Goal: Task Accomplishment & Management: Manage account settings

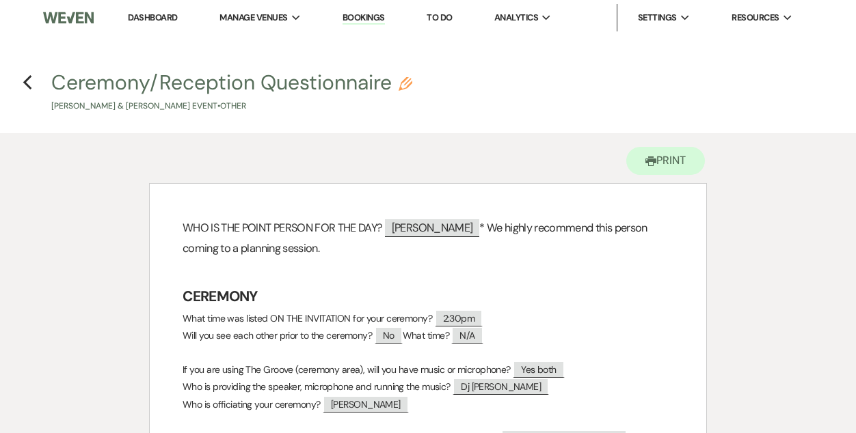
click at [163, 15] on link "Dashboard" at bounding box center [152, 18] width 49 height 12
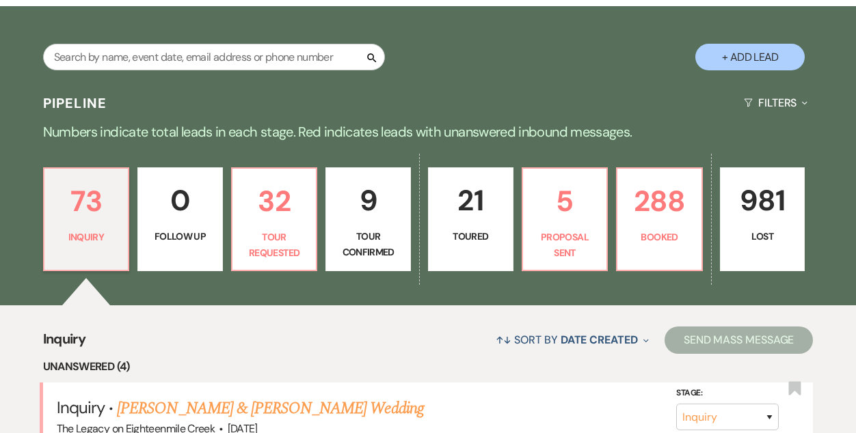
scroll to position [221, 0]
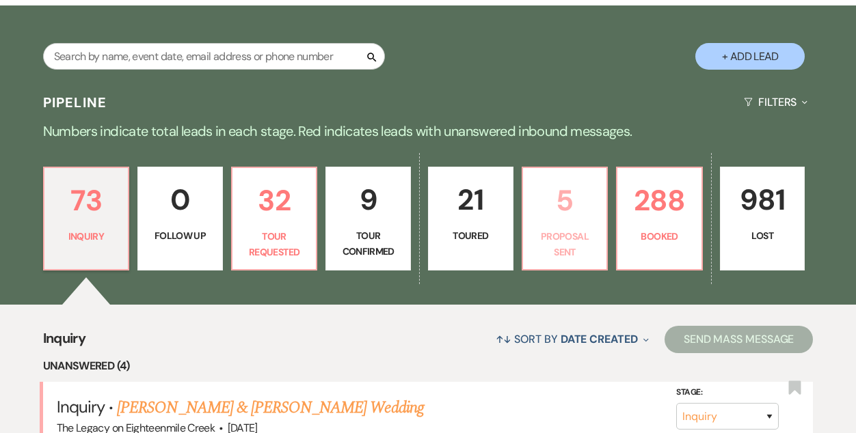
click at [568, 229] on p "Proposal Sent" at bounding box center [565, 244] width 68 height 31
select select "6"
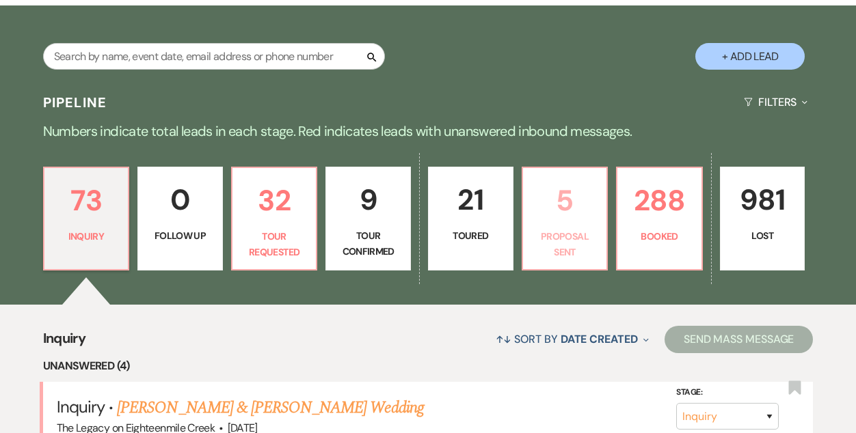
select select "6"
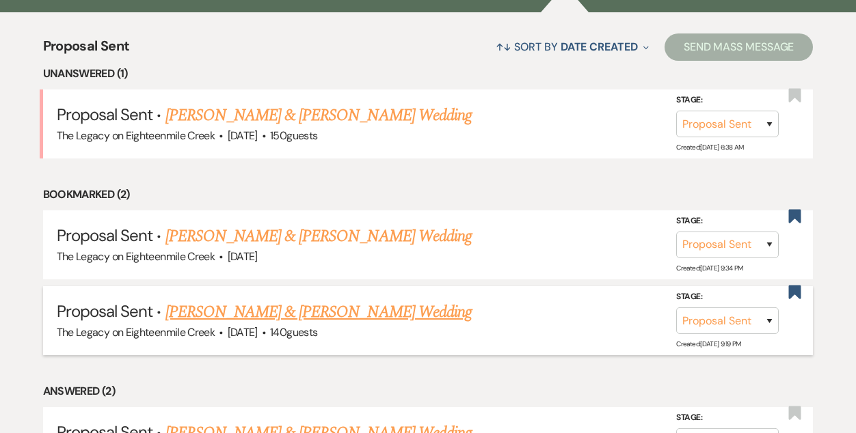
scroll to position [510, 0]
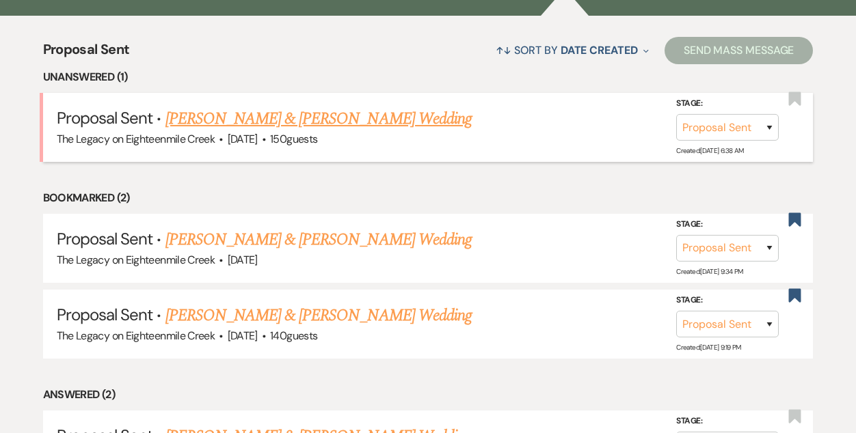
click at [292, 121] on link "Justin Carr & Rachel Bach's Wedding" at bounding box center [318, 119] width 306 height 25
select select "6"
select select "5"
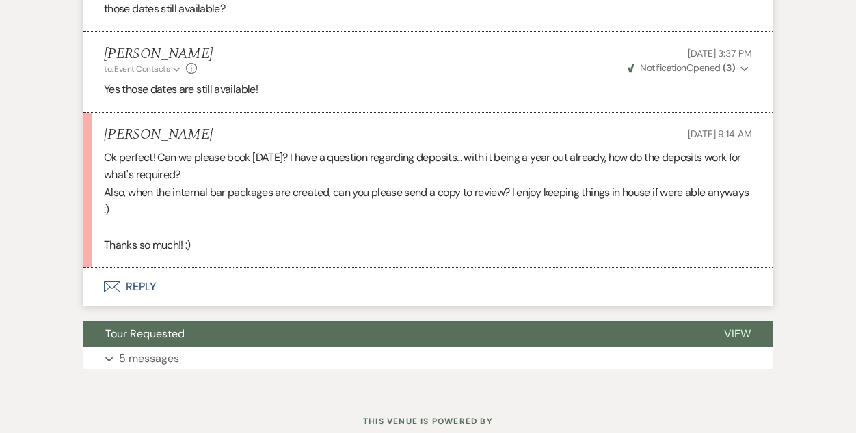
scroll to position [1330, 0]
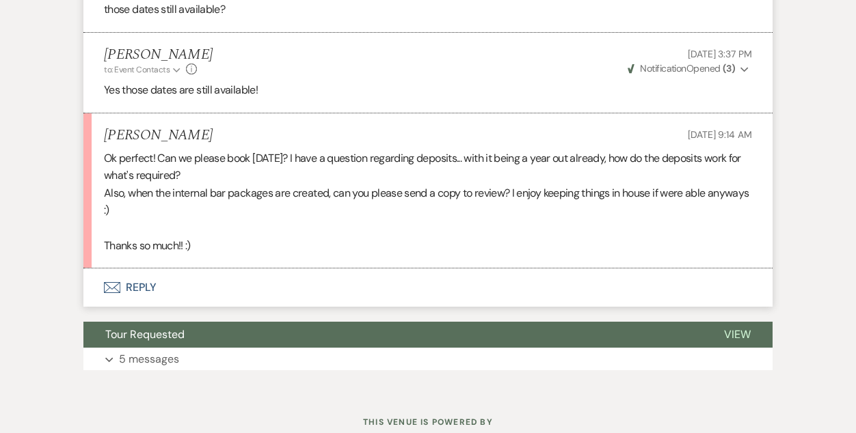
click at [139, 284] on button "Envelope Reply" at bounding box center [427, 288] width 689 height 38
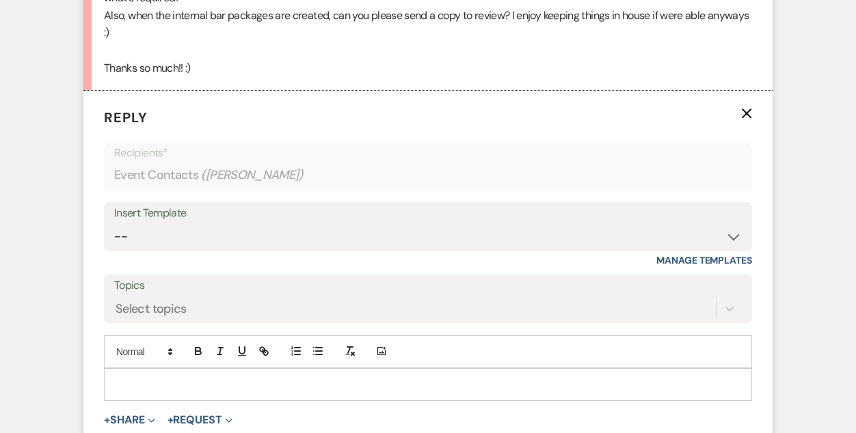
scroll to position [1510, 0]
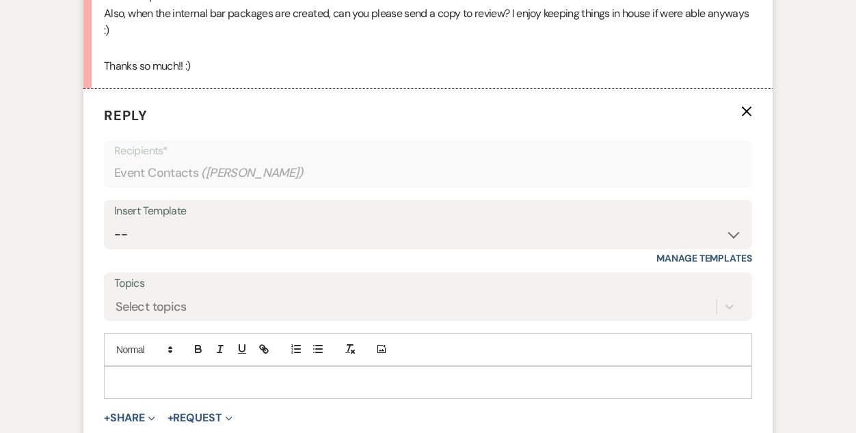
click at [288, 388] on p at bounding box center [428, 382] width 626 height 15
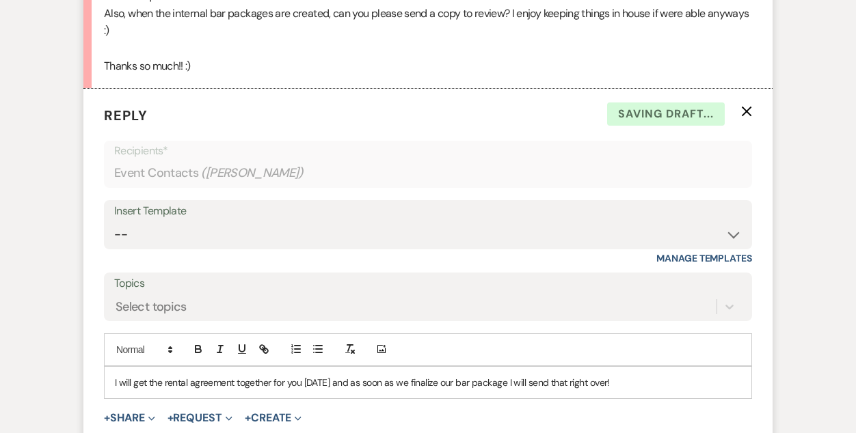
scroll to position [1651, 0]
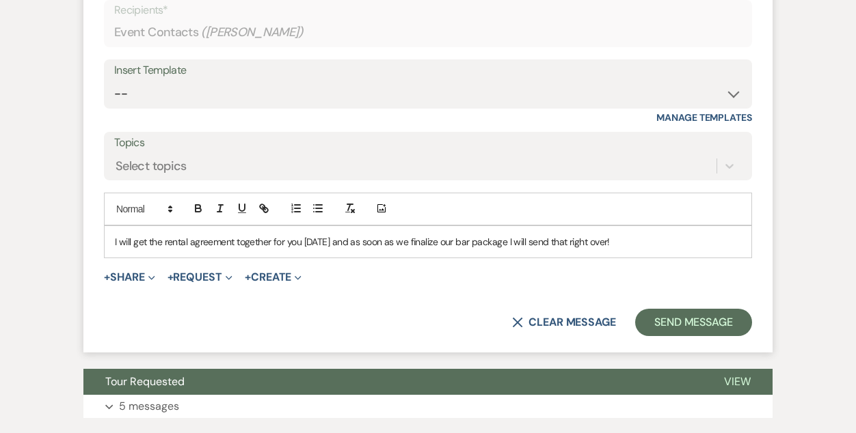
click at [586, 244] on p "I will get the rental agreement together for you today and as soon as we finali…" at bounding box center [428, 241] width 626 height 15
click at [679, 319] on button "Send Message" at bounding box center [693, 322] width 117 height 27
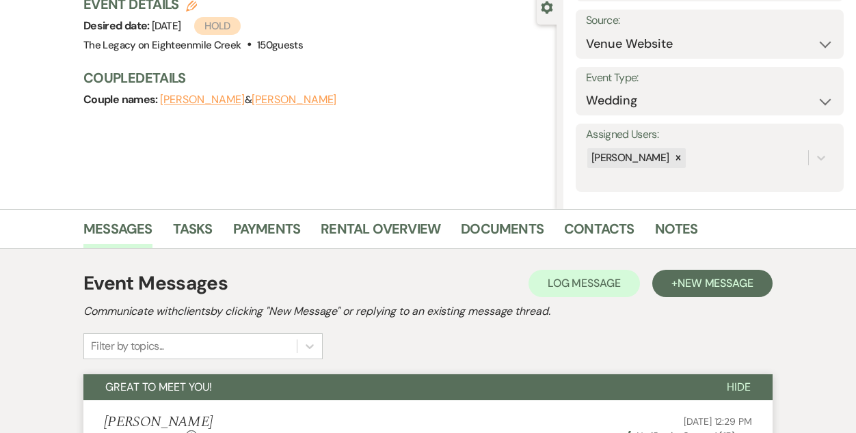
scroll to position [0, 0]
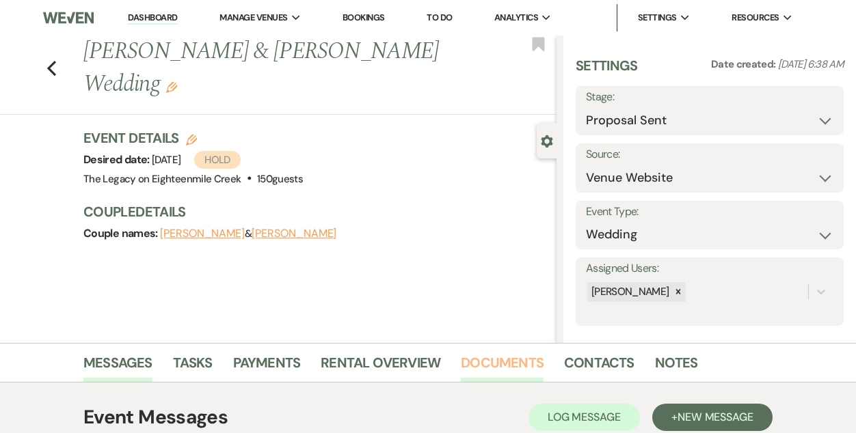
click at [494, 367] on link "Documents" at bounding box center [502, 367] width 83 height 30
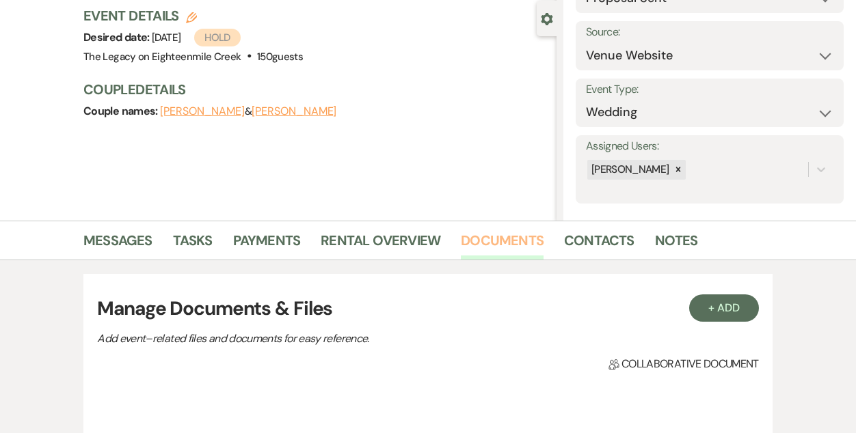
scroll to position [170, 0]
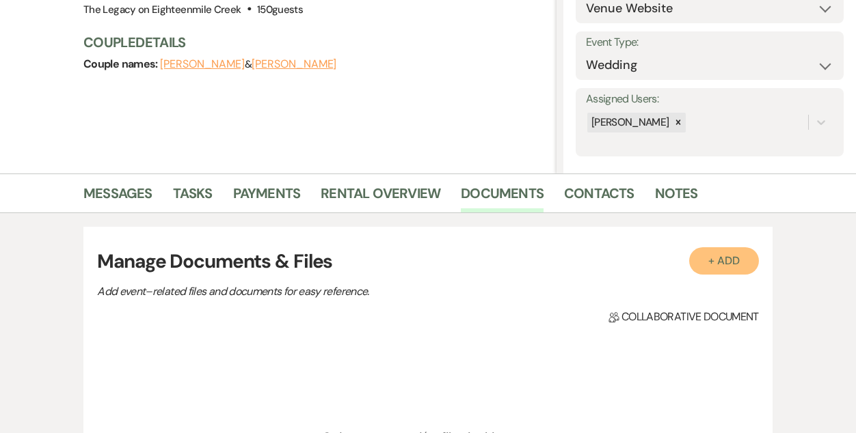
click at [733, 260] on button "+ Add" at bounding box center [724, 260] width 70 height 27
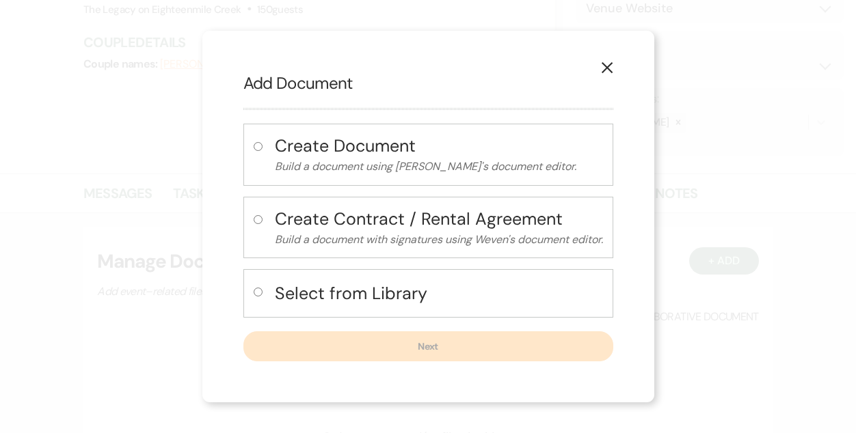
click at [380, 284] on h4 "Select from Library" at bounding box center [439, 294] width 328 height 24
radio input "true"
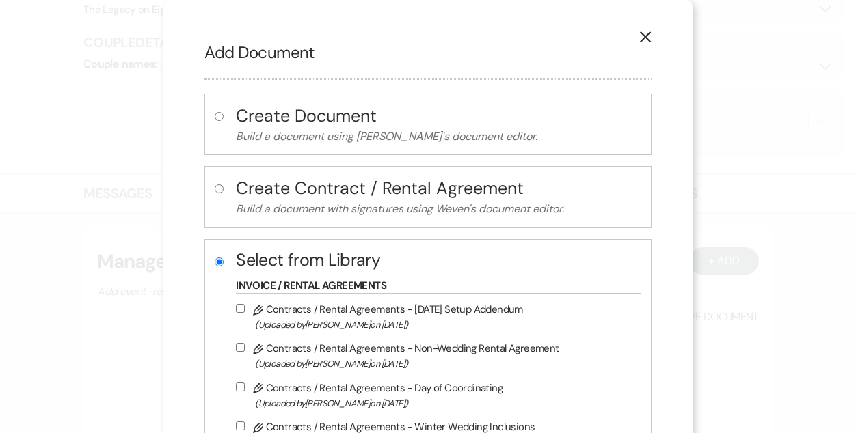
scroll to position [180, 0]
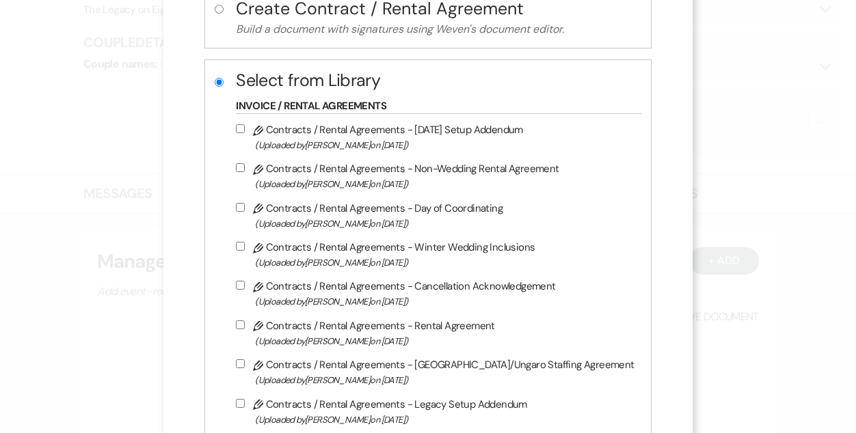
click at [440, 340] on span "(Uploaded by Bridgette Prno on Apr 30th, 2024 )" at bounding box center [444, 342] width 379 height 16
click at [245, 329] on input "Pencil Contracts / Rental Agreements - Rental Agreement (Uploaded by Bridgette …" at bounding box center [240, 325] width 9 height 9
checkbox input "true"
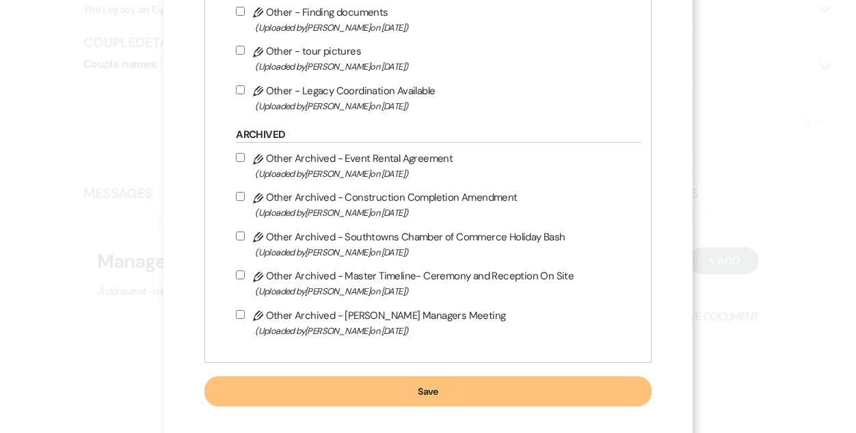
scroll to position [1339, 0]
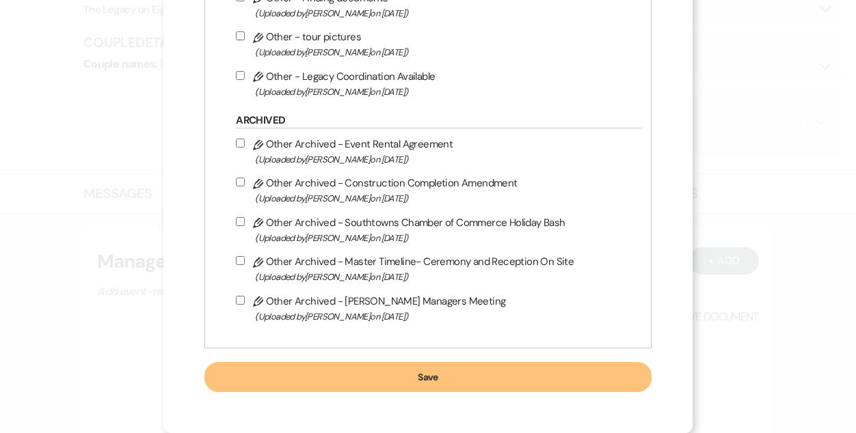
click at [453, 375] on button "Save" at bounding box center [427, 377] width 446 height 30
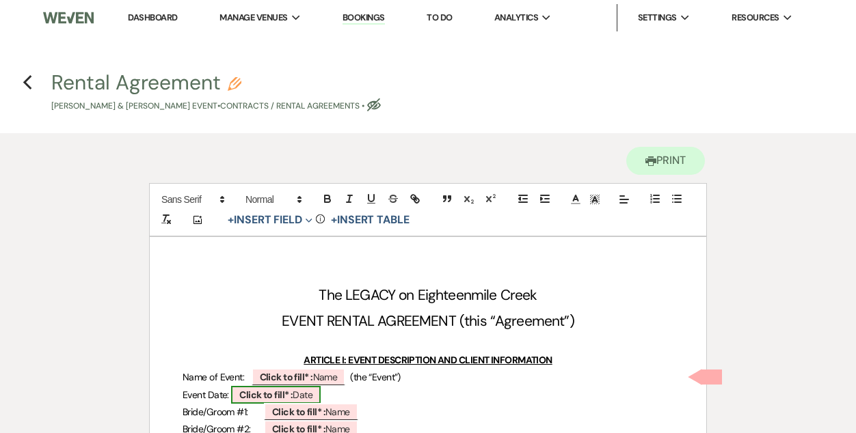
click at [289, 396] on b "Click to fill* :" at bounding box center [265, 395] width 53 height 12
select select "owner"
select select "Date"
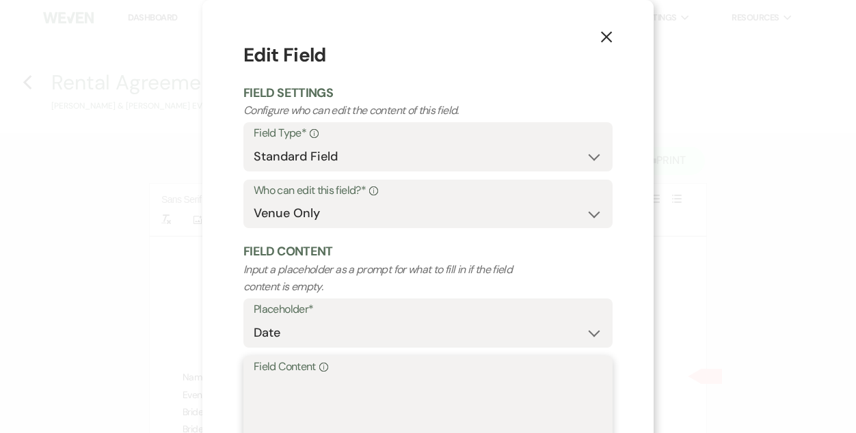
click at [299, 393] on textarea "Field Content Info" at bounding box center [428, 411] width 349 height 68
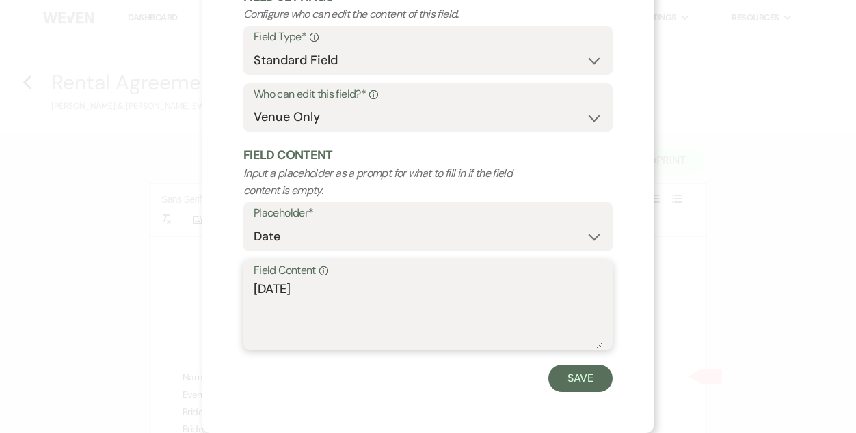
scroll to position [87, 0]
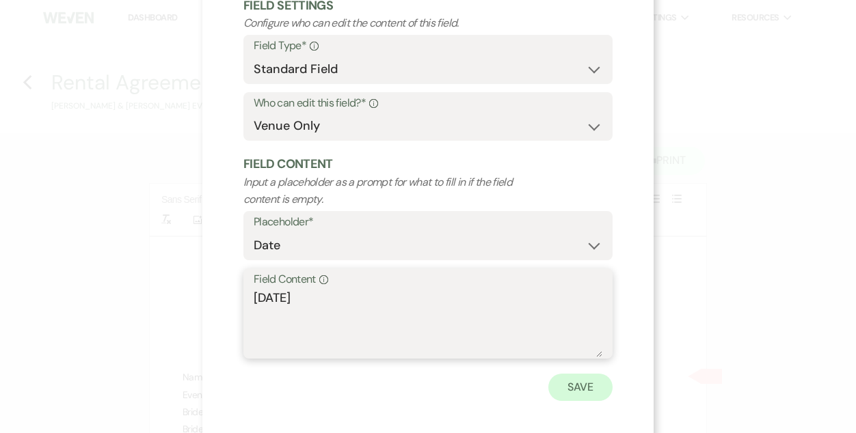
type textarea "Friday October 16, 2026"
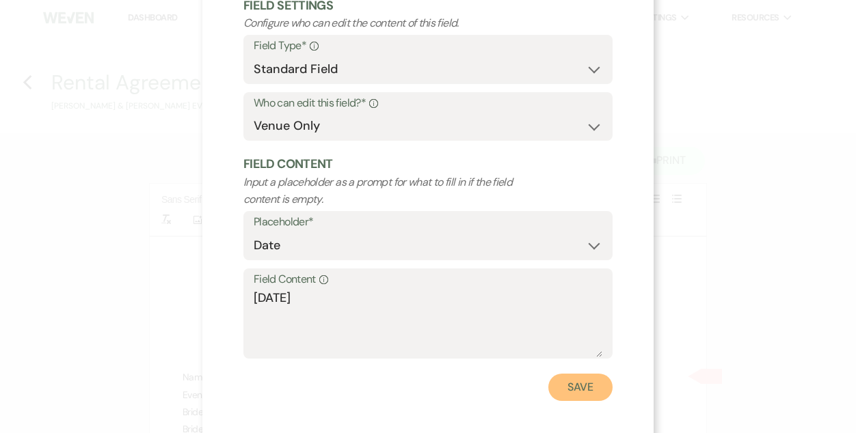
click at [577, 392] on button "Save" at bounding box center [580, 387] width 64 height 27
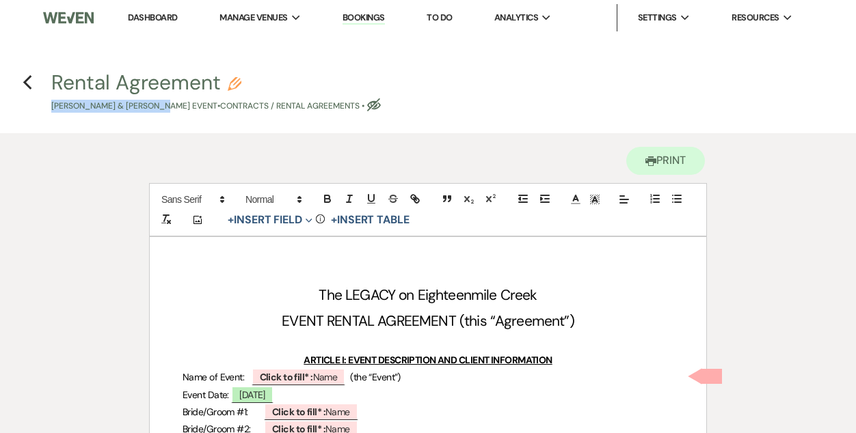
drag, startPoint x: 48, startPoint y: 107, endPoint x: 163, endPoint y: 109, distance: 115.6
click at [163, 109] on span "Rental Agreement Pencil Justin Carr & Rachel Bach's Event • Contracts / Rental …" at bounding box center [428, 92] width 770 height 40
copy p "Justin Carr & Rachel Bach"
click at [295, 369] on span "Click to fill* : Name" at bounding box center [299, 377] width 94 height 18
select select "owner"
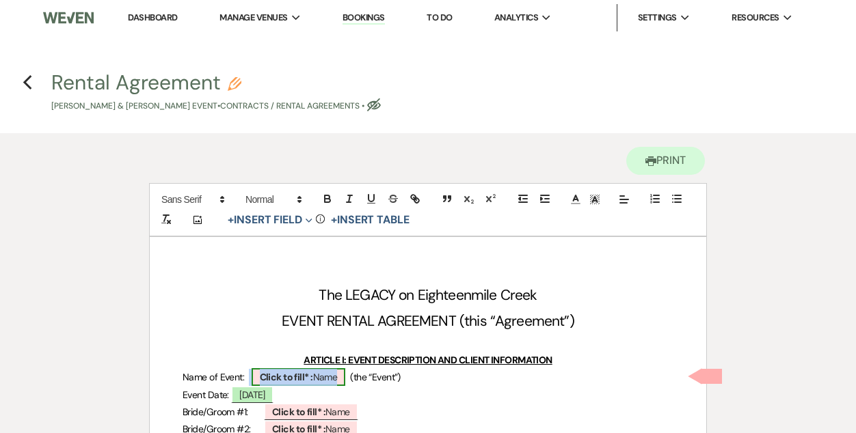
select select "Name"
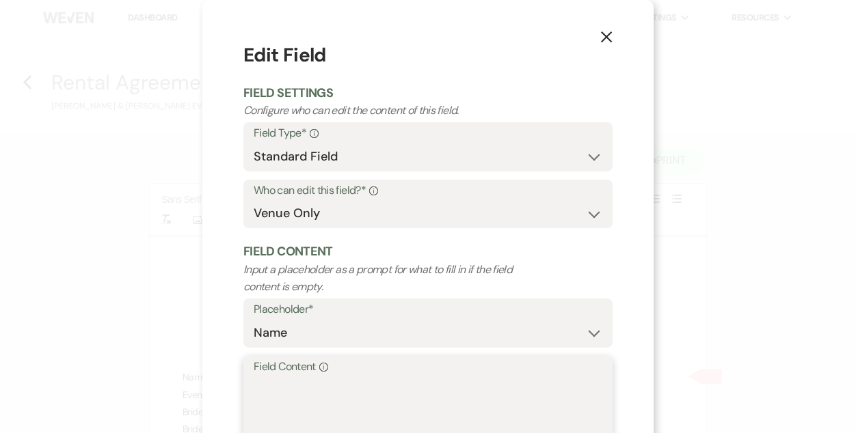
click at [272, 413] on textarea "Field Content Info" at bounding box center [428, 411] width 349 height 68
paste textarea "Justin Carr & Rachel Bach"
drag, startPoint x: 291, startPoint y: 385, endPoint x: 183, endPoint y: 382, distance: 108.7
click at [188, 382] on div "X Edit Field Field Settings Configure who can edit the content of this field. F…" at bounding box center [428, 216] width 856 height 433
drag, startPoint x: 335, startPoint y: 389, endPoint x: 286, endPoint y: 388, distance: 48.5
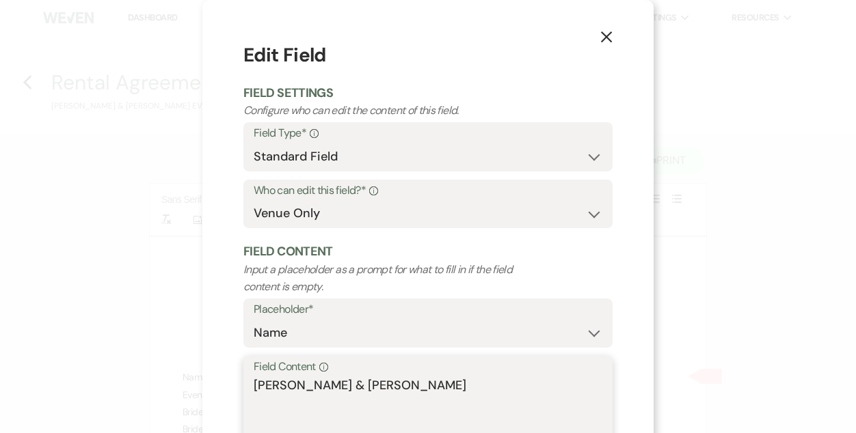
click at [286, 388] on textarea "Carr & Rachel Bach" at bounding box center [428, 411] width 349 height 68
click at [320, 385] on textarea "Carr Bach" at bounding box center [428, 411] width 349 height 68
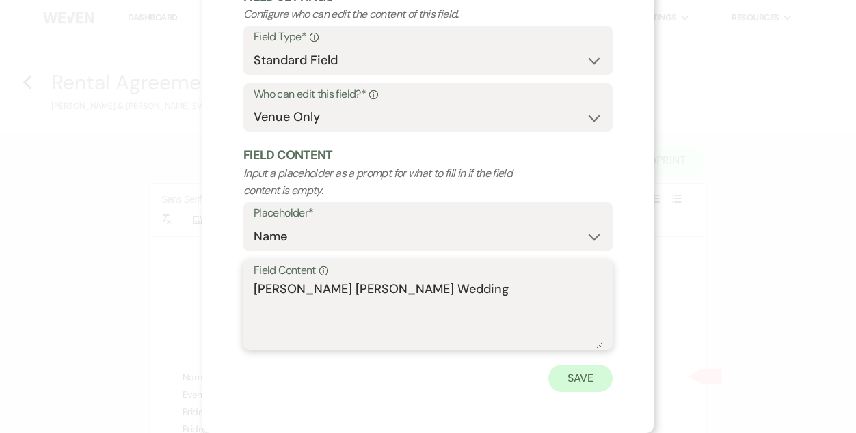
type textarea "Carr Bach Wedding"
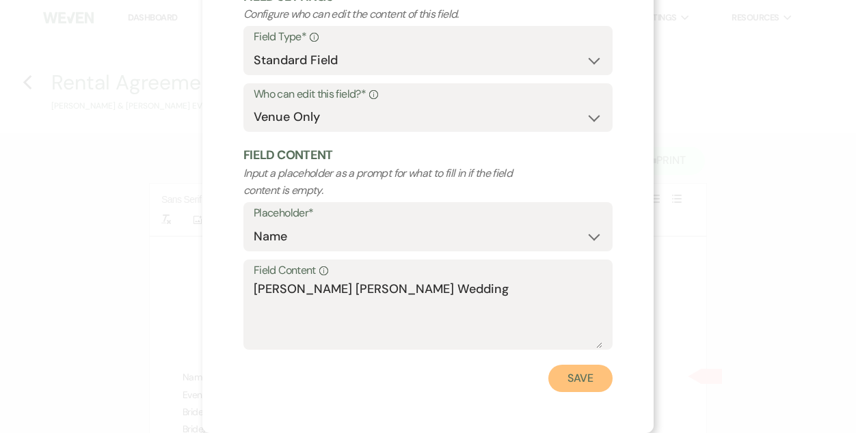
click at [564, 373] on button "Save" at bounding box center [580, 378] width 64 height 27
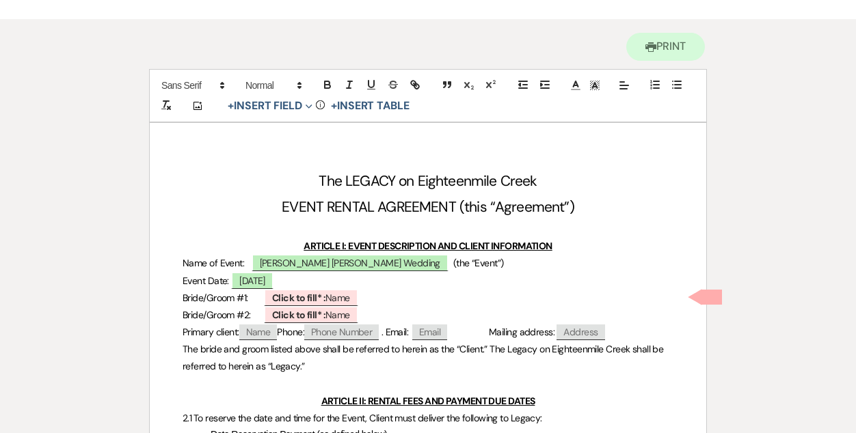
scroll to position [154, 0]
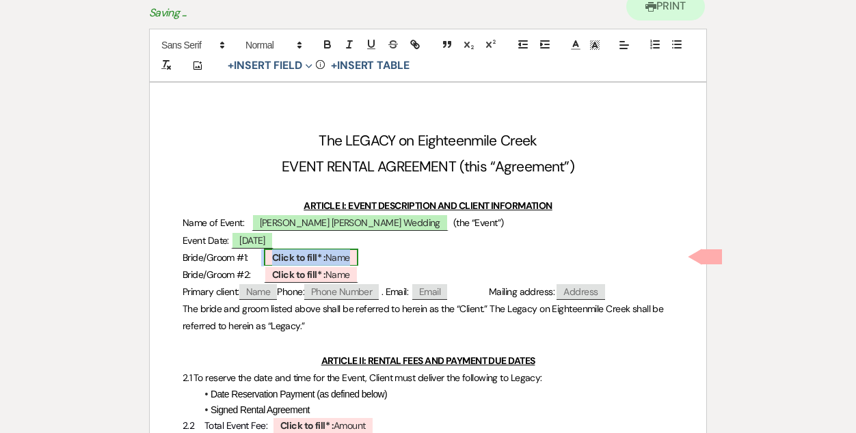
click at [295, 259] on b "Click to fill* :" at bounding box center [298, 258] width 53 height 12
select select "owner"
select select "Name"
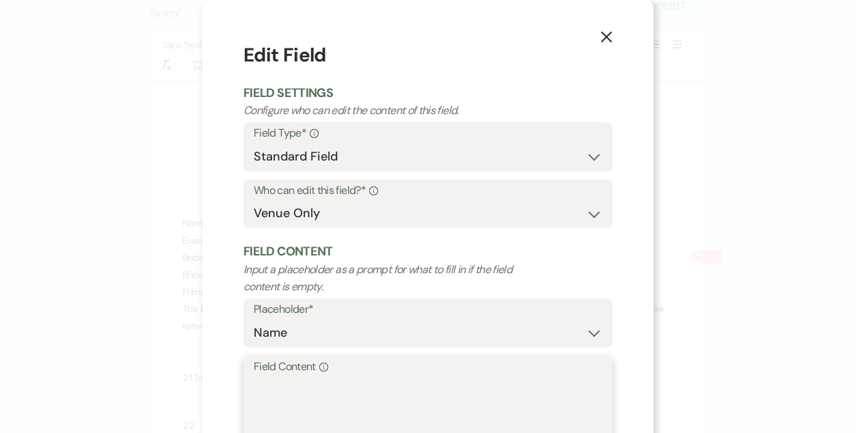
click at [325, 397] on textarea "Field Content Info" at bounding box center [428, 411] width 349 height 68
paste textarea "Justin Carr & Rachel Bach"
drag, startPoint x: 333, startPoint y: 382, endPoint x: 211, endPoint y: 381, distance: 121.7
click at [211, 381] on div "X Edit Field Field Settings Configure who can edit the content of this field. F…" at bounding box center [427, 265] width 451 height 530
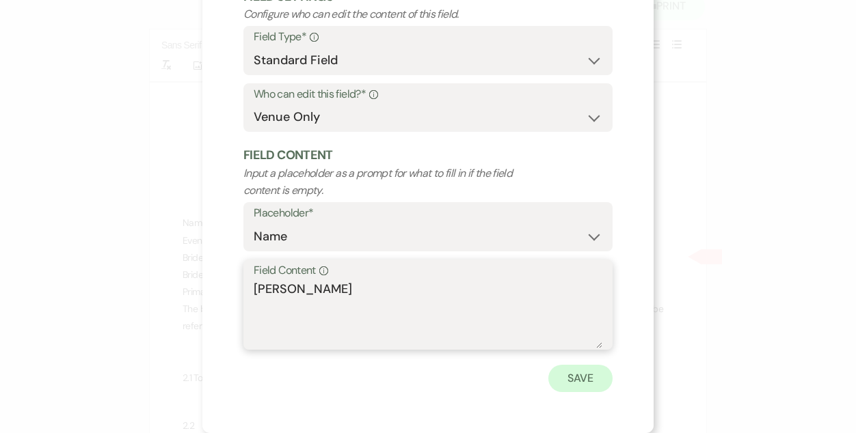
type textarea "Rachel Bach"
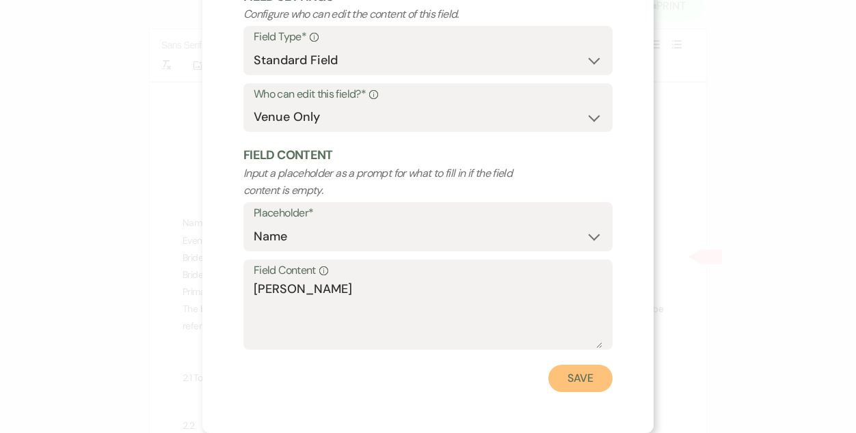
click at [573, 379] on button "Save" at bounding box center [580, 378] width 64 height 27
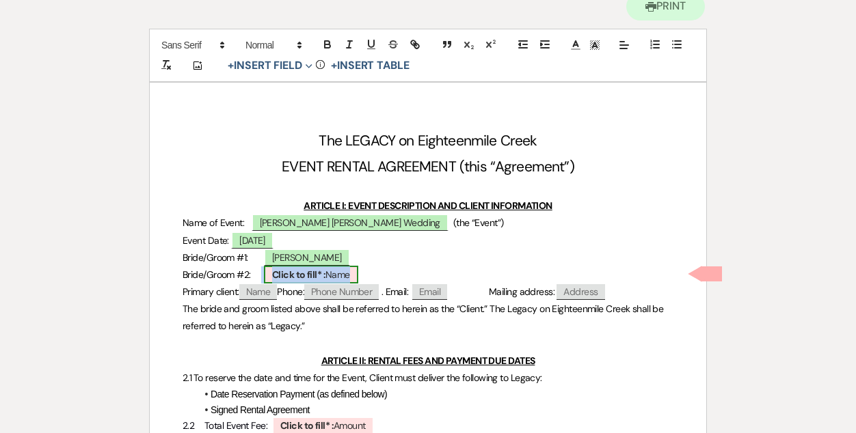
click at [284, 280] on span "Click to fill* : Name" at bounding box center [311, 275] width 94 height 18
select select "owner"
select select "Name"
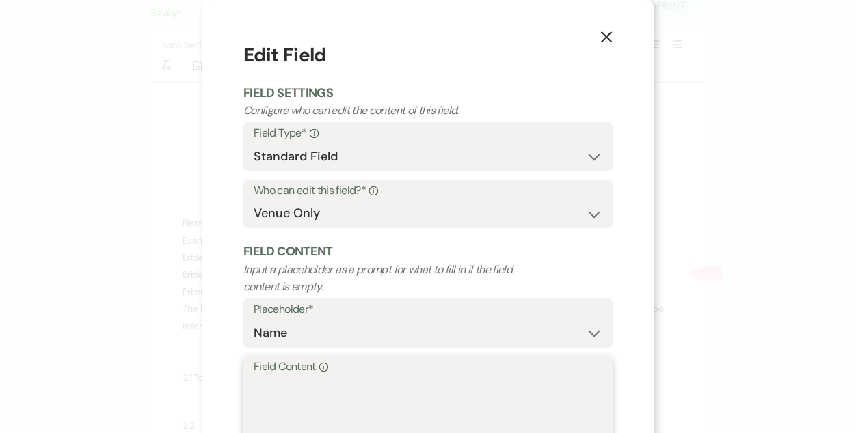
click at [332, 403] on textarea "Field Content Info" at bounding box center [428, 411] width 349 height 68
paste textarea "Justin Carr & Rachel Bach"
drag, startPoint x: 317, startPoint y: 386, endPoint x: 500, endPoint y: 380, distance: 183.3
click at [500, 380] on textarea "Justin Carr & Rachel Bach" at bounding box center [428, 411] width 349 height 68
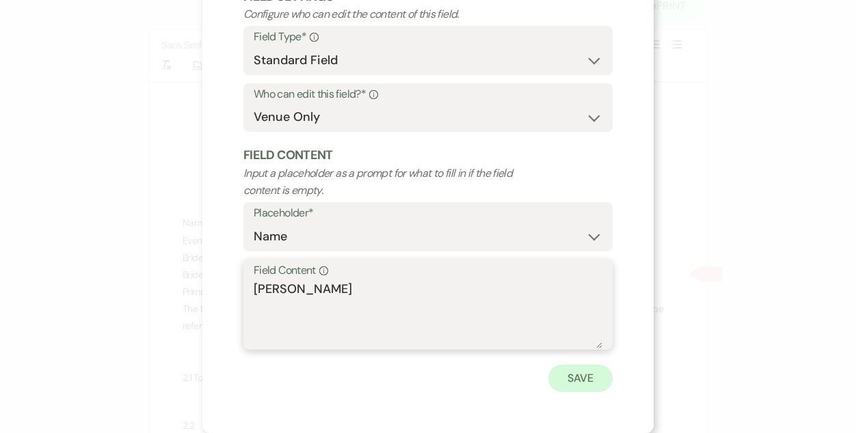
type textarea "Justin Carr"
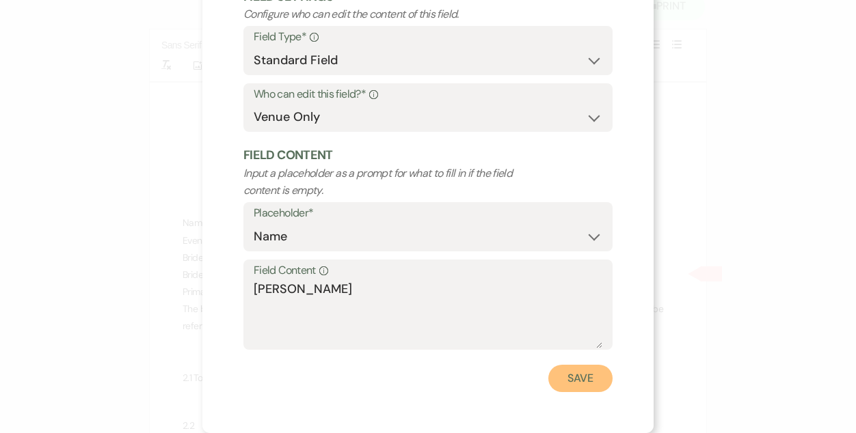
click at [578, 384] on button "Save" at bounding box center [580, 378] width 64 height 27
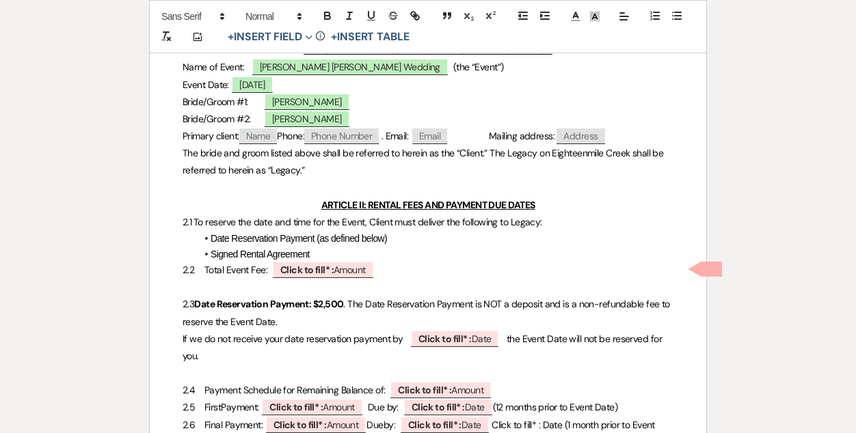
scroll to position [314, 0]
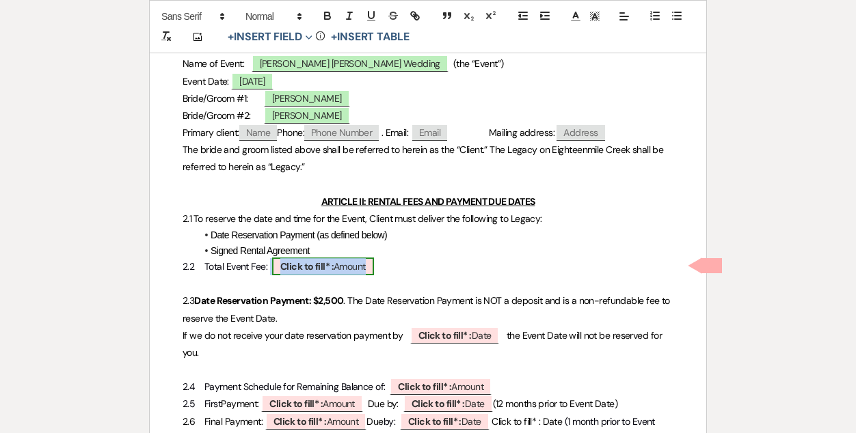
click at [347, 270] on span "Click to fill* : Amount" at bounding box center [323, 267] width 102 height 18
select select "owner"
select select "Amount"
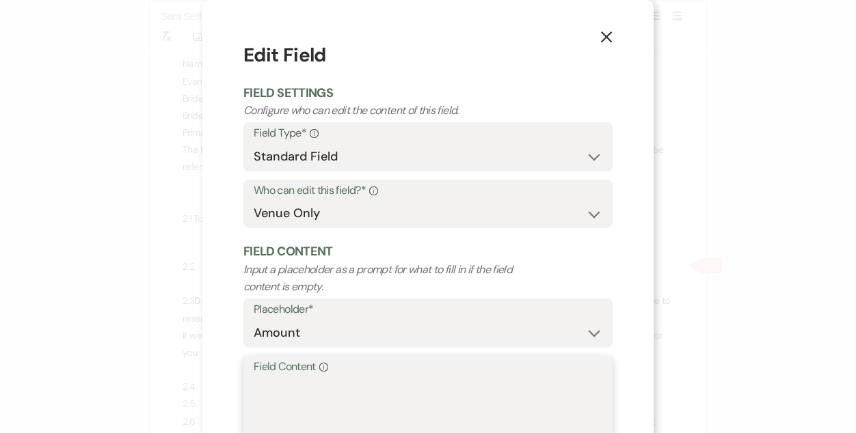
click at [374, 401] on textarea "Field Content Info" at bounding box center [428, 411] width 349 height 68
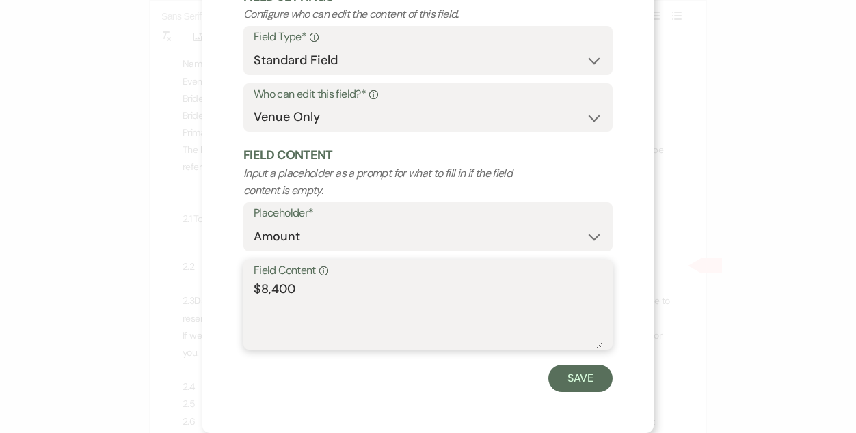
scroll to position [96, 0]
type textarea "$8,400"
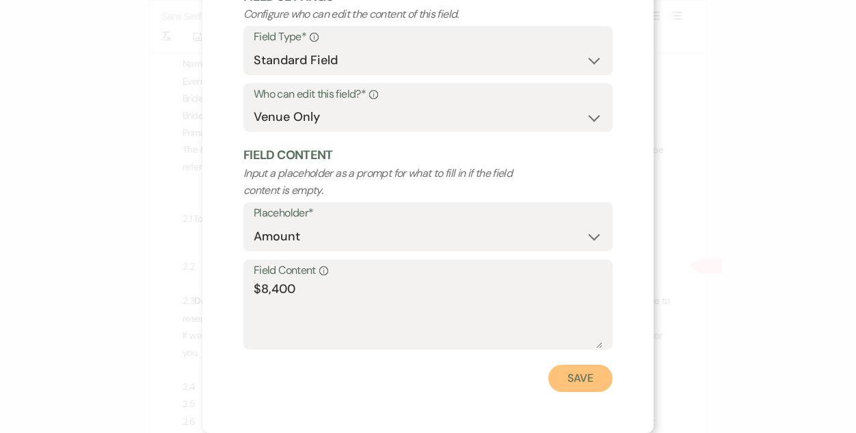
click at [582, 374] on button "Save" at bounding box center [580, 378] width 64 height 27
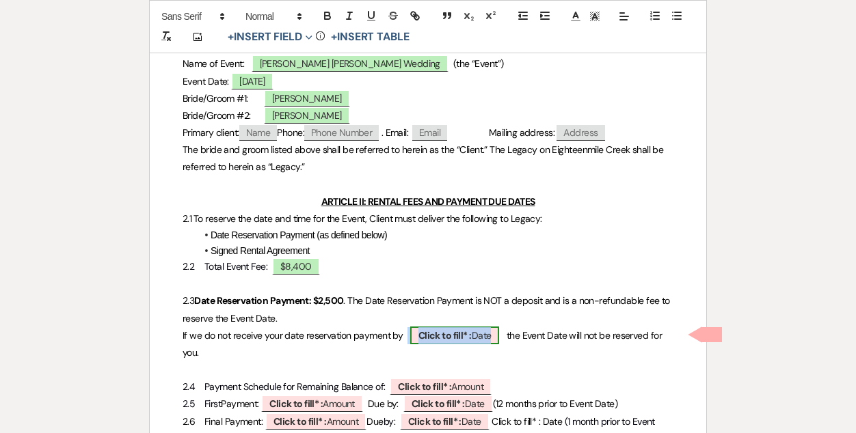
click at [457, 339] on b "Click to fill* :" at bounding box center [444, 335] width 53 height 12
select select "owner"
select select "Date"
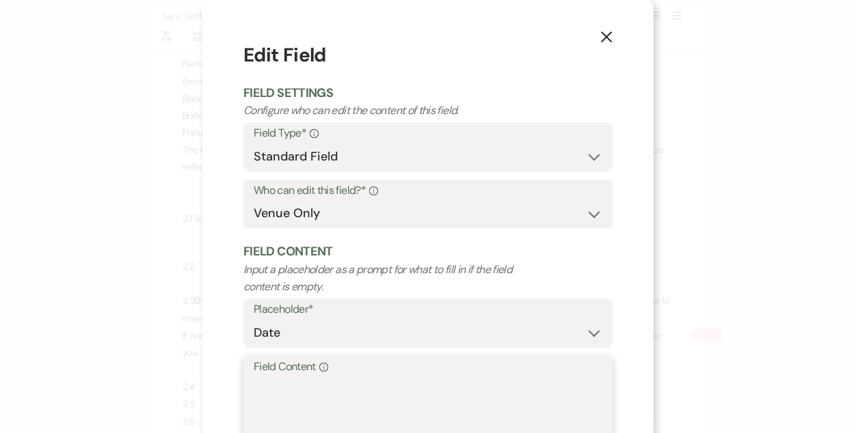
click at [329, 386] on textarea "Field Content Info" at bounding box center [428, 411] width 349 height 68
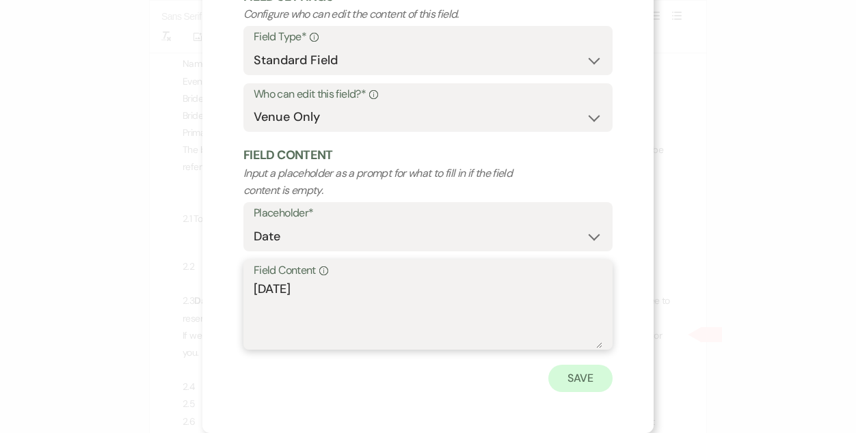
type textarea "October 22, 2025"
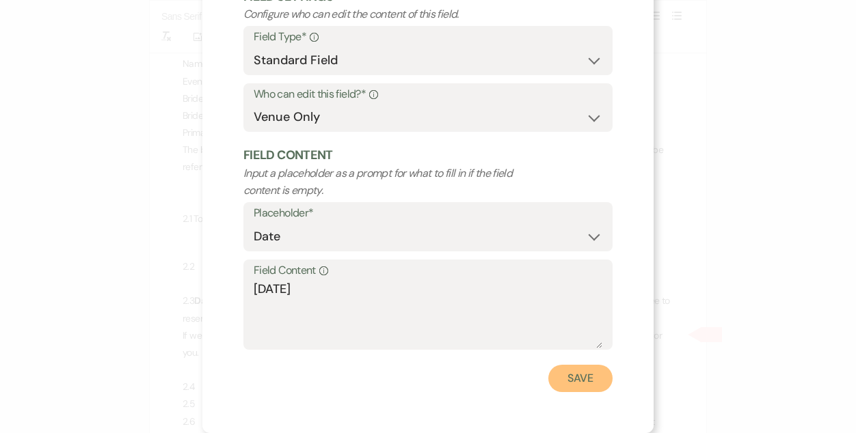
click at [585, 370] on button "Save" at bounding box center [580, 378] width 64 height 27
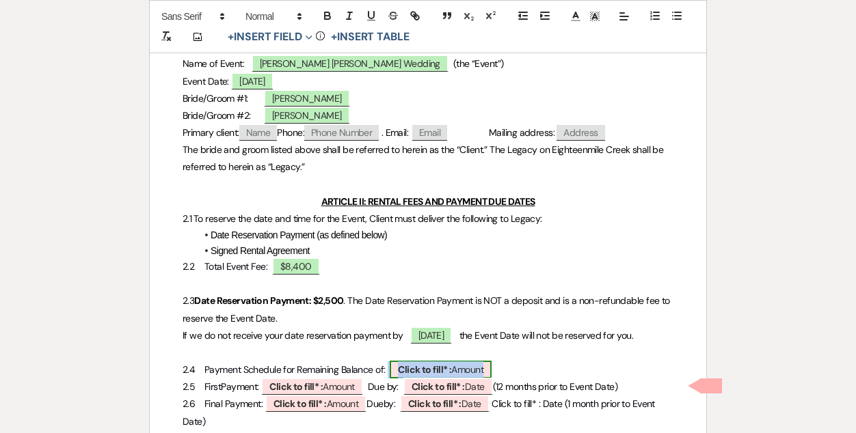
click at [445, 376] on b "Click to fill* :" at bounding box center [424, 370] width 53 height 12
select select "owner"
select select "Amount"
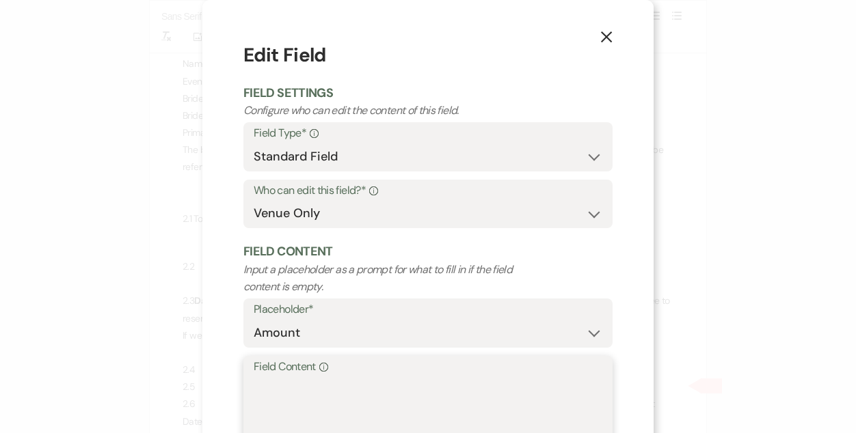
click at [362, 402] on textarea "Field Content Info" at bounding box center [428, 411] width 349 height 68
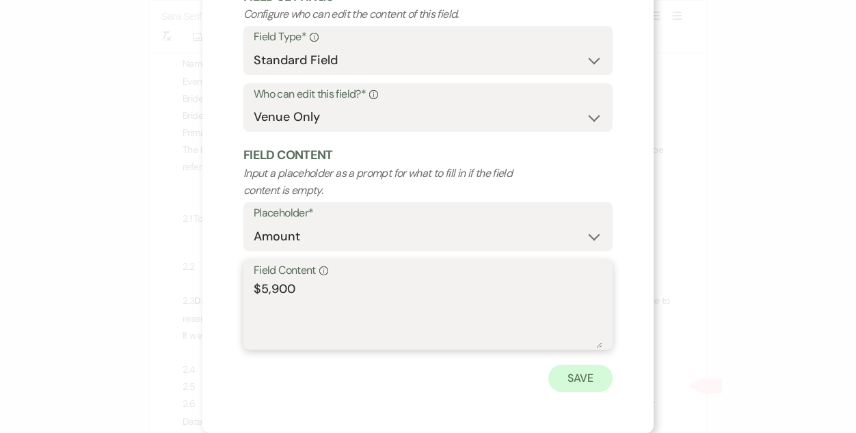
type textarea "$5,900"
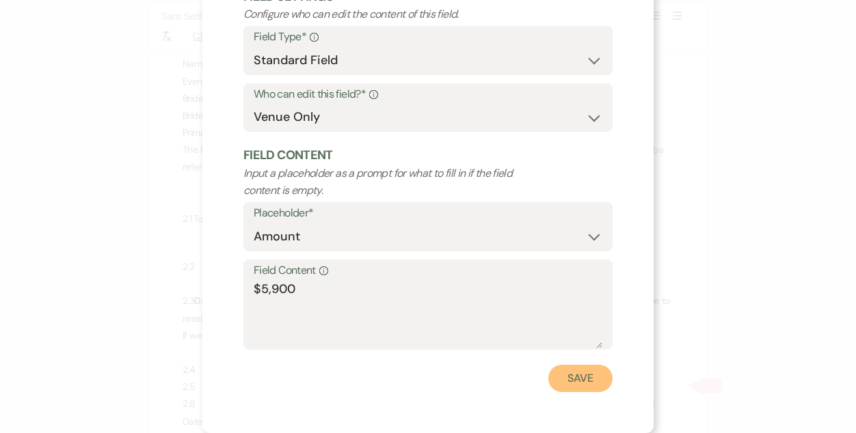
click at [583, 366] on button "Save" at bounding box center [580, 378] width 64 height 27
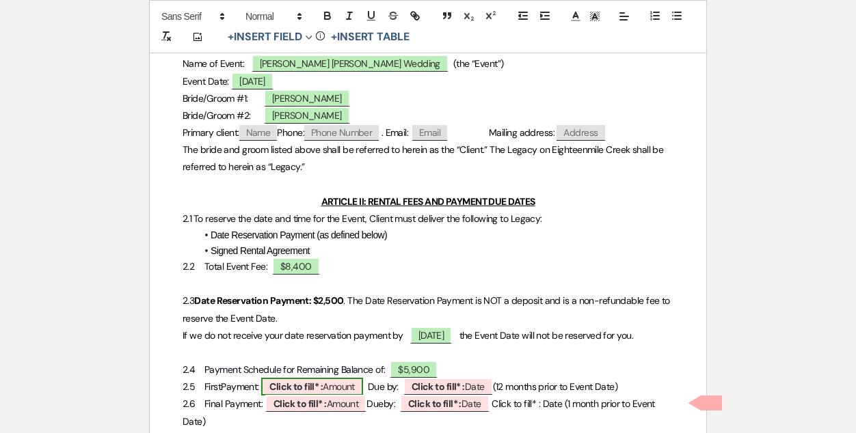
click at [319, 393] on b "Click to fill* :" at bounding box center [295, 387] width 53 height 12
select select "owner"
select select "Amount"
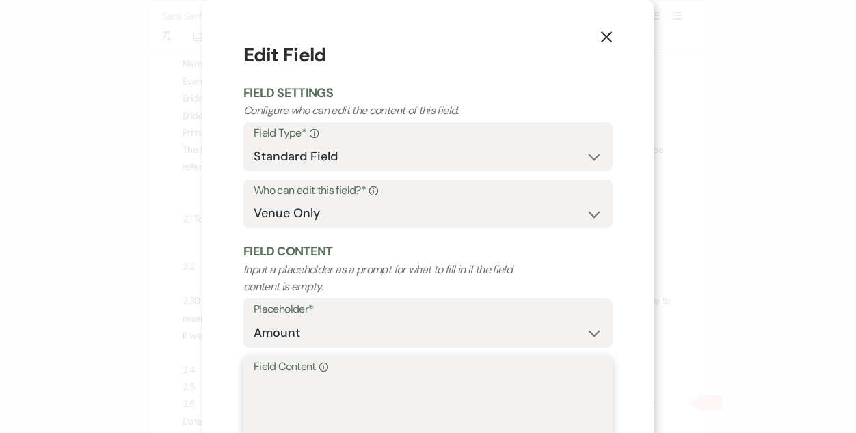
click at [321, 396] on textarea "Field Content Info" at bounding box center [428, 411] width 349 height 68
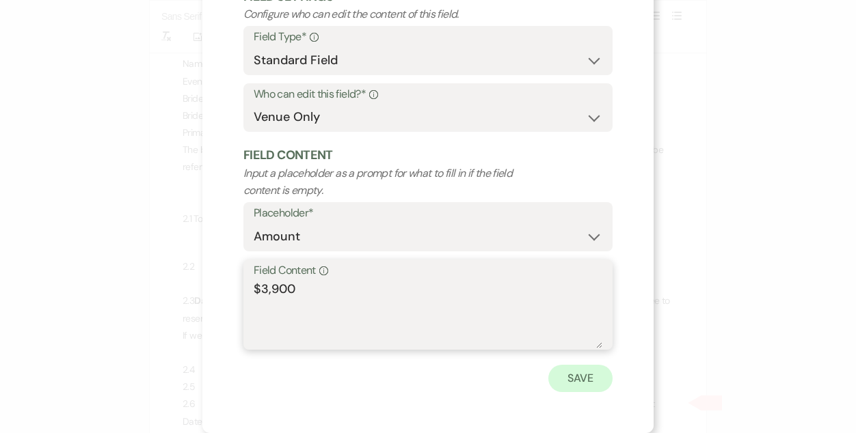
type textarea "$3,900"
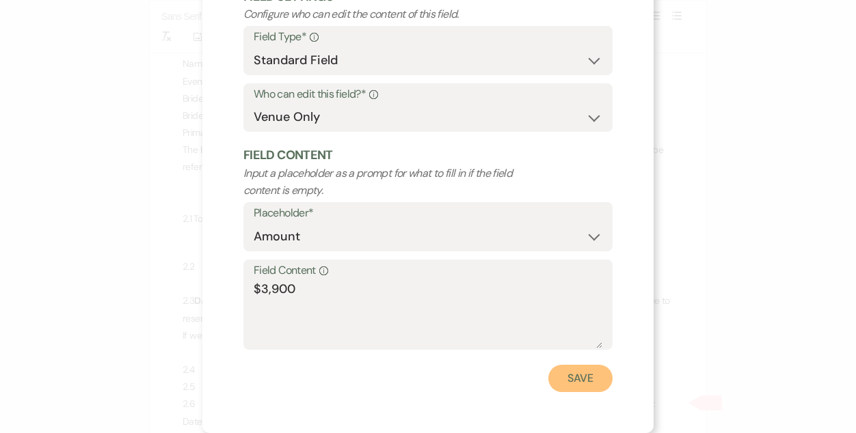
click at [575, 377] on button "Save" at bounding box center [580, 378] width 64 height 27
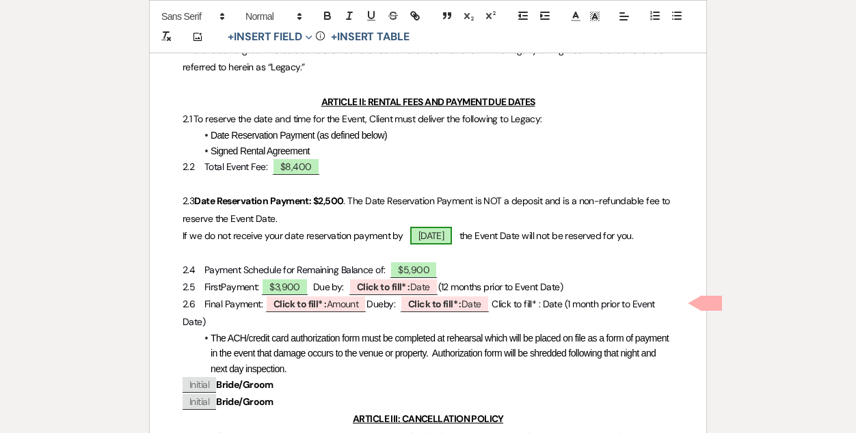
scroll to position [412, 0]
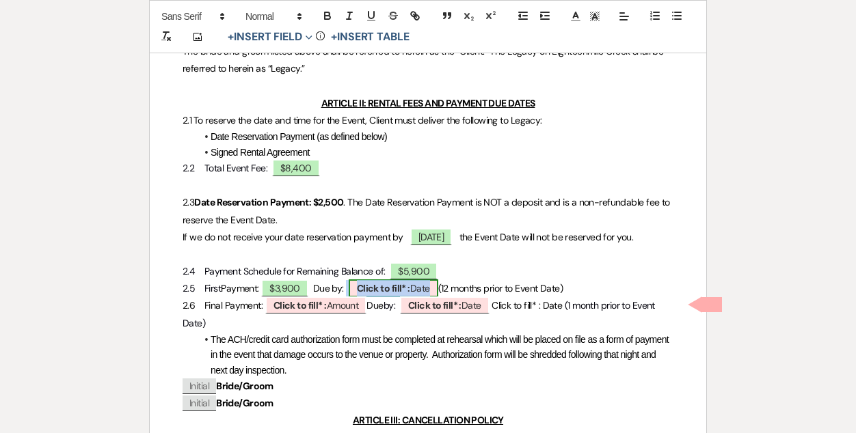
click at [388, 295] on b "Click to fill* :" at bounding box center [383, 288] width 53 height 12
select select "owner"
select select "Date"
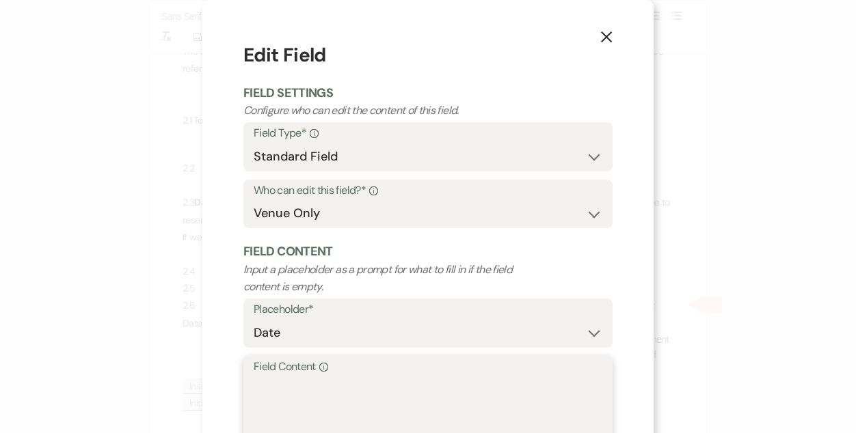
click at [357, 382] on textarea "Field Content Info" at bounding box center [428, 411] width 349 height 68
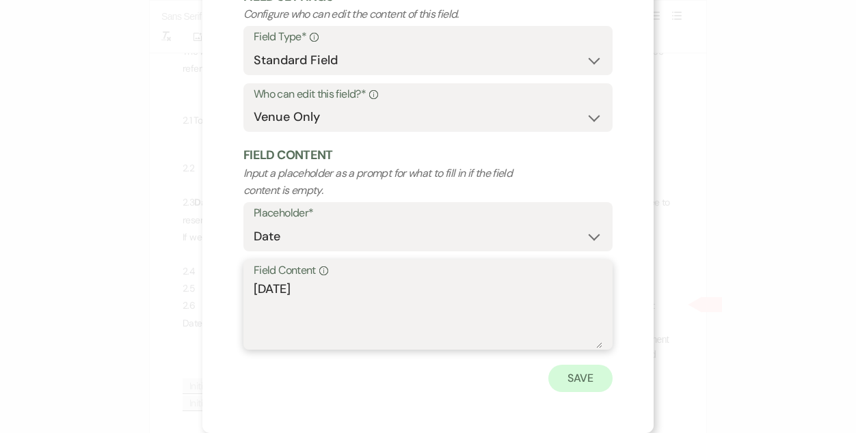
type textarea "December 14, 2025"
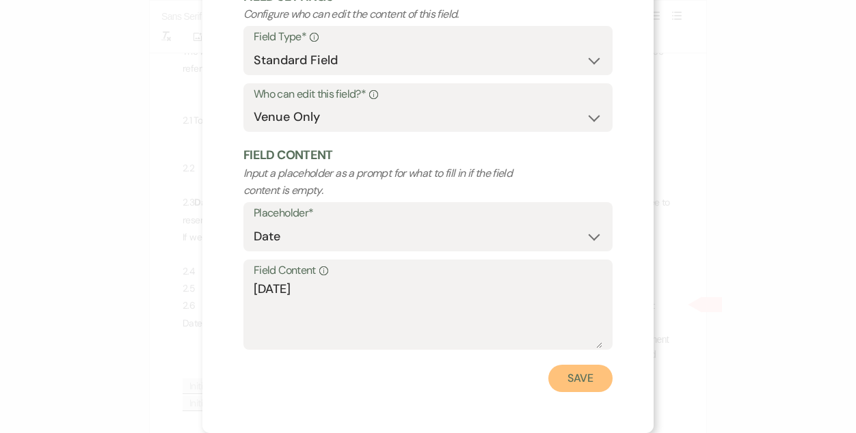
click at [573, 386] on button "Save" at bounding box center [580, 378] width 64 height 27
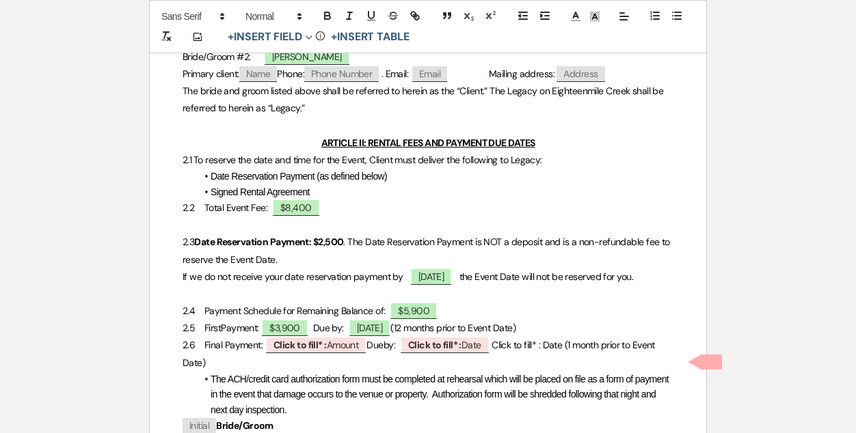
scroll to position [375, 0]
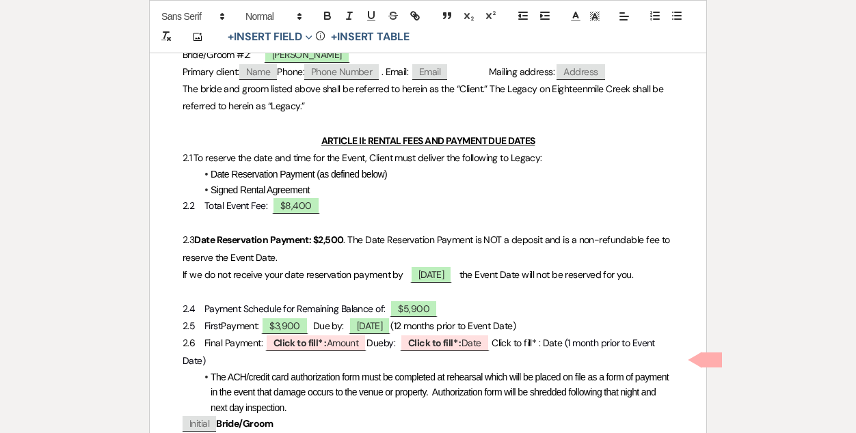
click at [390, 351] on p "2.6 Final Payment: ﻿ Click to fill* : Amount ﻿ Due by: ﻿ ﻿ Click to fill* : Dat…" at bounding box center [428, 352] width 491 height 34
click at [391, 335] on span "December 14, 2025" at bounding box center [370, 326] width 42 height 18
select select "owner"
select select "Date"
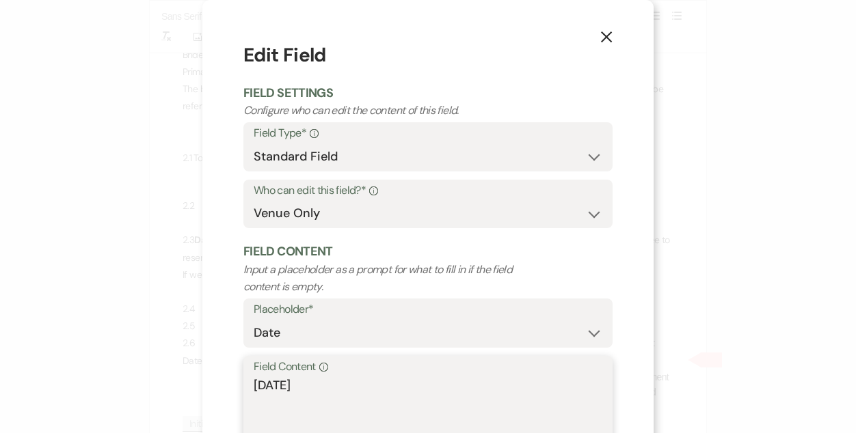
click at [329, 383] on textarea "December 14, 2025" at bounding box center [428, 411] width 349 height 68
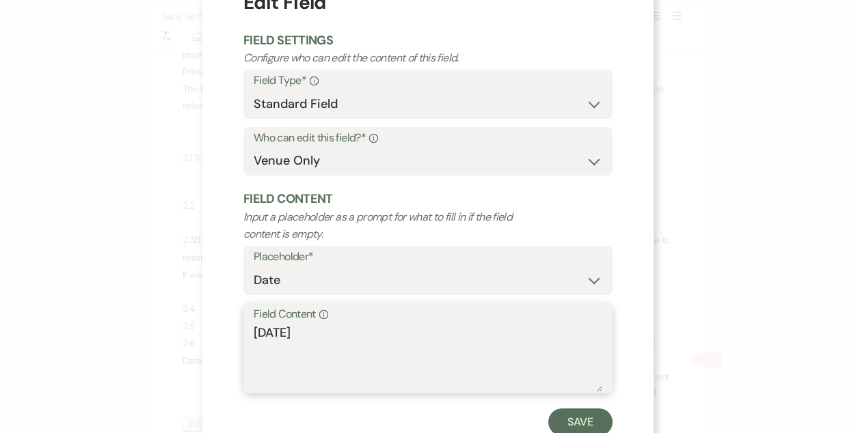
scroll to position [96, 0]
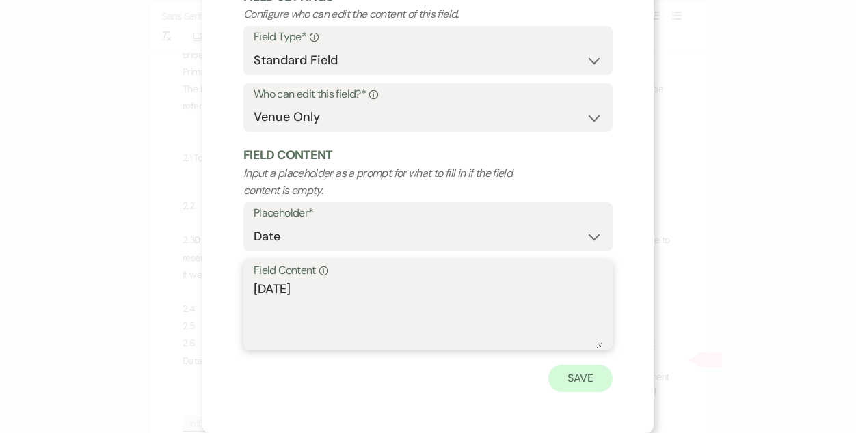
type textarea "December 16, 2025"
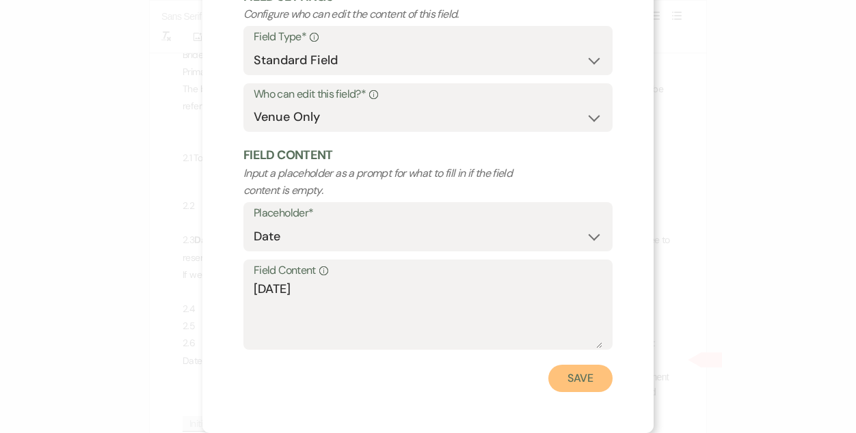
click at [594, 386] on button "Save" at bounding box center [580, 378] width 64 height 27
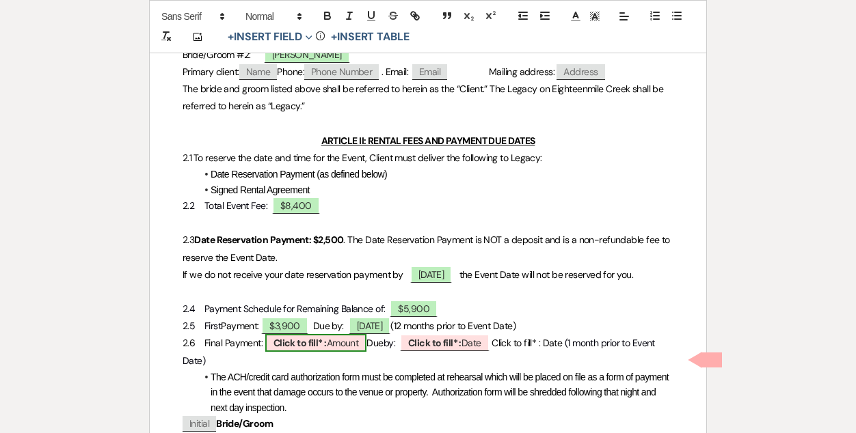
click at [327, 352] on span "Click to fill* : Amount" at bounding box center [316, 343] width 102 height 18
select select "owner"
select select "Amount"
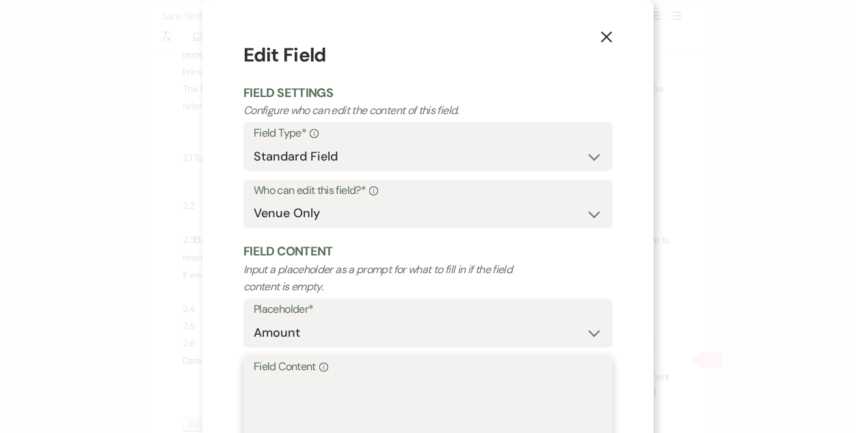
click at [298, 392] on textarea "Field Content Info" at bounding box center [428, 411] width 349 height 68
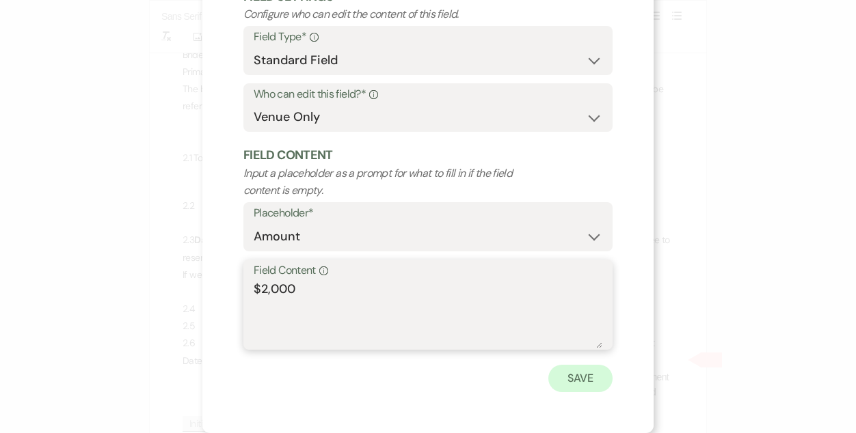
type textarea "$2,000"
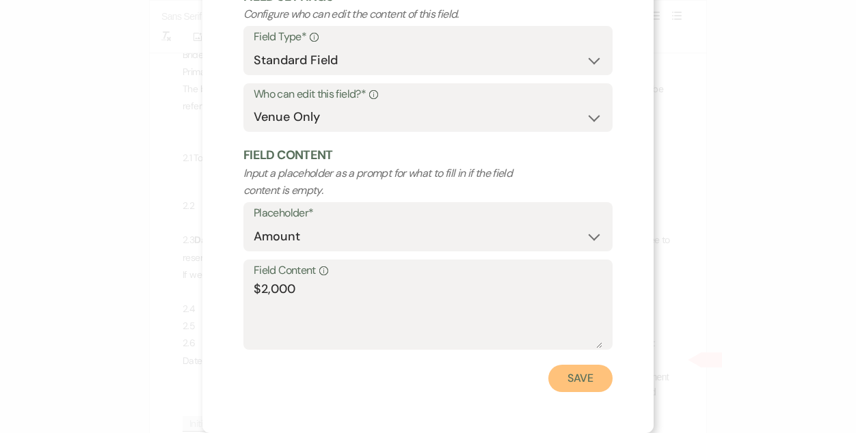
click at [578, 387] on button "Save" at bounding box center [580, 378] width 64 height 27
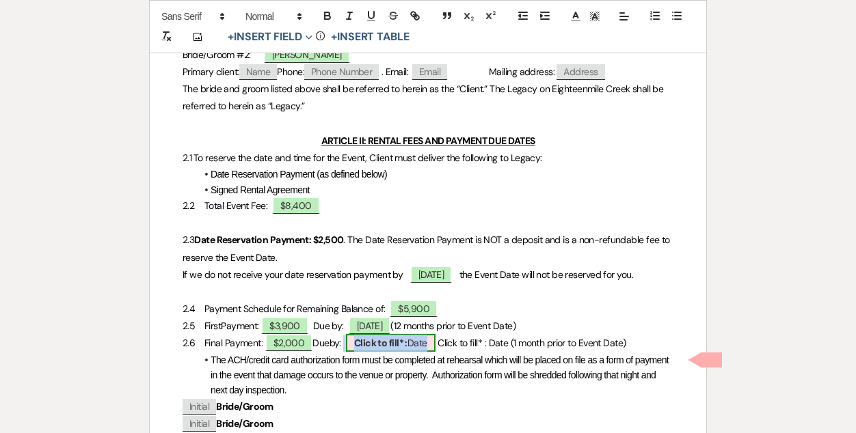
click at [403, 349] on b "Click to fill* :" at bounding box center [380, 343] width 53 height 12
select select "owner"
select select "Date"
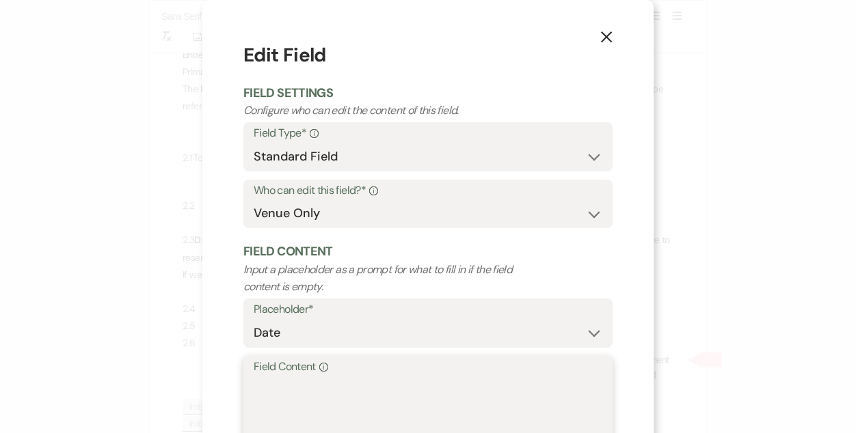
click at [342, 387] on textarea "Field Content Info" at bounding box center [428, 411] width 349 height 68
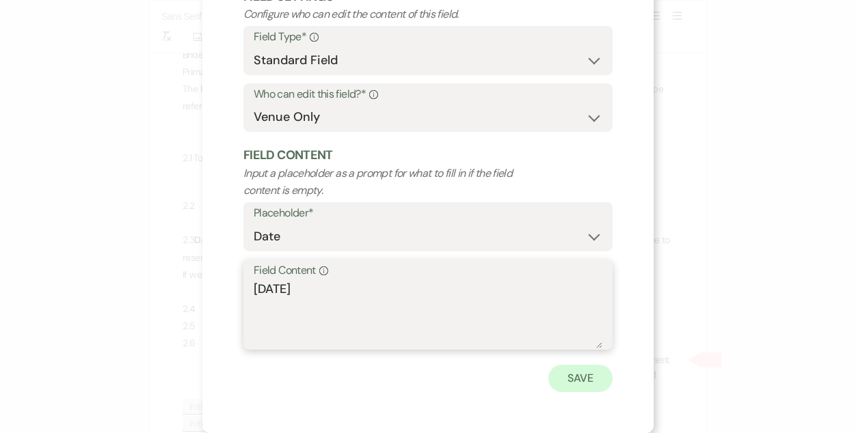
type textarea "September 16, 2026"
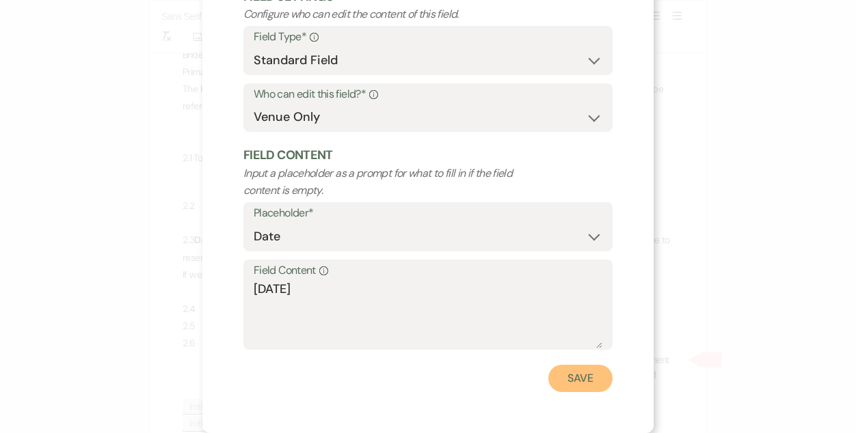
click at [591, 377] on button "Save" at bounding box center [580, 378] width 64 height 27
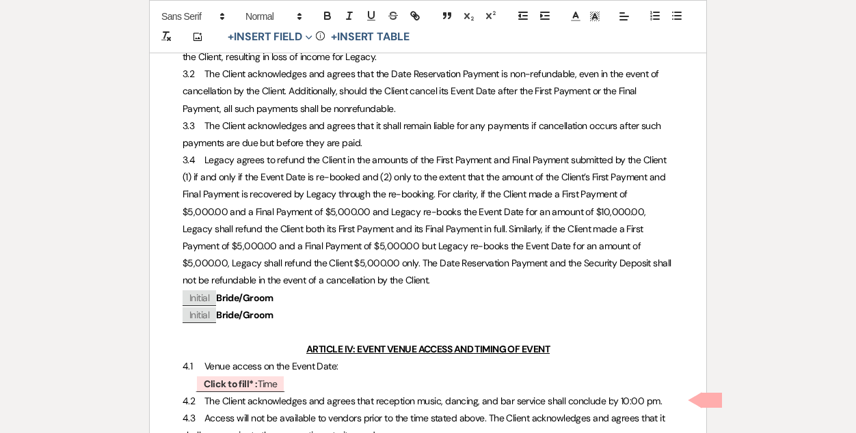
scroll to position [858, 0]
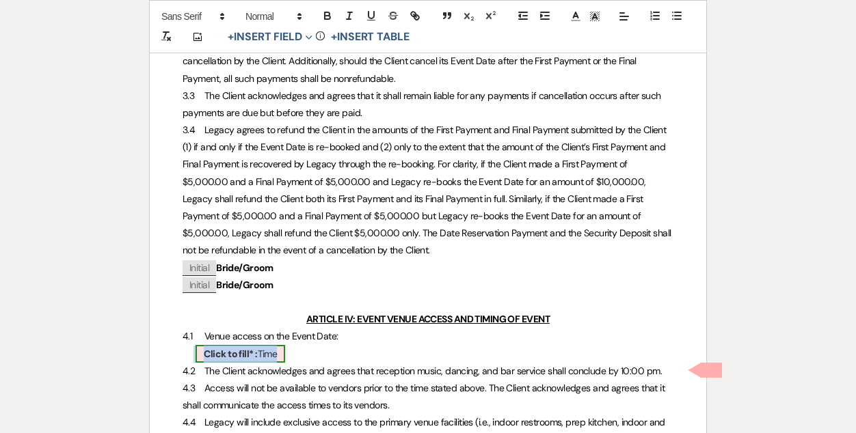
click at [247, 360] on b "Click to fill* :" at bounding box center [230, 354] width 53 height 12
select select "owner"
select select "Time"
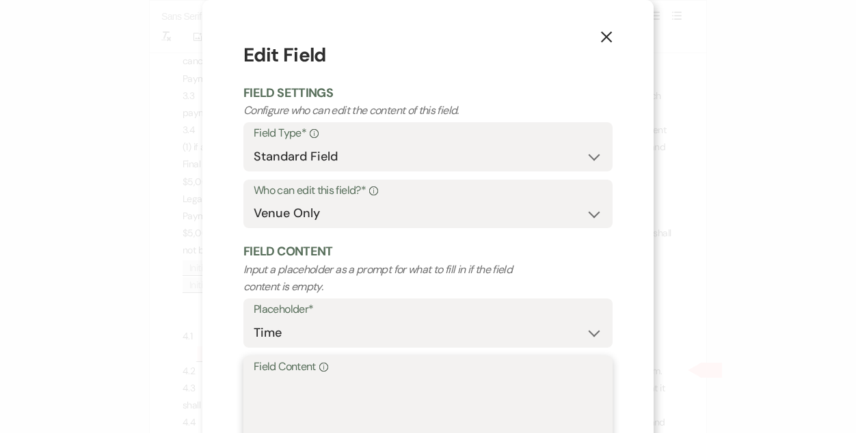
click at [280, 392] on textarea "Field Content Info" at bounding box center [428, 411] width 349 height 68
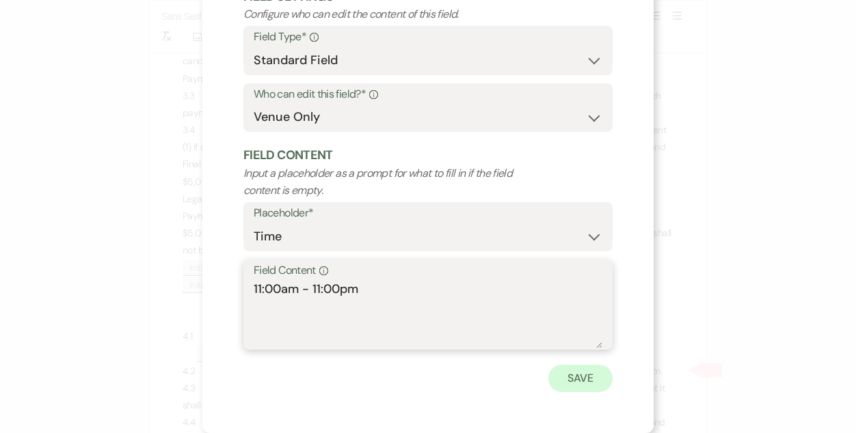
type textarea "11:00am - 11:00pm"
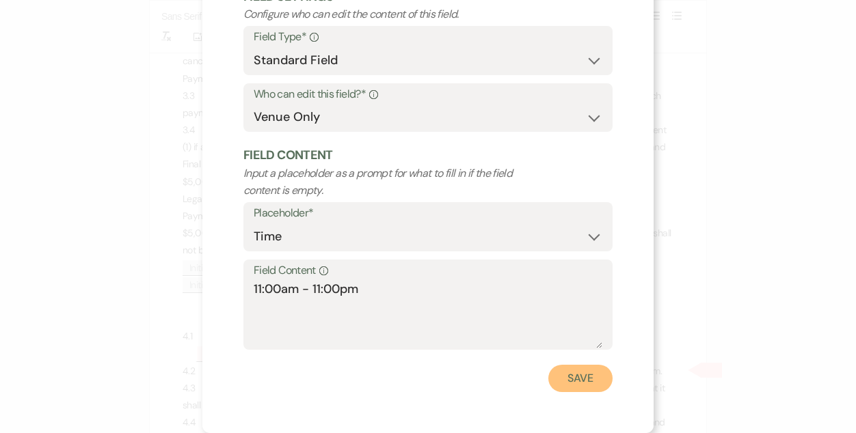
click at [587, 379] on button "Save" at bounding box center [580, 378] width 64 height 27
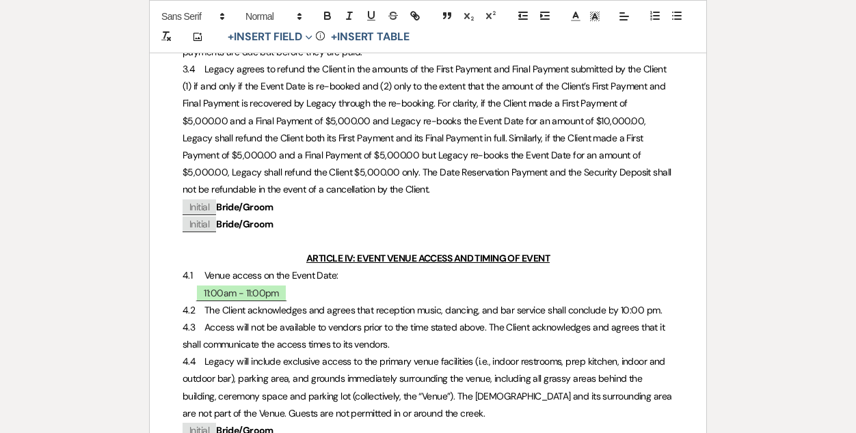
scroll to position [0, 0]
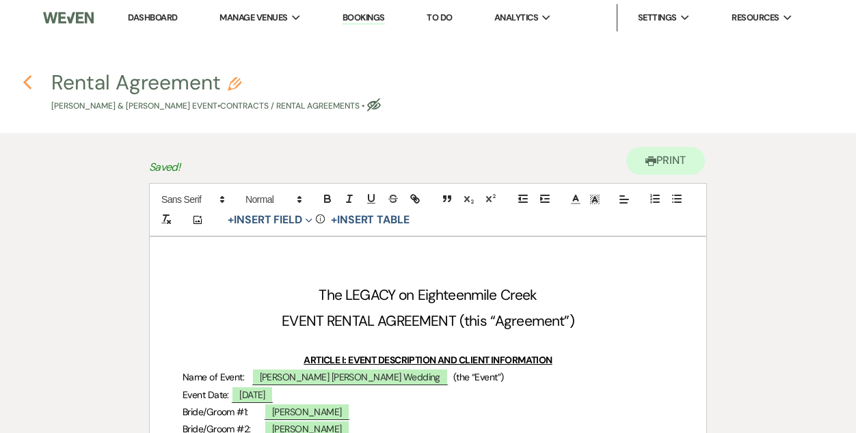
click at [27, 79] on use "button" at bounding box center [27, 82] width 9 height 15
select select "6"
select select "5"
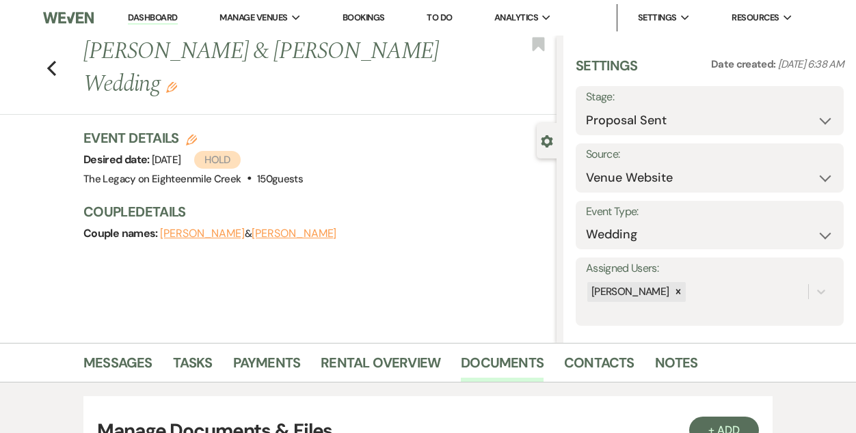
scroll to position [170, 0]
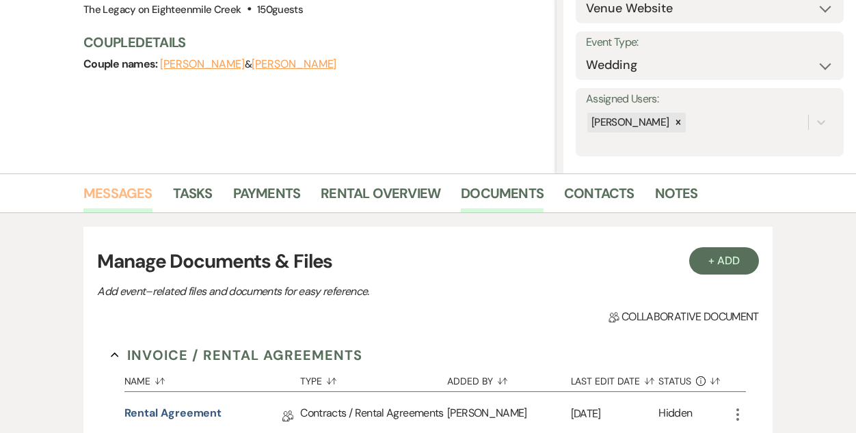
click at [107, 189] on link "Messages" at bounding box center [117, 198] width 69 height 30
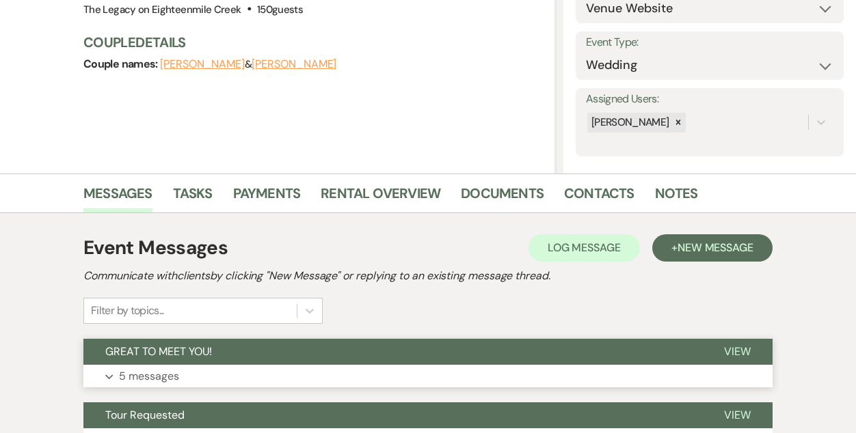
click at [290, 357] on button "GREAT TO MEET YOU!" at bounding box center [392, 352] width 619 height 26
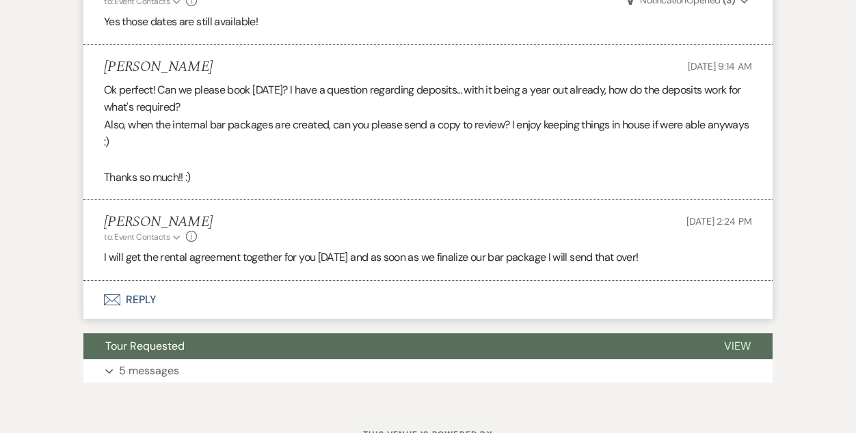
click at [141, 303] on button "Envelope Reply" at bounding box center [427, 300] width 689 height 38
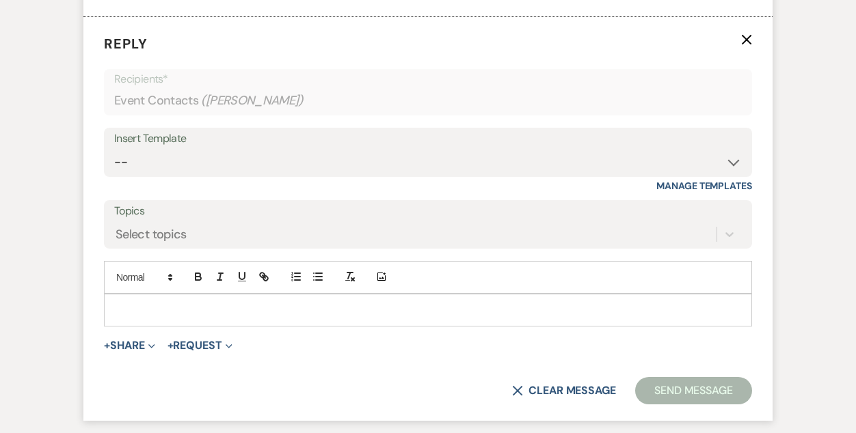
scroll to position [1664, 0]
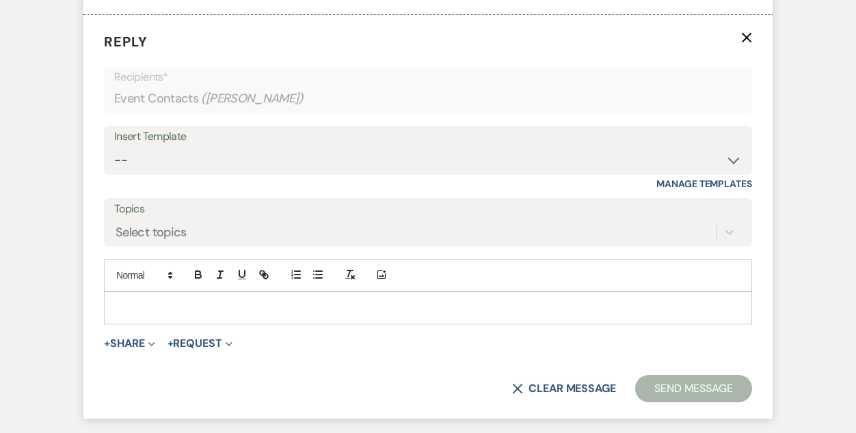
click at [209, 311] on p at bounding box center [428, 308] width 626 height 15
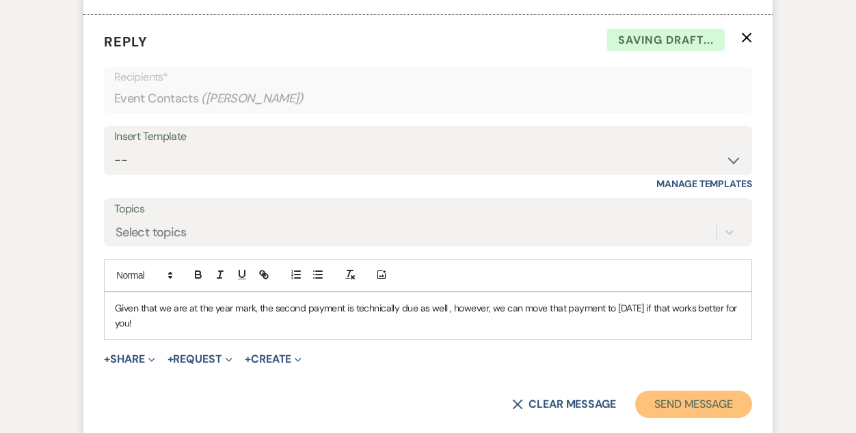
click at [686, 398] on button "Send Message" at bounding box center [693, 404] width 117 height 27
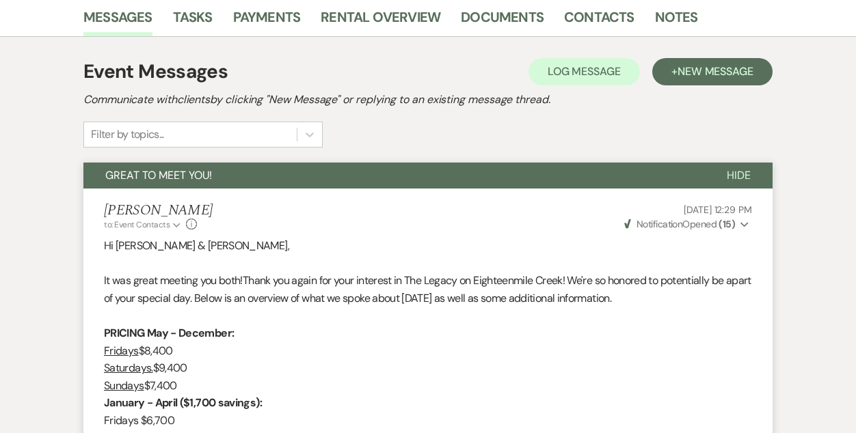
scroll to position [343, 0]
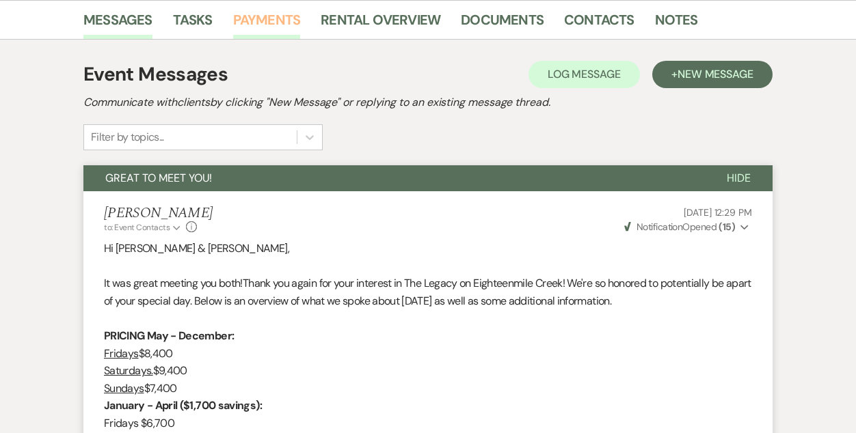
click at [252, 21] on link "Payments" at bounding box center [267, 24] width 68 height 30
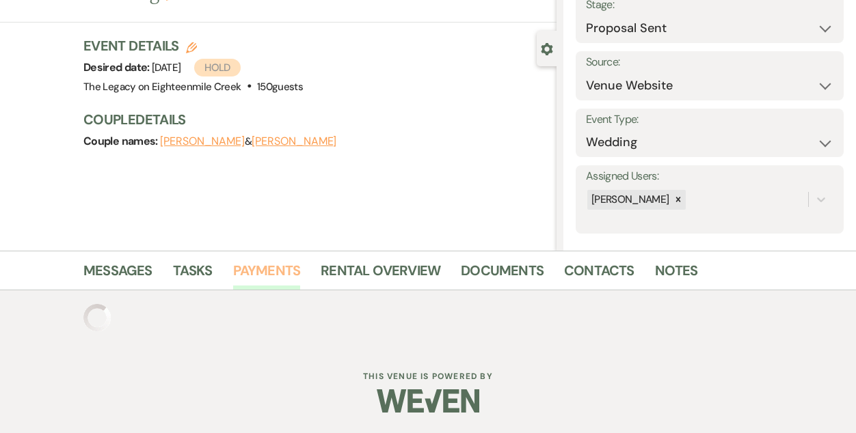
scroll to position [161, 0]
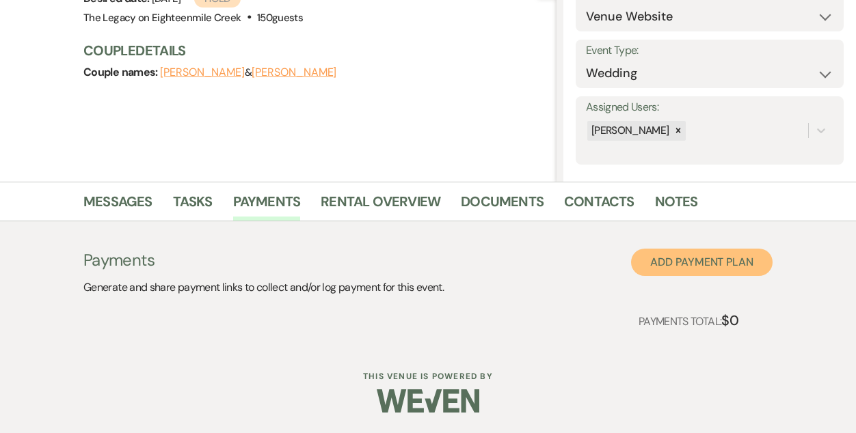
click at [679, 262] on button "Add Payment Plan" at bounding box center [701, 262] width 141 height 27
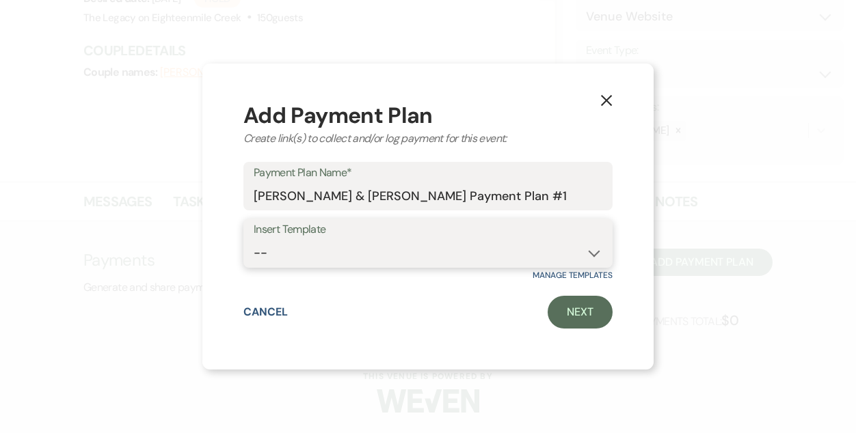
click at [478, 258] on select "-- Saturday weddings Friday Wedding Day of Coordinating" at bounding box center [428, 253] width 349 height 27
select select "192"
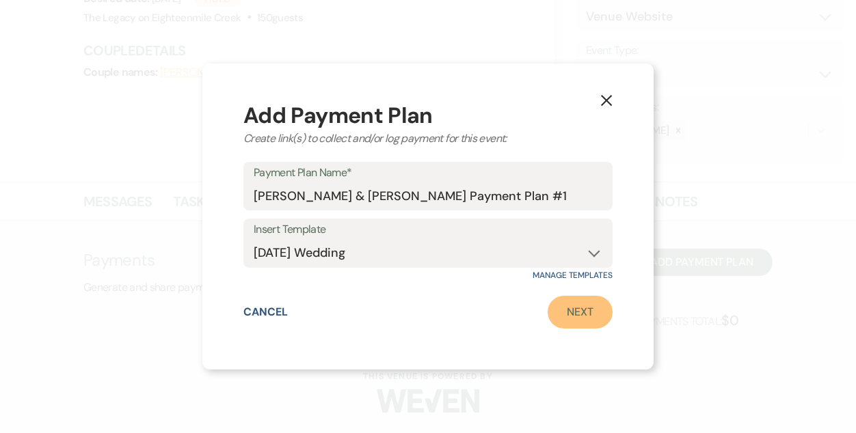
click at [573, 306] on link "Next" at bounding box center [580, 312] width 65 height 33
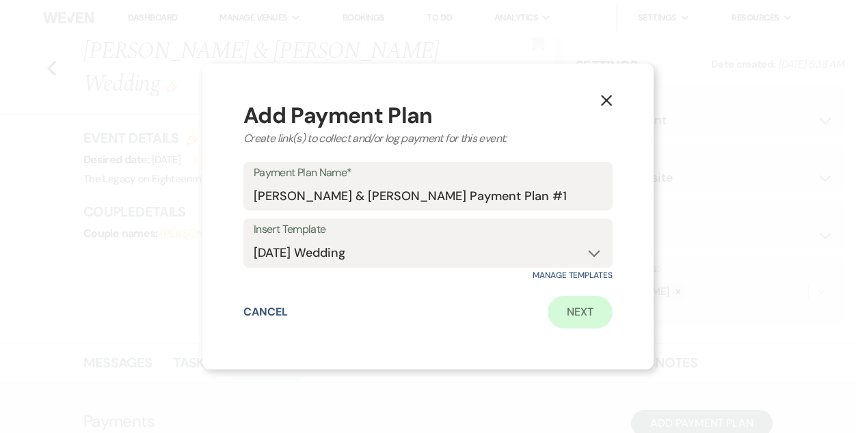
select select "2"
select select "flat"
select select "true"
select select "client"
select select "days"
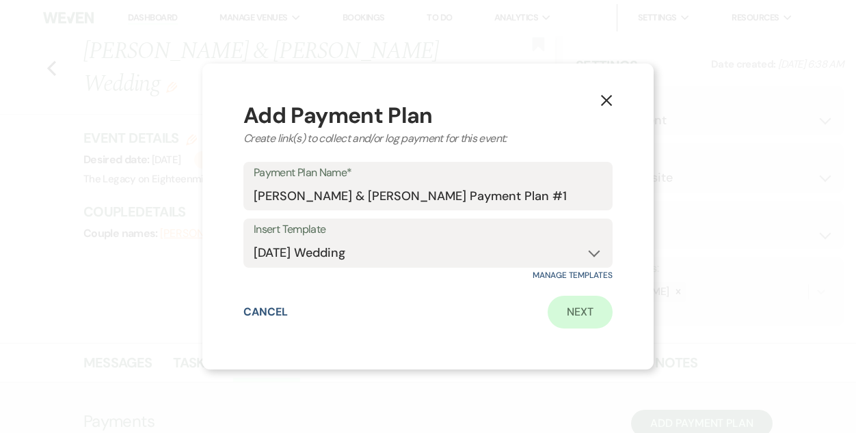
select select "2"
select select "flat"
select select "true"
select select "client"
select select "daily"
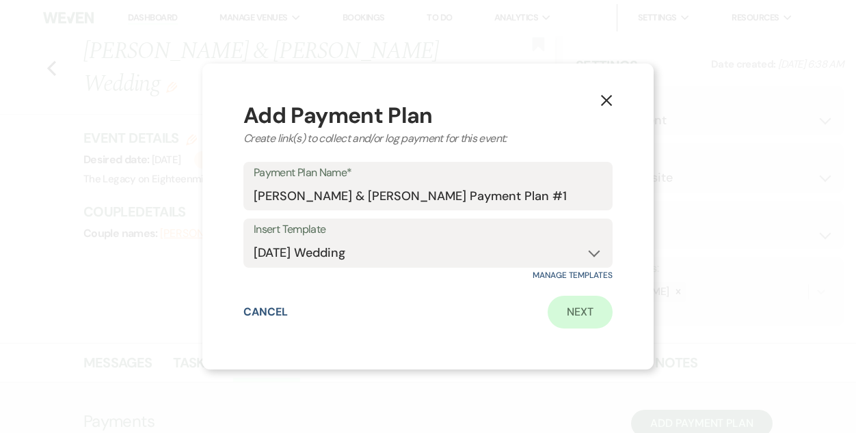
select select "weeks"
select select "complete"
select select "2"
select select "flat"
select select "true"
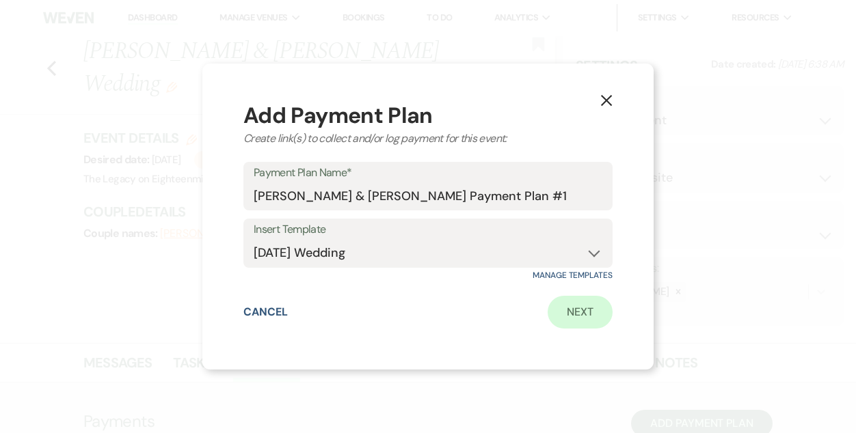
select select "client"
select select "daily"
select select "weeks"
select select "complete"
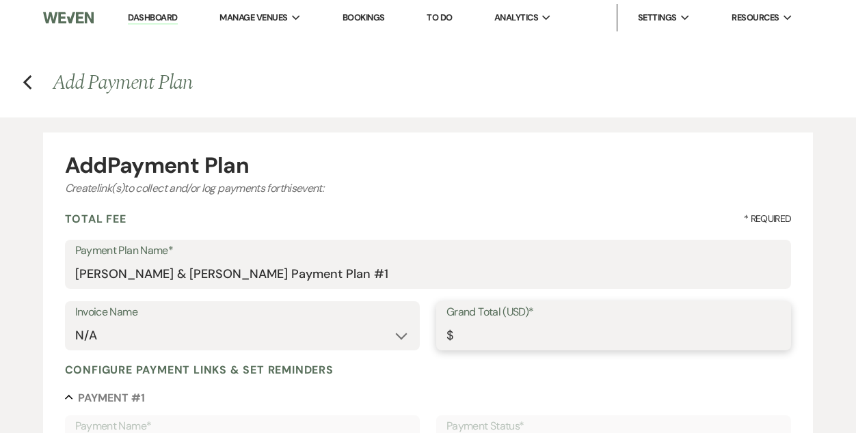
click at [487, 341] on input "Grand Total (USD)*" at bounding box center [613, 336] width 334 height 27
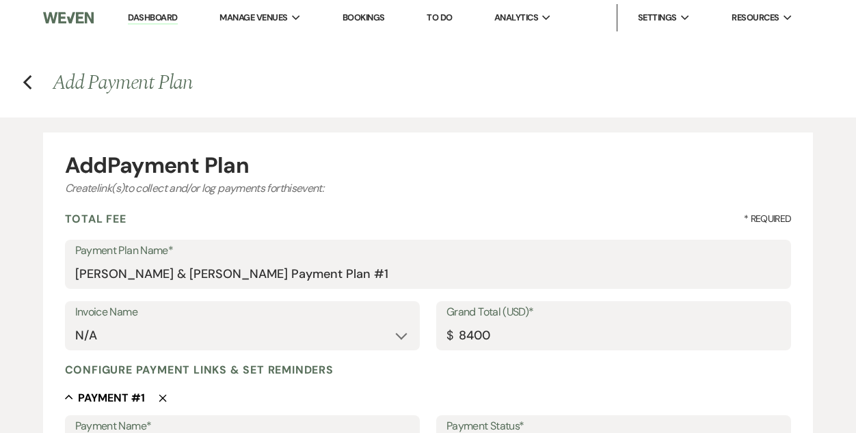
type input "8400.00"
click at [426, 370] on div "Configure payment links & set reminders" at bounding box center [428, 370] width 727 height 14
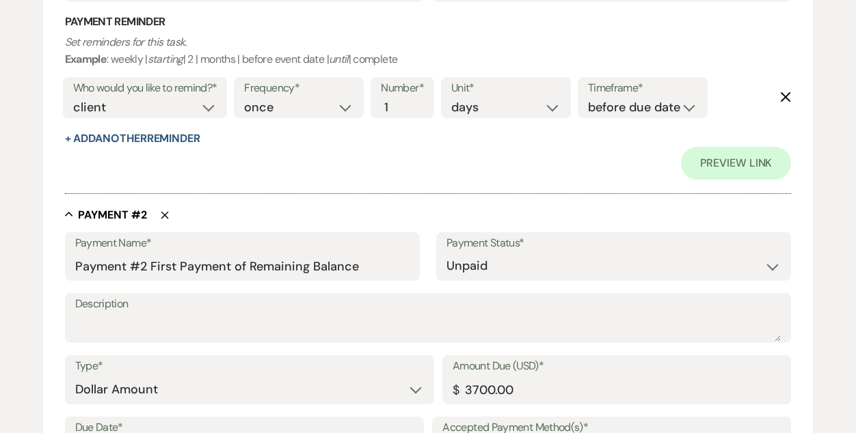
scroll to position [718, 0]
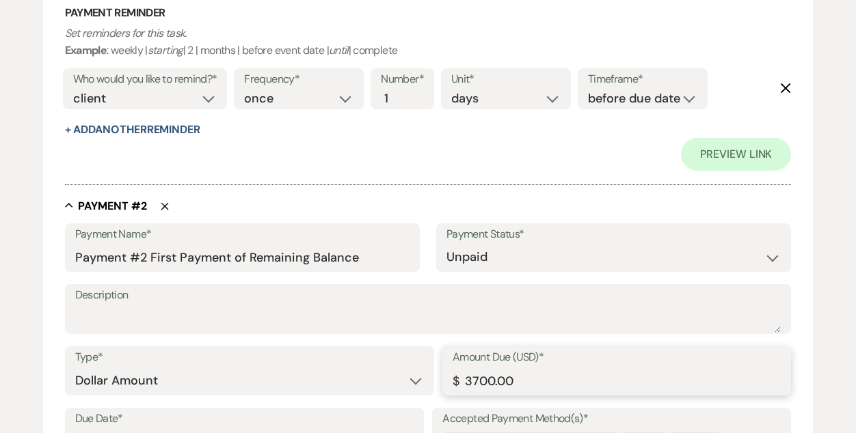
click at [477, 380] on input "3700.00" at bounding box center [617, 381] width 328 height 27
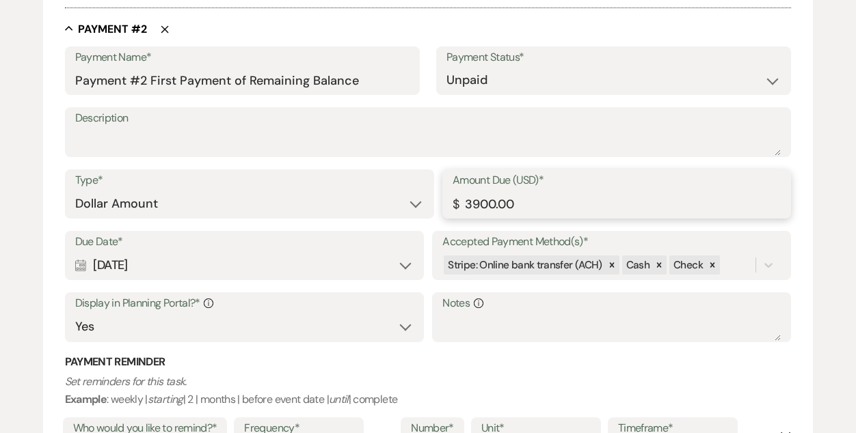
scroll to position [898, 0]
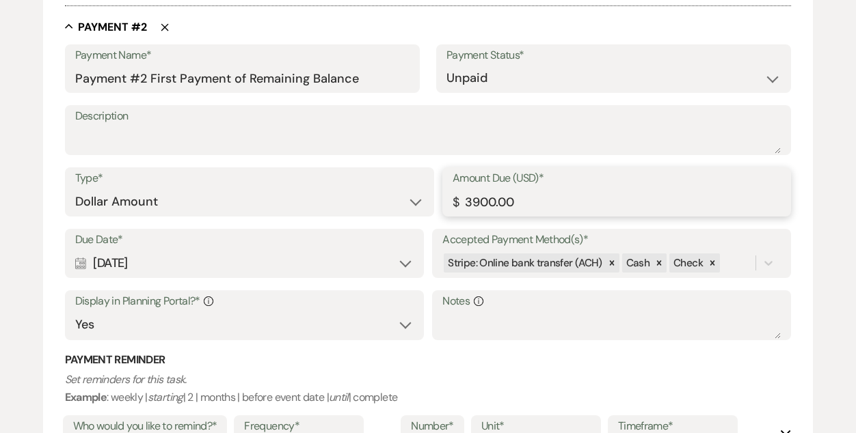
type input "3900.00"
click at [170, 264] on div "Calendar Oct 16, 2025 Expand" at bounding box center [244, 263] width 338 height 27
select select "month"
select select "beforeEventDate"
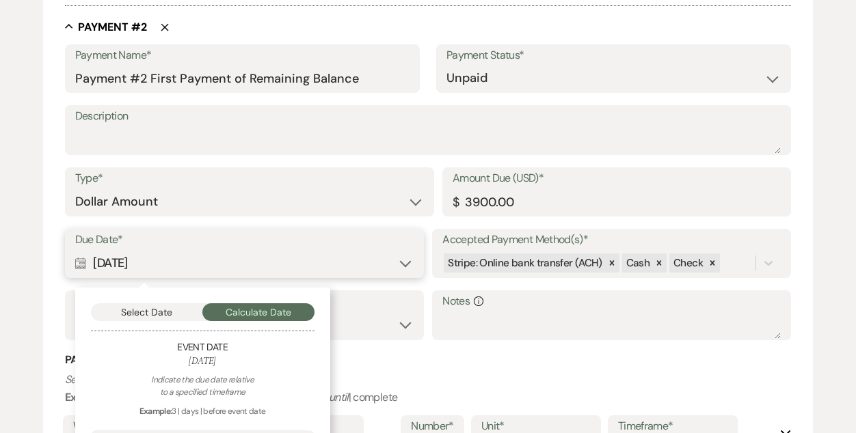
click at [161, 313] on button "Select Date" at bounding box center [147, 312] width 112 height 18
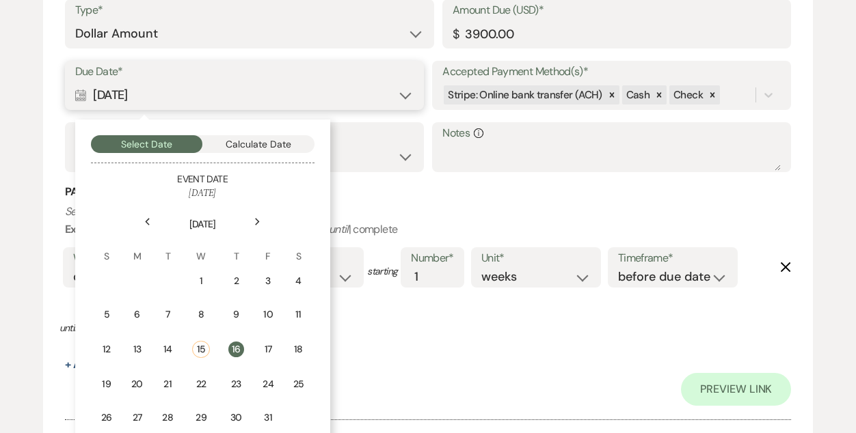
scroll to position [1072, 0]
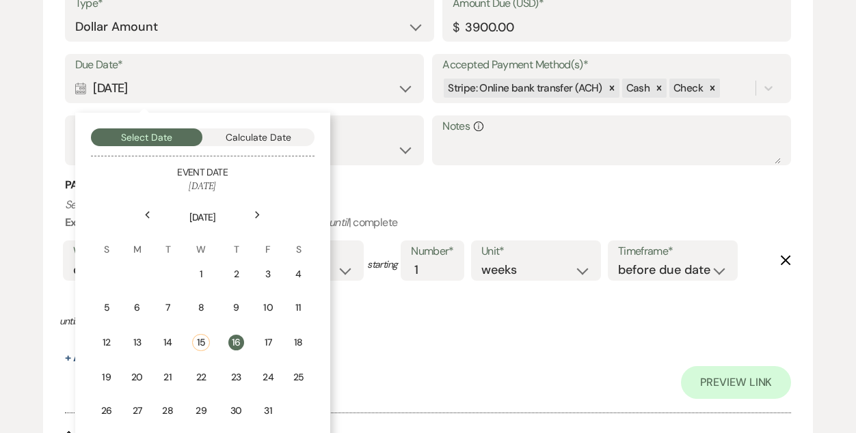
click at [258, 216] on icon "Next" at bounding box center [257, 215] width 7 height 8
click at [170, 341] on div "16" at bounding box center [170, 341] width 13 height 14
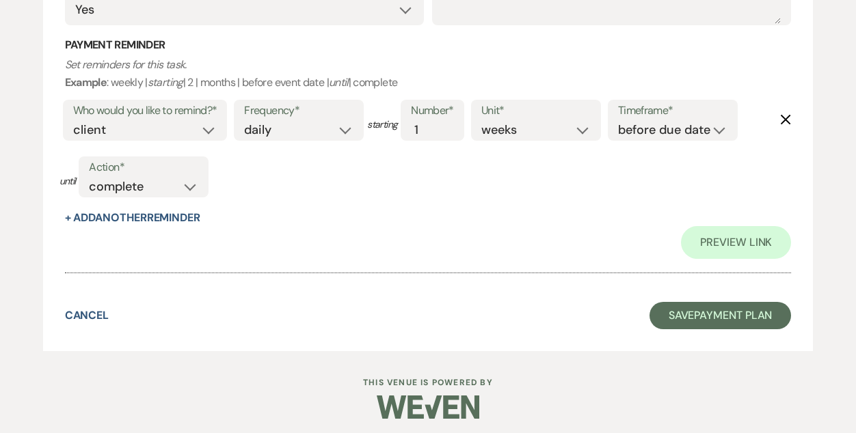
scroll to position [1800, 0]
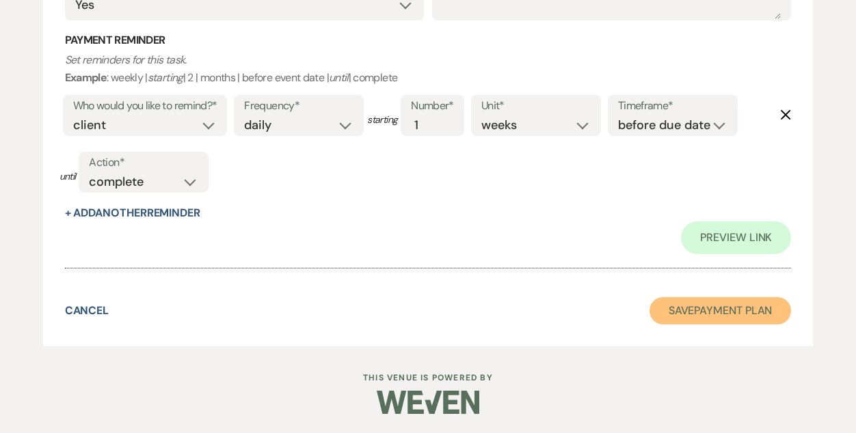
click at [727, 300] on button "Save Payment Plan" at bounding box center [720, 310] width 142 height 27
select select "6"
select select "5"
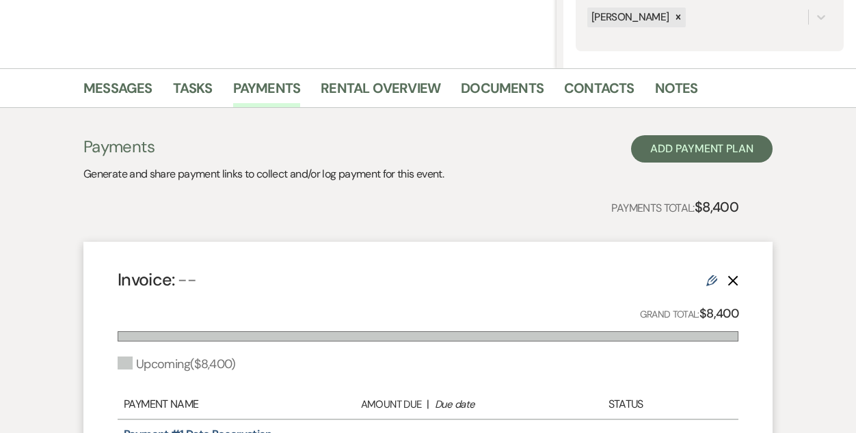
scroll to position [275, 0]
click at [118, 94] on link "Messages" at bounding box center [117, 92] width 69 height 30
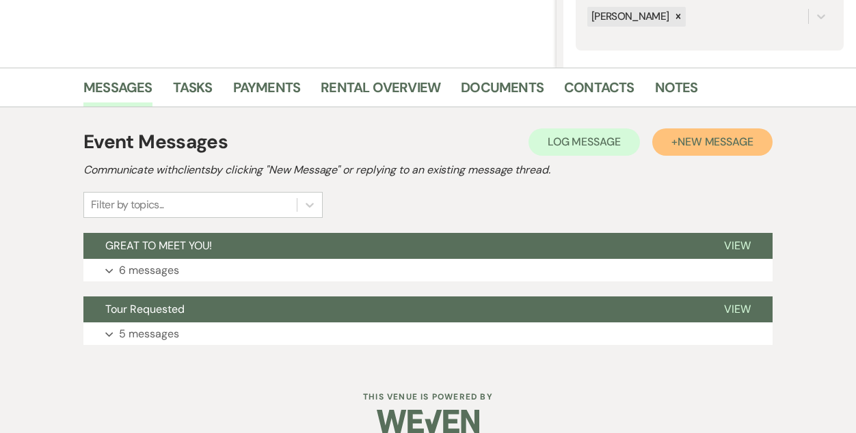
click at [724, 137] on span "New Message" at bounding box center [715, 142] width 76 height 14
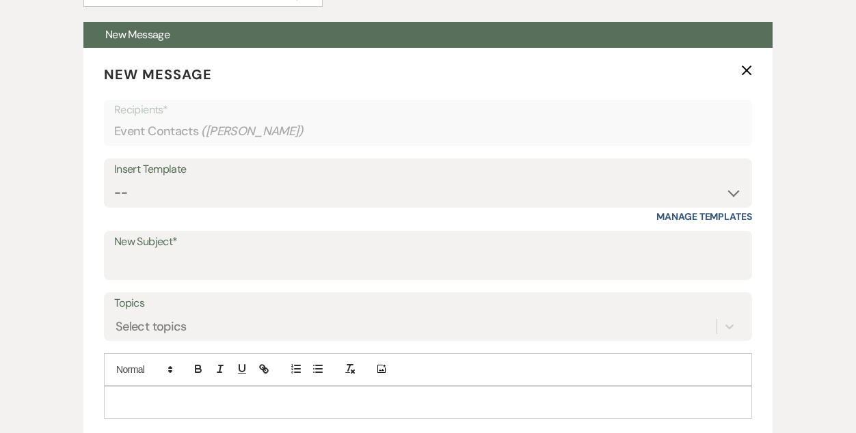
scroll to position [497, 0]
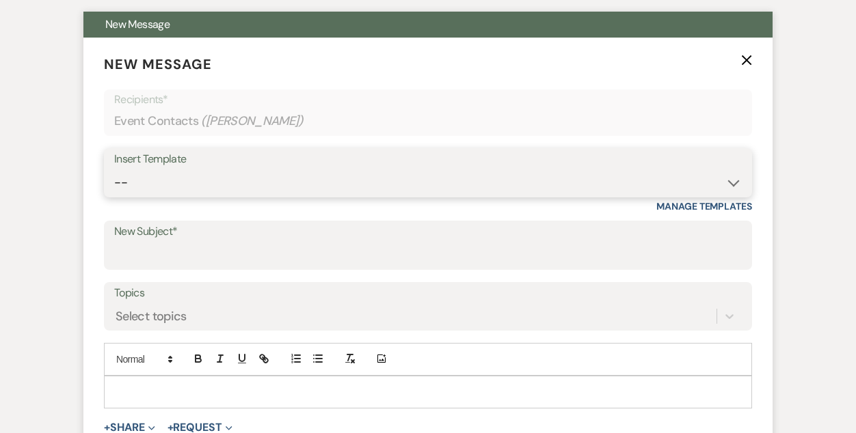
click at [284, 180] on select "-- Inquiry Follow Up- Just checking in :) Tour Date/Time Confirmation Proposal …" at bounding box center [427, 183] width 627 height 27
select select "736"
type input "Rental Agreement"
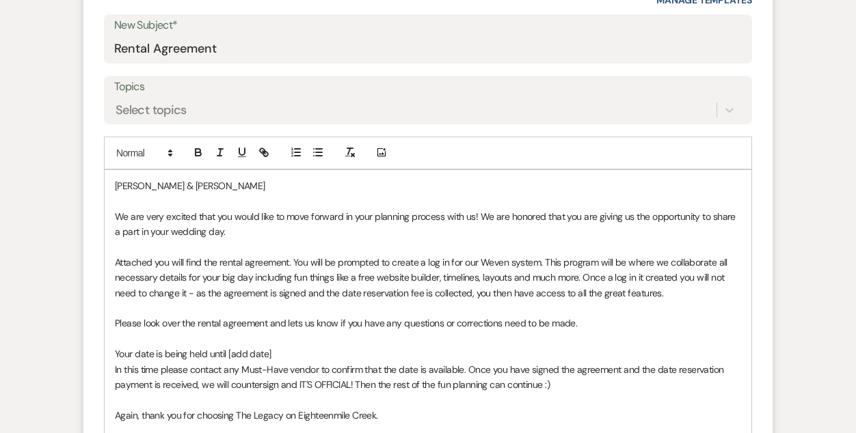
scroll to position [705, 0]
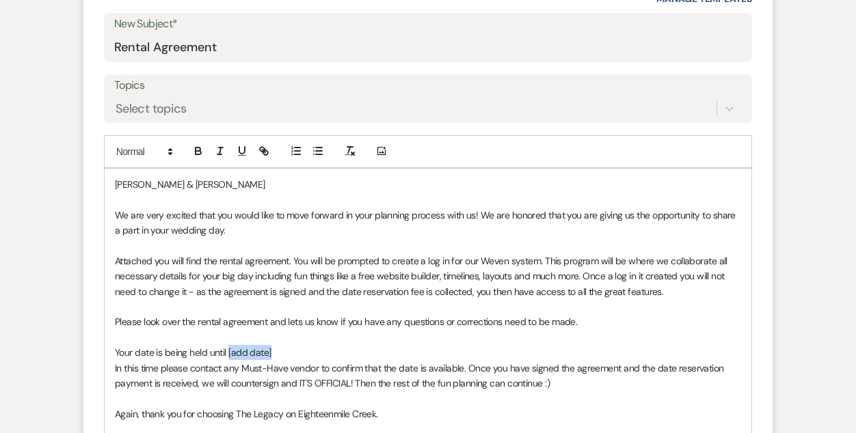
drag, startPoint x: 276, startPoint y: 353, endPoint x: 229, endPoint y: 355, distance: 47.2
click at [229, 355] on p "Your date is being held until [add date]" at bounding box center [428, 352] width 626 height 15
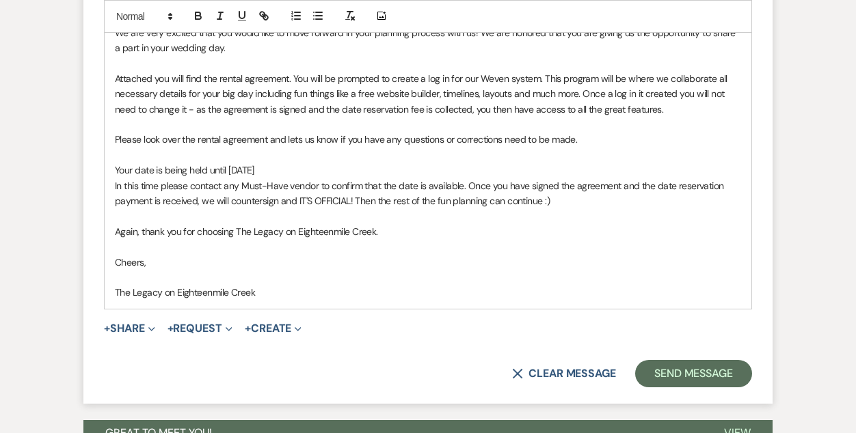
scroll to position [887, 0]
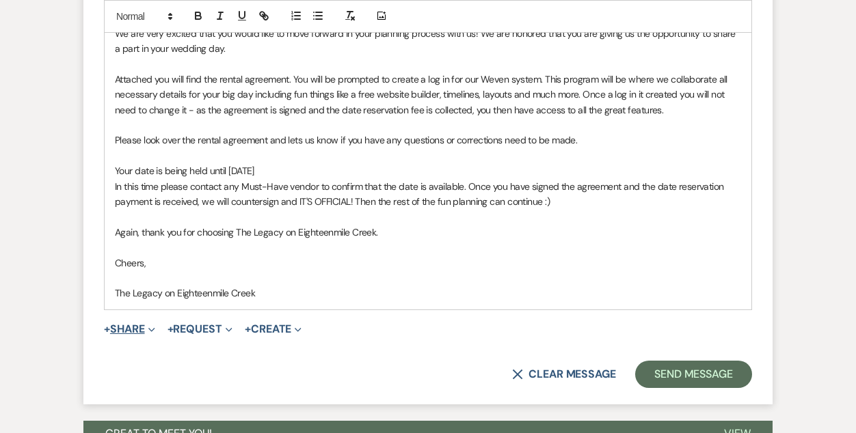
click at [129, 329] on button "+ Share Expand" at bounding box center [129, 329] width 51 height 11
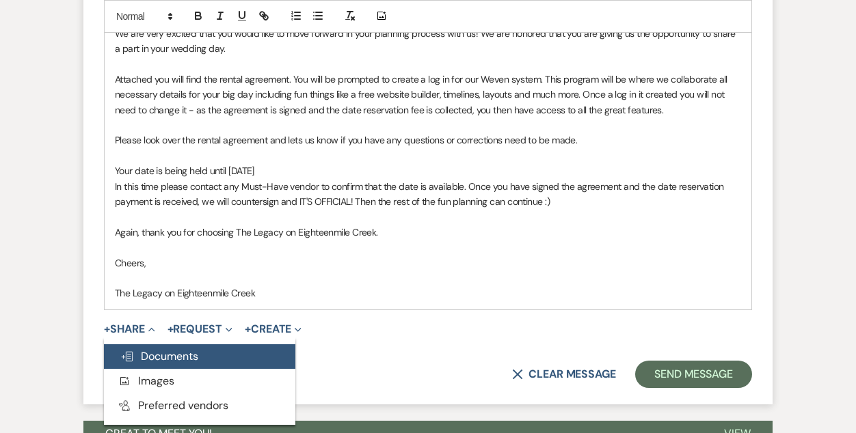
click at [152, 353] on span "Doc Upload Documents" at bounding box center [159, 356] width 78 height 14
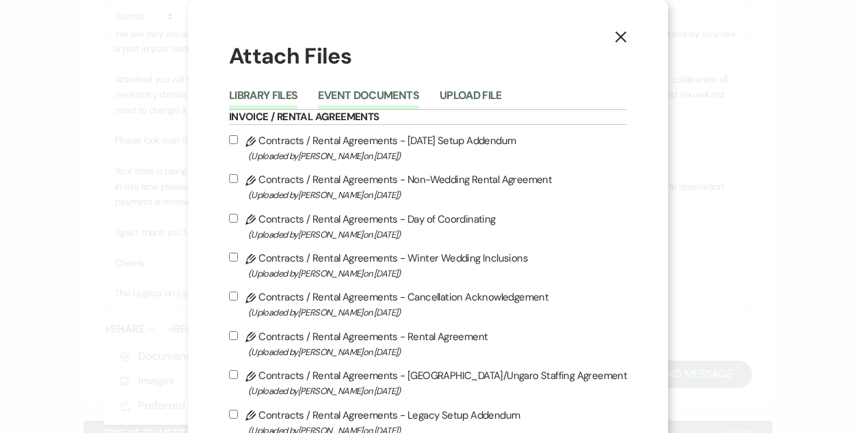
click at [396, 95] on button "Event Documents" at bounding box center [368, 99] width 100 height 19
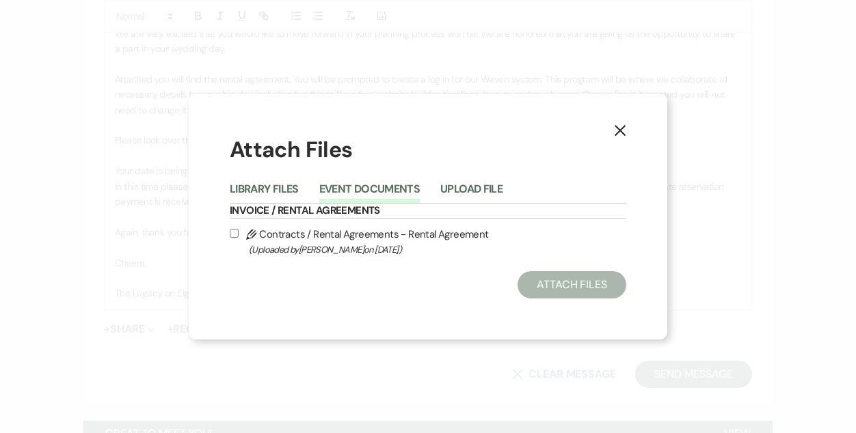
click at [348, 247] on span "(Uploaded by Bridgette Prno on Oct 15th, 2025 )" at bounding box center [437, 250] width 377 height 16
click at [239, 238] on input "Pencil Contracts / Rental Agreements - Rental Agreement (Uploaded by Bridgette …" at bounding box center [234, 233] width 9 height 9
checkbox input "true"
click at [584, 284] on button "Attach Files" at bounding box center [571, 284] width 109 height 27
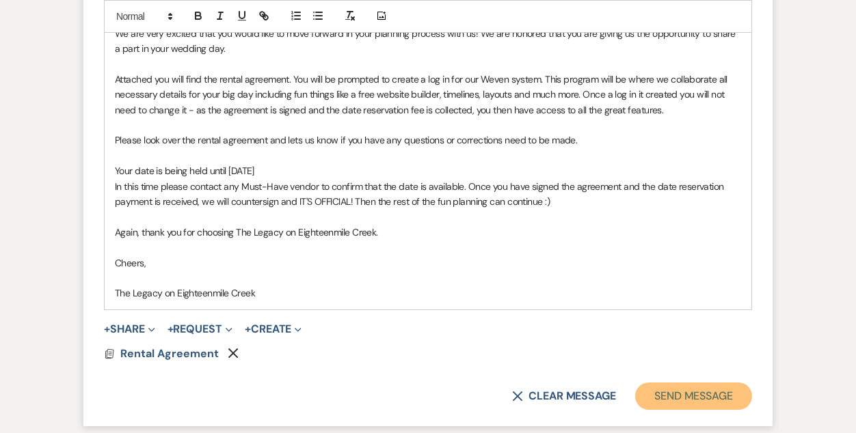
click at [670, 394] on button "Send Message" at bounding box center [693, 396] width 117 height 27
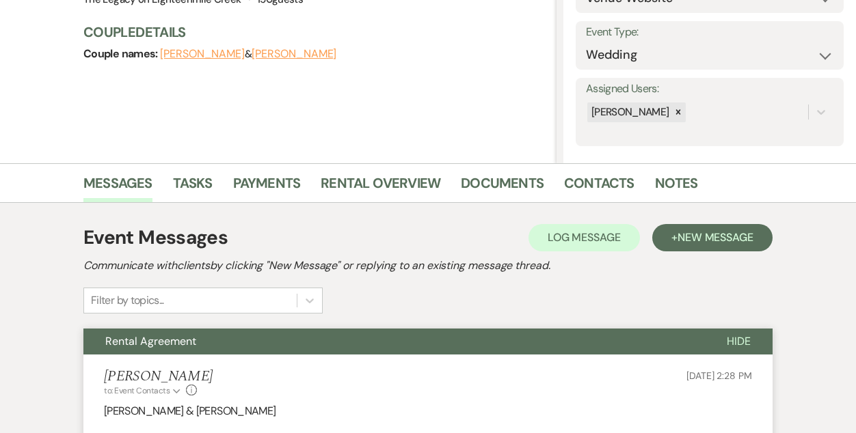
scroll to position [178, 0]
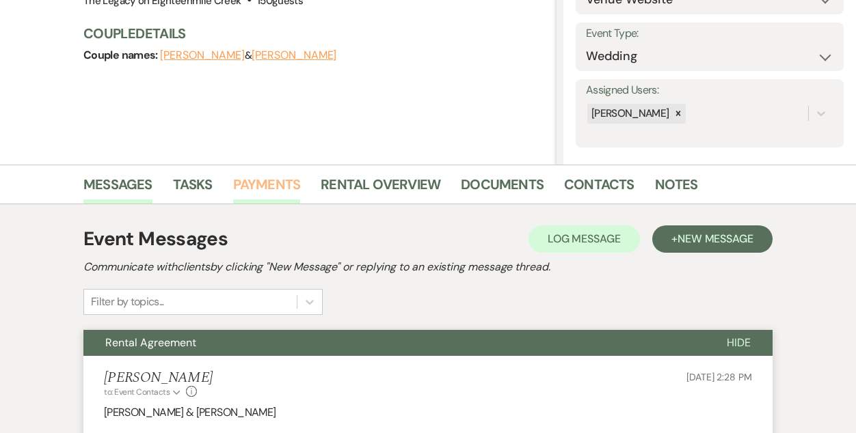
click at [282, 201] on link "Payments" at bounding box center [267, 189] width 68 height 30
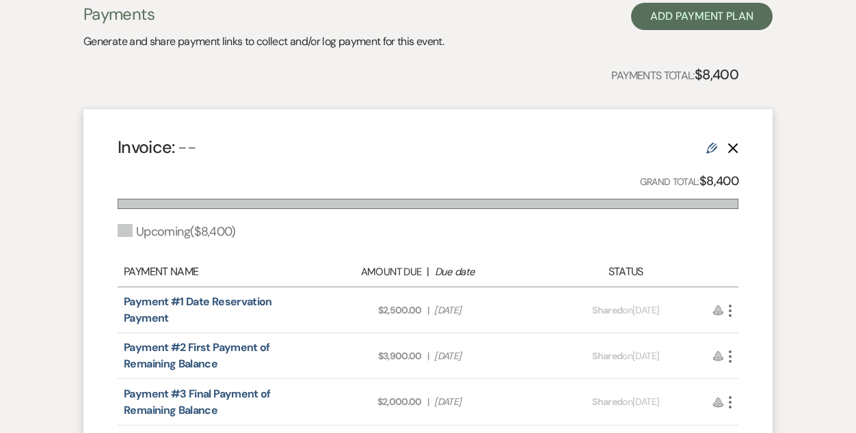
scroll to position [408, 0]
click at [730, 314] on use "button" at bounding box center [730, 310] width 3 height 12
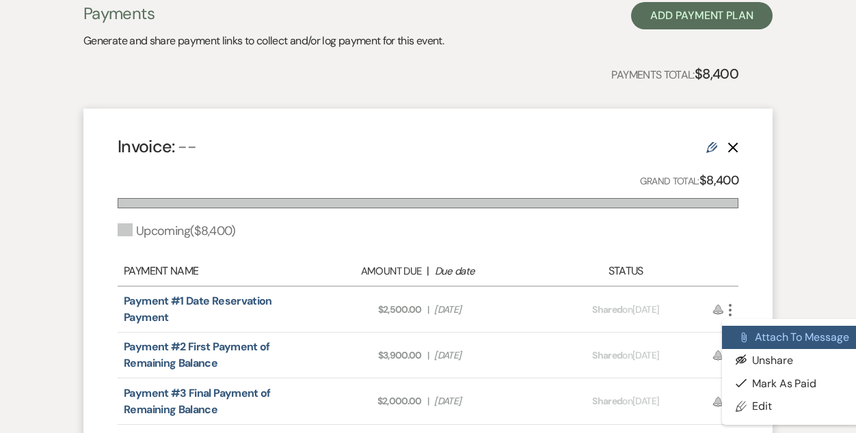
click at [748, 341] on icon "Attach File" at bounding box center [743, 337] width 11 height 11
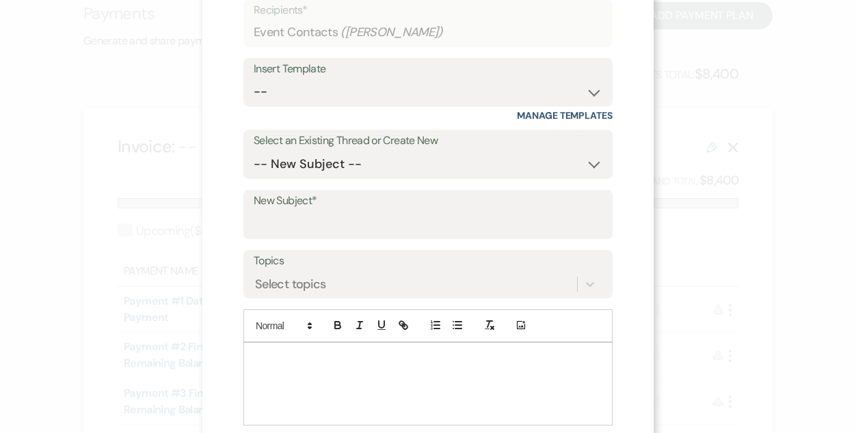
scroll to position [115, 0]
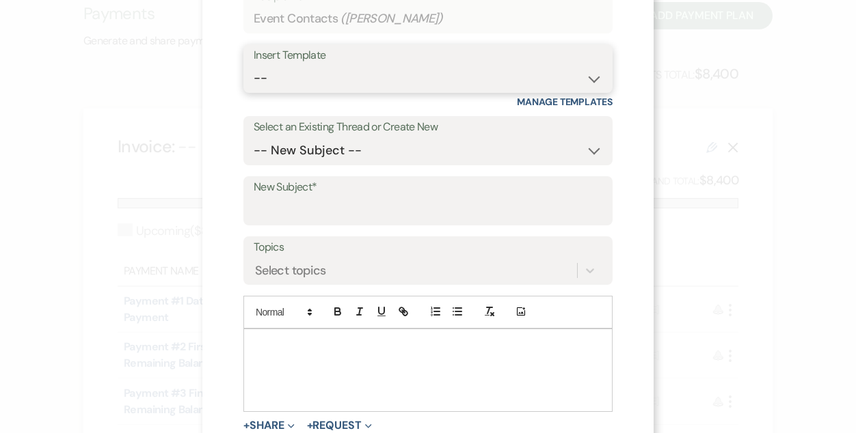
click at [383, 85] on select "-- Inquiry Follow Up- Just checking in :) Tour Date/Time Confirmation Proposal …" at bounding box center [428, 78] width 349 height 27
select select "783"
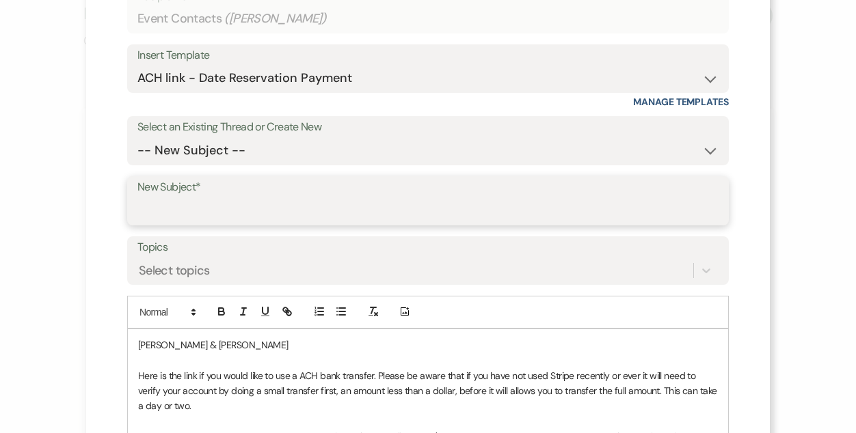
click at [340, 209] on input "New Subject*" at bounding box center [427, 211] width 581 height 27
type input "Date Reservation Payment"
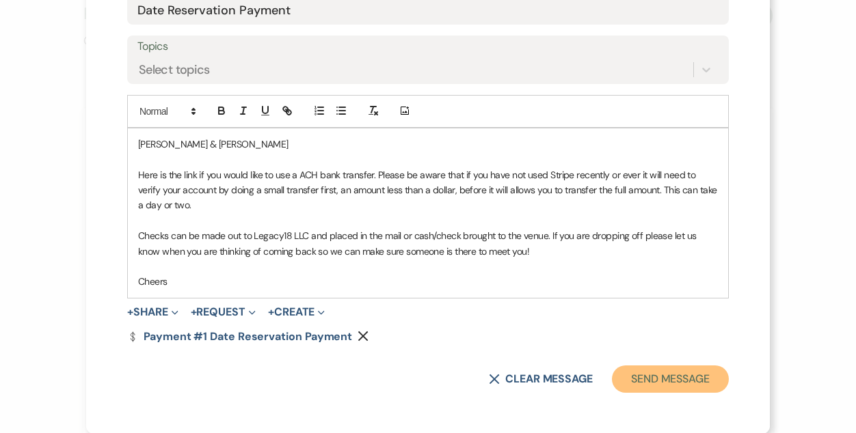
click at [653, 376] on button "Send Message" at bounding box center [670, 379] width 117 height 27
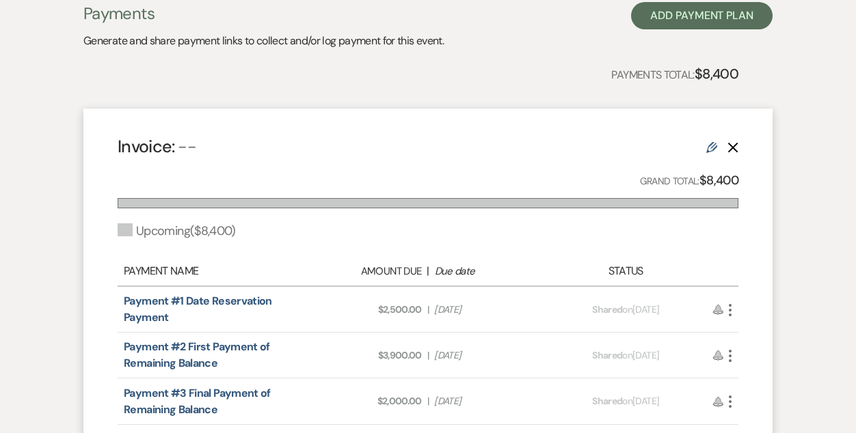
scroll to position [0, 0]
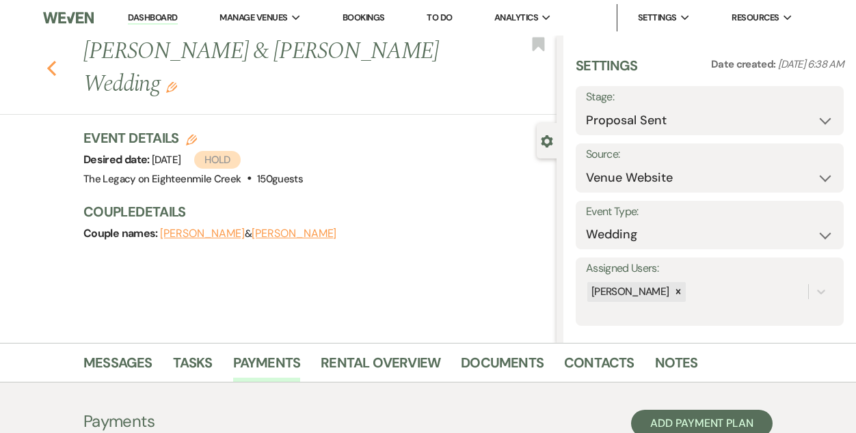
click at [51, 61] on use "button" at bounding box center [51, 68] width 9 height 15
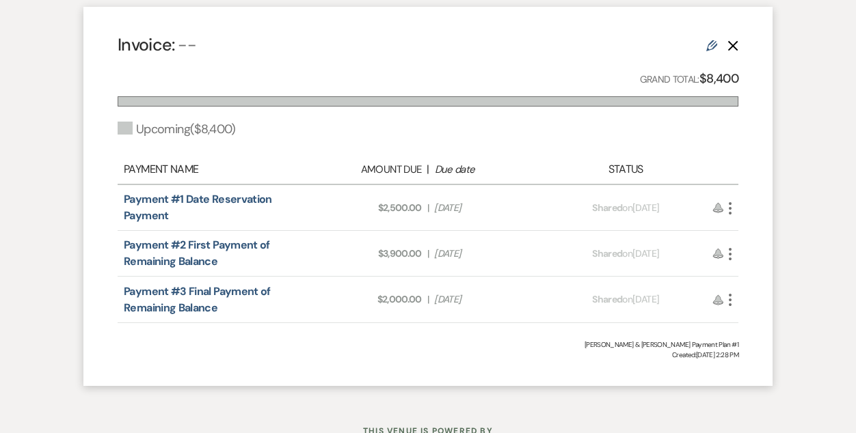
select select "6"
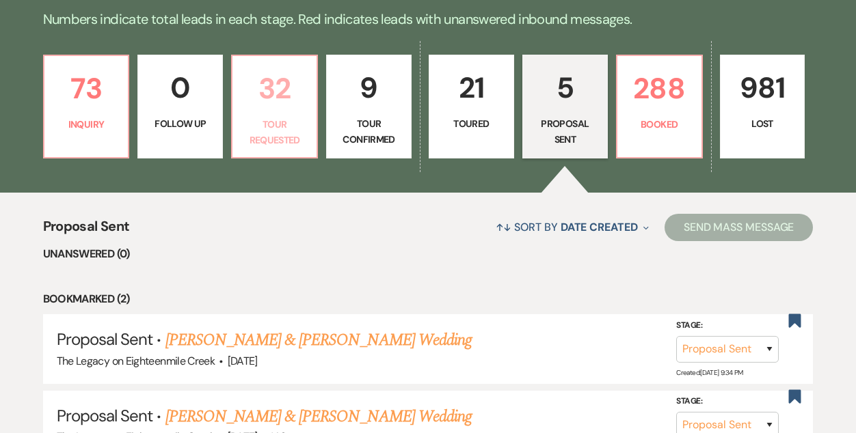
click at [278, 113] on link "32 Tour Requested" at bounding box center [274, 107] width 87 height 104
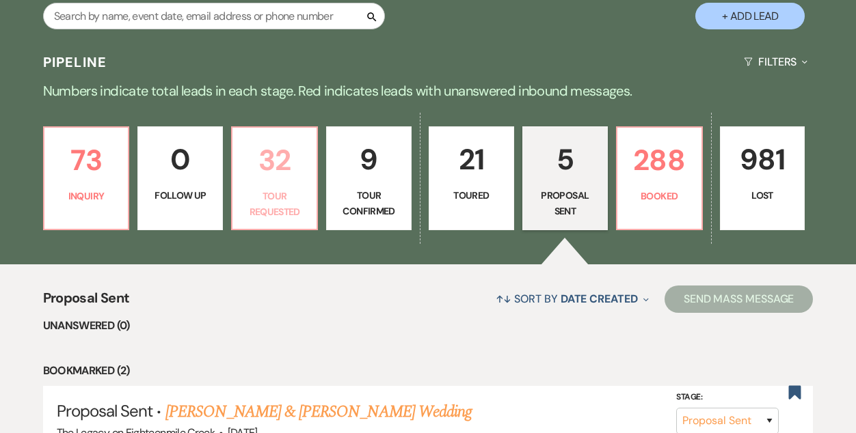
select select "2"
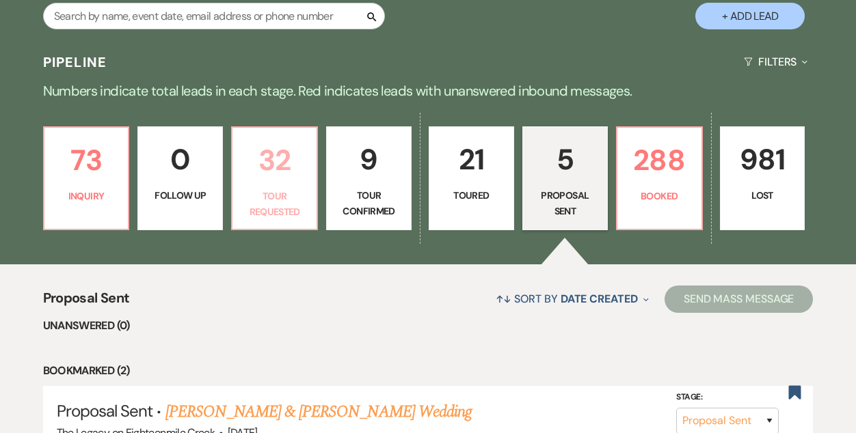
select select "2"
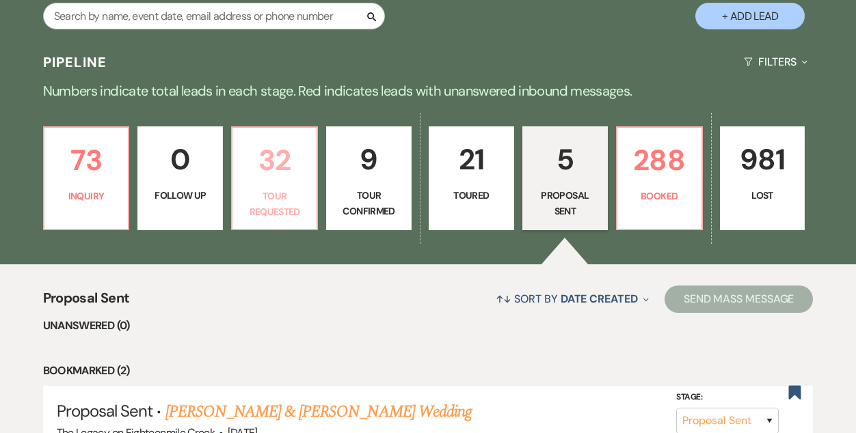
select select "2"
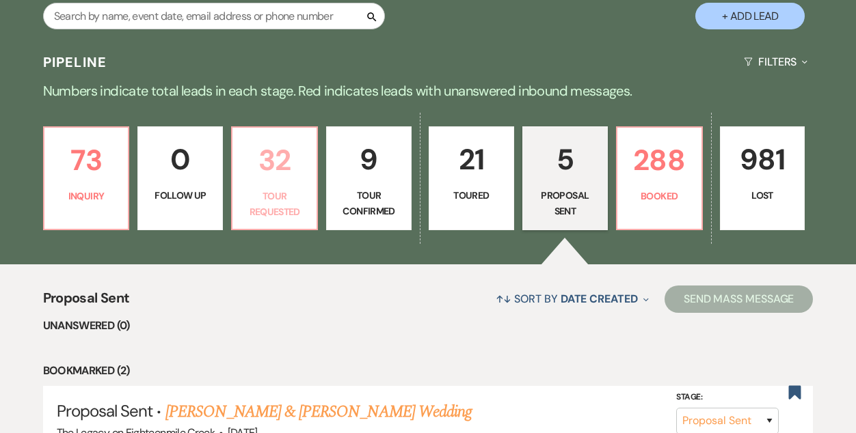
select select "2"
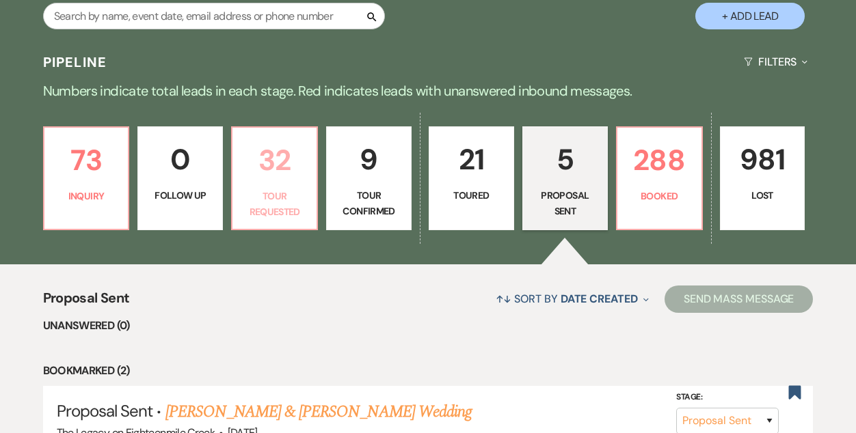
select select "2"
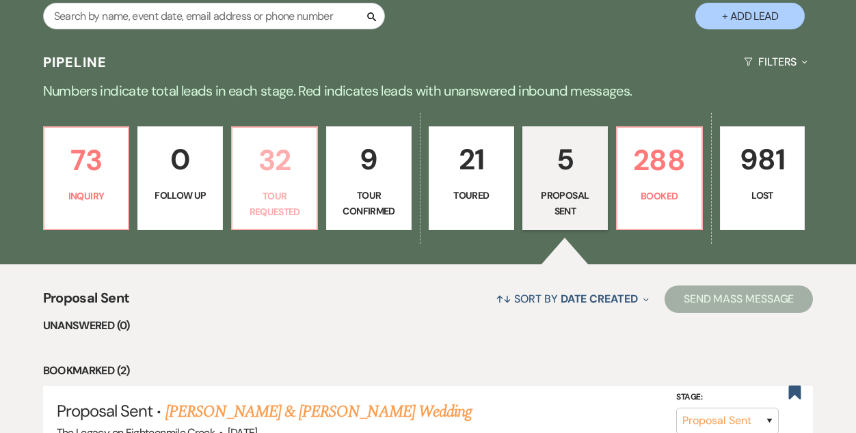
select select "2"
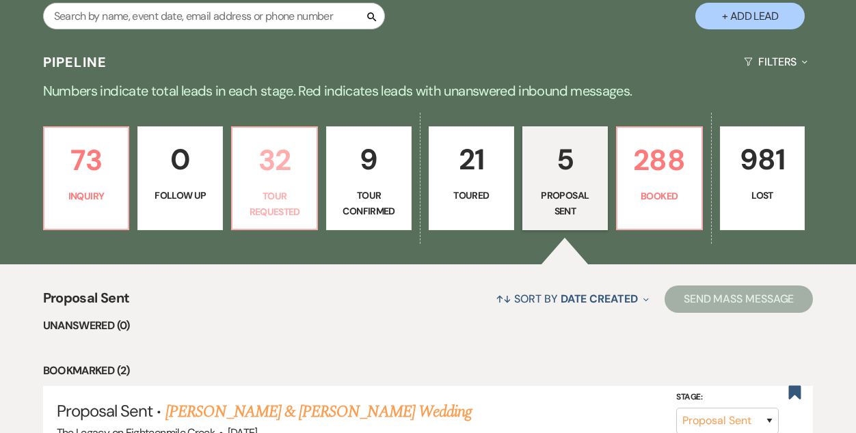
select select "2"
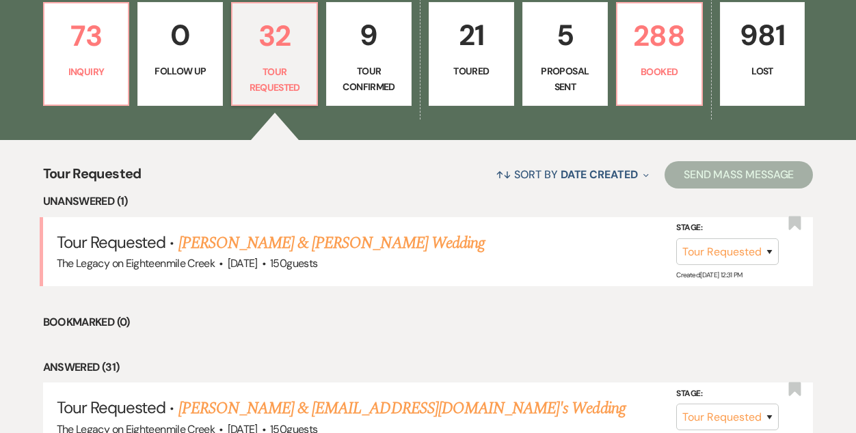
scroll to position [372, 0]
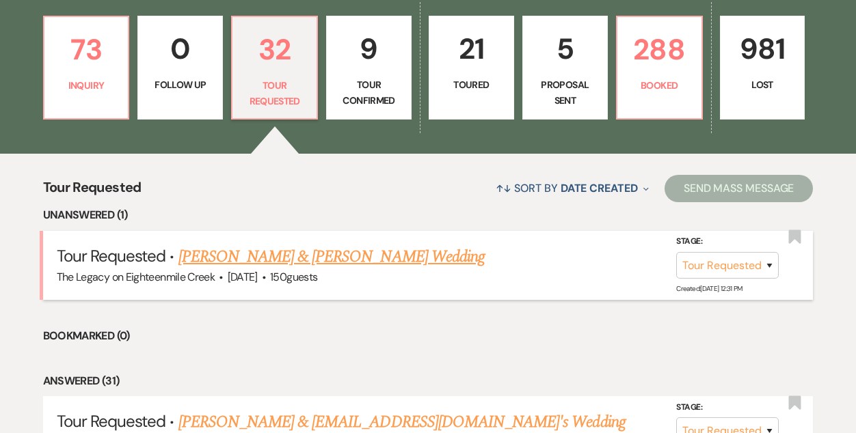
click at [337, 262] on link "Sean Rokitka & Hannah Campbell's Wedding" at bounding box center [331, 257] width 306 height 25
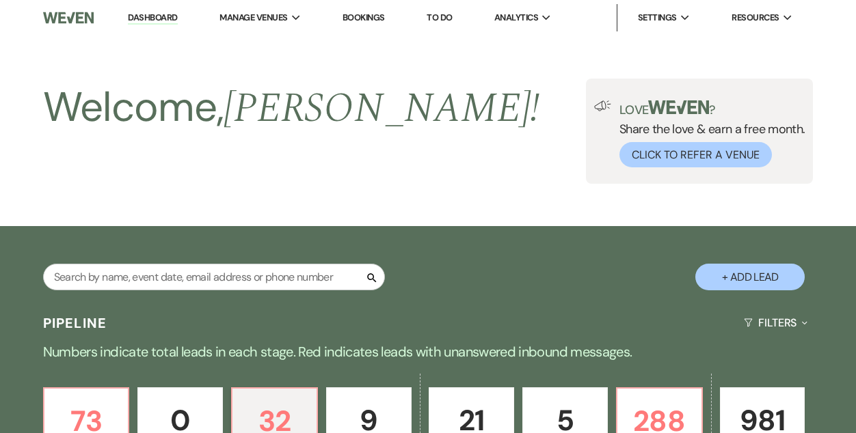
select select "2"
select select "5"
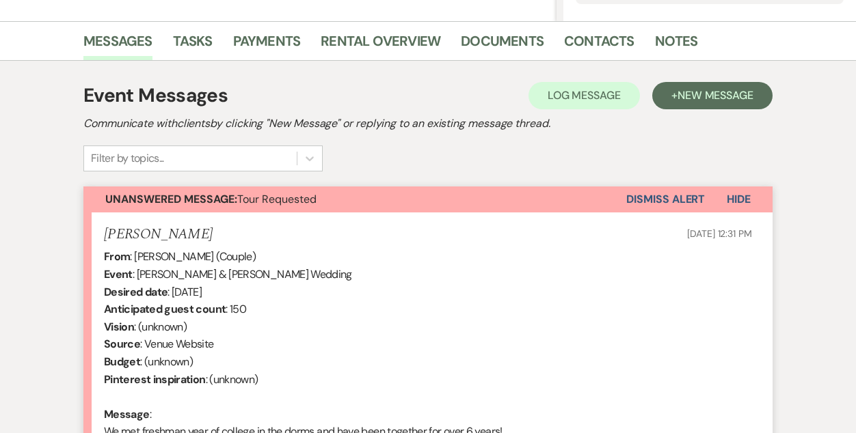
scroll to position [489, 0]
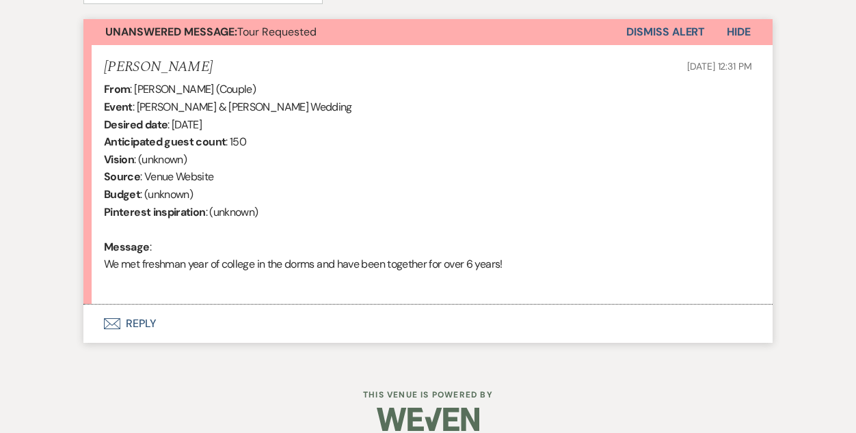
click at [146, 321] on button "Envelope Reply" at bounding box center [427, 324] width 689 height 38
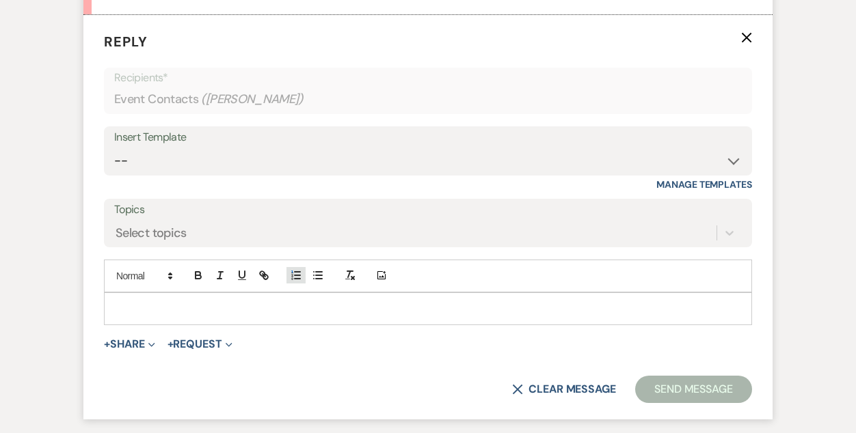
scroll to position [780, 0]
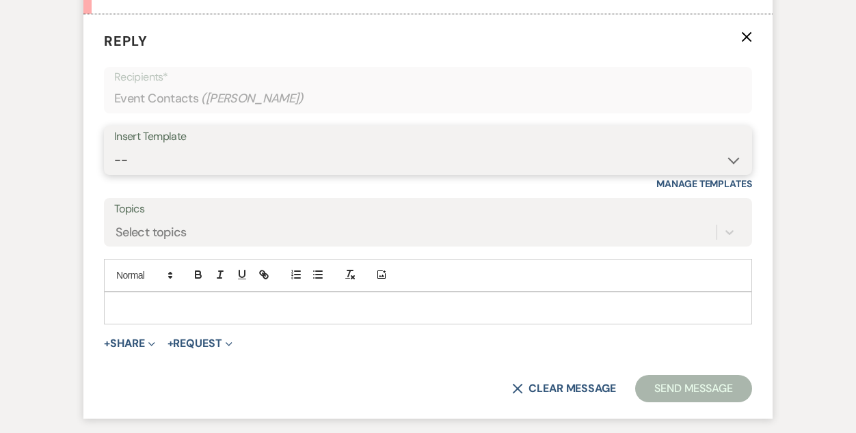
click at [298, 162] on select "-- Inquiry Follow Up- Just checking in :) Tour Date/Time Confirmation Proposal …" at bounding box center [427, 160] width 627 height 27
select select "1786"
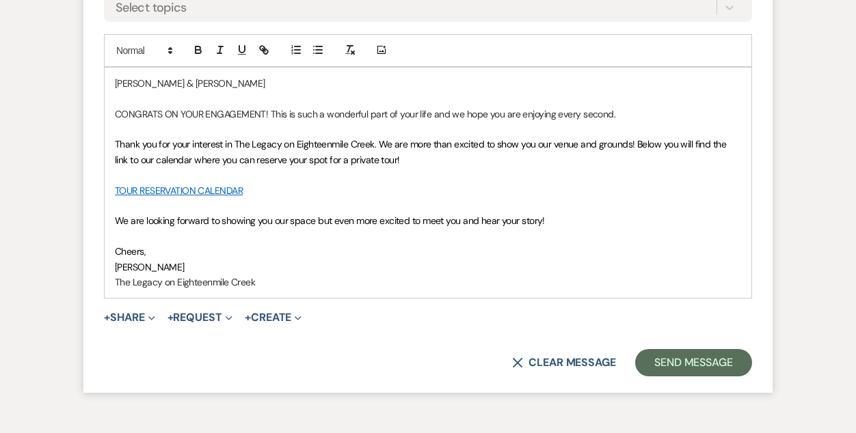
scroll to position [1010, 0]
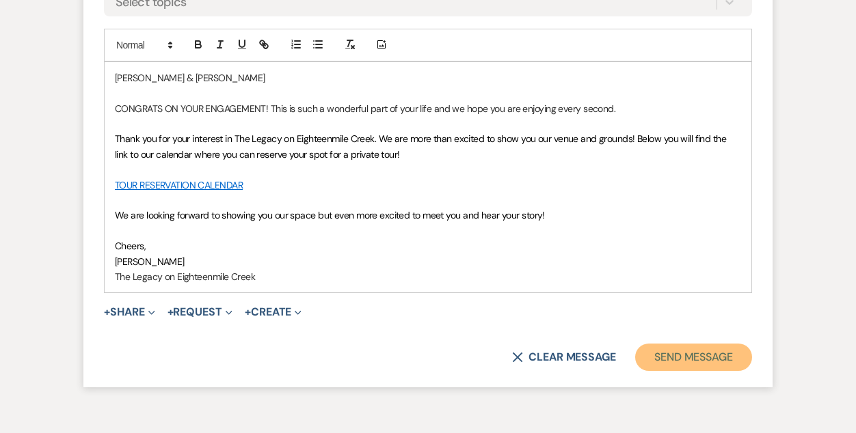
click at [711, 349] on button "Send Message" at bounding box center [693, 357] width 117 height 27
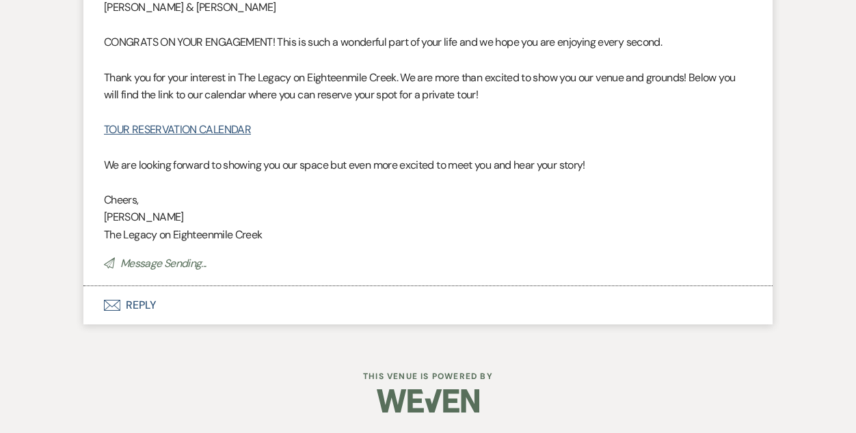
scroll to position [0, 0]
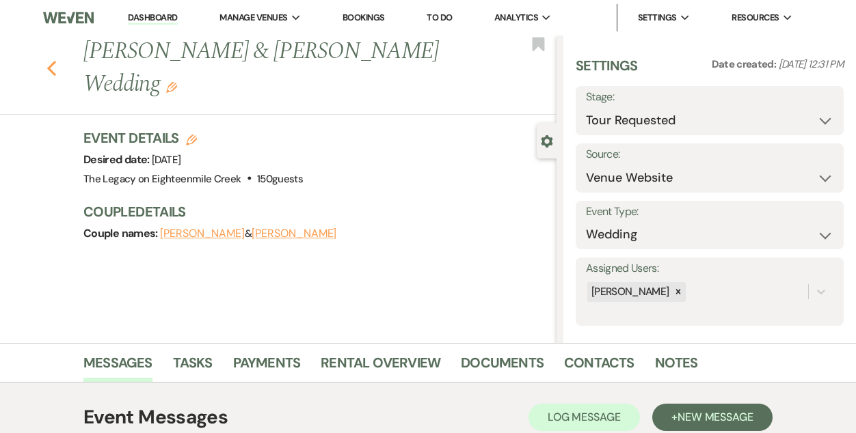
click at [52, 68] on icon "Previous" at bounding box center [51, 68] width 10 height 16
select select "2"
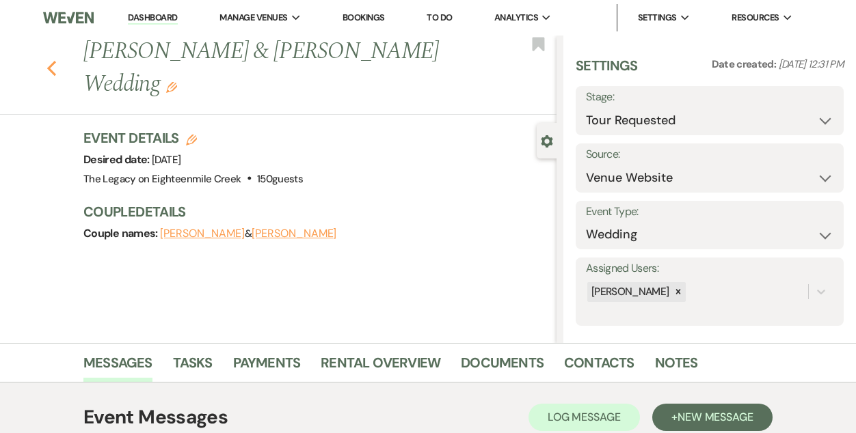
select select "2"
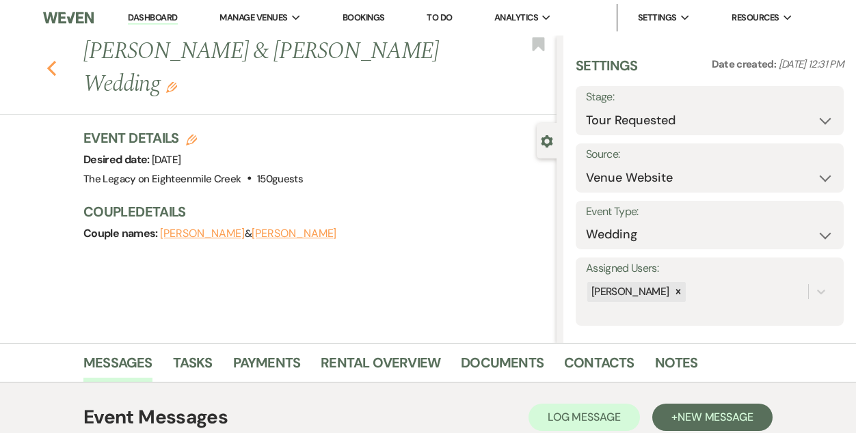
select select "2"
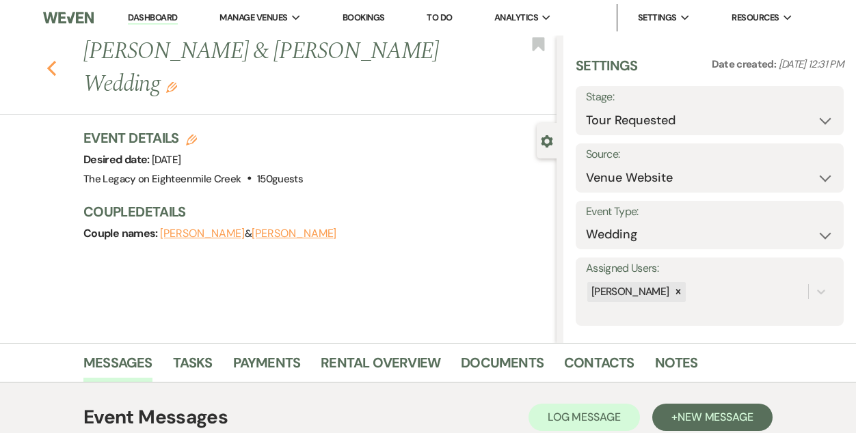
select select "2"
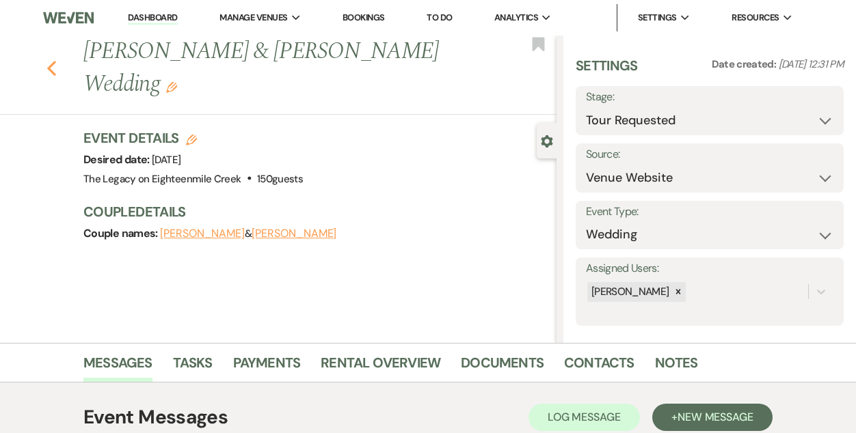
select select "2"
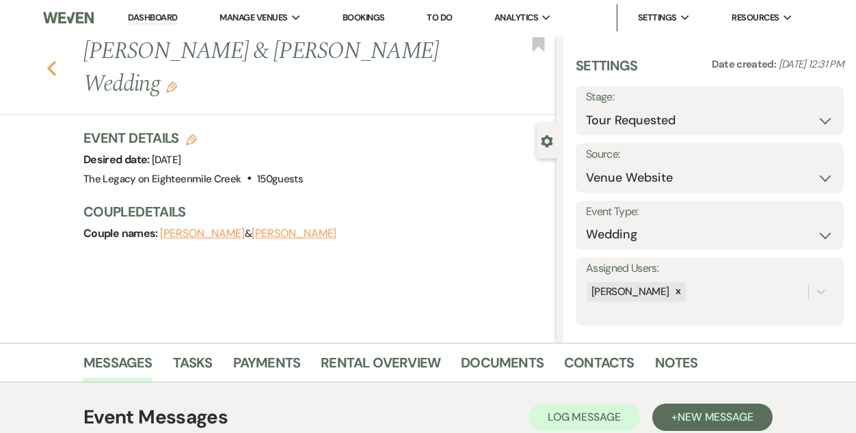
select select "2"
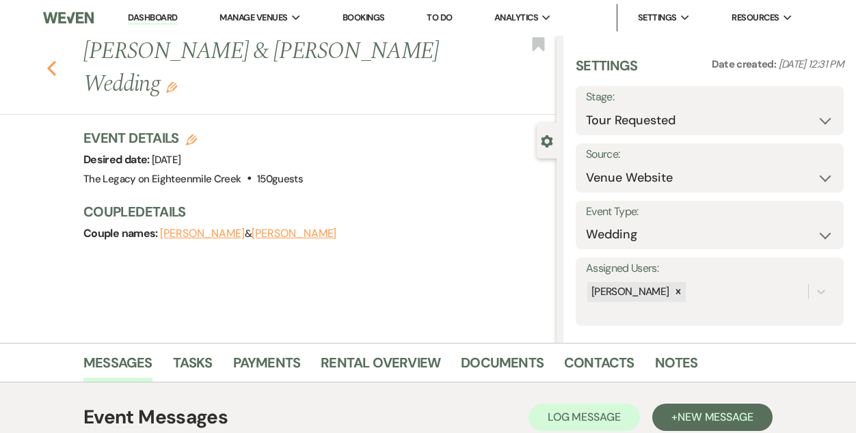
select select "2"
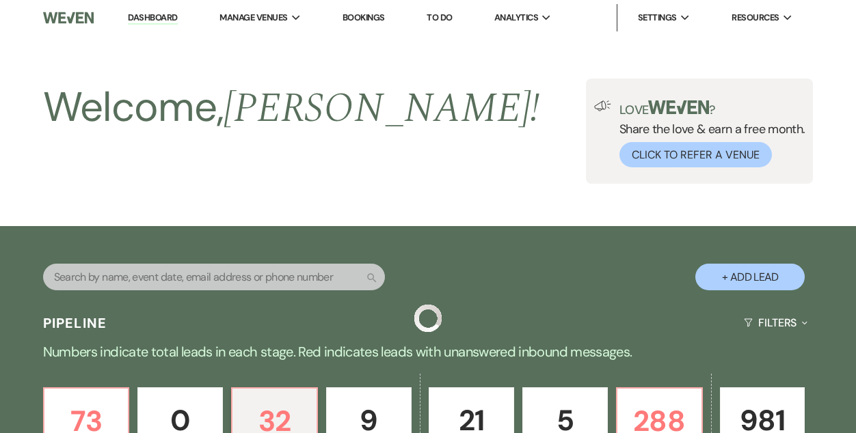
scroll to position [372, 0]
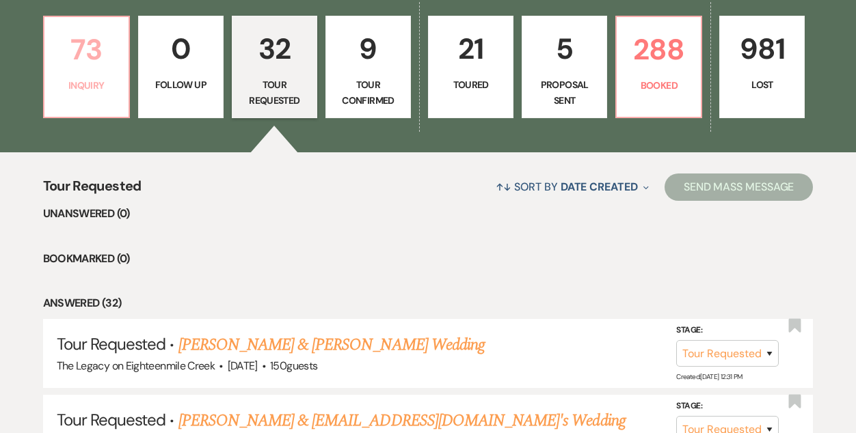
click at [90, 60] on p "73" at bounding box center [87, 50] width 68 height 46
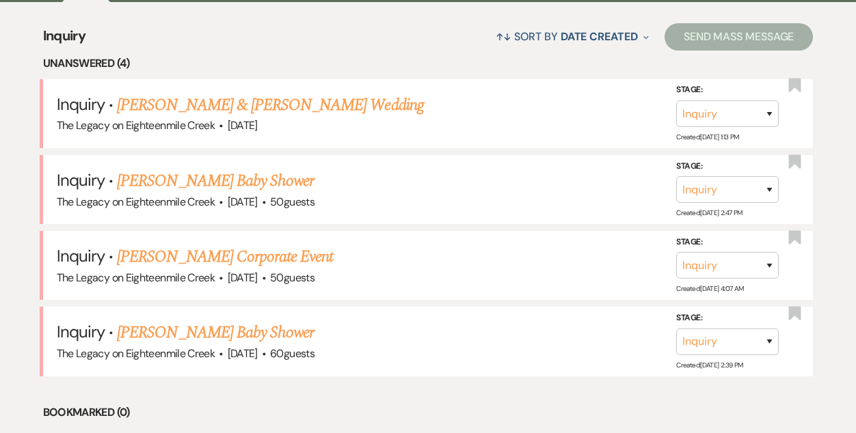
scroll to position [522, 0]
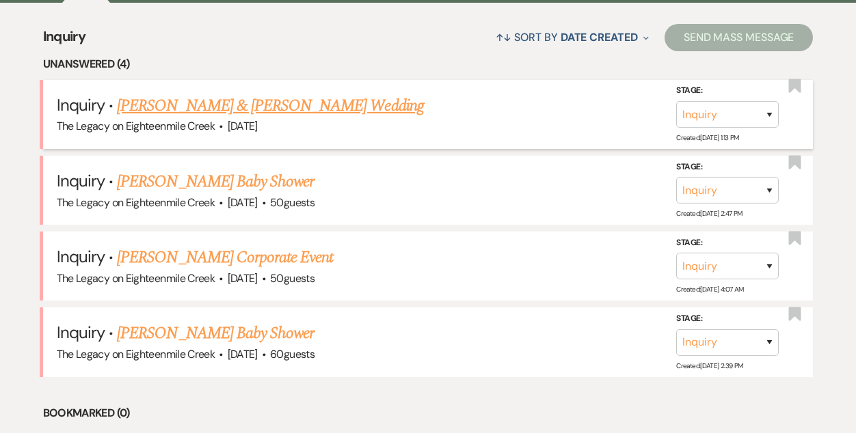
click at [256, 103] on link "[PERSON_NAME] & [PERSON_NAME] Wedding" at bounding box center [270, 106] width 306 height 25
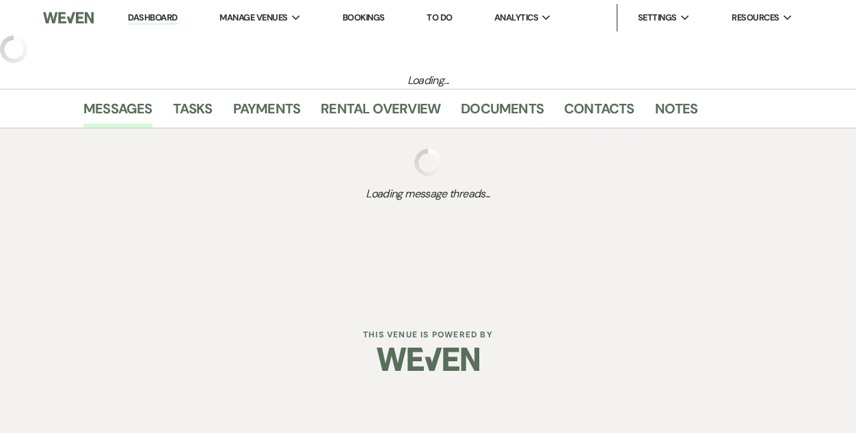
select select "5"
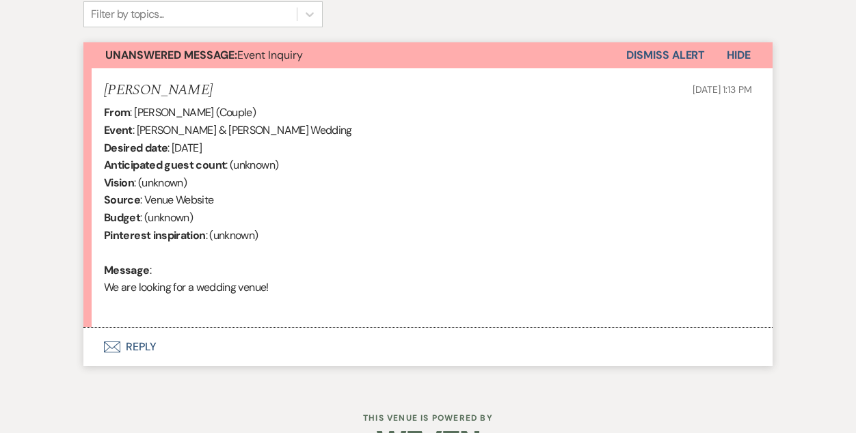
scroll to position [465, 0]
click at [143, 347] on button "Envelope Reply" at bounding box center [427, 348] width 689 height 38
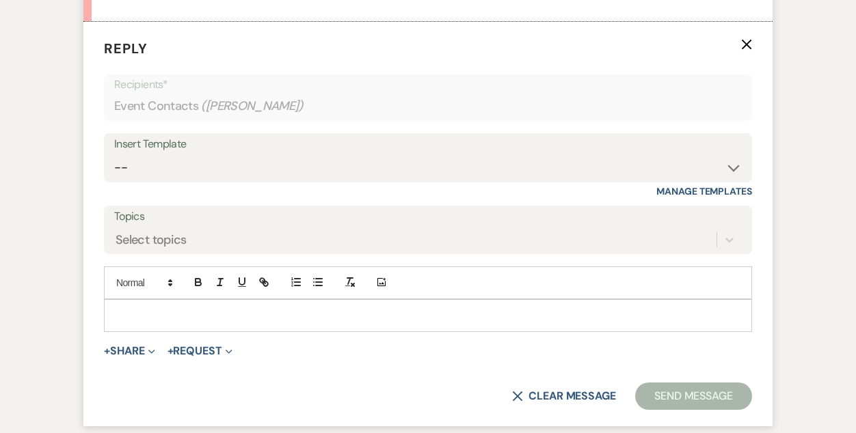
scroll to position [780, 0]
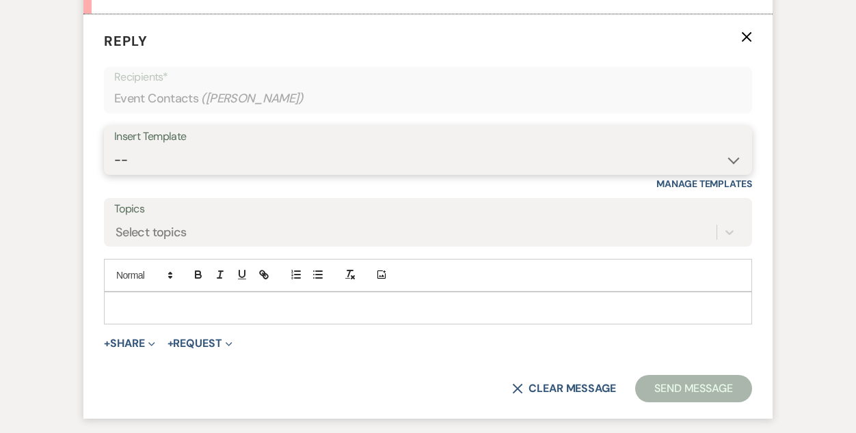
click at [287, 157] on select "-- Inquiry Follow Up- Just checking in :) Tour Date/Time Confirmation Proposal …" at bounding box center [427, 160] width 627 height 27
select select "957"
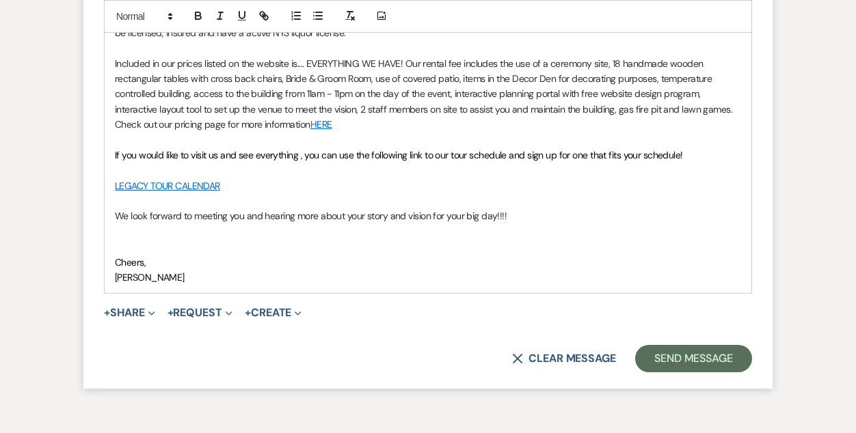
scroll to position [1209, 0]
click at [688, 361] on button "Send Message" at bounding box center [693, 358] width 117 height 27
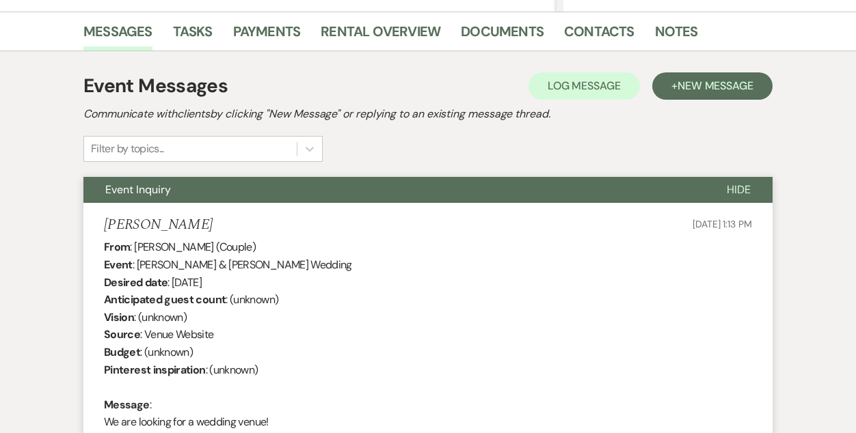
scroll to position [0, 0]
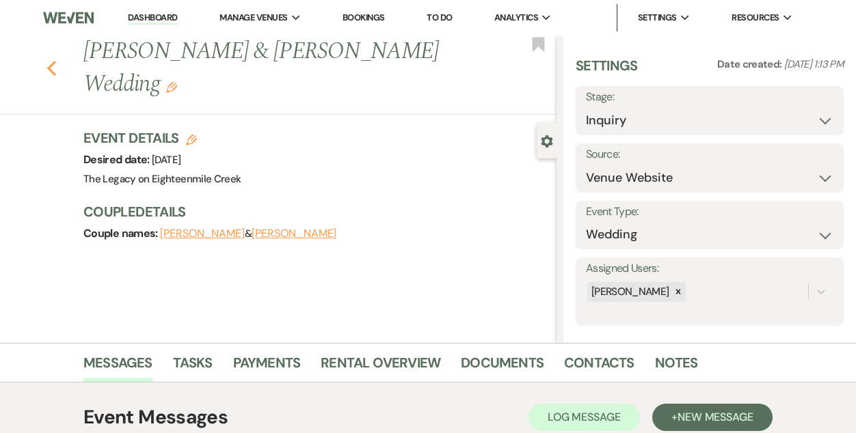
click at [50, 66] on use "button" at bounding box center [51, 68] width 9 height 15
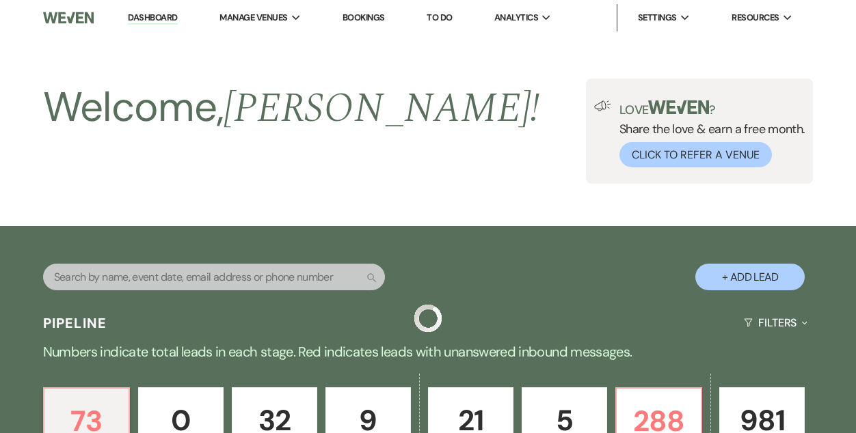
scroll to position [522, 0]
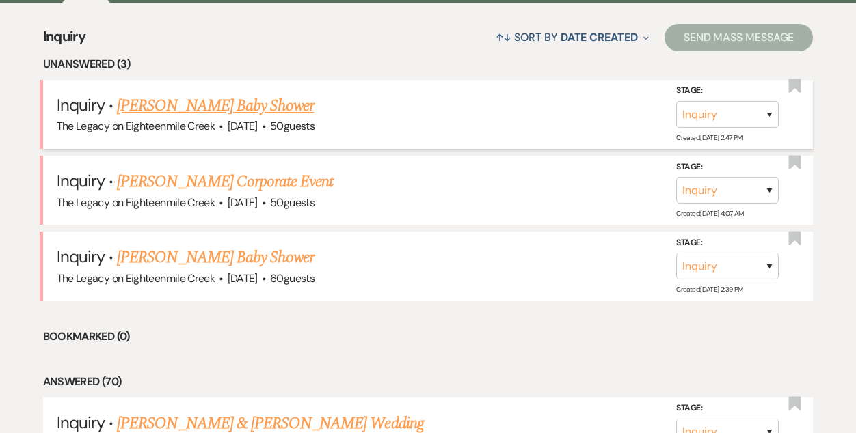
click at [230, 103] on link "[PERSON_NAME] Baby Shower" at bounding box center [215, 106] width 197 height 25
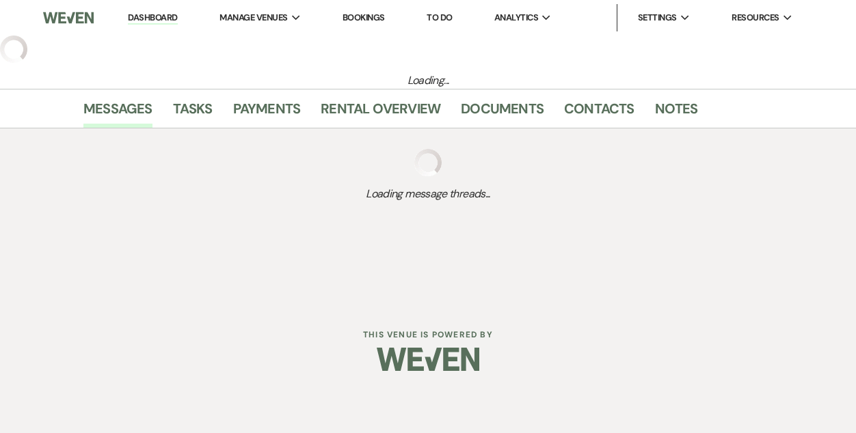
select select "5"
select select "3"
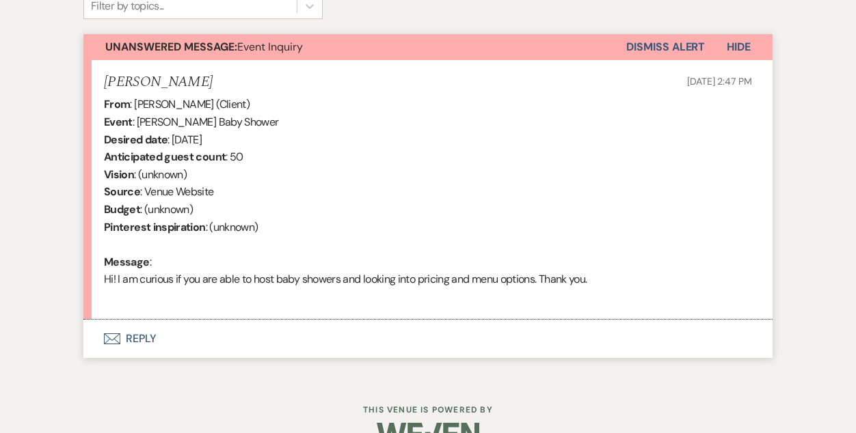
scroll to position [508, 0]
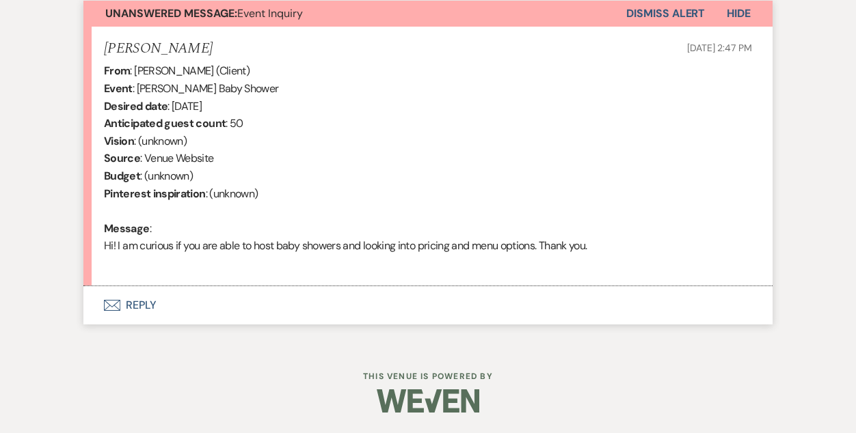
click at [148, 306] on button "Envelope Reply" at bounding box center [427, 305] width 689 height 38
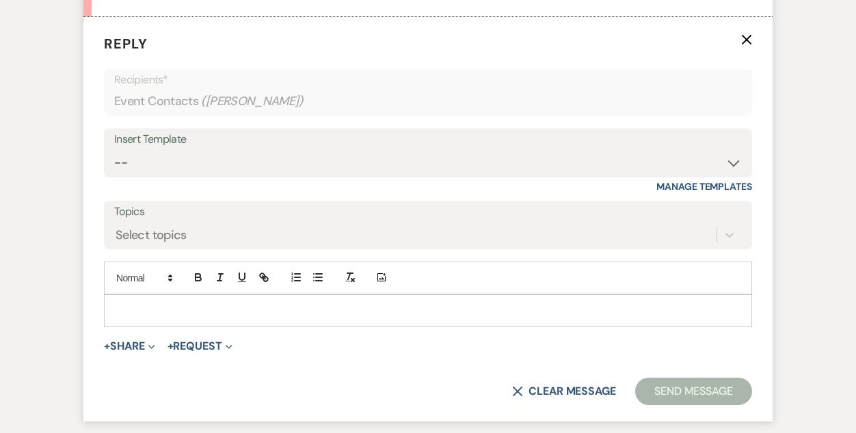
scroll to position [780, 0]
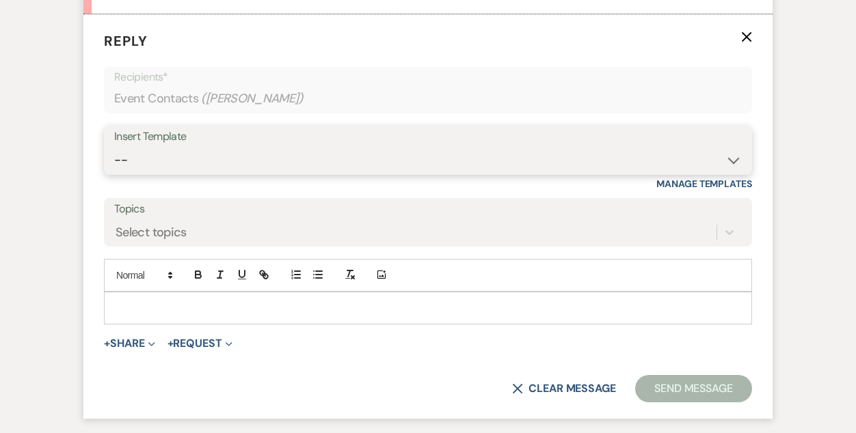
click at [300, 164] on select "-- Inquiry Follow Up- Just checking in :) Tour Date/Time Confirmation Proposal …" at bounding box center [427, 160] width 627 height 27
select select "1878"
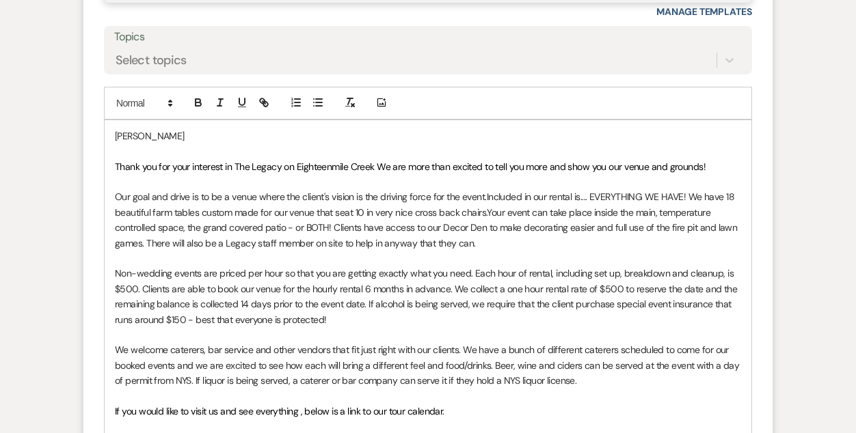
scroll to position [956, 0]
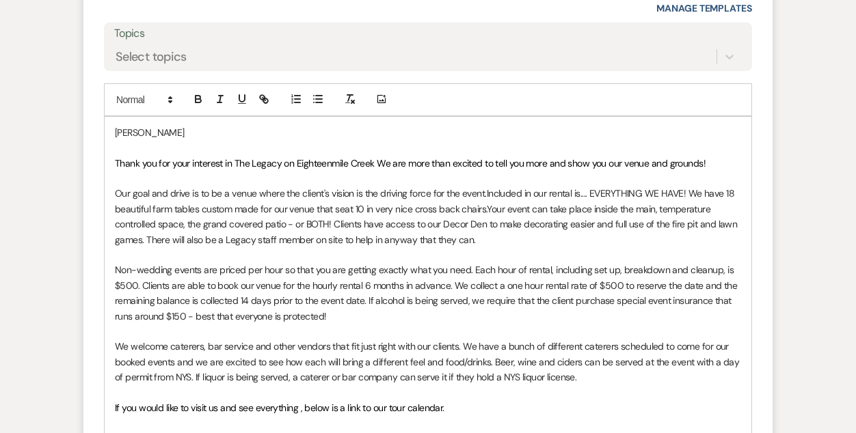
click at [125, 285] on p "Non-wedding events are priced per hour so that you are getting exactly what you…" at bounding box center [428, 293] width 626 height 62
click at [608, 285] on p "Non-wedding events are priced per hour so that you are getting exactly what you…" at bounding box center [428, 293] width 626 height 62
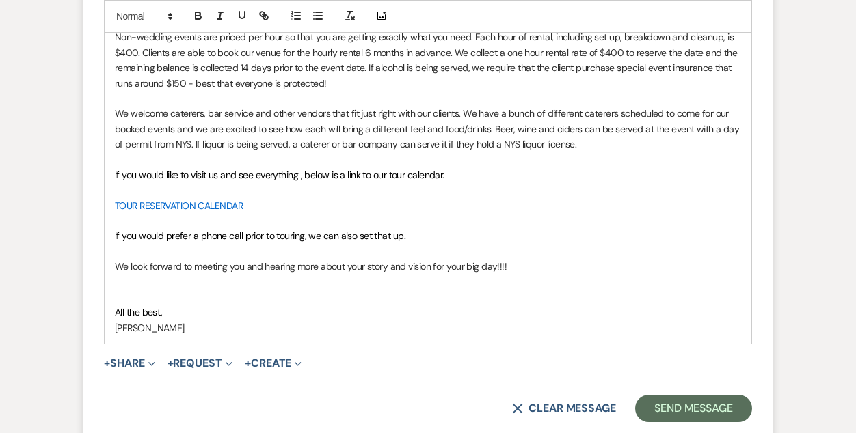
scroll to position [1193, 0]
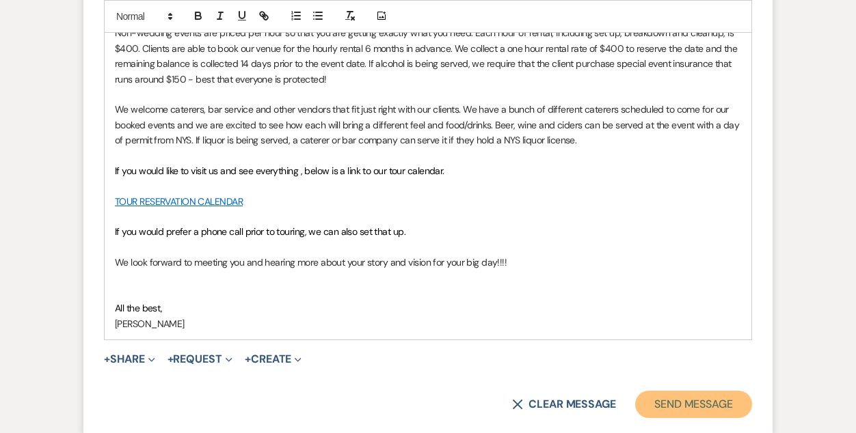
click at [662, 409] on button "Send Message" at bounding box center [693, 404] width 117 height 27
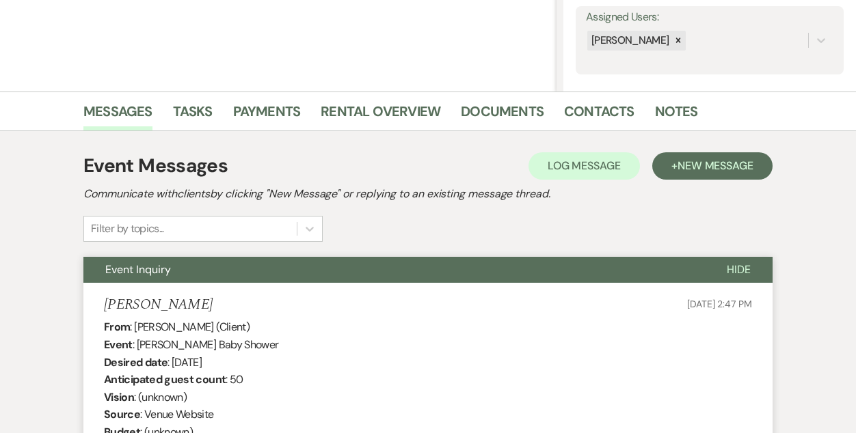
scroll to position [0, 0]
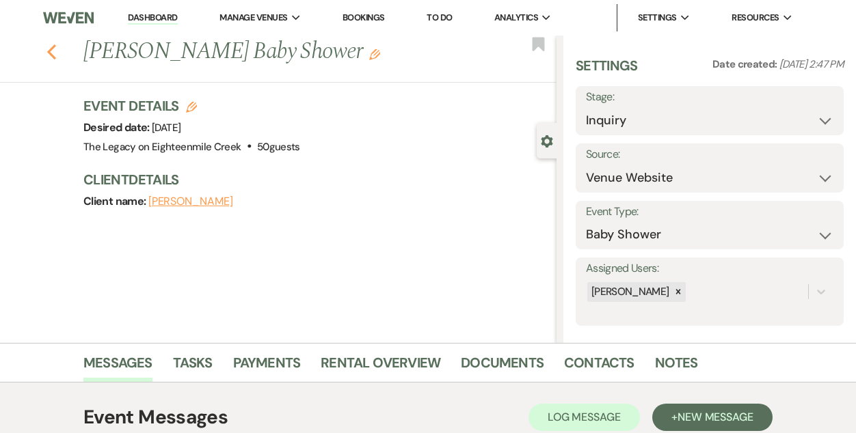
click at [46, 49] on icon "Previous" at bounding box center [51, 52] width 10 height 16
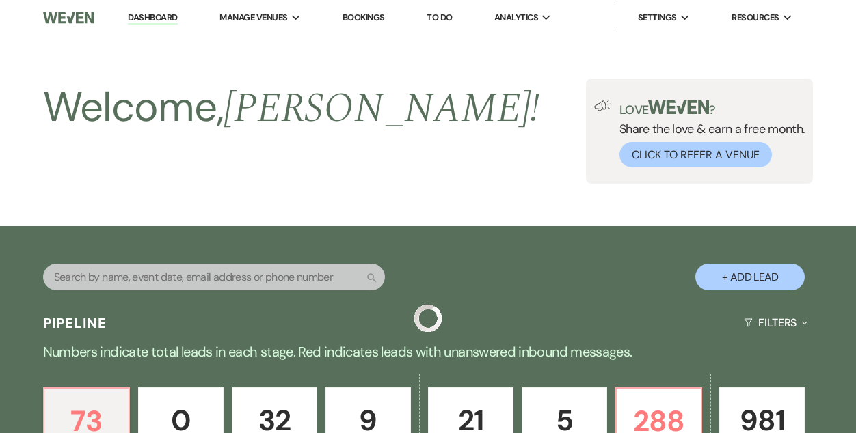
scroll to position [522, 0]
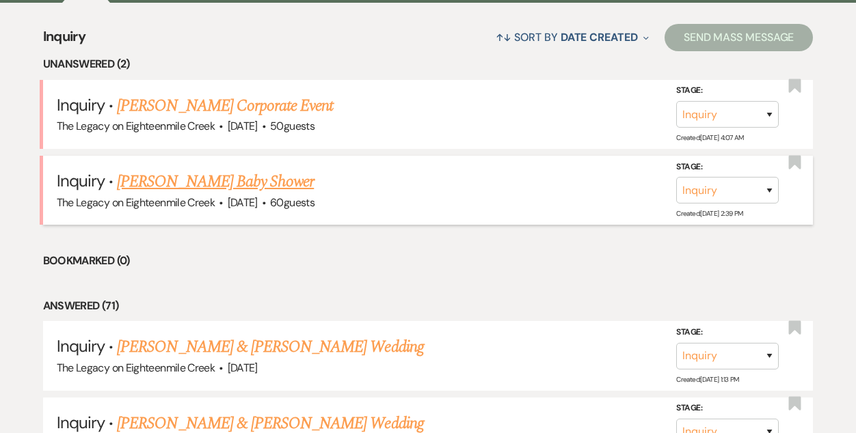
click at [242, 180] on link "[PERSON_NAME] Baby Shower" at bounding box center [215, 182] width 197 height 25
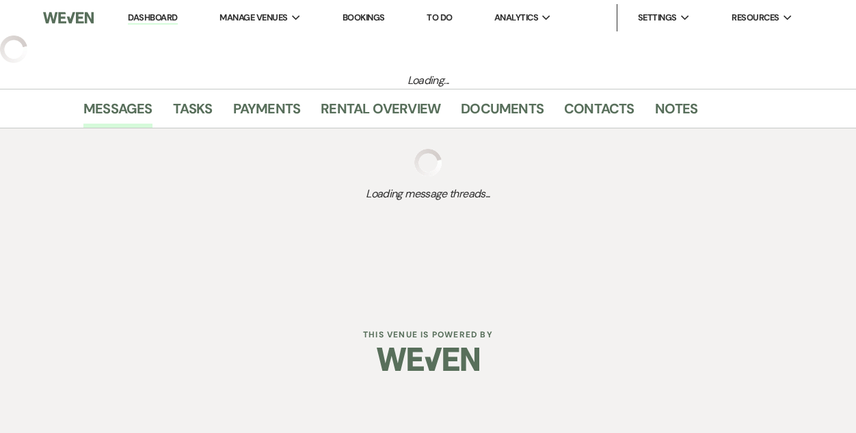
select select "5"
select select "3"
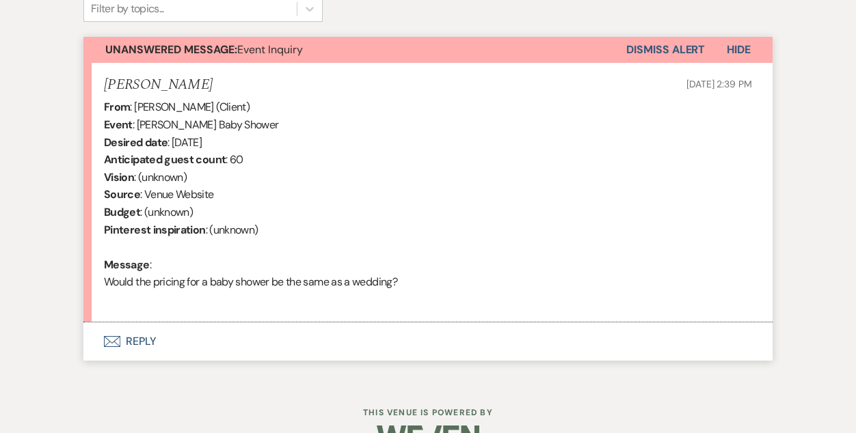
scroll to position [473, 0]
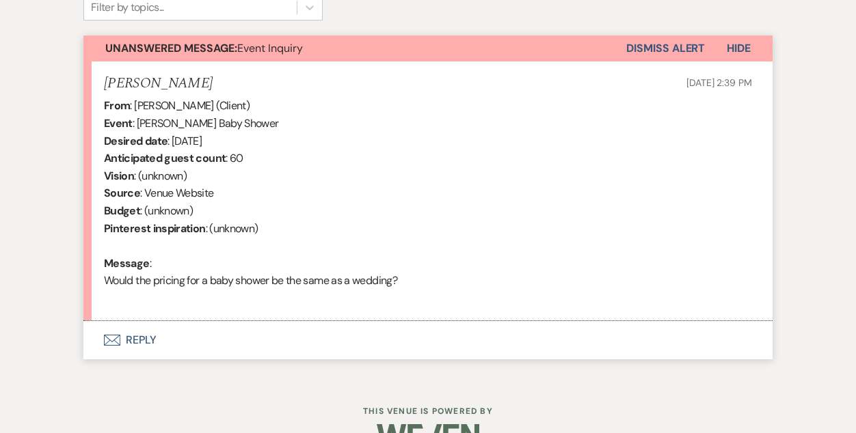
click at [145, 338] on button "Envelope Reply" at bounding box center [427, 340] width 689 height 38
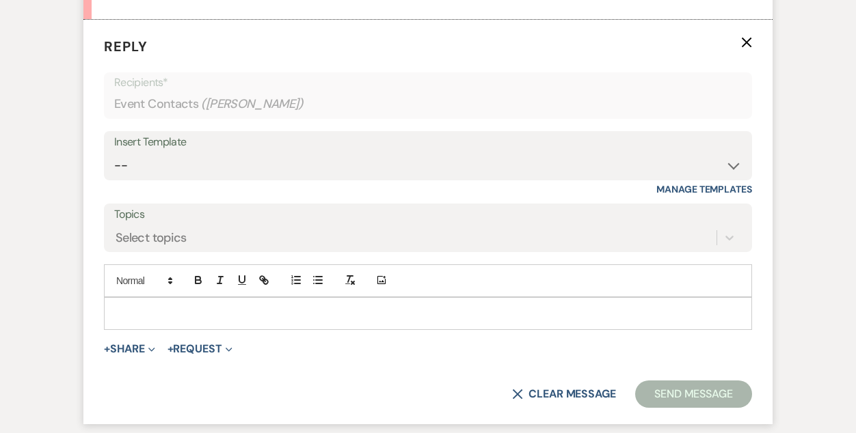
scroll to position [780, 0]
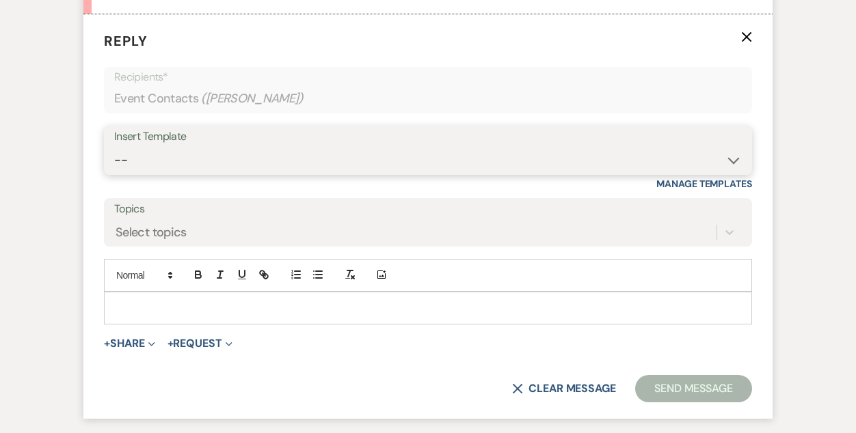
click at [221, 166] on select "-- Inquiry Follow Up- Just checking in :) Tour Date/Time Confirmation Proposal …" at bounding box center [427, 160] width 627 height 27
select select "1878"
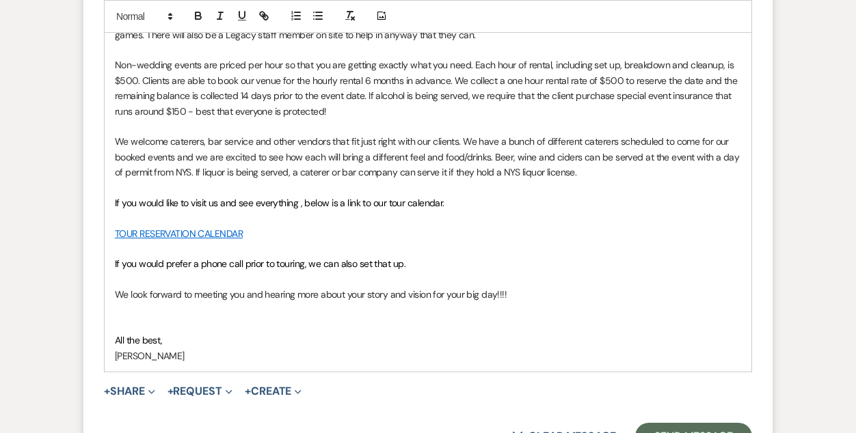
scroll to position [1162, 0]
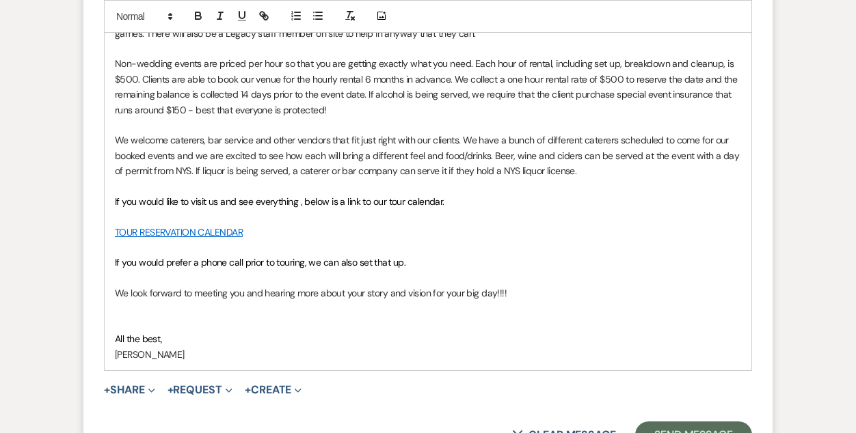
click at [125, 82] on p "Non-wedding events are priced per hour so that you are getting exactly what you…" at bounding box center [428, 87] width 626 height 62
click at [607, 77] on p "Non-wedding events are priced per hour so that you are getting exactly what you…" at bounding box center [428, 87] width 626 height 62
click at [645, 225] on p "TOUR RESERVATION CALENDAR" at bounding box center [428, 232] width 626 height 15
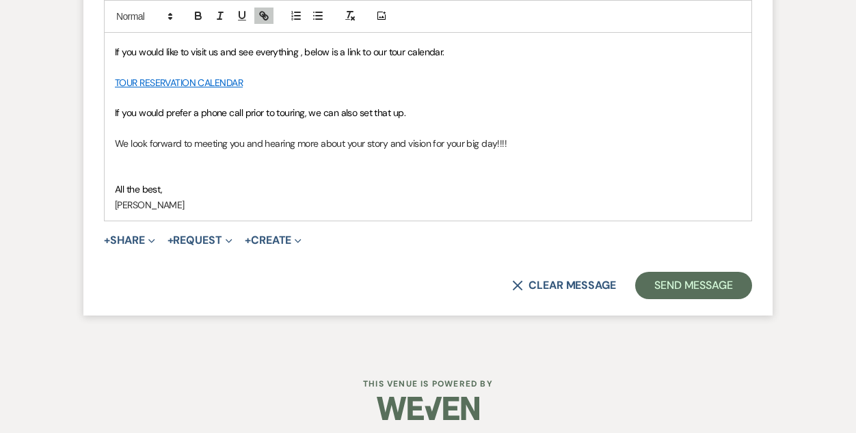
scroll to position [1319, 0]
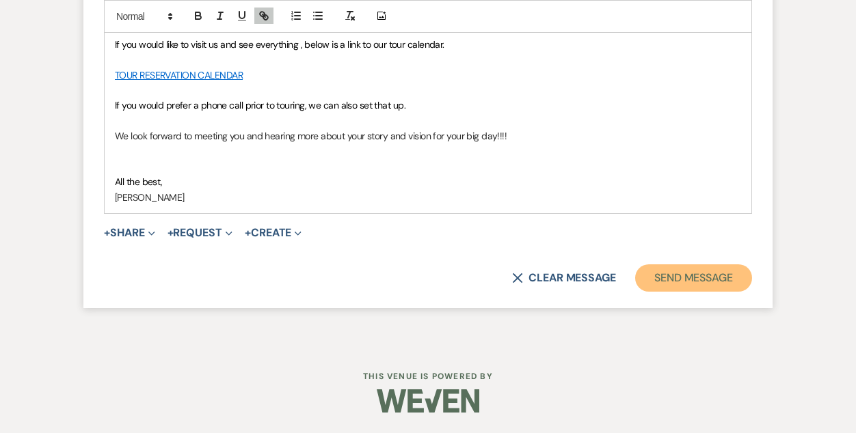
click at [677, 277] on button "Send Message" at bounding box center [693, 278] width 117 height 27
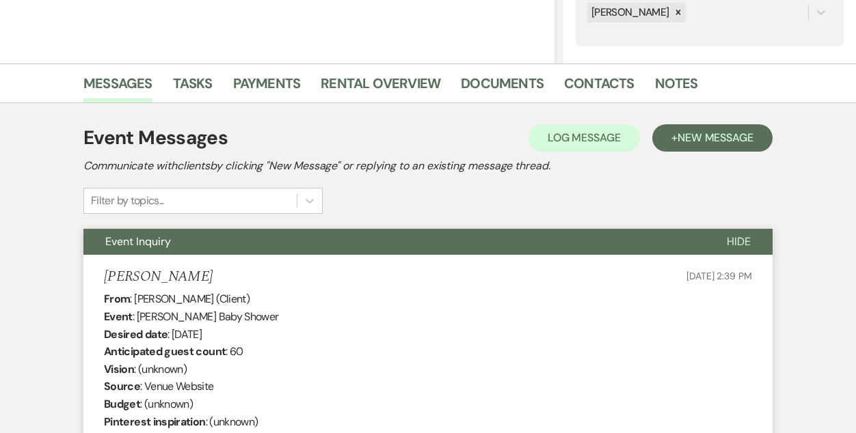
scroll to position [0, 0]
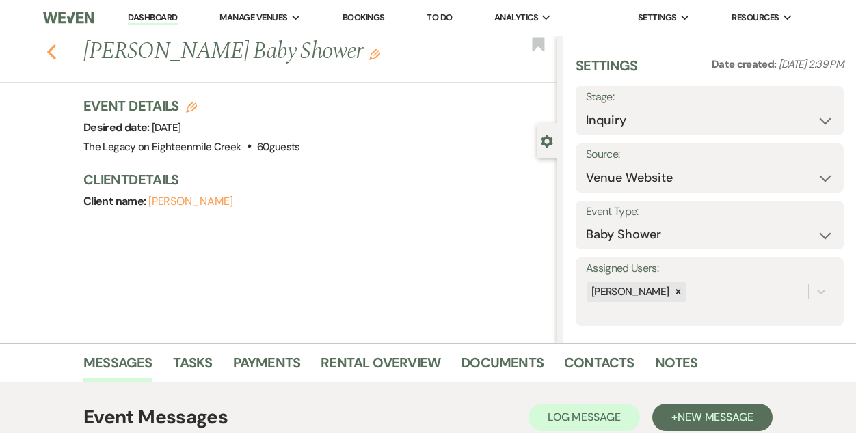
click at [53, 52] on icon "Previous" at bounding box center [51, 52] width 10 height 16
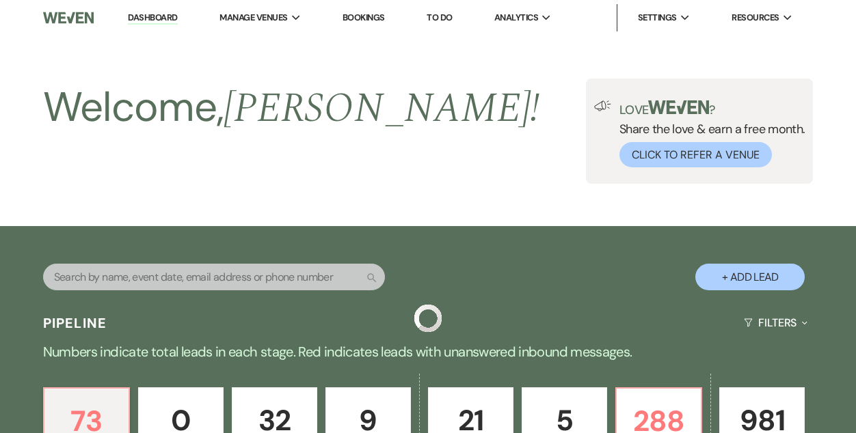
scroll to position [522, 0]
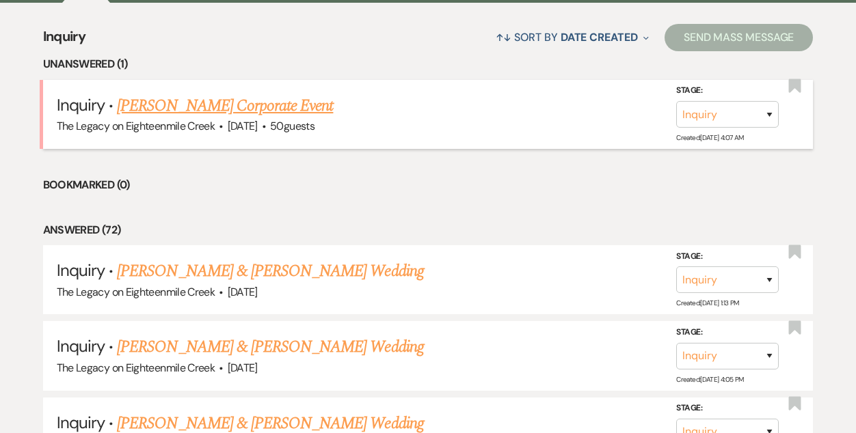
click at [206, 109] on link "Emily Minich's Corporate Event" at bounding box center [225, 106] width 216 height 25
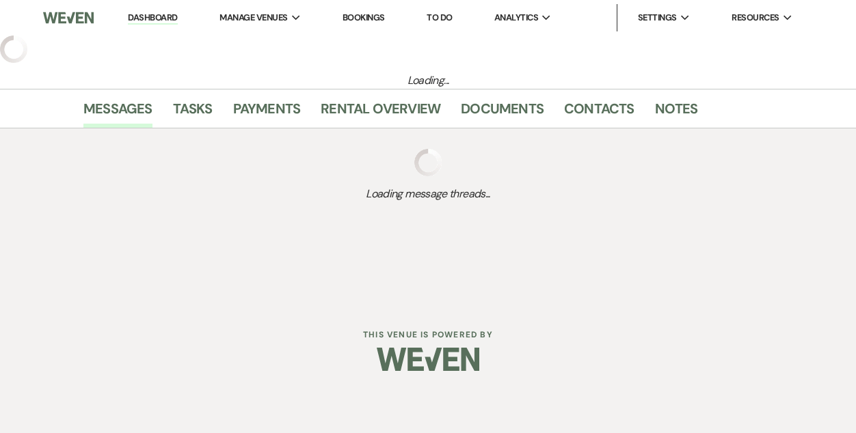
select select "5"
select select "9"
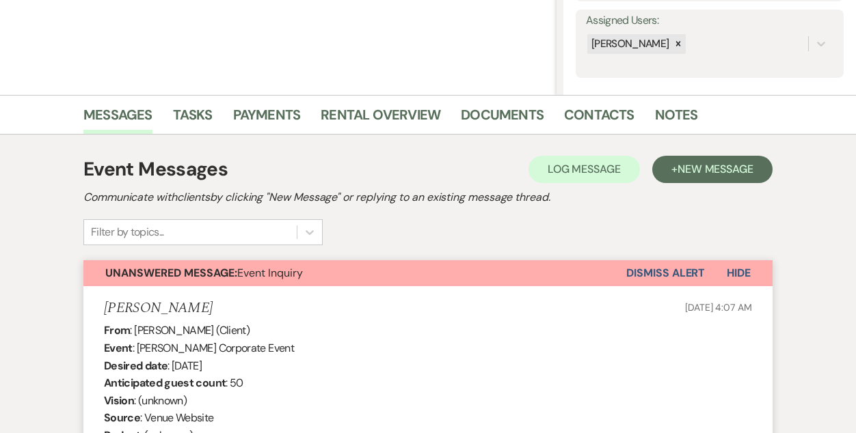
scroll to position [250, 0]
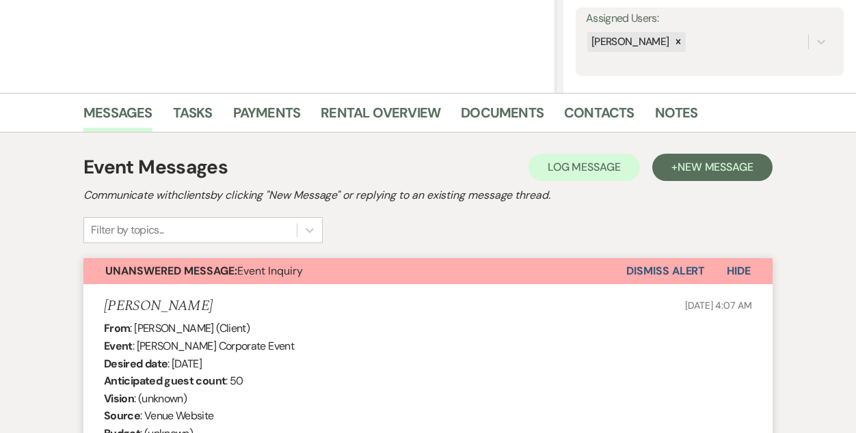
click at [680, 273] on button "Dismiss Alert" at bounding box center [665, 271] width 79 height 26
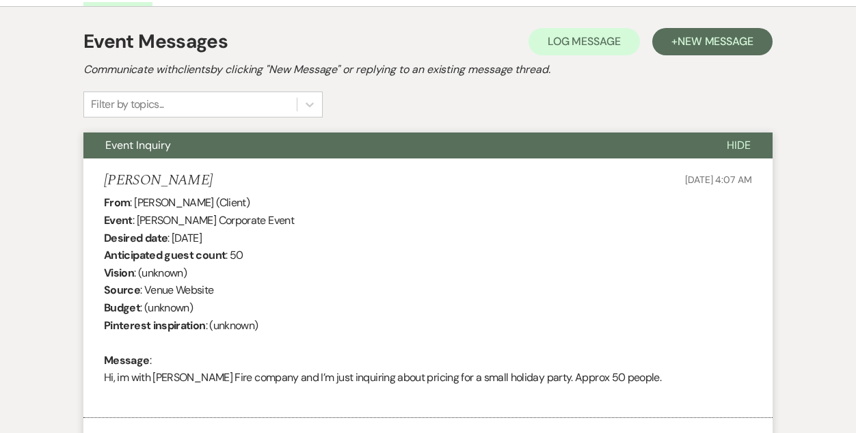
scroll to position [0, 0]
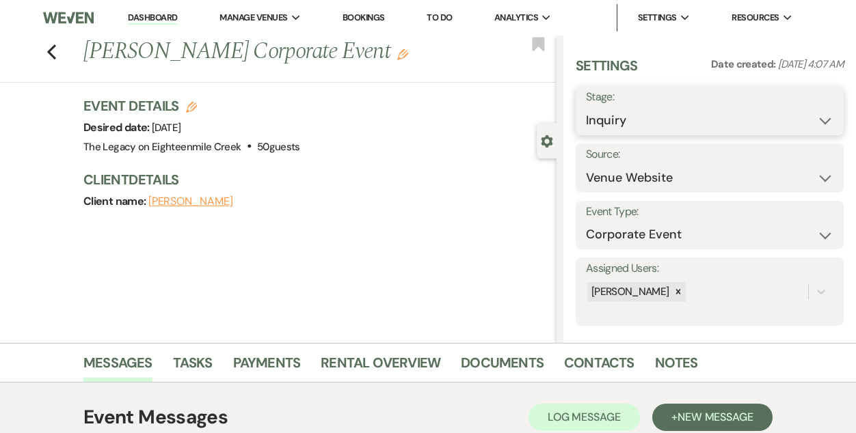
click at [634, 122] on select "Inquiry Follow Up Tour Requested Tour Confirmed Toured Proposal Sent Booked Lost" at bounding box center [709, 120] width 247 height 27
select select "8"
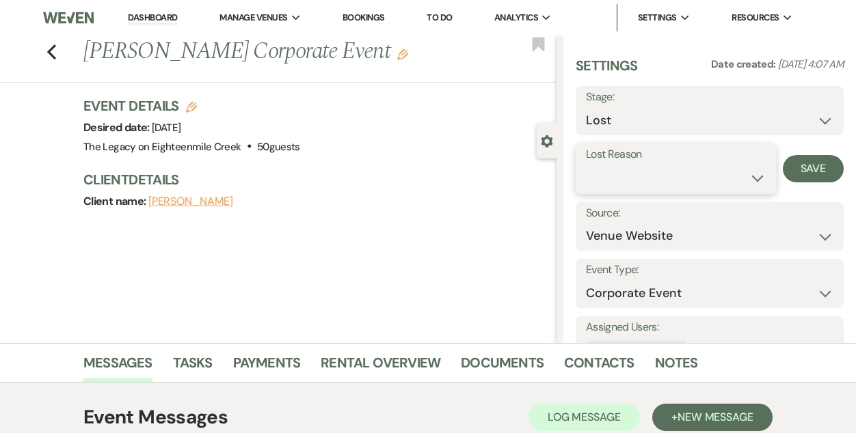
click at [634, 178] on select "Booked Elsewhere Budget Date Unavailable No Response Not a Good Match Capacity …" at bounding box center [676, 178] width 180 height 27
select select "7"
click at [803, 167] on button "Save" at bounding box center [813, 168] width 61 height 27
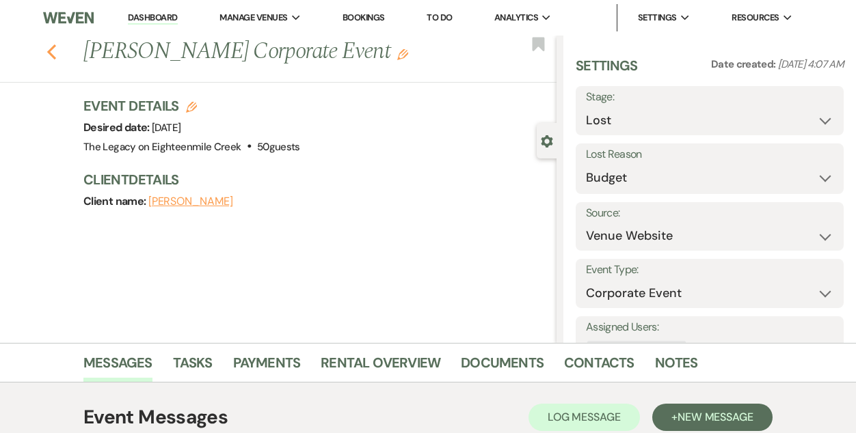
click at [51, 50] on icon "Previous" at bounding box center [51, 52] width 10 height 16
select select "8"
select select "7"
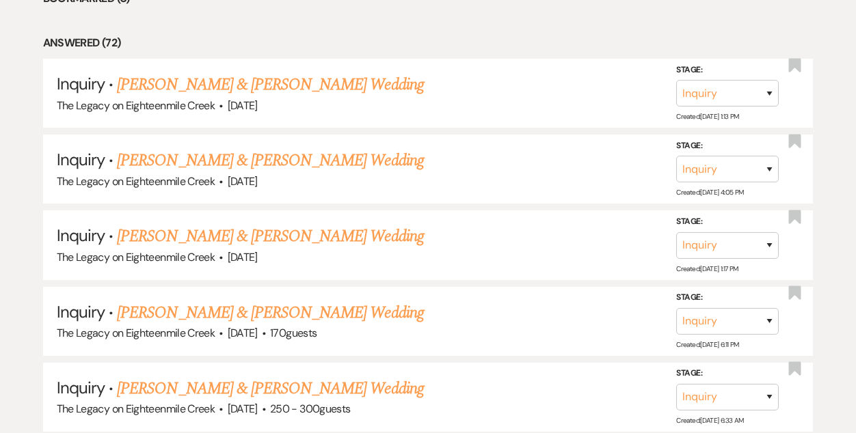
scroll to position [673, 0]
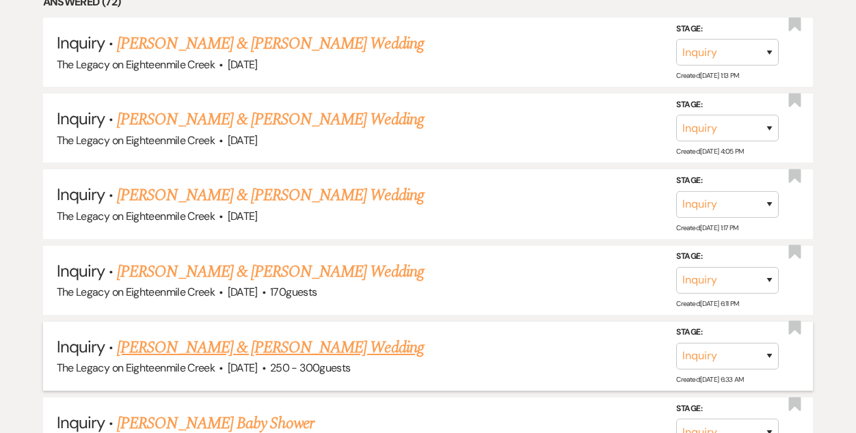
click at [301, 345] on link "[PERSON_NAME] & [PERSON_NAME] Wedding" at bounding box center [270, 348] width 306 height 25
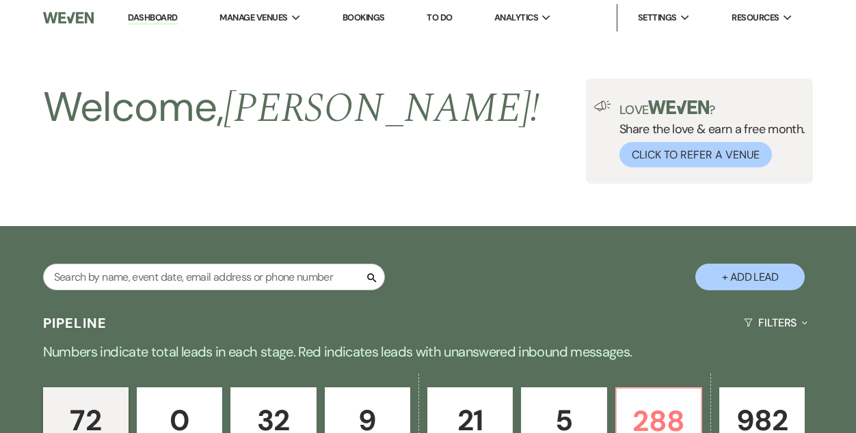
select select "5"
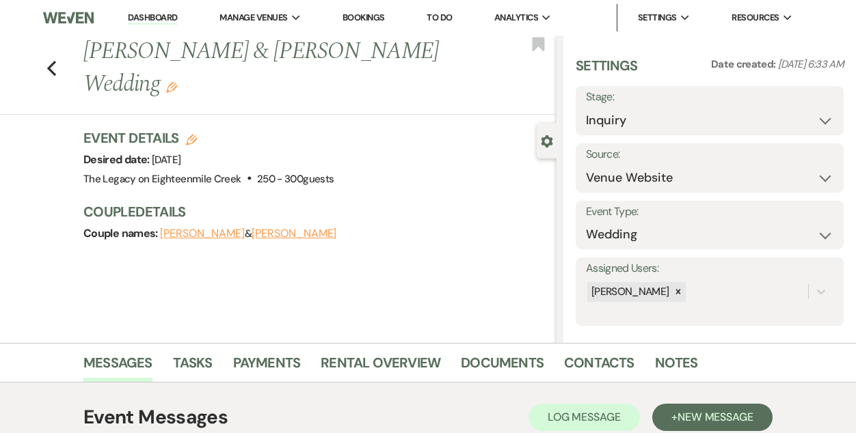
scroll to position [232, 0]
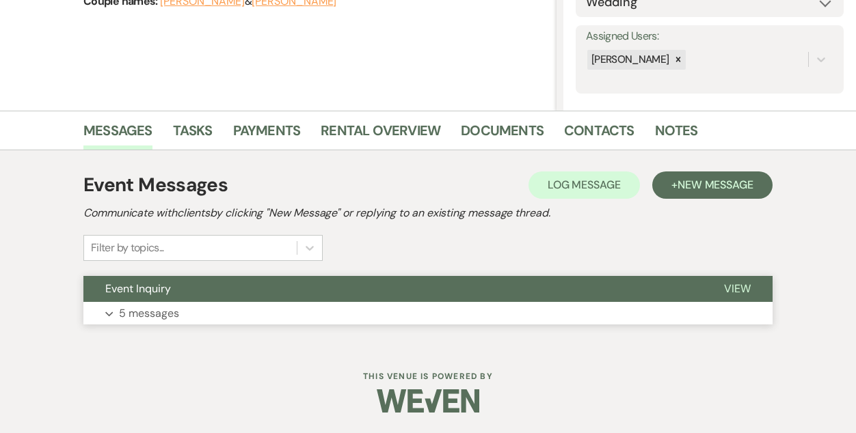
click at [368, 280] on button "Event Inquiry" at bounding box center [392, 289] width 619 height 26
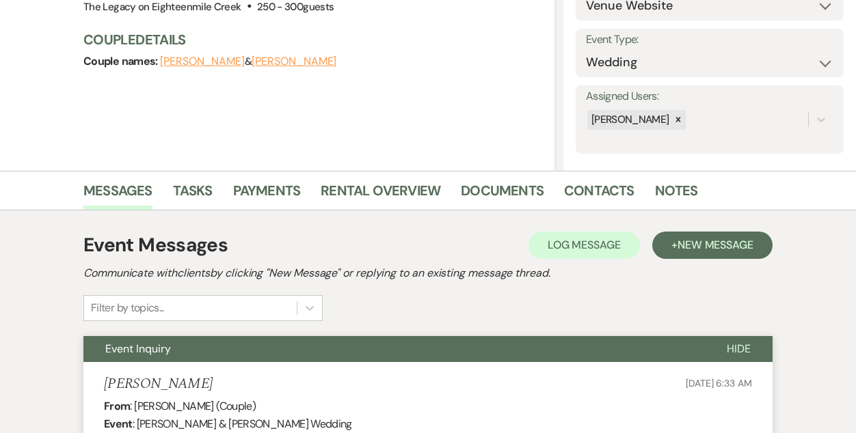
scroll to position [0, 0]
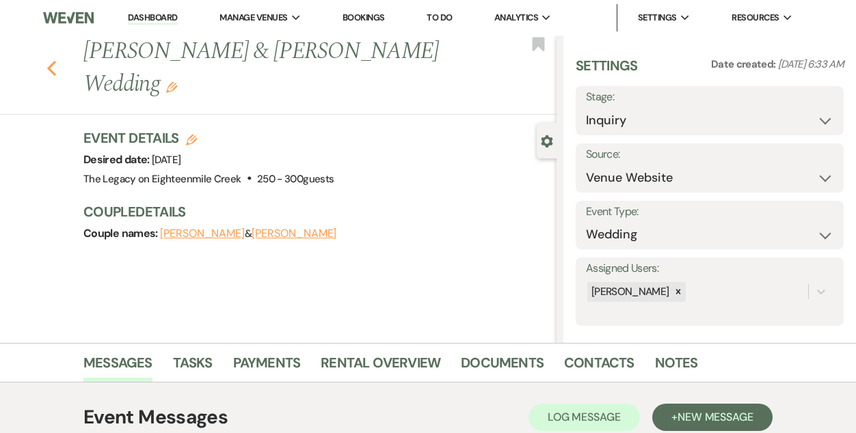
click at [51, 62] on icon "Previous" at bounding box center [51, 68] width 10 height 16
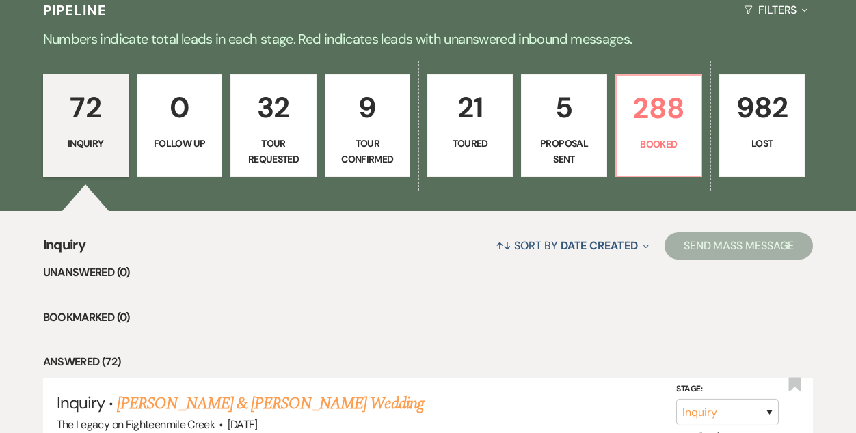
scroll to position [308, 0]
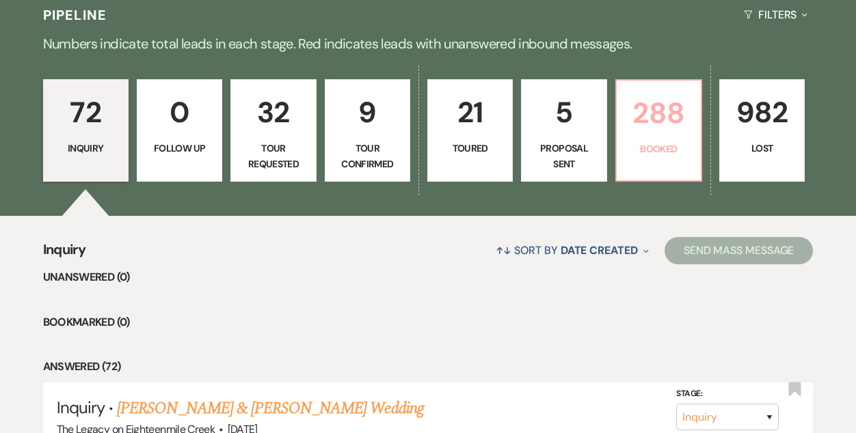
click at [653, 139] on link "288 Booked" at bounding box center [658, 130] width 87 height 103
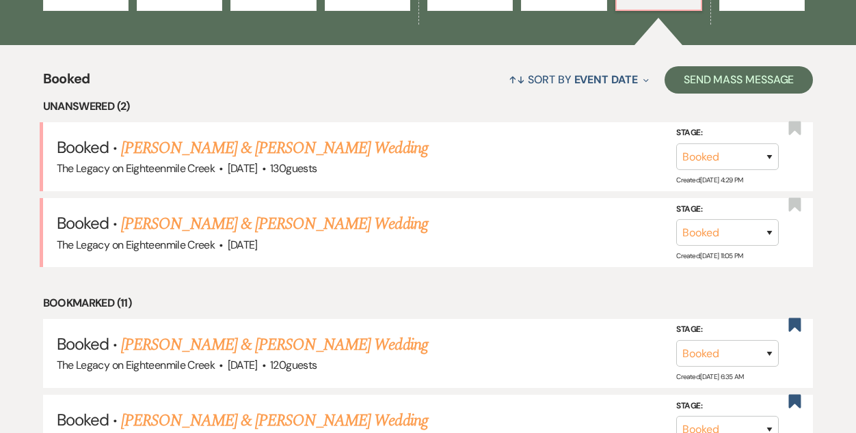
scroll to position [492, 0]
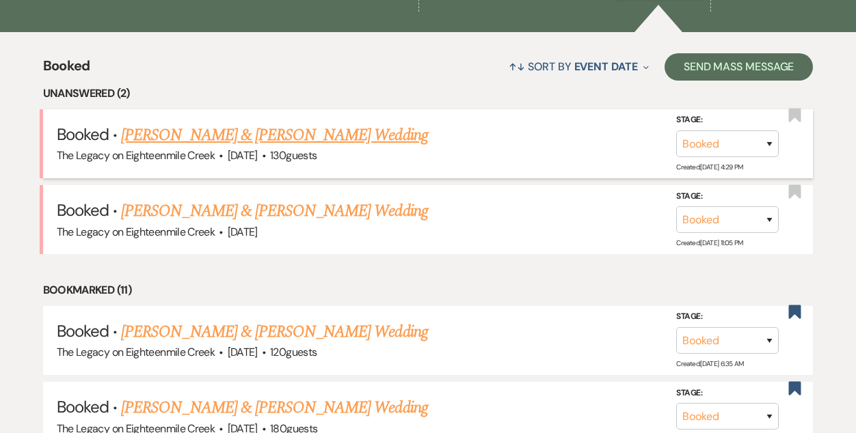
click at [278, 135] on link "[PERSON_NAME] & [PERSON_NAME] Wedding" at bounding box center [274, 135] width 306 height 25
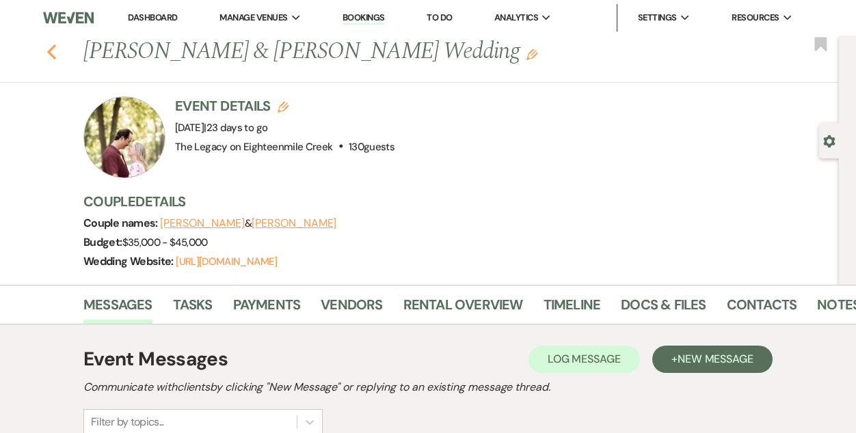
click at [53, 54] on icon "Previous" at bounding box center [51, 52] width 10 height 16
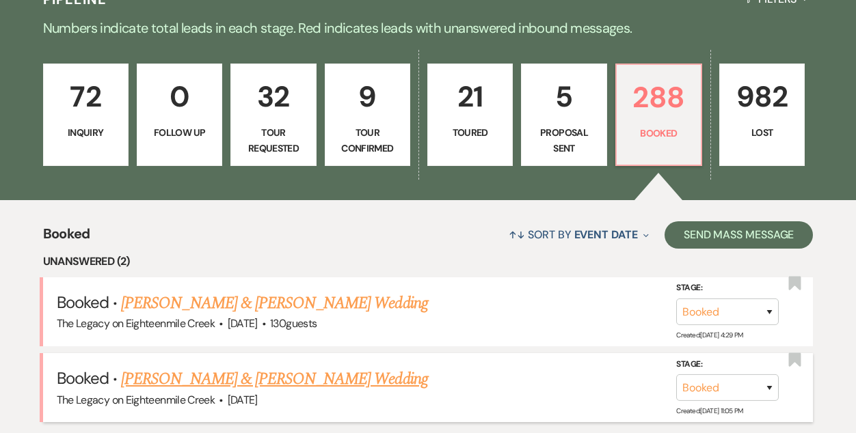
scroll to position [316, 0]
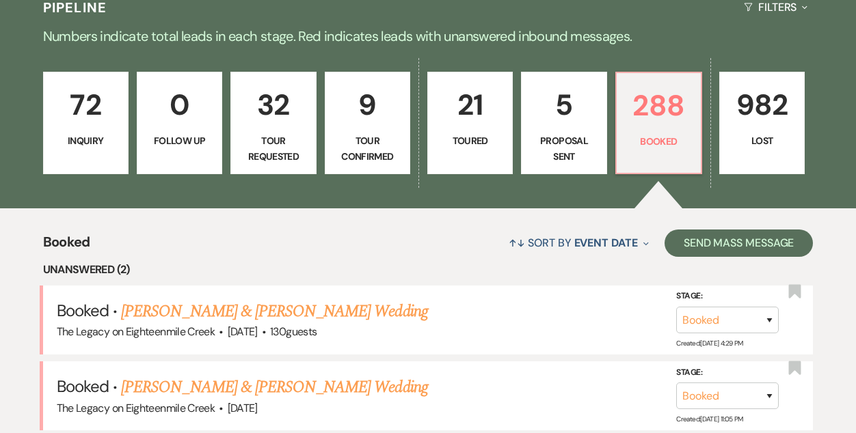
click at [555, 118] on p "5" at bounding box center [564, 105] width 68 height 46
select select "6"
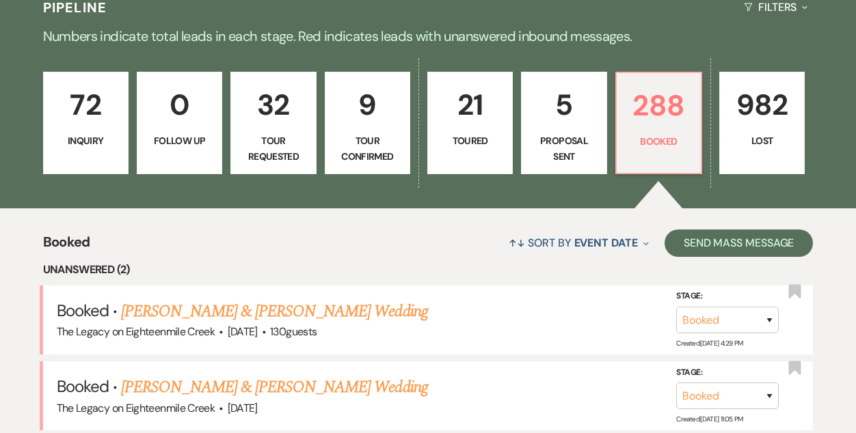
select select "6"
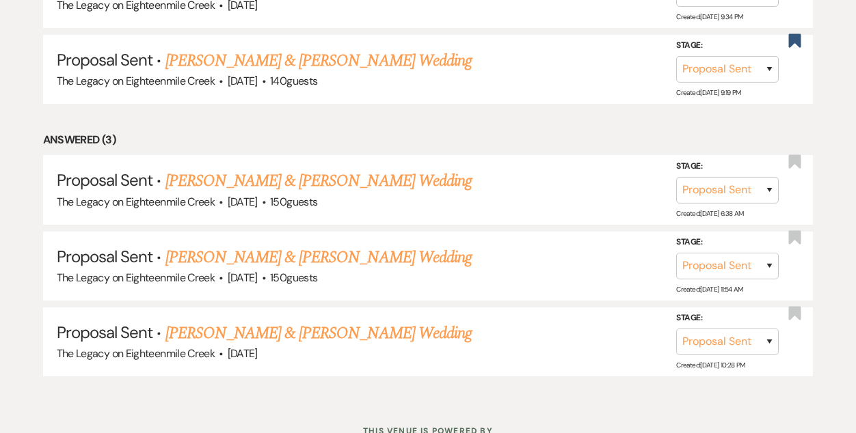
scroll to position [689, 0]
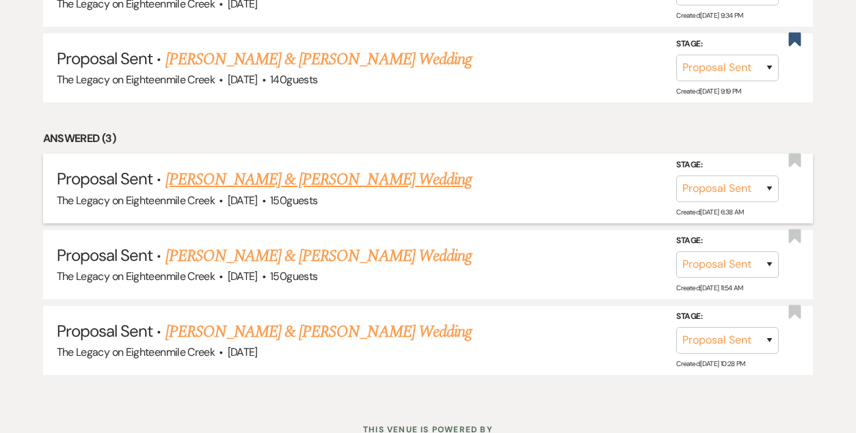
click at [283, 180] on link "Justin Carr & Rachel Bach's Wedding" at bounding box center [318, 179] width 306 height 25
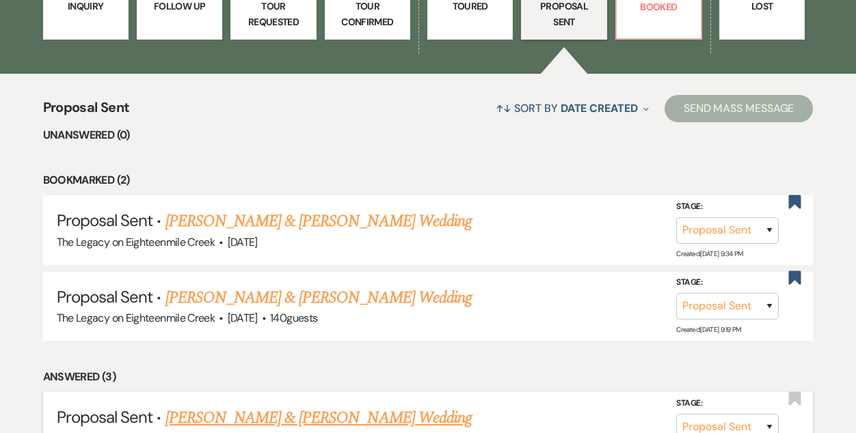
select select "6"
select select "5"
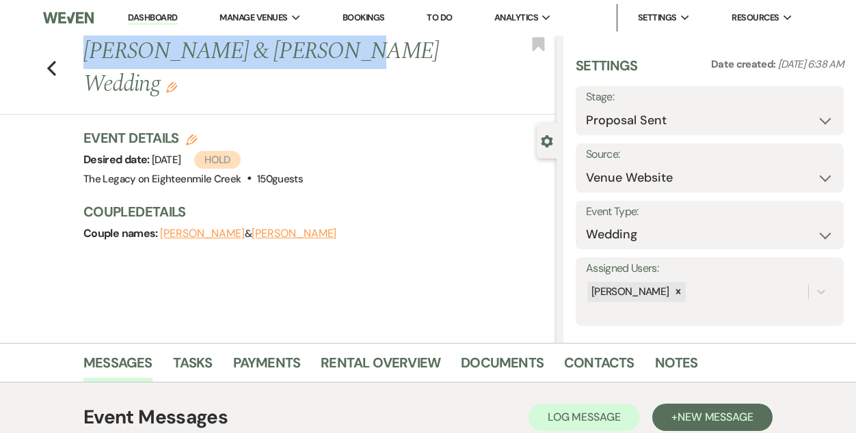
drag, startPoint x: 83, startPoint y: 51, endPoint x: 301, endPoint y: 57, distance: 218.8
click at [301, 57] on h1 "Justin Carr & Rachel Bach's Wedding Edit" at bounding box center [269, 68] width 373 height 65
copy h1 "Justin Carr & Rachel Bach"
click at [366, 20] on link "Bookings" at bounding box center [363, 18] width 42 height 12
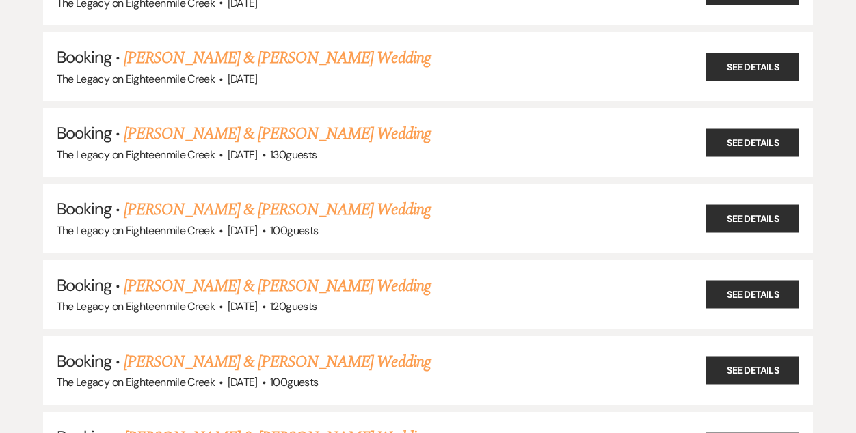
scroll to position [904, 0]
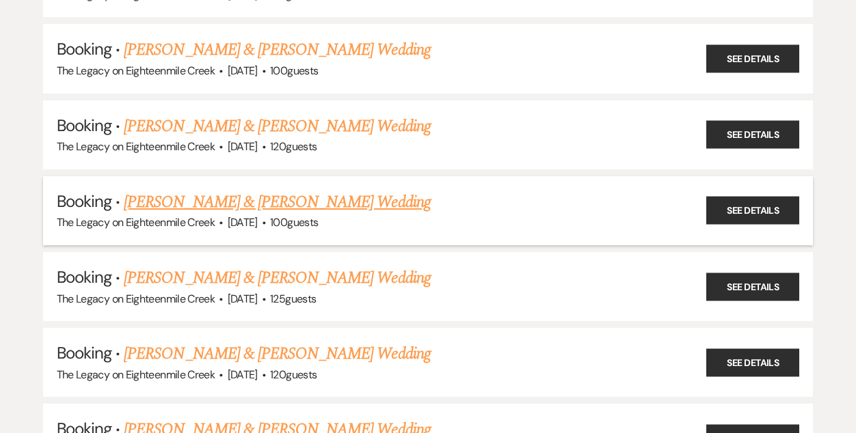
click at [266, 193] on link "[PERSON_NAME] & [PERSON_NAME] Wedding" at bounding box center [277, 202] width 306 height 25
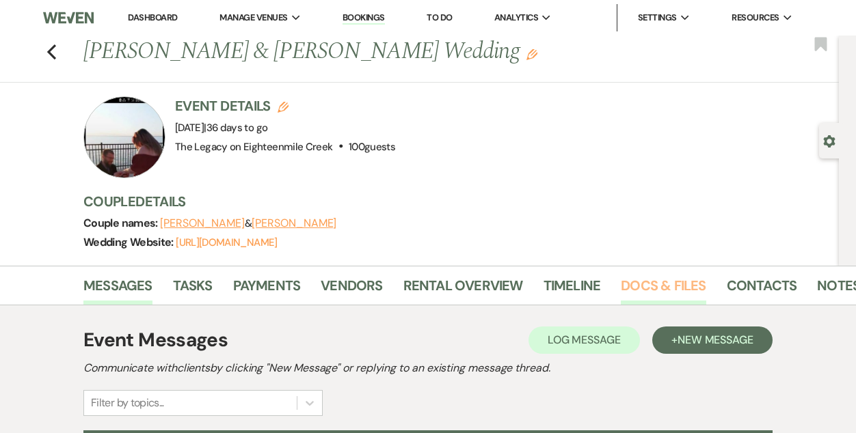
click at [653, 282] on link "Docs & Files" at bounding box center [663, 290] width 85 height 30
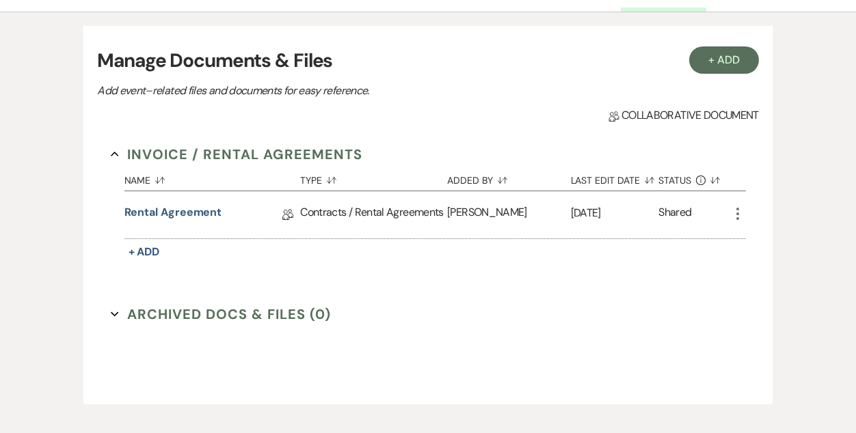
scroll to position [294, 0]
click at [723, 57] on button "+ Add" at bounding box center [724, 59] width 70 height 27
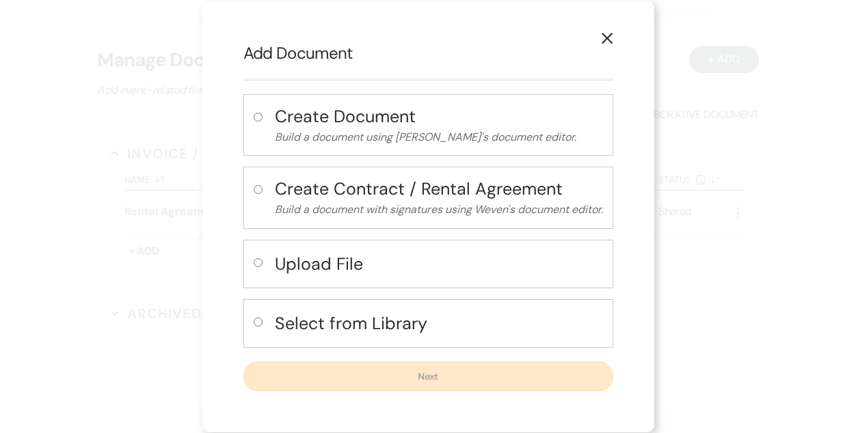
click at [606, 38] on icon "X" at bounding box center [607, 38] width 12 height 12
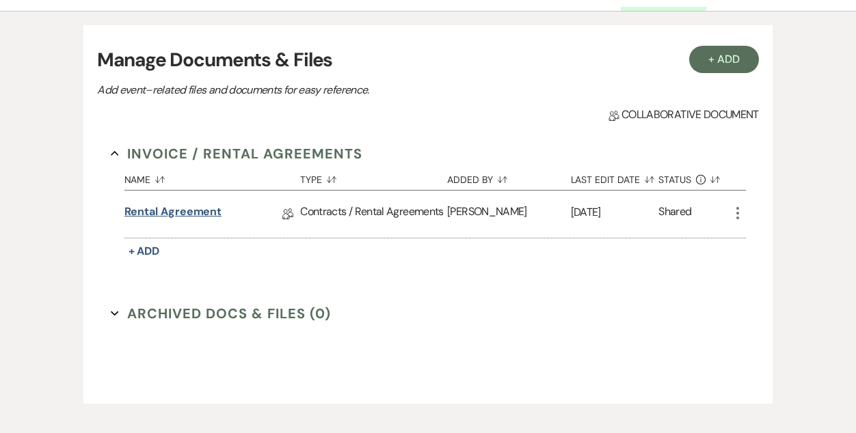
click at [189, 215] on link "Rental Agreement" at bounding box center [173, 214] width 98 height 21
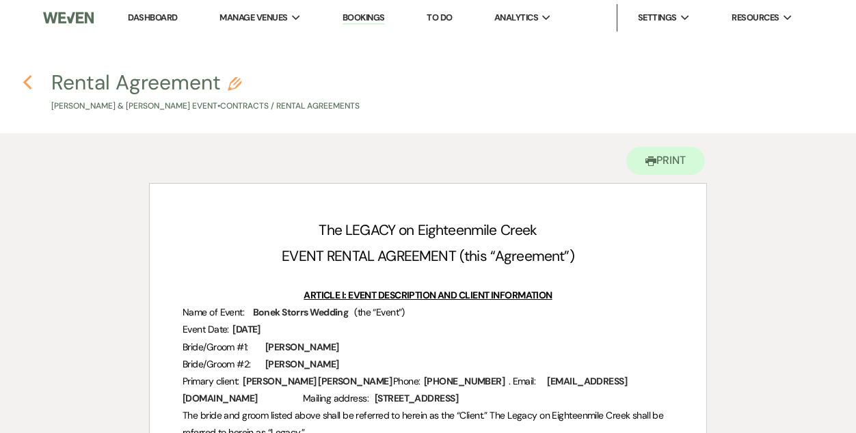
click at [29, 83] on icon "Previous" at bounding box center [28, 83] width 10 height 16
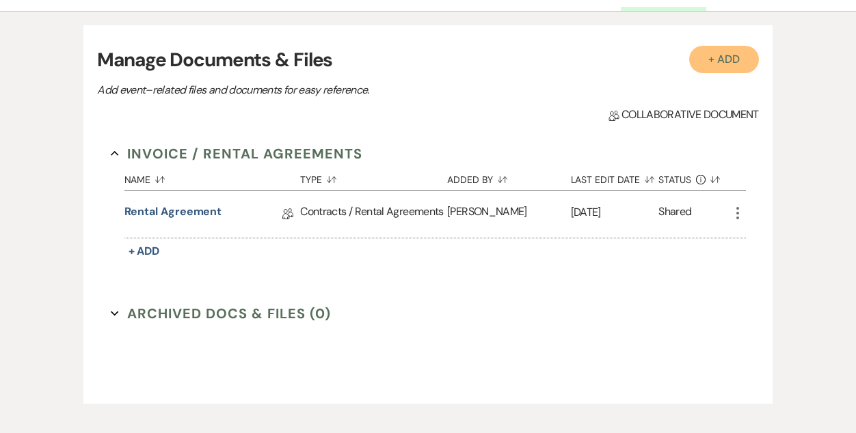
click at [729, 61] on button "+ Add" at bounding box center [724, 59] width 70 height 27
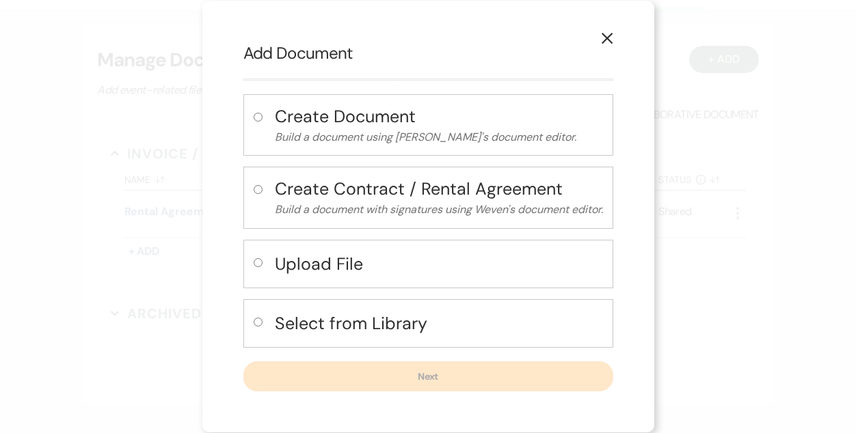
click at [377, 329] on h4 "Select from Library" at bounding box center [439, 324] width 328 height 24
radio input "true"
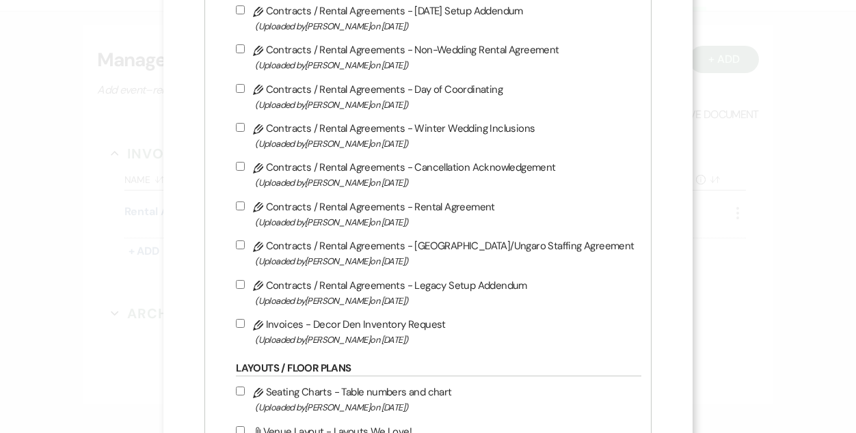
scroll to position [357, 0]
click at [324, 331] on label "Pencil Invoices - Decor Den Inventory Request (Uploaded by Bridgette Prno on Ap…" at bounding box center [435, 332] width 398 height 32
click at [245, 329] on input "Pencil Invoices - Decor Den Inventory Request (Uploaded by Bridgette Prno on Ap…" at bounding box center [240, 324] width 9 height 9
checkbox input "true"
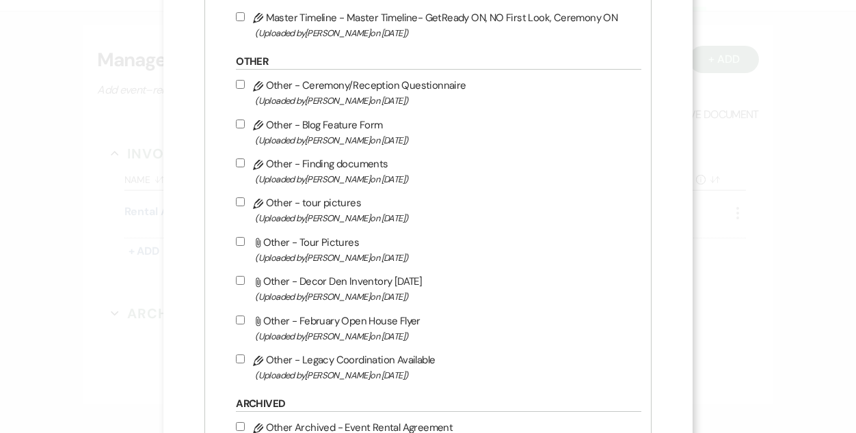
scroll to position [1338, 0]
click at [286, 98] on label "Pencil Other - Ceremony/Reception Questionnaire (Uploaded by Bridgette Prno on …" at bounding box center [435, 94] width 398 height 32
click at [245, 90] on input "Pencil Other - Ceremony/Reception Questionnaire (Uploaded by Bridgette Prno on …" at bounding box center [240, 85] width 9 height 9
checkbox input "true"
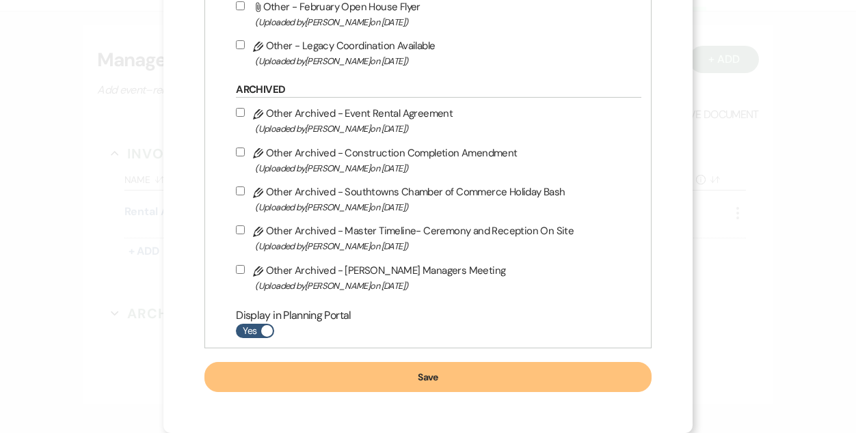
click at [459, 367] on button "Save" at bounding box center [427, 377] width 446 height 30
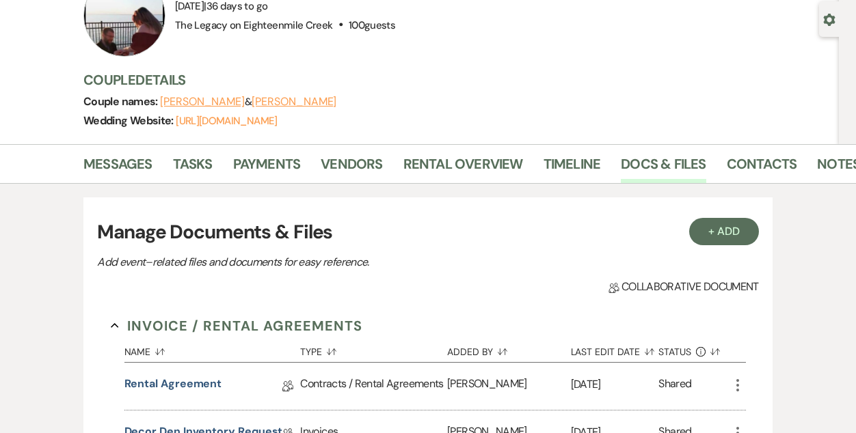
scroll to position [0, 0]
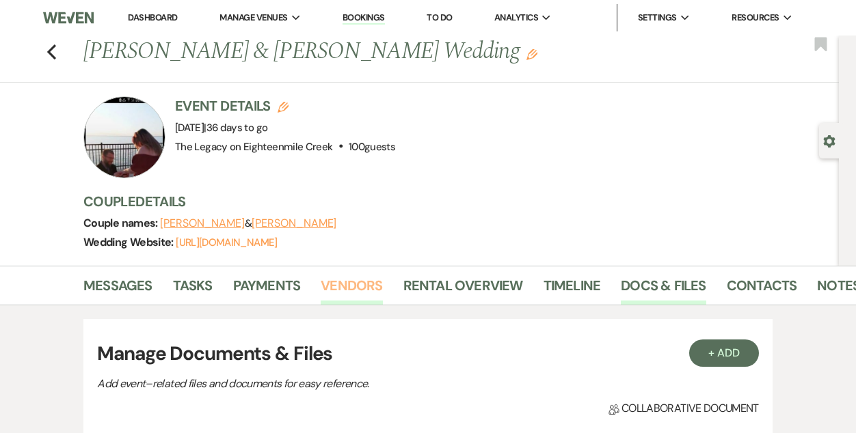
click at [351, 284] on link "Vendors" at bounding box center [352, 290] width 62 height 30
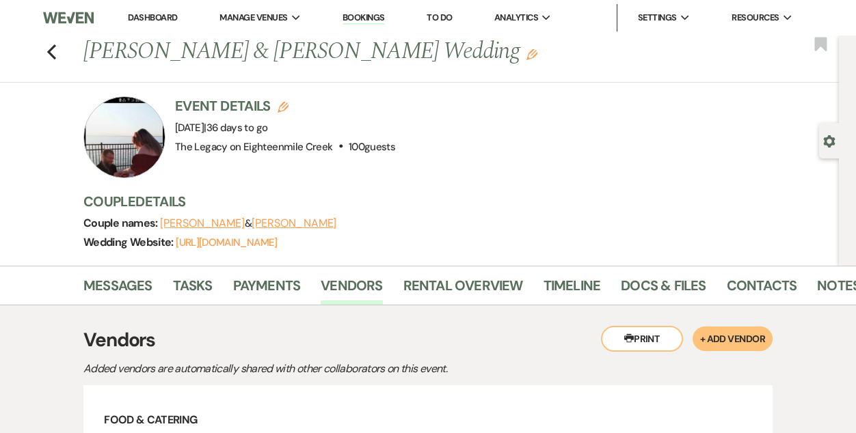
click at [148, 19] on link "Dashboard" at bounding box center [152, 18] width 49 height 12
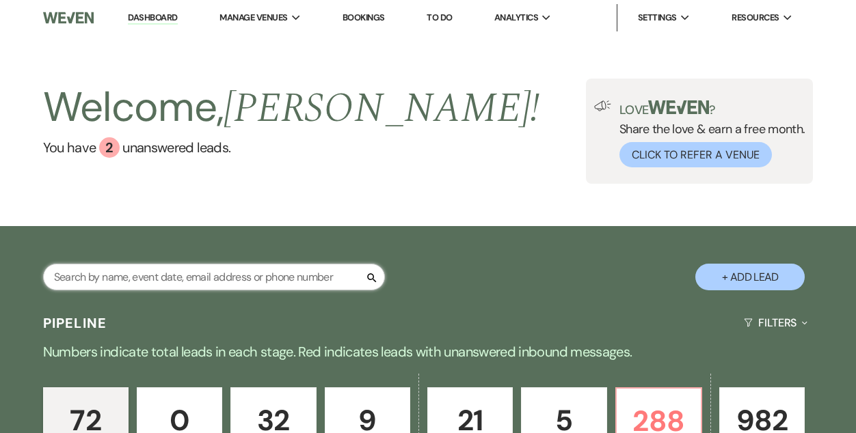
click at [193, 284] on input "text" at bounding box center [214, 277] width 342 height 27
type input "lynd"
select select "8"
select select "10"
select select "8"
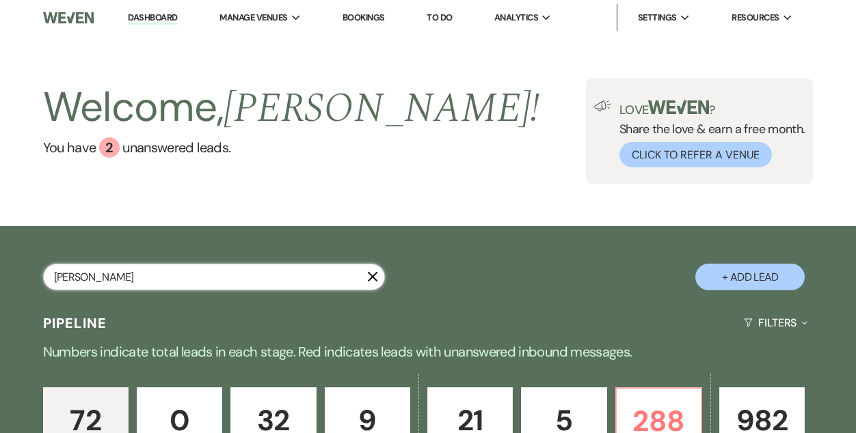
select select "10"
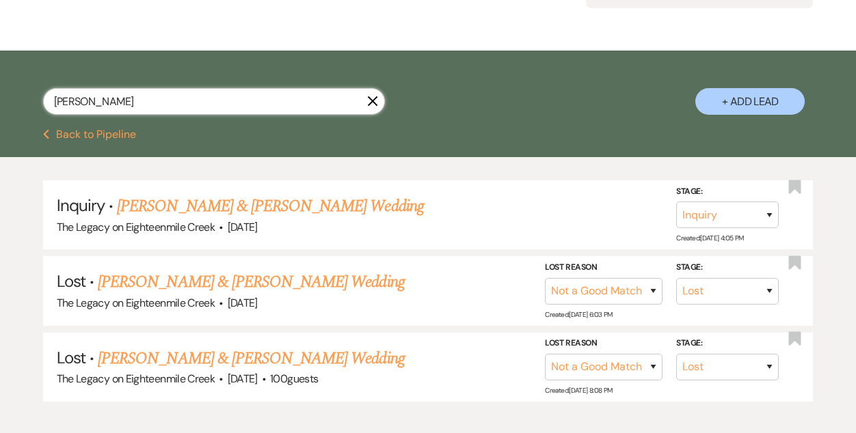
scroll to position [177, 0]
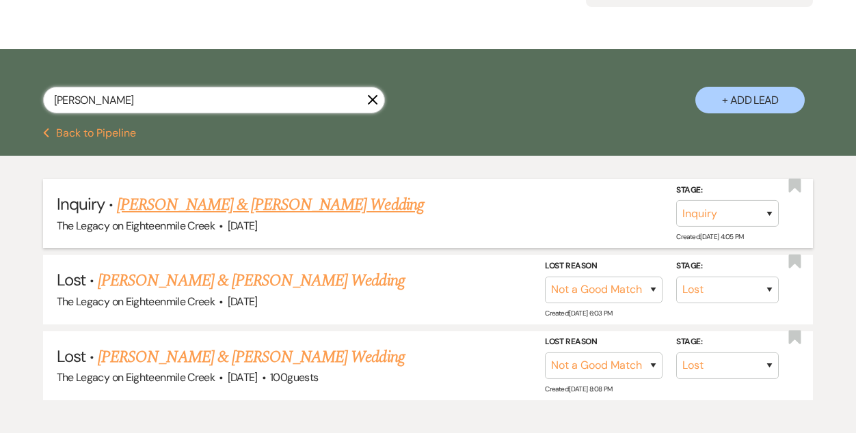
type input "lynd"
click at [212, 205] on link "Lyndsey & Tyler's Wedding" at bounding box center [270, 205] width 306 height 25
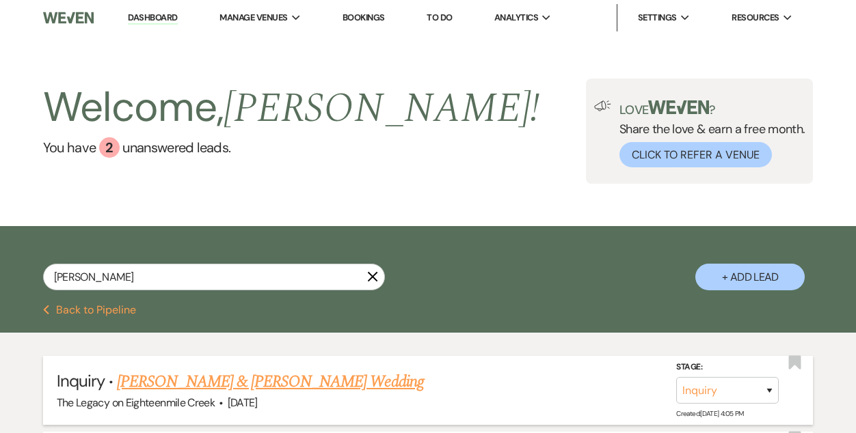
select select "5"
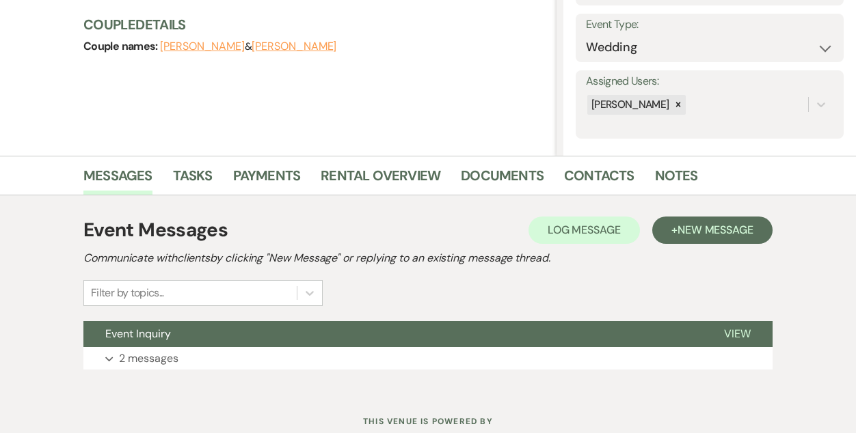
scroll to position [232, 0]
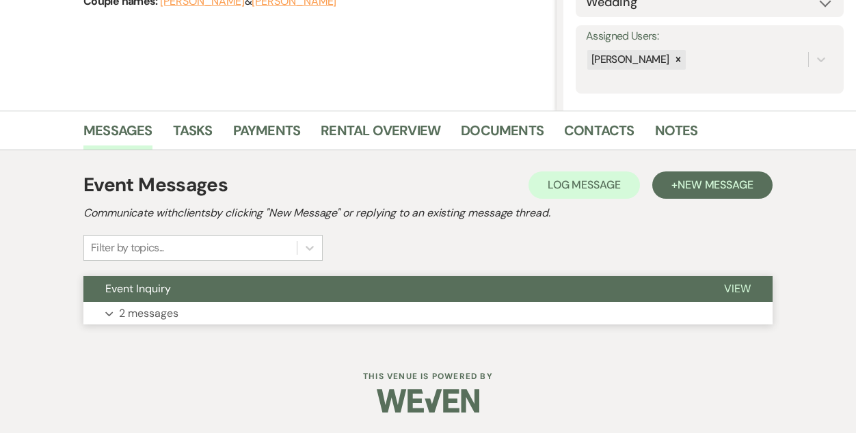
click at [385, 288] on button "Event Inquiry" at bounding box center [392, 289] width 619 height 26
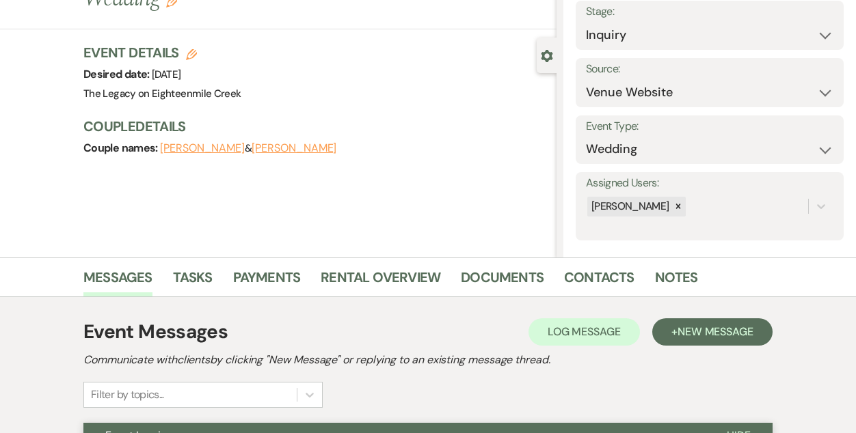
scroll to position [0, 0]
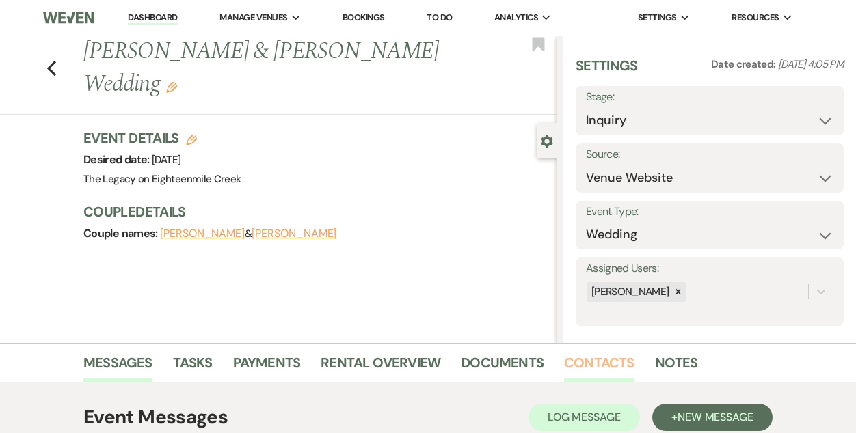
click at [588, 365] on link "Contacts" at bounding box center [599, 367] width 70 height 30
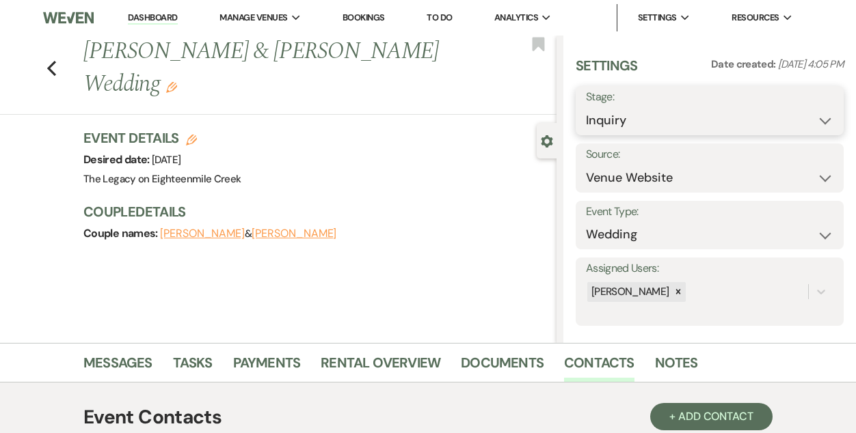
click at [615, 117] on select "Inquiry Follow Up Tour Requested Tour Confirmed Toured Proposal Sent Booked Lost" at bounding box center [709, 120] width 247 height 27
select select "4"
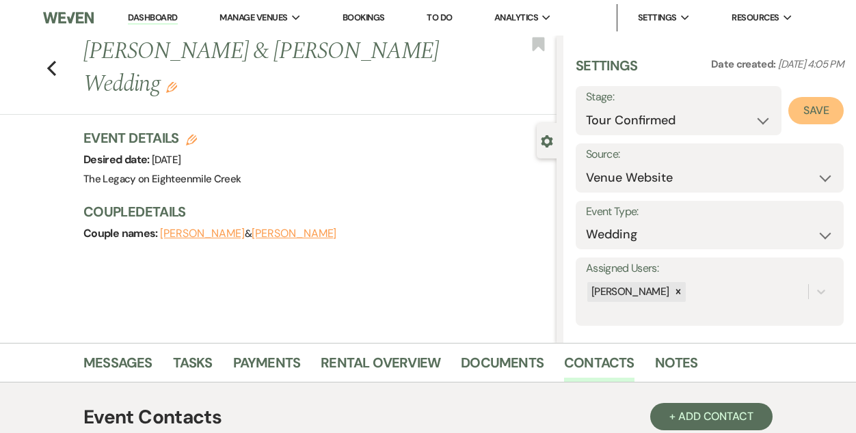
click at [805, 112] on button "Save" at bounding box center [815, 110] width 55 height 27
click at [145, 18] on link "Dashboard" at bounding box center [152, 18] width 49 height 13
select select "4"
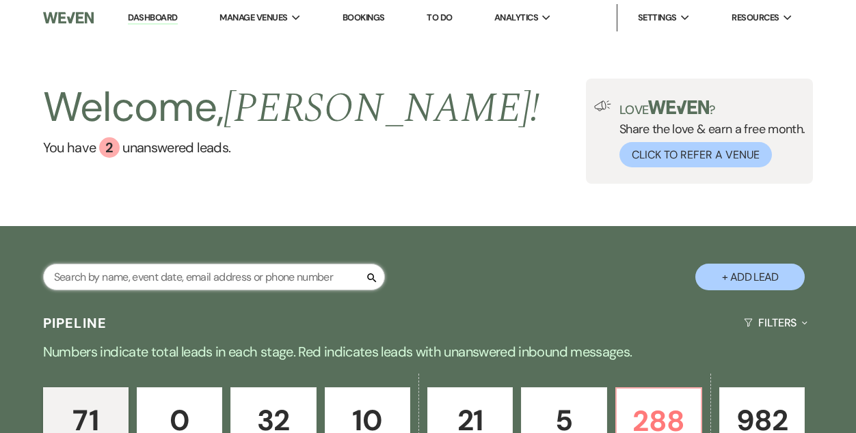
click at [204, 278] on input "text" at bounding box center [214, 277] width 342 height 27
type input "brean"
select select "2"
select select "8"
select select "10"
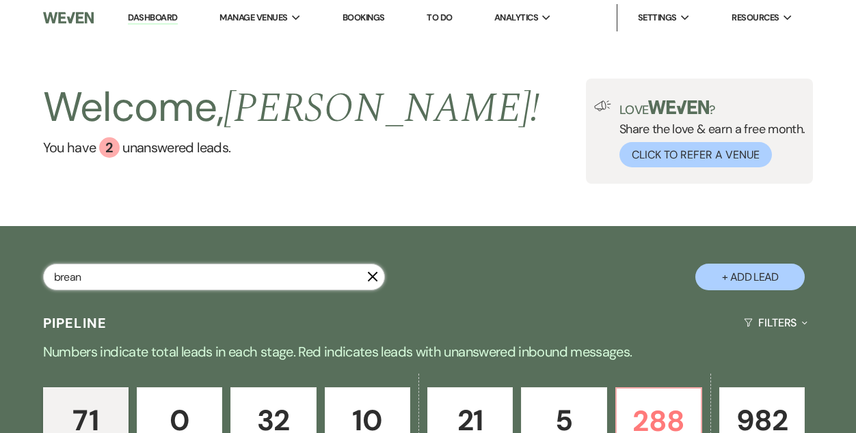
select select "8"
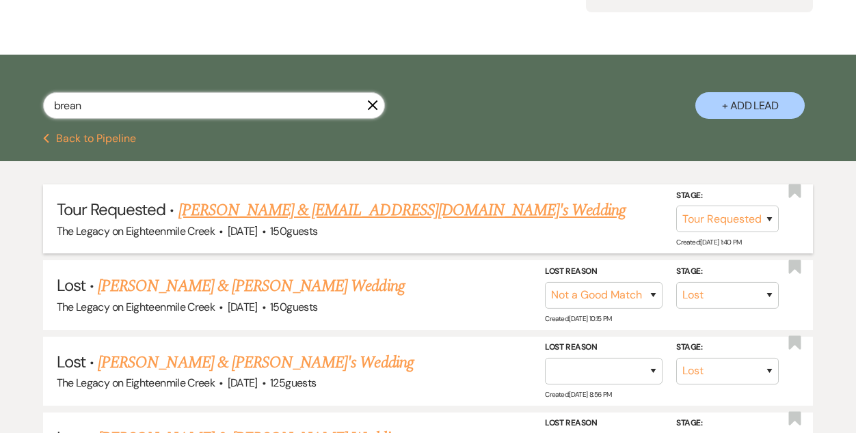
scroll to position [165, 0]
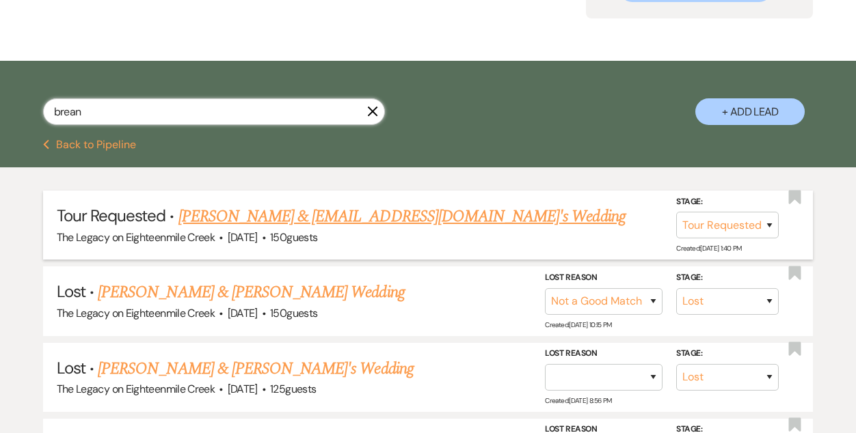
type input "brean"
click at [287, 224] on link "Connor Davie & Cdavie1212@roadrunner.com's Wedding" at bounding box center [401, 216] width 447 height 25
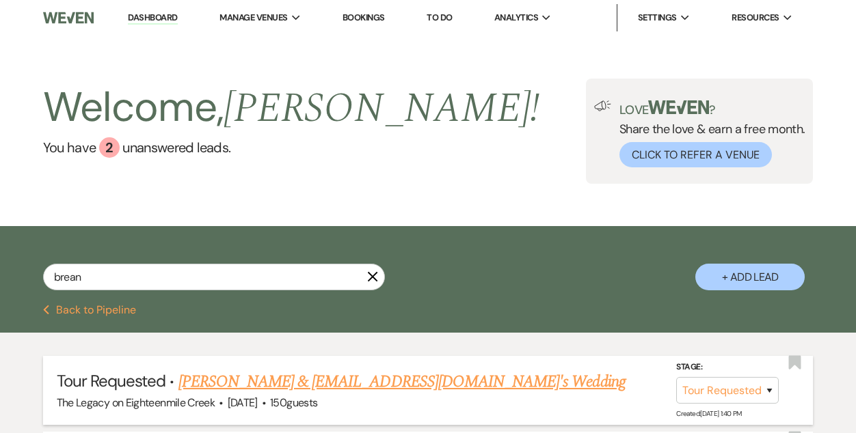
select select "2"
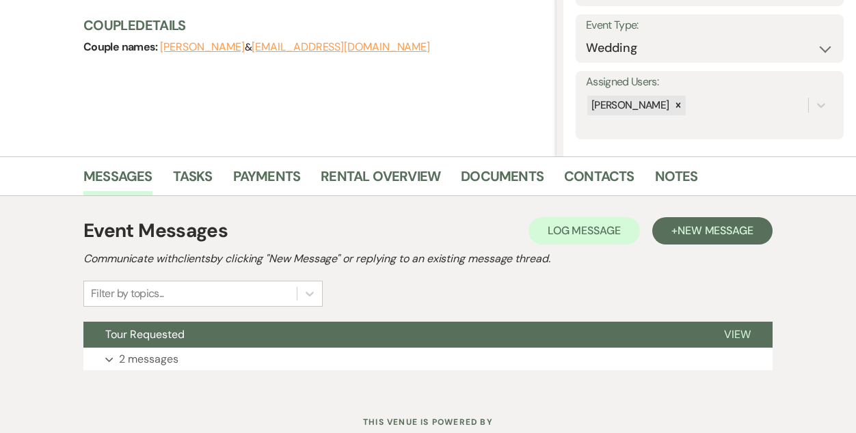
scroll to position [192, 0]
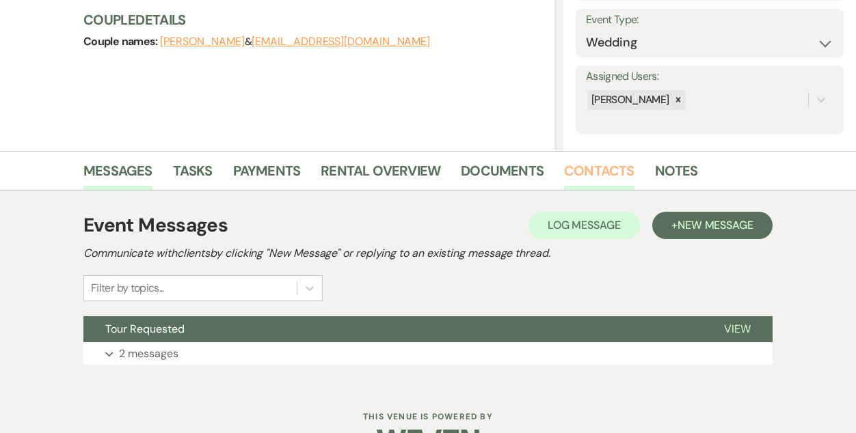
click at [578, 163] on link "Contacts" at bounding box center [599, 175] width 70 height 30
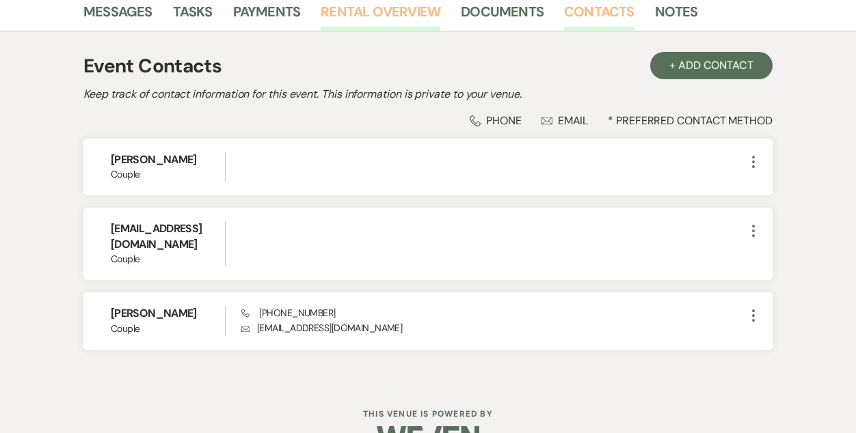
scroll to position [350, 0]
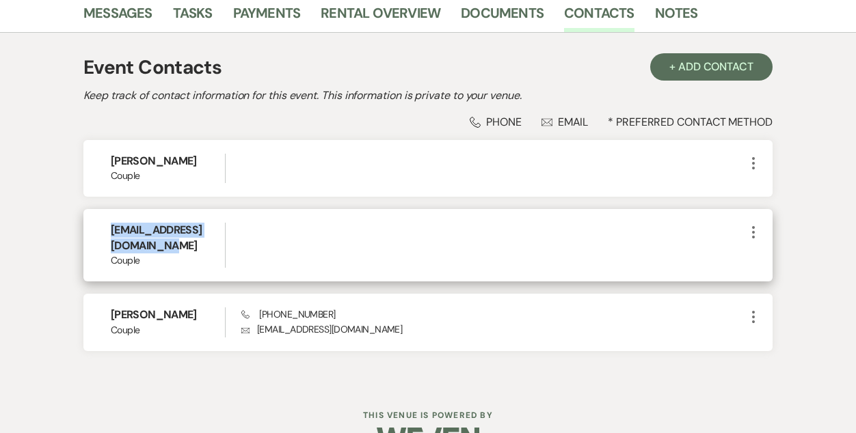
drag, startPoint x: 105, startPoint y: 229, endPoint x: 255, endPoint y: 233, distance: 150.4
click at [255, 233] on div "Cdavie1212@roadrunner.com Couple More" at bounding box center [427, 245] width 689 height 72
copy h6 "Cdavie1212@roadrunner.com"
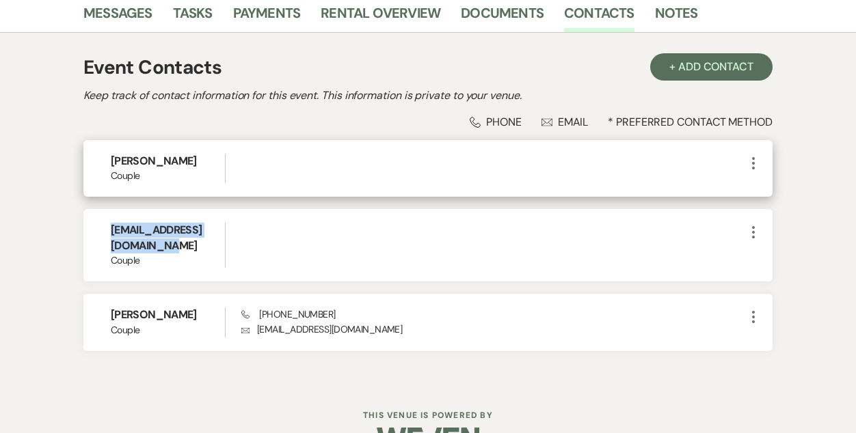
click at [753, 159] on icon "More" at bounding box center [753, 163] width 16 height 16
click at [764, 183] on button "Pencil Edit" at bounding box center [785, 189] width 81 height 23
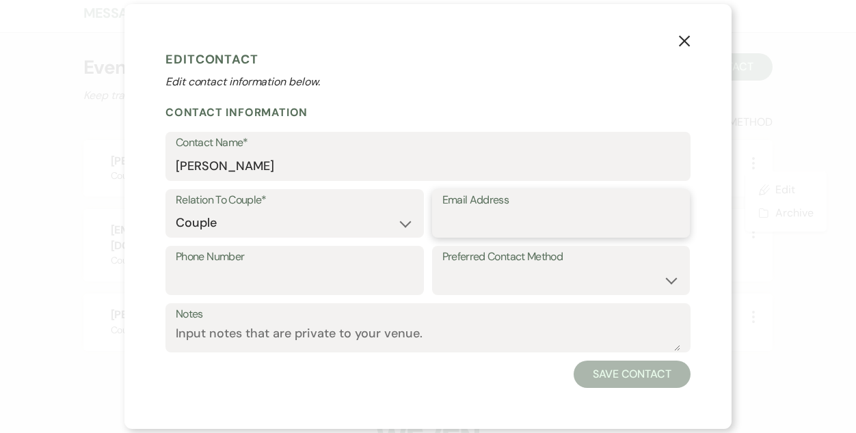
click at [493, 223] on input "Email Address" at bounding box center [561, 223] width 238 height 27
paste input "Cdavie1212@roadrunner.com"
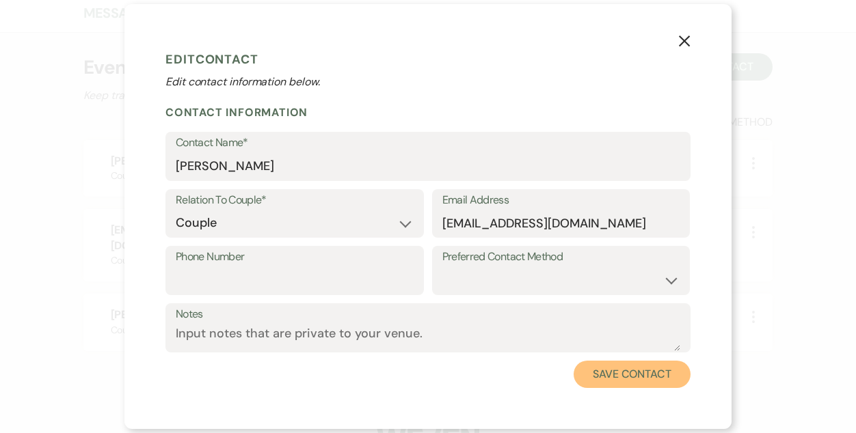
click at [604, 373] on button "Save Contact" at bounding box center [631, 374] width 117 height 27
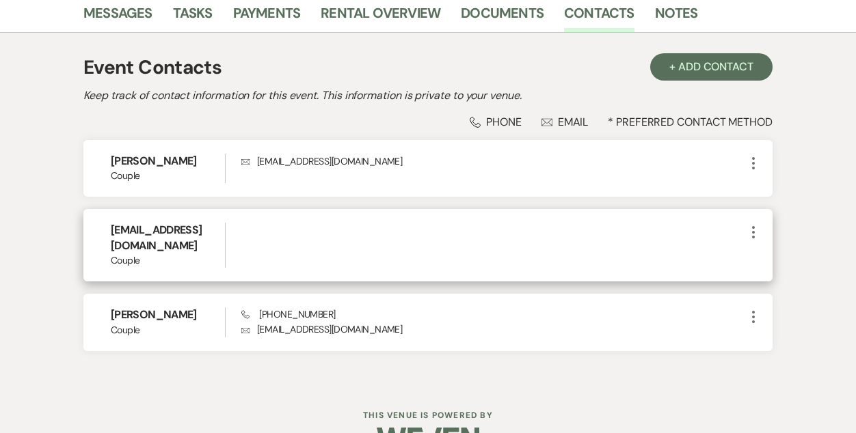
click at [751, 237] on icon "More" at bounding box center [753, 232] width 16 height 16
click at [766, 286] on use "button" at bounding box center [765, 282] width 9 height 9
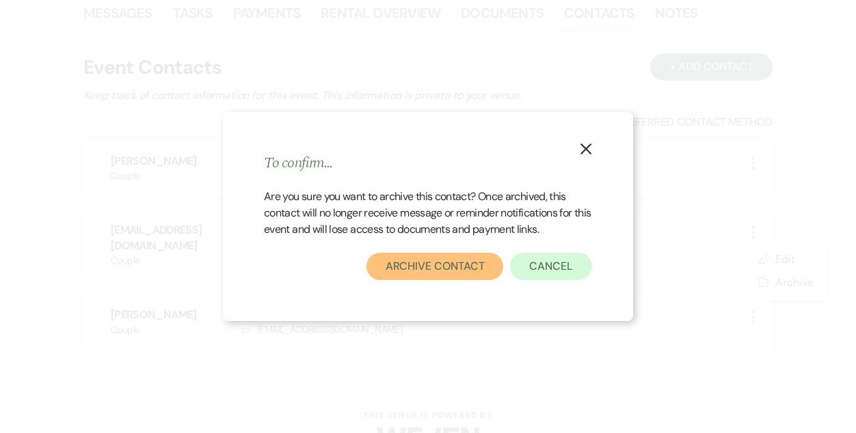
click at [416, 267] on button "Archive Contact" at bounding box center [434, 266] width 137 height 27
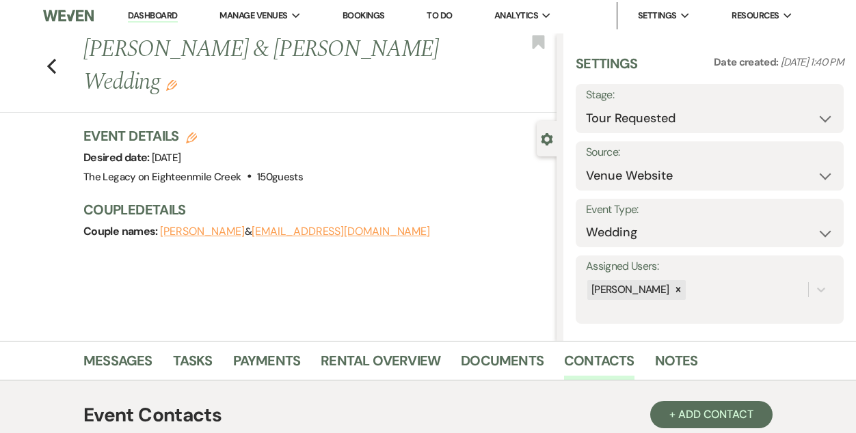
scroll to position [0, 0]
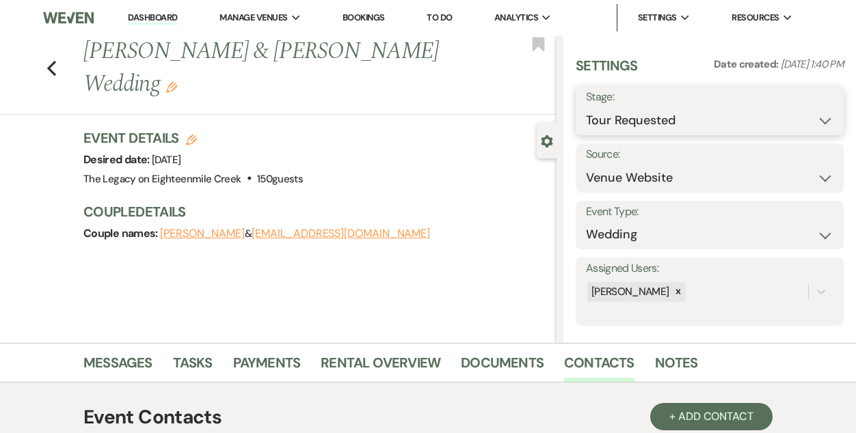
click at [612, 121] on select "Inquiry Follow Up Tour Requested Tour Confirmed Toured Proposal Sent Booked Lost" at bounding box center [709, 120] width 247 height 27
click at [814, 114] on button "Save" at bounding box center [815, 110] width 55 height 27
click at [53, 67] on icon "Previous" at bounding box center [51, 68] width 10 height 16
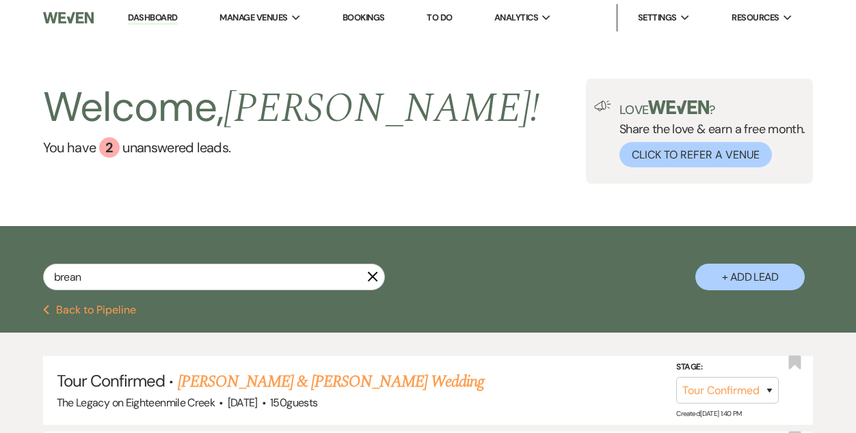
click at [374, 278] on icon "X" at bounding box center [372, 276] width 11 height 11
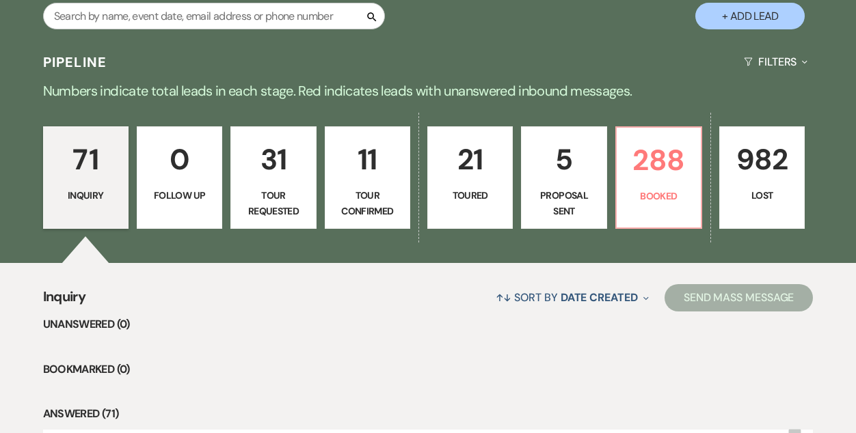
scroll to position [260, 0]
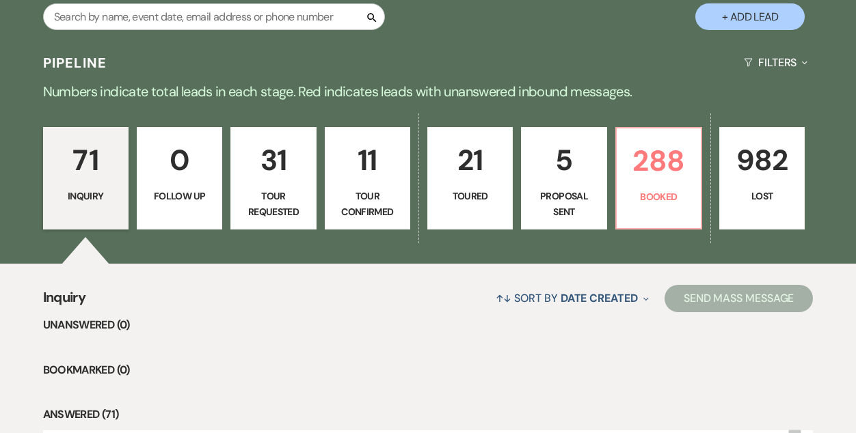
click at [551, 189] on p "Proposal Sent" at bounding box center [564, 204] width 68 height 31
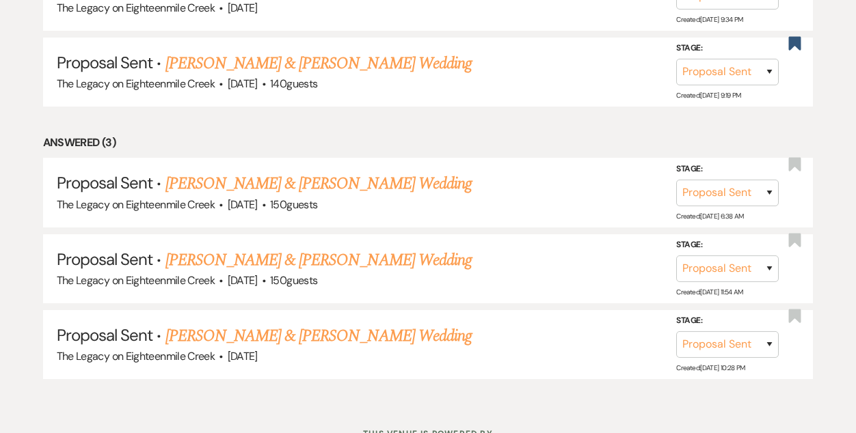
scroll to position [739, 0]
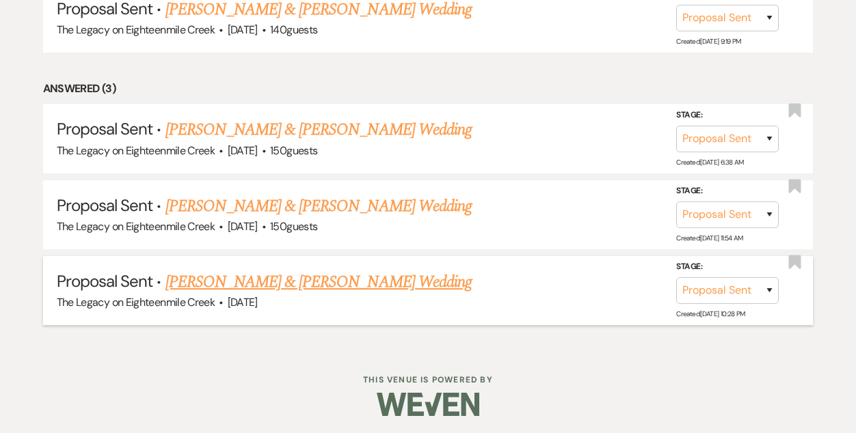
click at [352, 284] on link "Adam Caskey & Allison Brace's Wedding" at bounding box center [318, 282] width 306 height 25
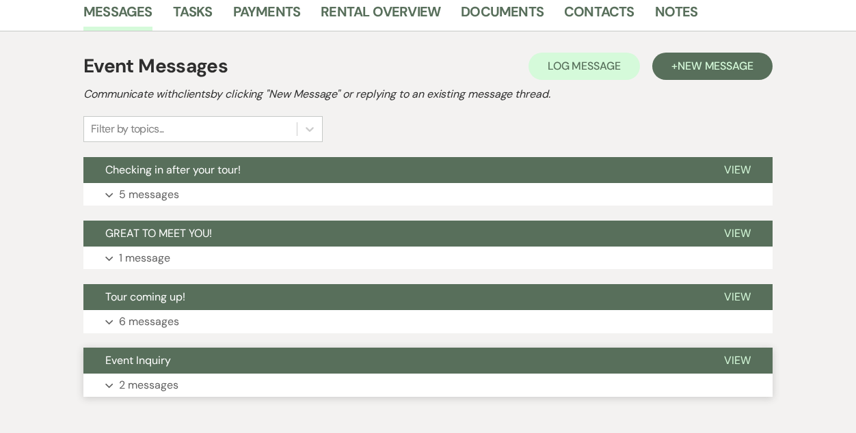
scroll to position [347, 0]
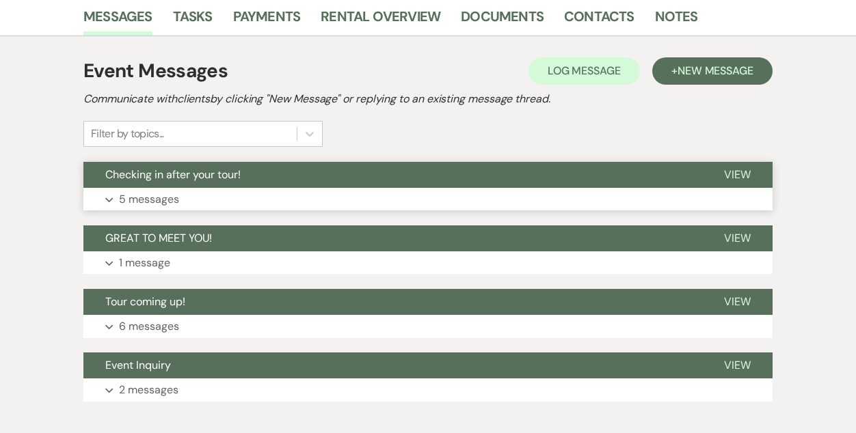
click at [383, 170] on button "Checking in after your tour!" at bounding box center [392, 175] width 619 height 26
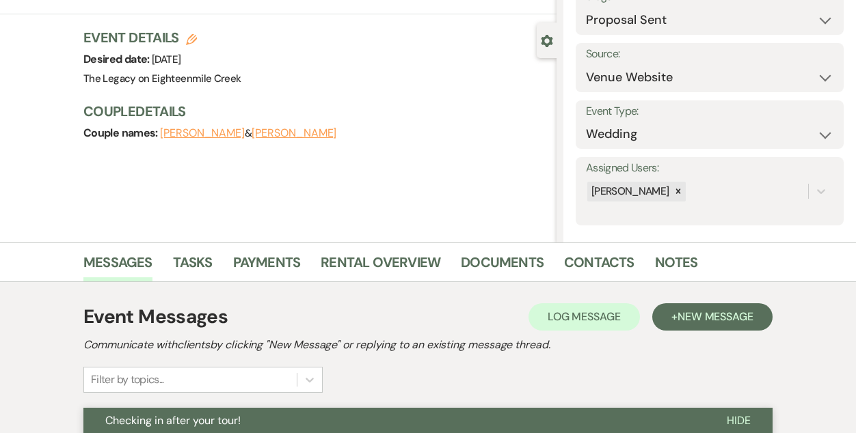
scroll to position [0, 0]
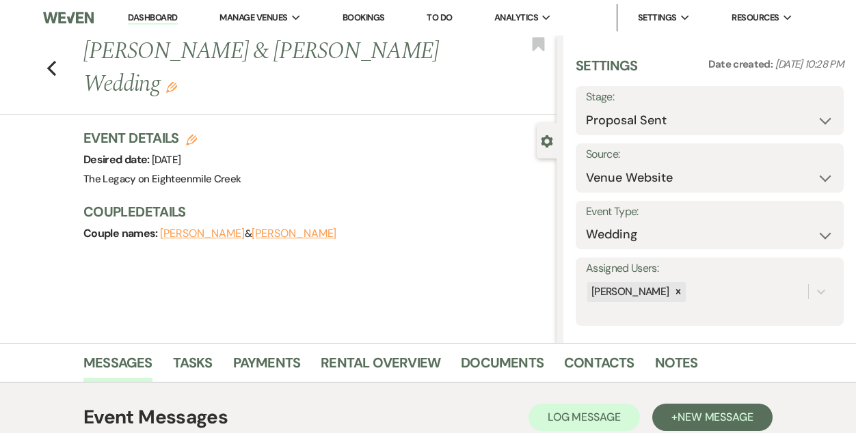
click at [361, 19] on link "Bookings" at bounding box center [363, 18] width 42 height 12
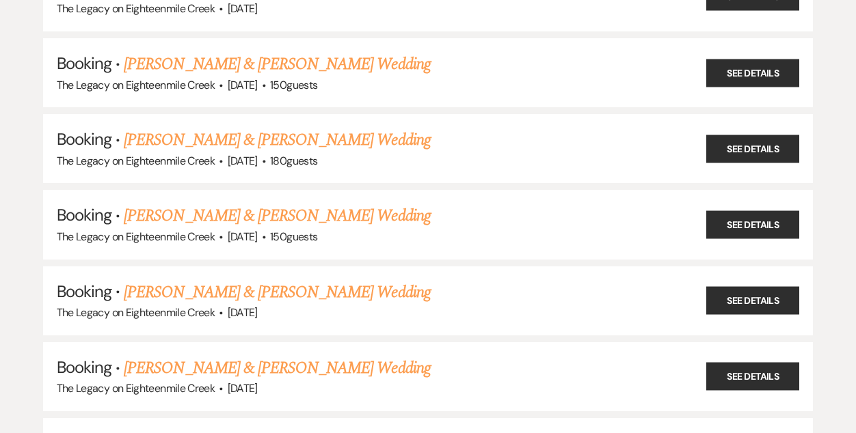
scroll to position [296, 0]
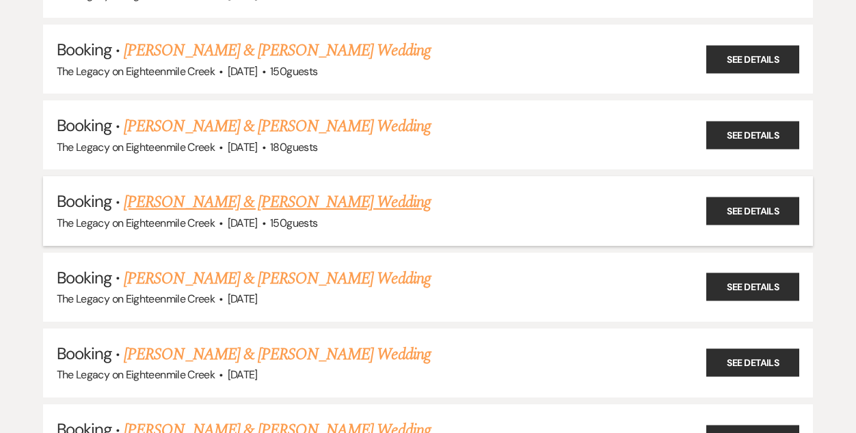
click at [378, 198] on link "[PERSON_NAME] & [PERSON_NAME] Wedding" at bounding box center [277, 202] width 306 height 25
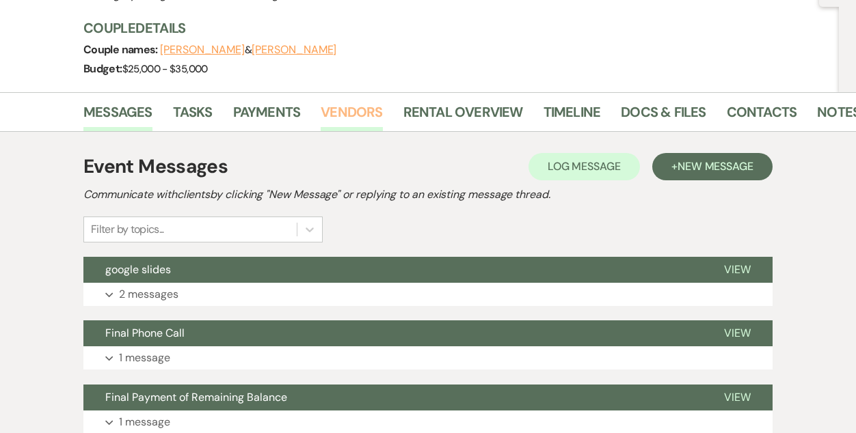
click at [335, 113] on link "Vendors" at bounding box center [352, 116] width 62 height 30
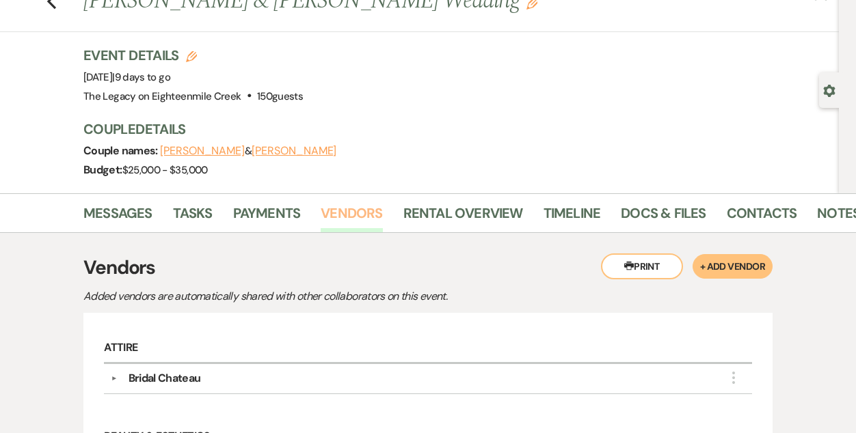
scroll to position [42, 0]
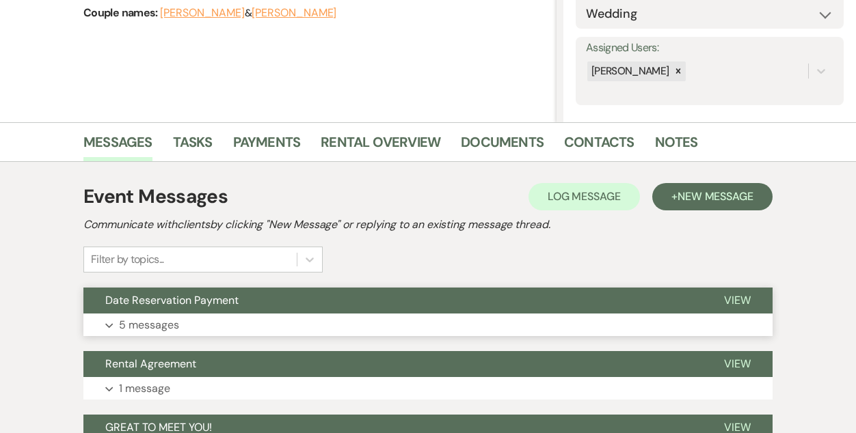
click at [460, 302] on button "Date Reservation Payment" at bounding box center [392, 301] width 619 height 26
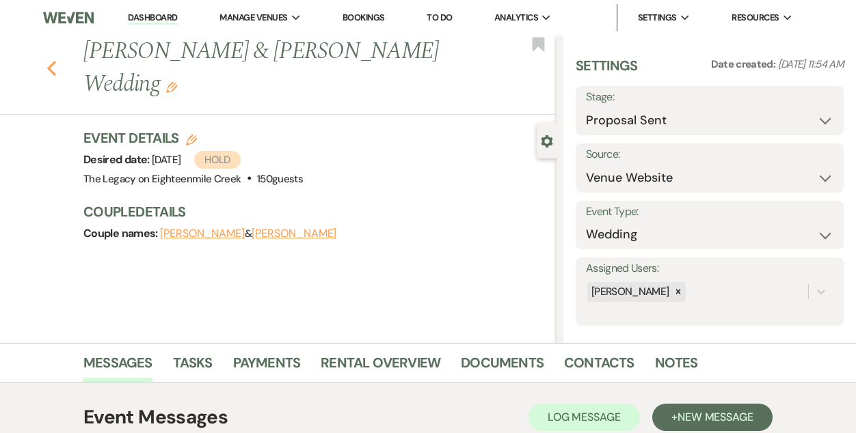
click at [53, 68] on icon "Previous" at bounding box center [51, 68] width 10 height 16
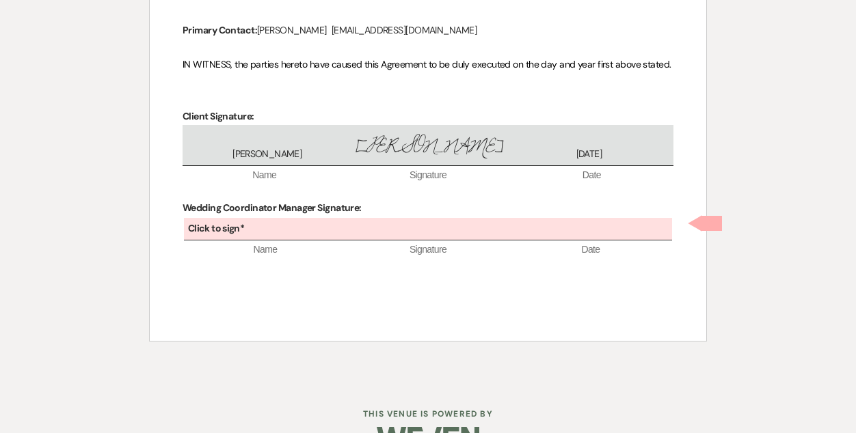
scroll to position [1573, 0]
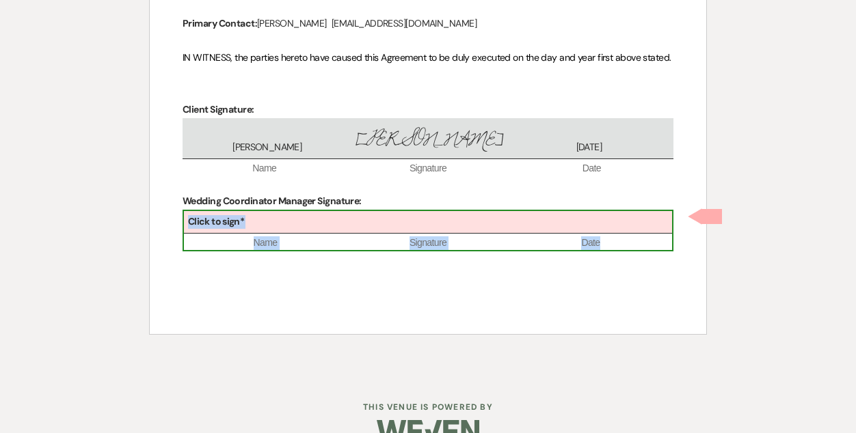
click at [398, 225] on div "Click to sign*" at bounding box center [428, 222] width 488 height 23
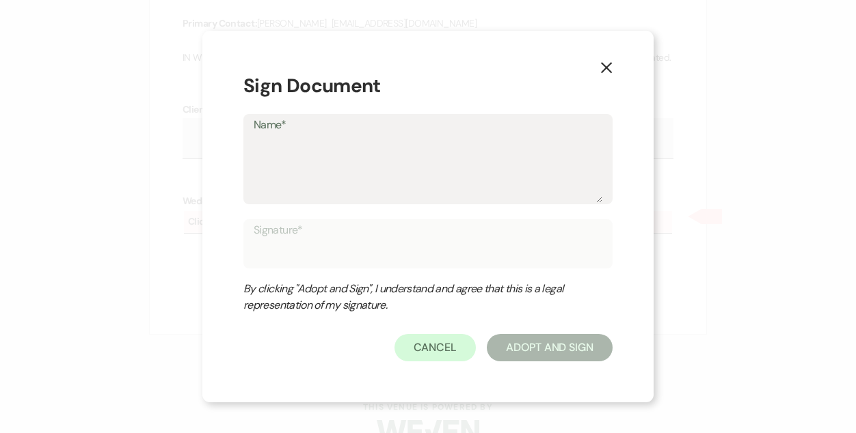
type textarea "B"
type input "B"
type textarea "Br"
type input "Br"
type textarea "Bri"
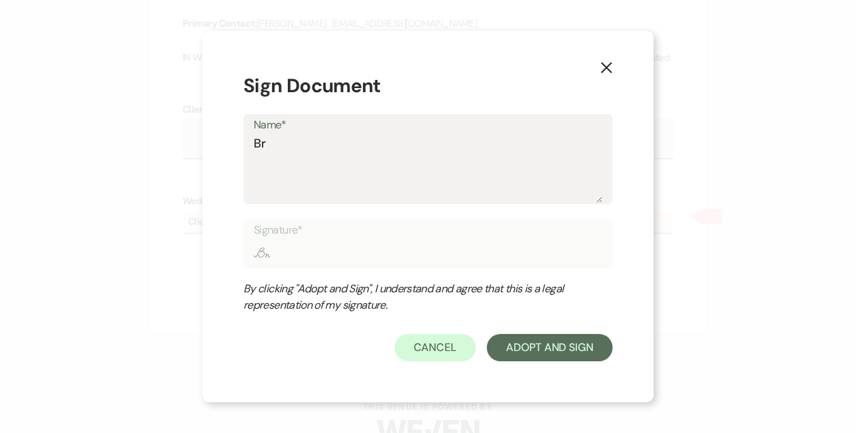
type input "Bri"
type textarea "Brid"
type input "Brid"
type textarea "Bridg"
type input "Bridg"
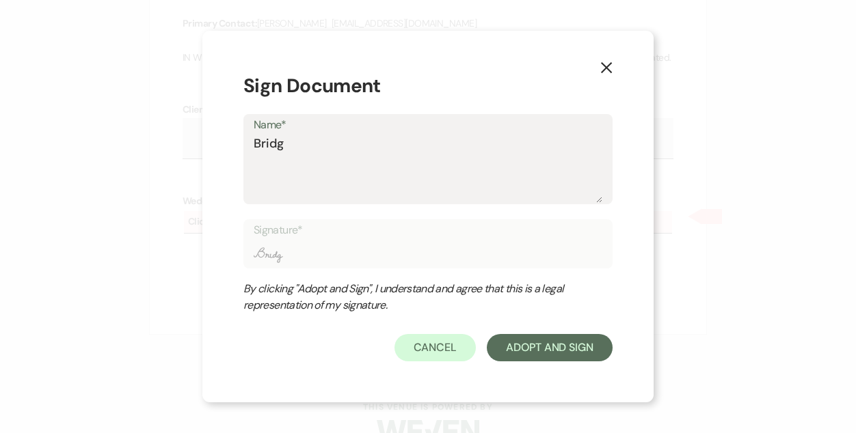
type textarea "Bridge"
type input "Bridge"
type textarea "Bridget"
type input "Bridget"
type textarea "Bridgett"
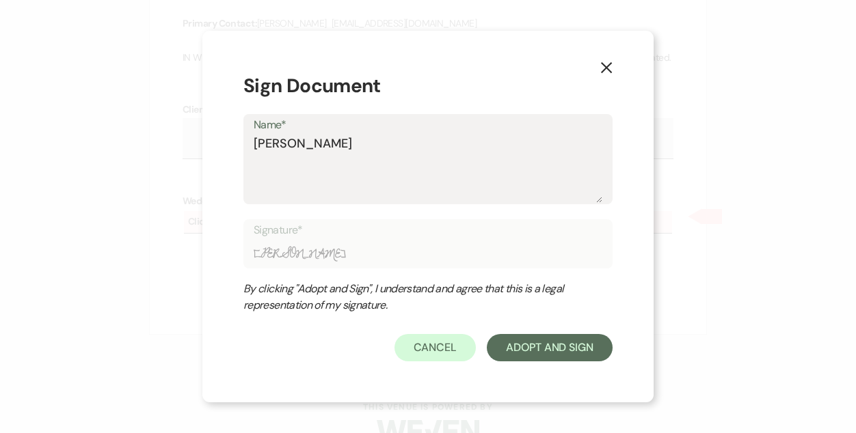
type input "Bridgett"
type textarea "[PERSON_NAME]"
type input "[PERSON_NAME]"
type textarea "[PERSON_NAME]"
type input "[PERSON_NAME]"
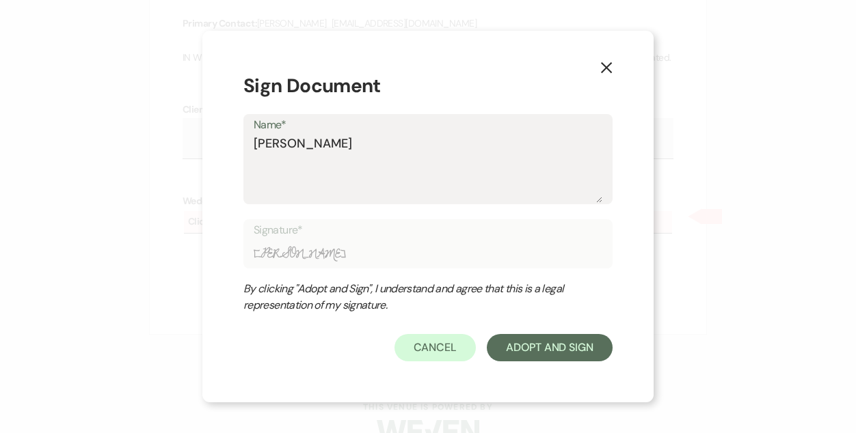
type textarea "Bridgette P"
type input "Bridgette P"
type textarea "Bridgette Pr"
type input "Bridgette Pr"
type textarea "Bridgette Prn"
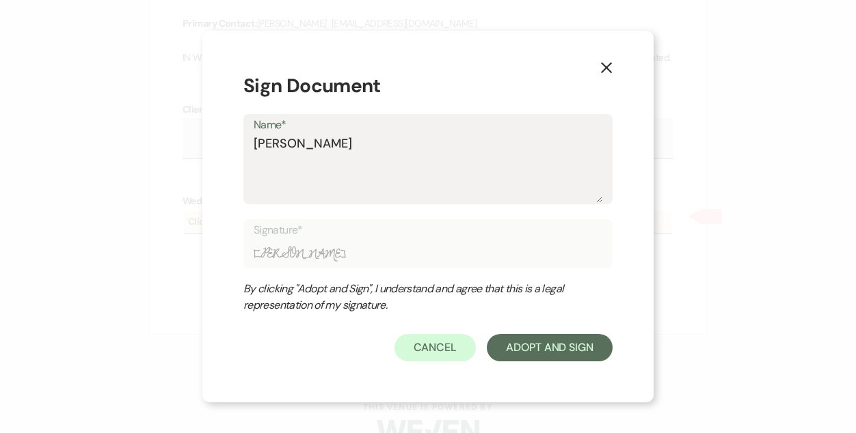
type input "Bridgette Prn"
type textarea "[PERSON_NAME]"
type input "[PERSON_NAME]"
type textarea "[PERSON_NAME]"
click at [520, 348] on button "Adopt And Sign" at bounding box center [550, 347] width 126 height 27
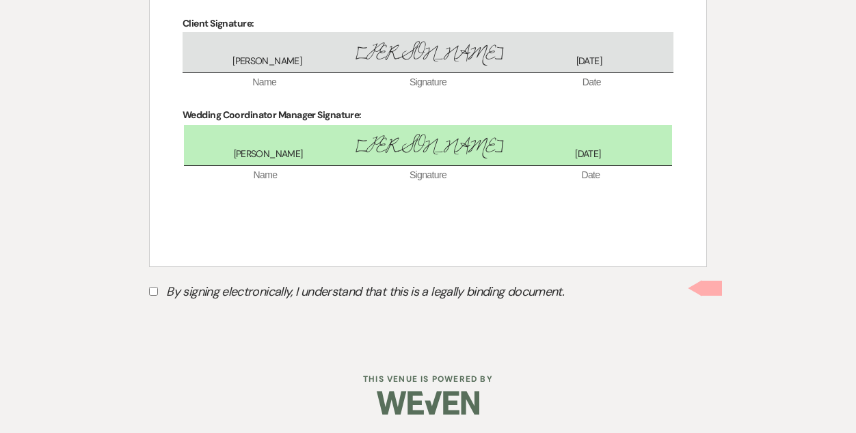
scroll to position [1662, 0]
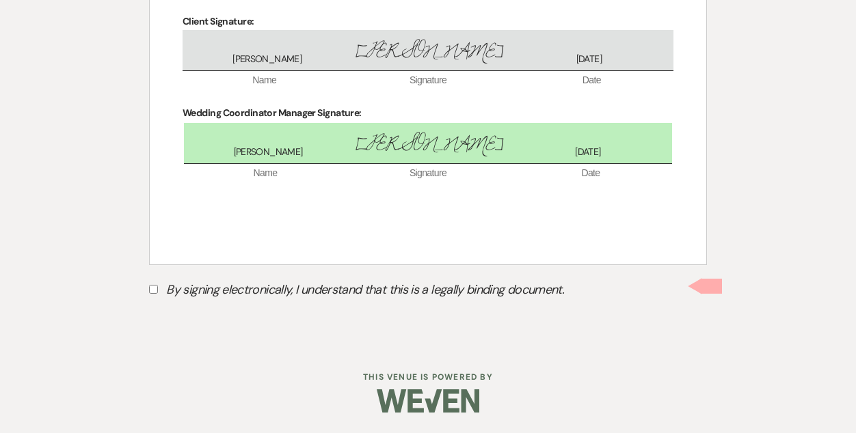
click at [162, 288] on label "By signing electronically, I understand that this is a legally binding document." at bounding box center [428, 292] width 558 height 26
click at [158, 288] on input "By signing electronically, I understand that this is a legally binding document." at bounding box center [153, 289] width 9 height 9
checkbox input "true"
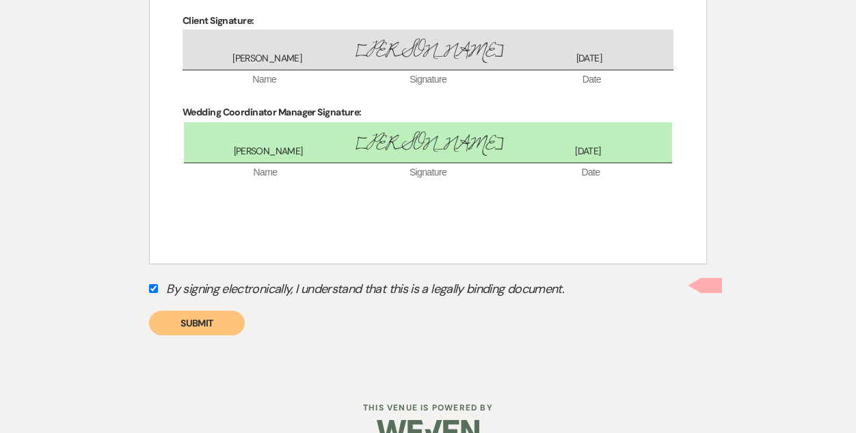
click at [181, 319] on button "Submit" at bounding box center [197, 323] width 96 height 25
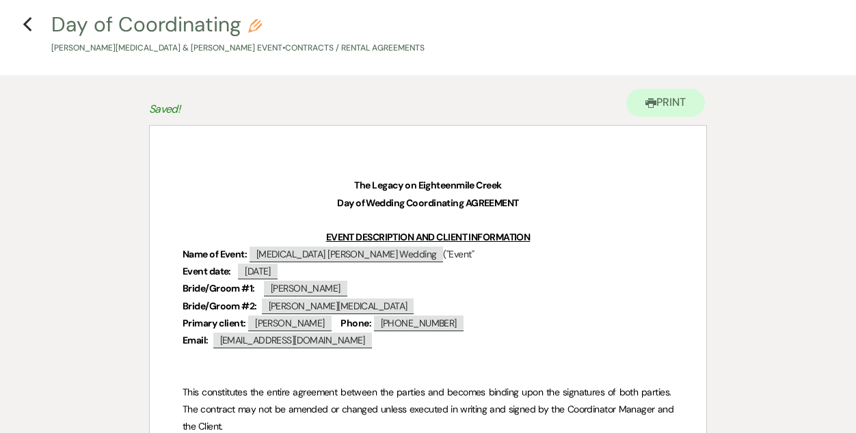
scroll to position [0, 0]
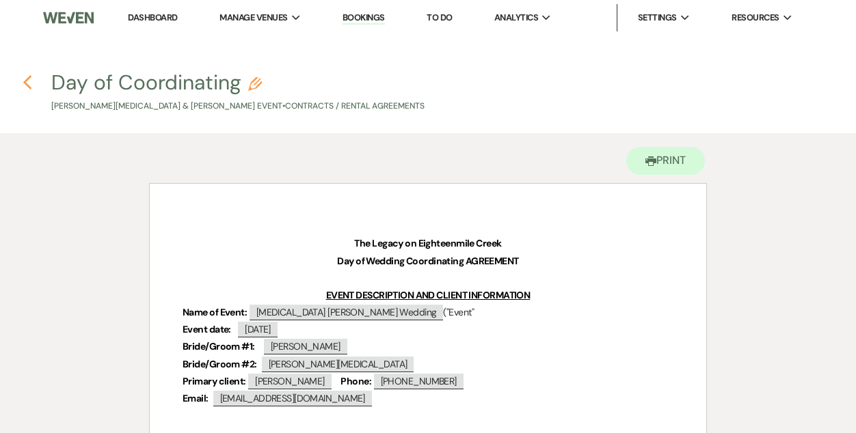
click at [26, 79] on use "button" at bounding box center [27, 82] width 9 height 15
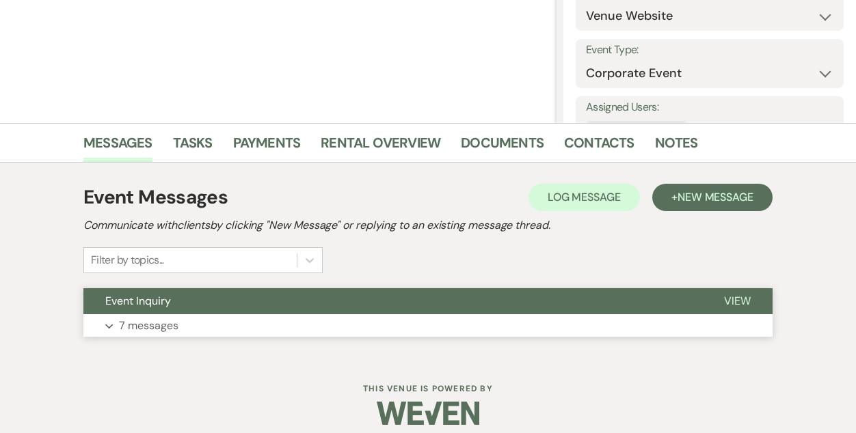
click at [412, 295] on button "Event Inquiry" at bounding box center [392, 301] width 619 height 26
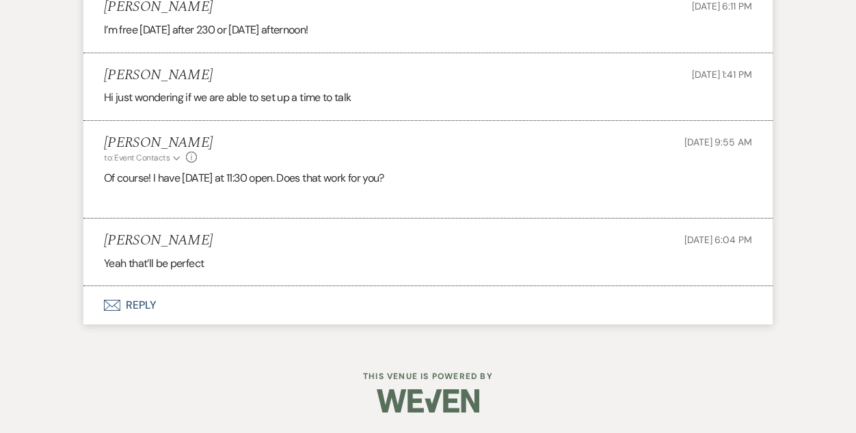
scroll to position [1080, 0]
click at [144, 309] on button "Envelope Reply" at bounding box center [427, 307] width 689 height 38
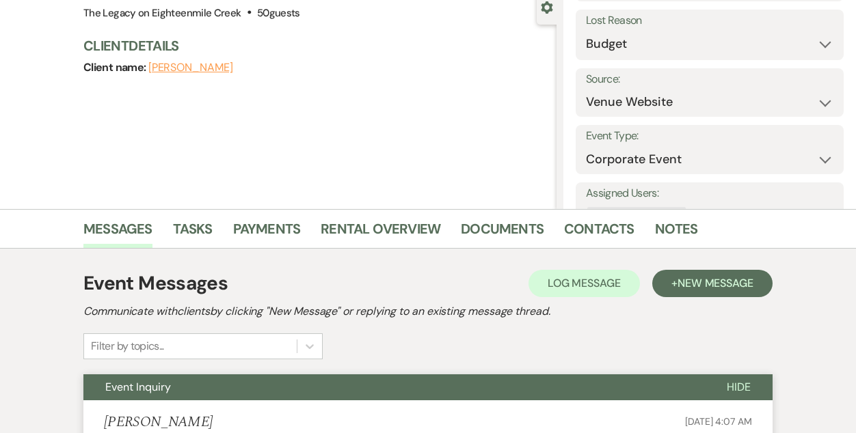
scroll to position [0, 0]
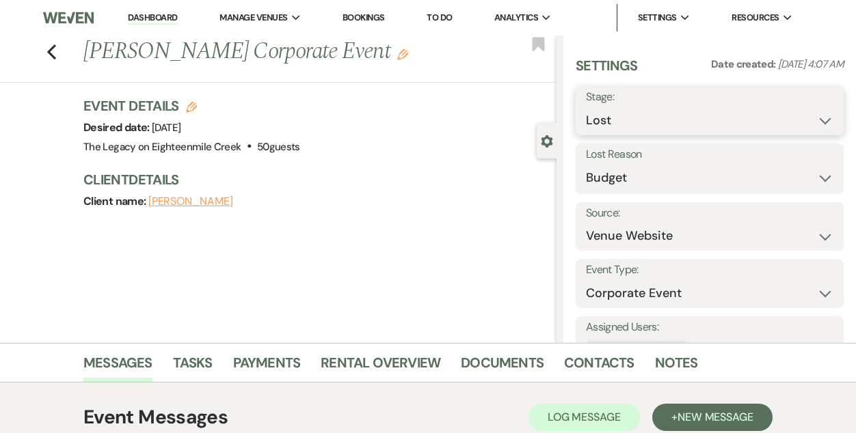
click at [645, 122] on select "Inquiry Follow Up Tour Requested Tour Confirmed Toured Proposal Sent Booked Lost" at bounding box center [709, 120] width 247 height 27
select select "1"
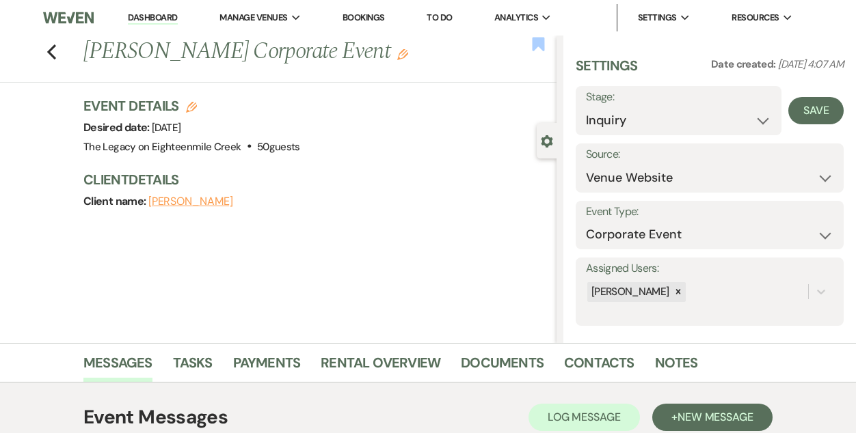
click at [539, 44] on use "button" at bounding box center [538, 44] width 12 height 14
click at [56, 51] on div "Previous Emily Minich's Corporate Event Edit Bookmark" at bounding box center [274, 59] width 563 height 47
click at [49, 54] on use "button" at bounding box center [51, 51] width 9 height 15
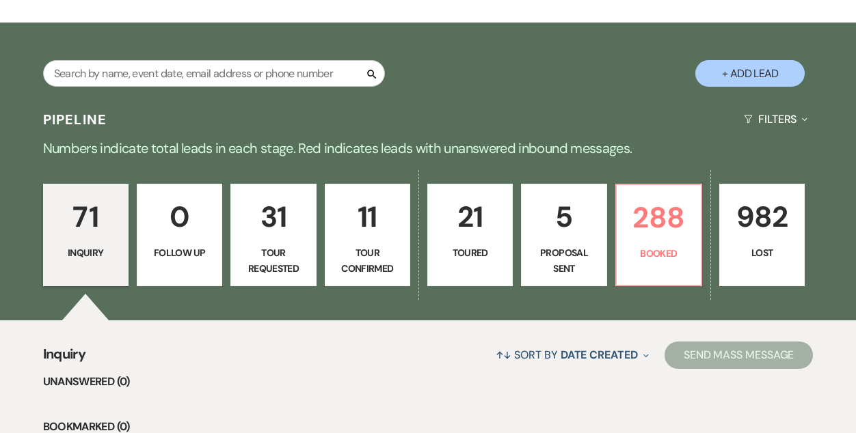
scroll to position [217, 0]
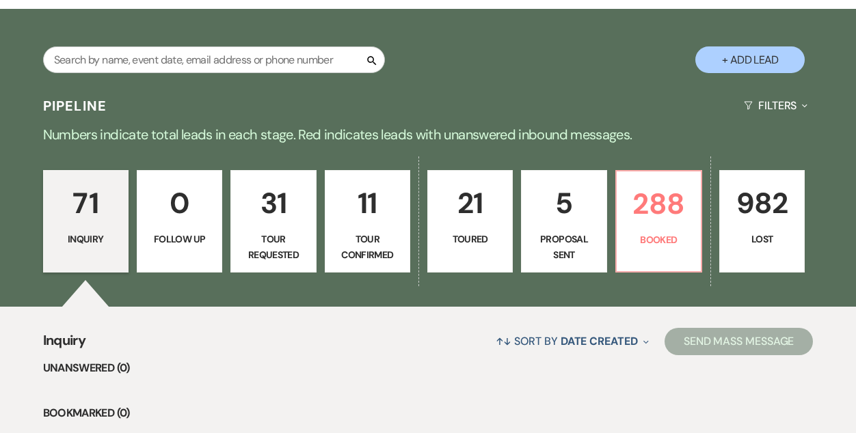
click at [245, 207] on p "31" at bounding box center [273, 203] width 68 height 46
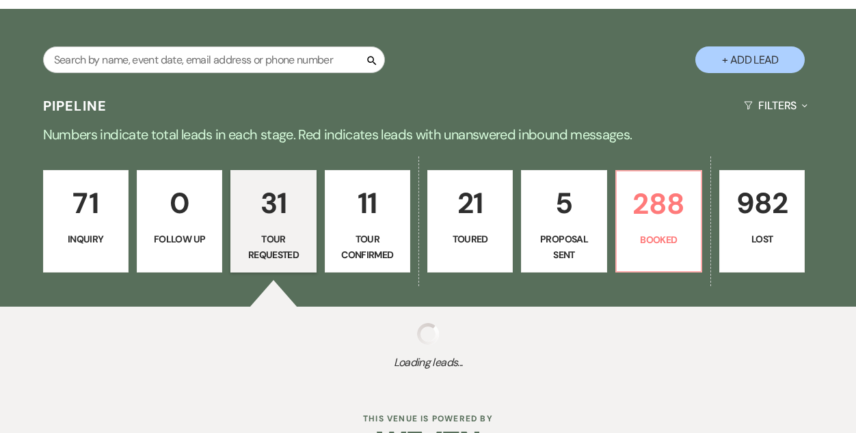
select select "2"
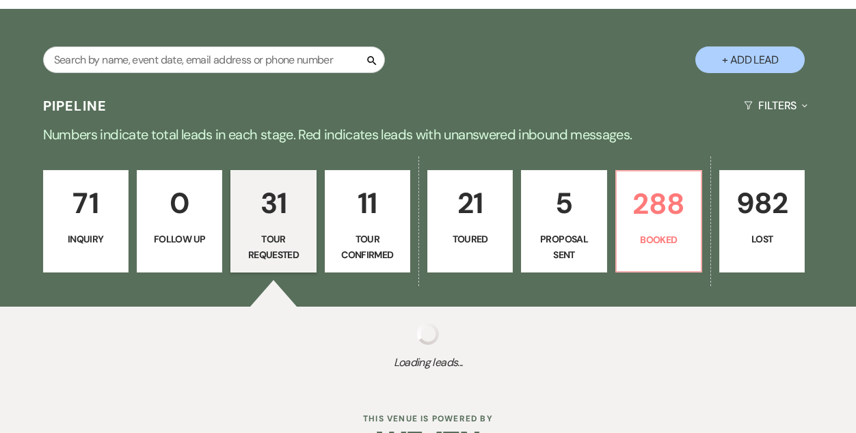
select select "2"
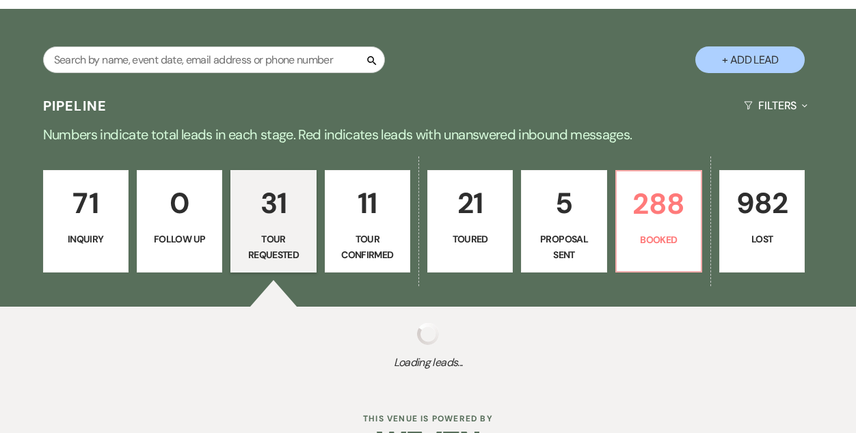
select select "2"
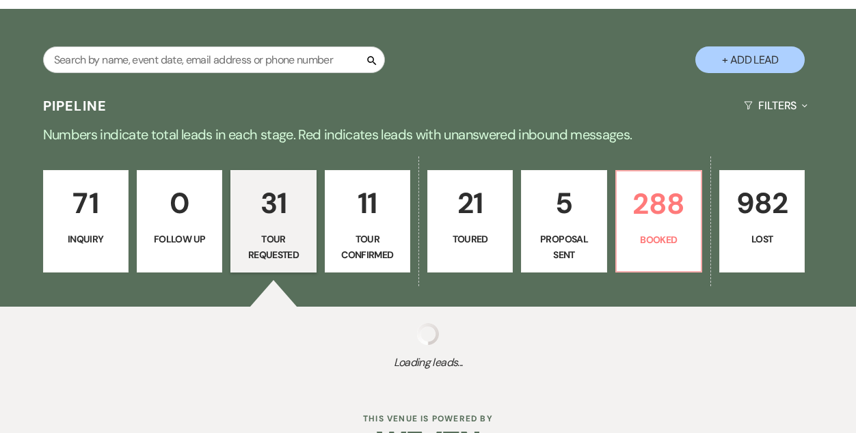
select select "2"
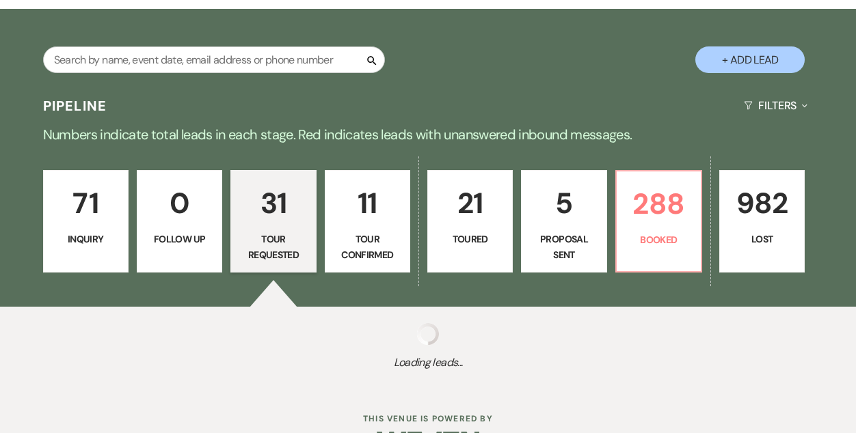
select select "2"
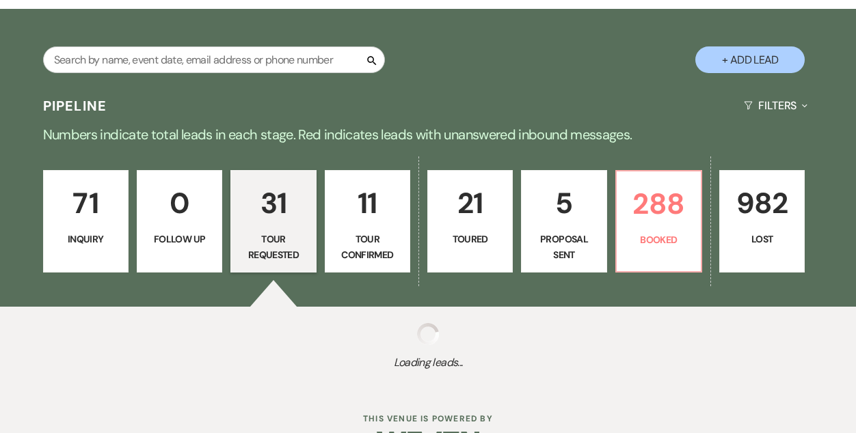
select select "2"
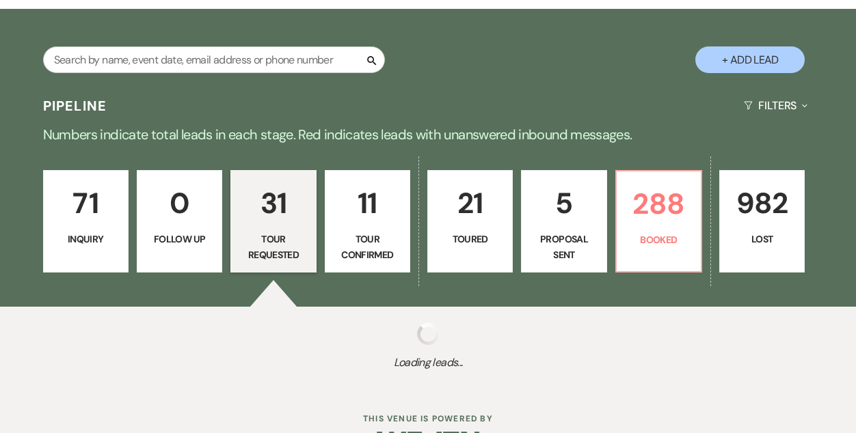
select select "2"
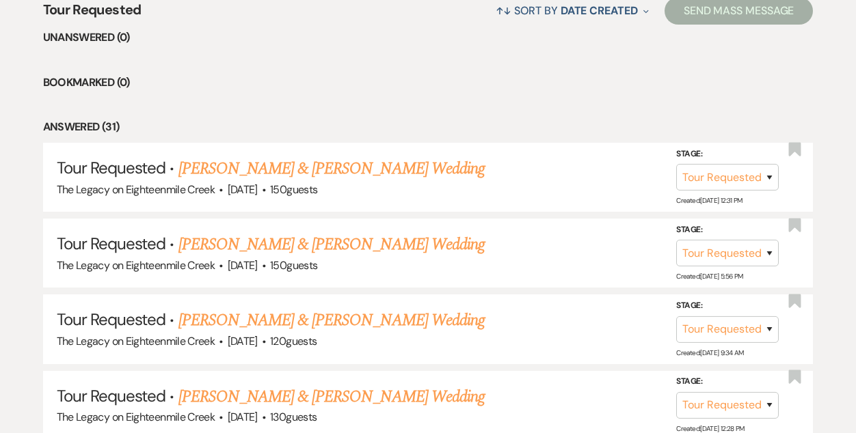
scroll to position [547, 0]
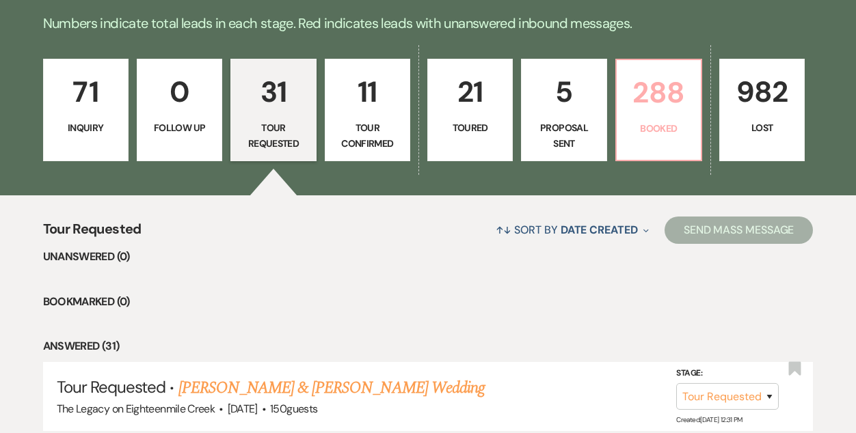
click at [654, 91] on p "288" at bounding box center [659, 93] width 68 height 46
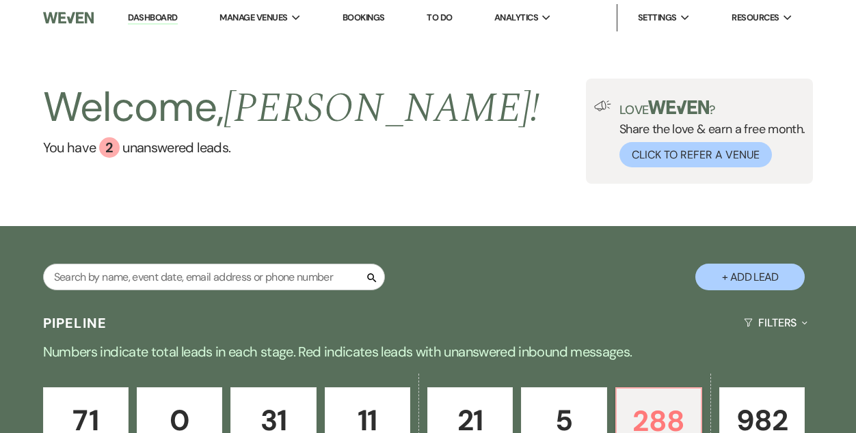
click at [367, 13] on link "Bookings" at bounding box center [363, 18] width 42 height 12
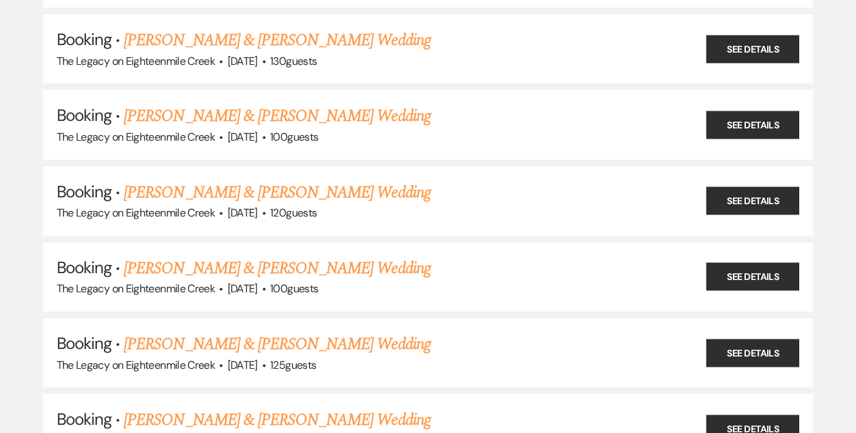
scroll to position [839, 0]
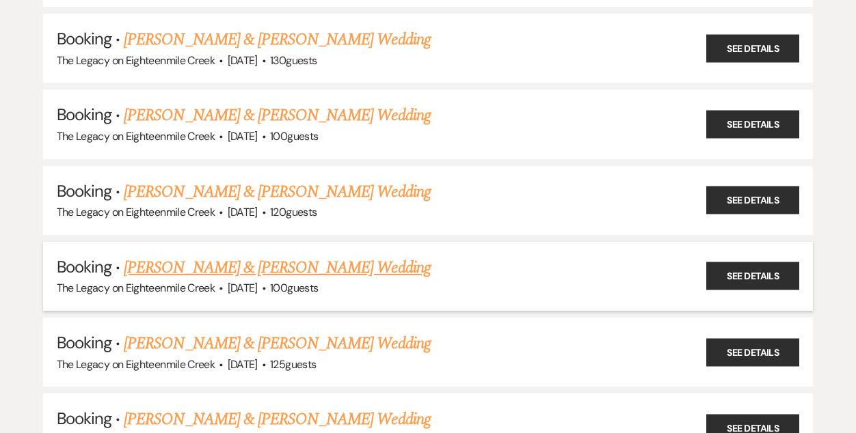
click at [243, 261] on link "[PERSON_NAME] & [PERSON_NAME] Wedding" at bounding box center [277, 268] width 306 height 25
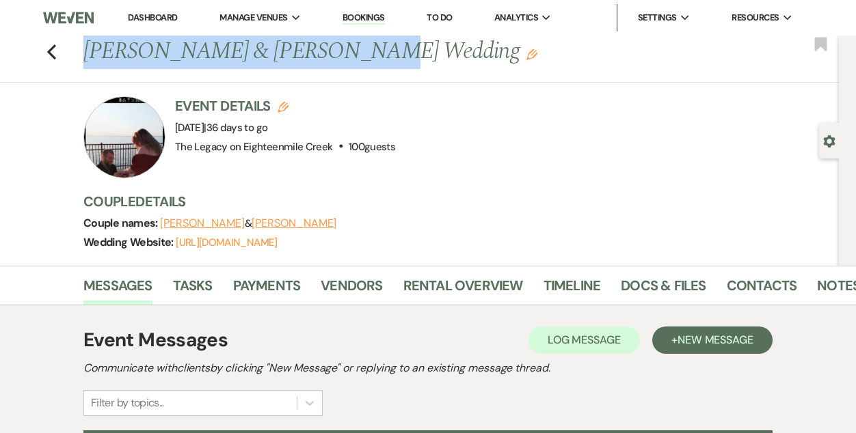
drag, startPoint x: 84, startPoint y: 48, endPoint x: 323, endPoint y: 60, distance: 239.6
click at [323, 60] on h1 "Nicolle Storrs & Mark Bonek's Wedding Edit" at bounding box center [382, 52] width 599 height 33
copy h1 "Nicolle Storrs & Mark Bonek"
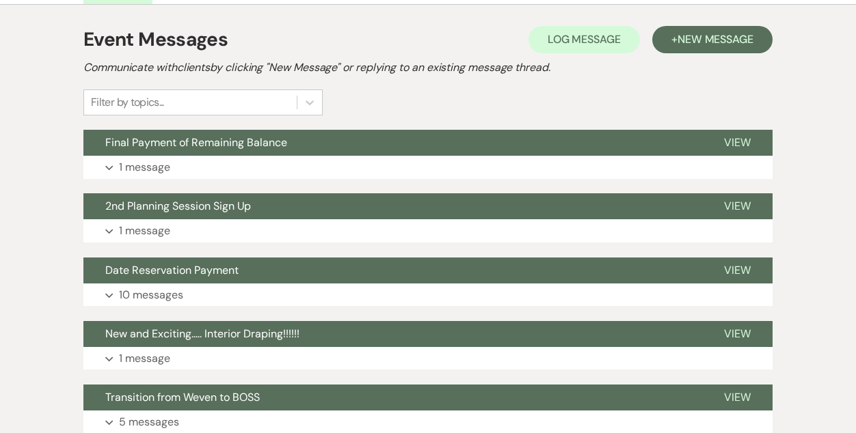
scroll to position [302, 0]
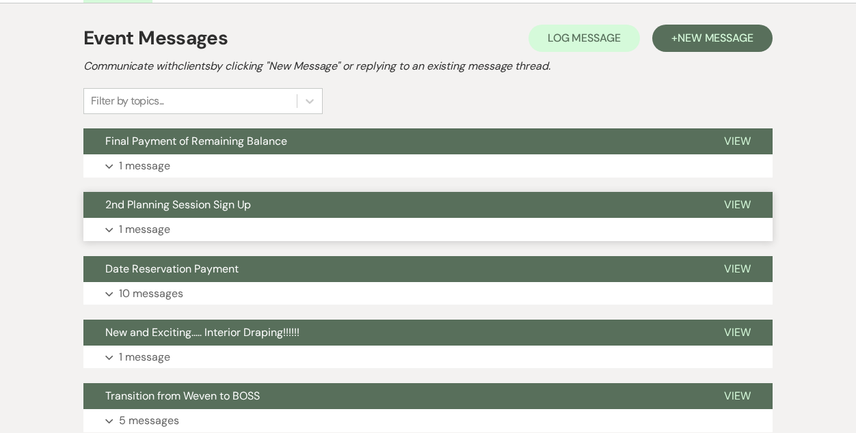
click at [521, 206] on button "2nd Planning Session Sign Up" at bounding box center [392, 205] width 619 height 26
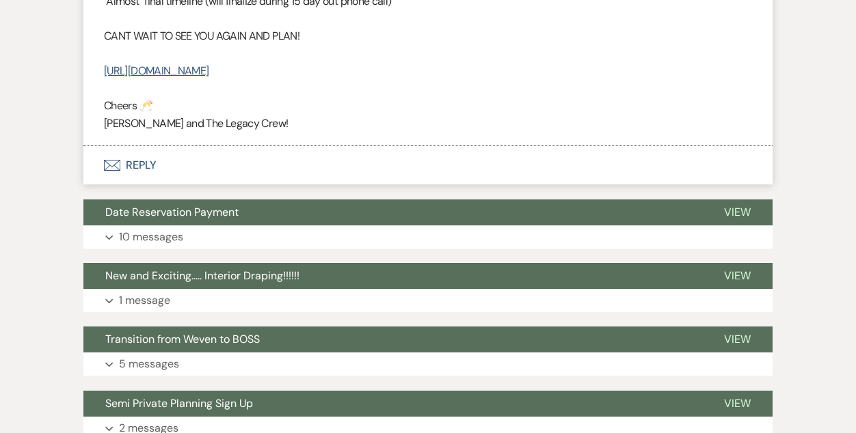
scroll to position [751, 0]
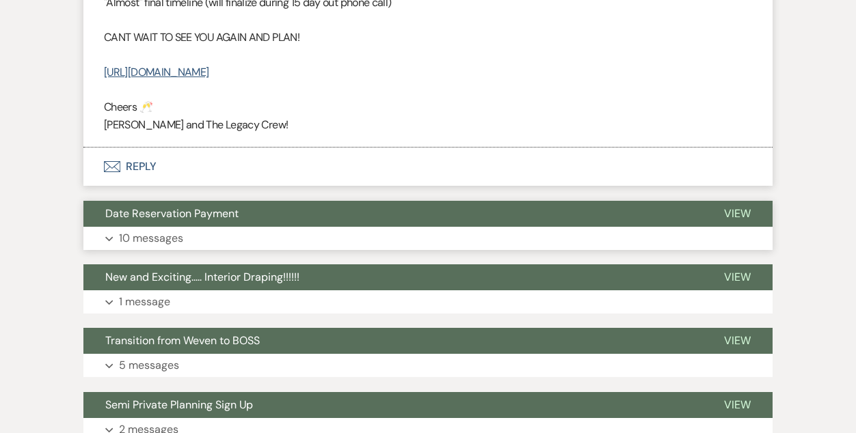
click at [456, 217] on button "Date Reservation Payment" at bounding box center [392, 214] width 619 height 26
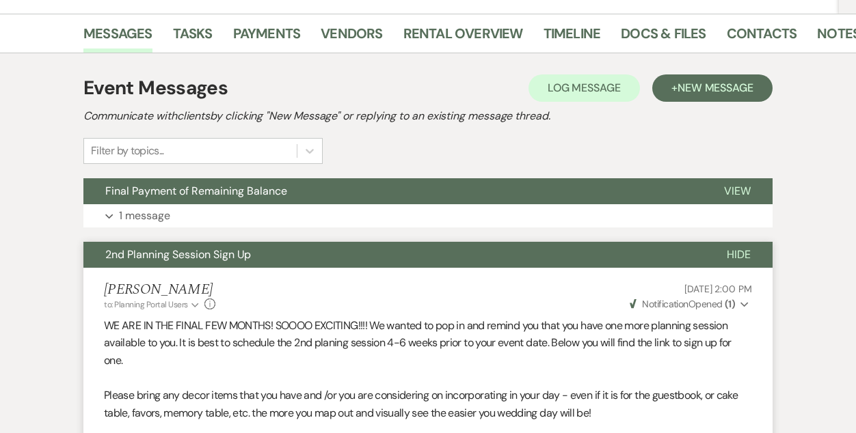
scroll to position [241, 0]
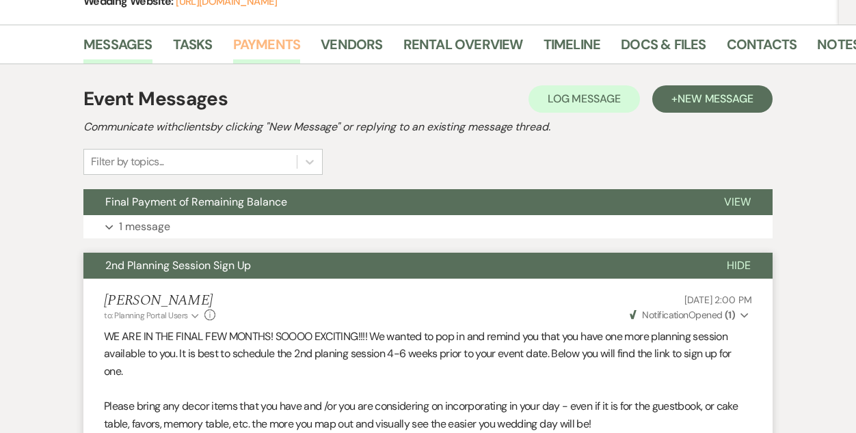
click at [243, 47] on link "Payments" at bounding box center [267, 48] width 68 height 30
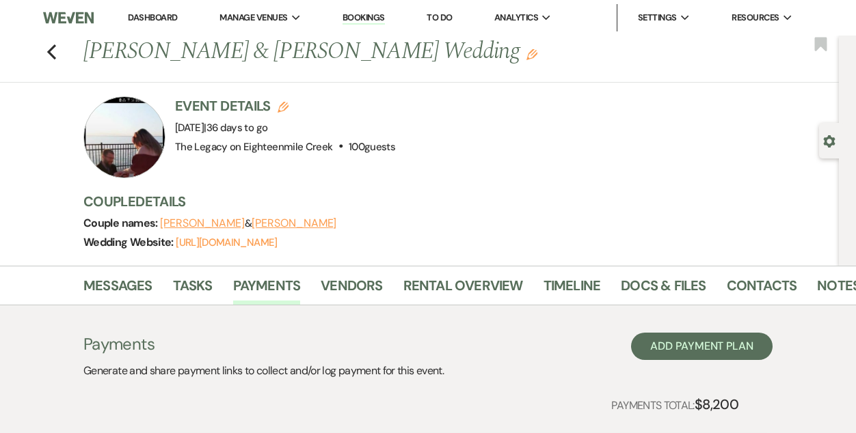
click at [504, 157] on div "Event Details Edit Event Date: Friday, November 21st, 2025 | 36 days to go Venu…" at bounding box center [454, 137] width 742 height 82
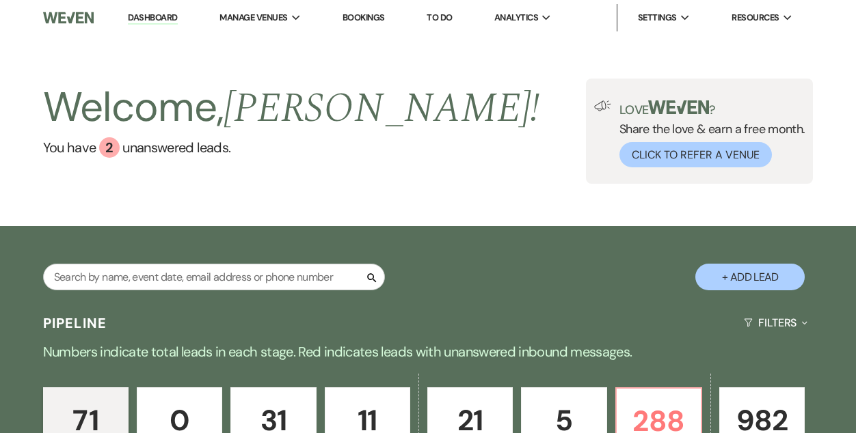
click at [373, 16] on link "Bookings" at bounding box center [363, 18] width 42 height 12
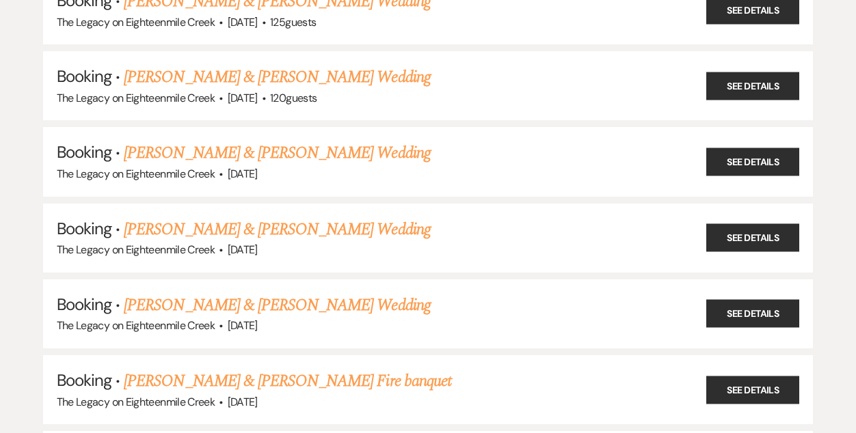
scroll to position [1183, 0]
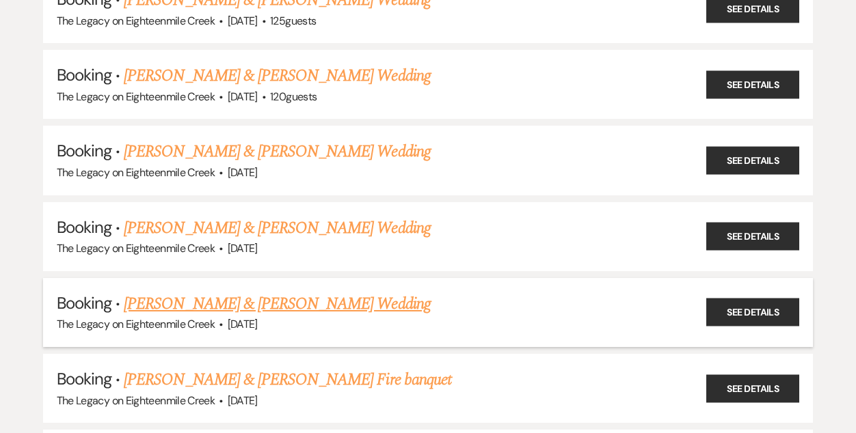
click at [344, 292] on link "[PERSON_NAME] & [PERSON_NAME] Wedding" at bounding box center [277, 304] width 306 height 25
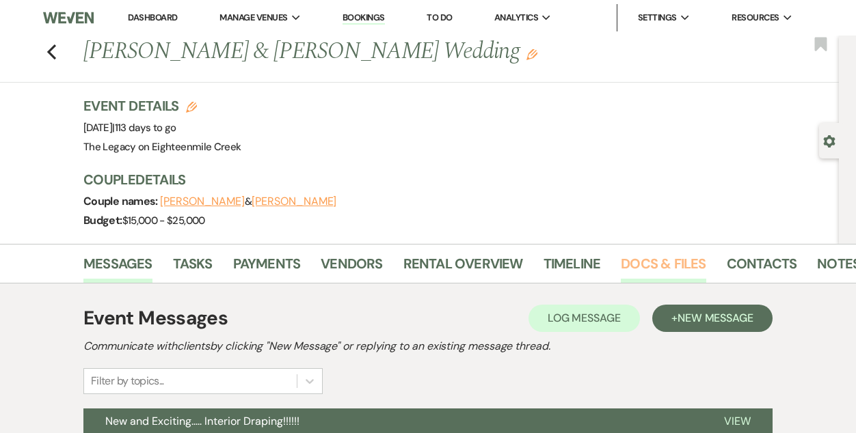
click at [669, 268] on link "Docs & Files" at bounding box center [663, 268] width 85 height 30
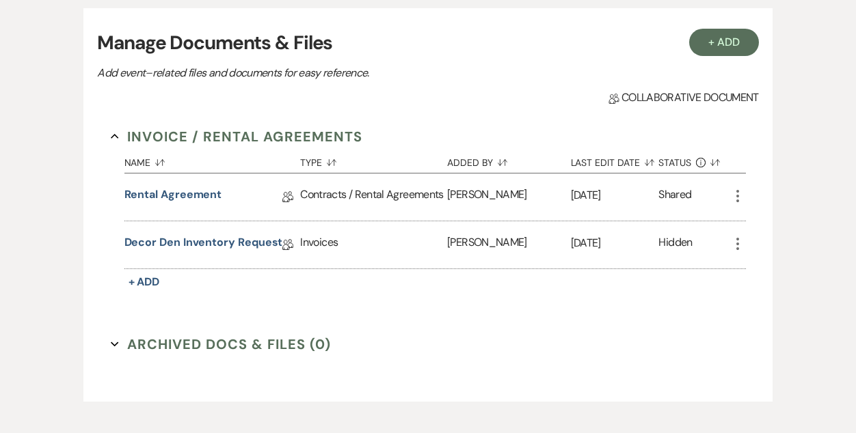
scroll to position [359, 0]
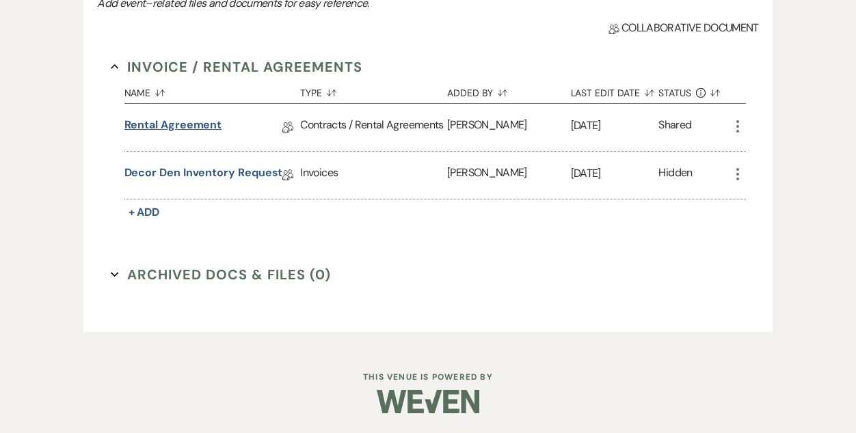
click at [193, 129] on link "Rental Agreement" at bounding box center [173, 127] width 98 height 21
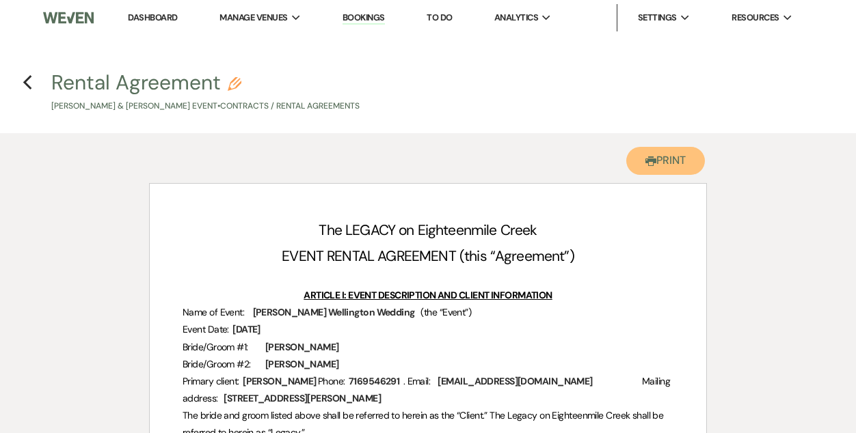
click at [641, 156] on button "Printer Print" at bounding box center [665, 161] width 79 height 28
click at [27, 79] on use "button" at bounding box center [27, 82] width 9 height 15
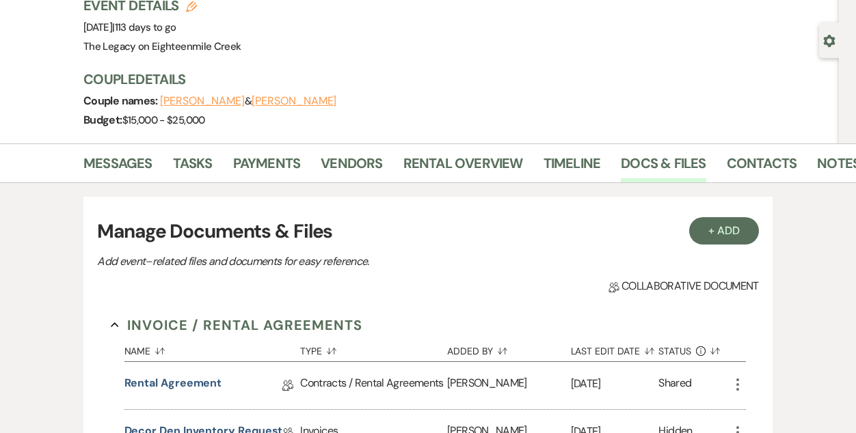
scroll to position [89, 0]
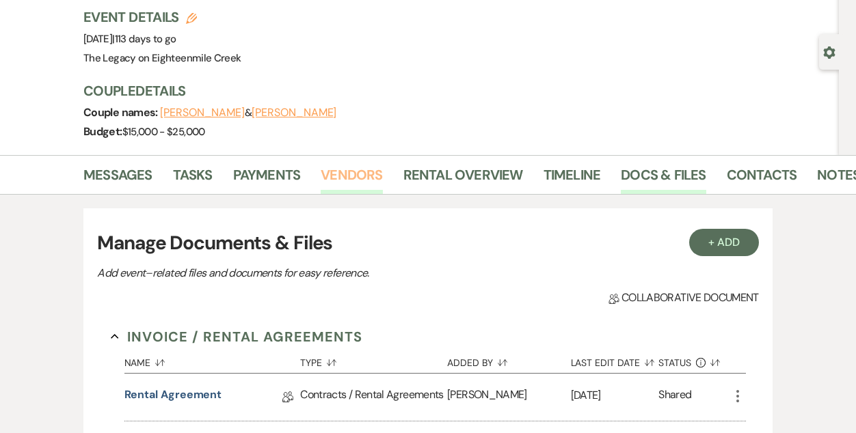
click at [351, 172] on link "Vendors" at bounding box center [352, 179] width 62 height 30
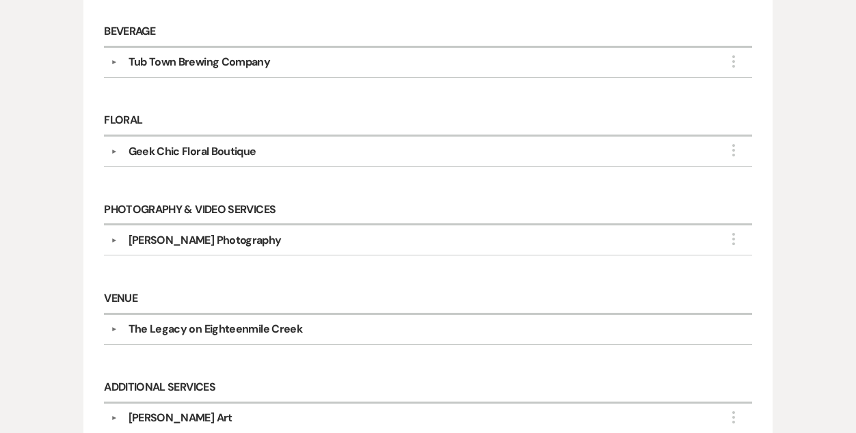
scroll to position [455, 0]
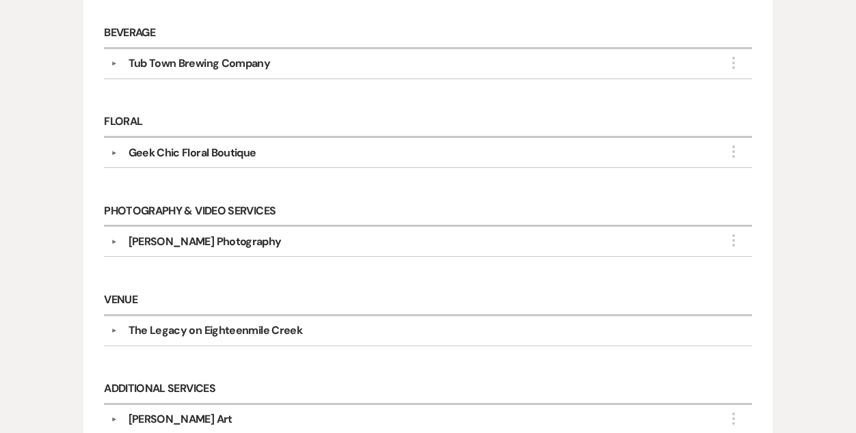
click at [363, 64] on div "Tub Town Brewing Company" at bounding box center [432, 63] width 628 height 16
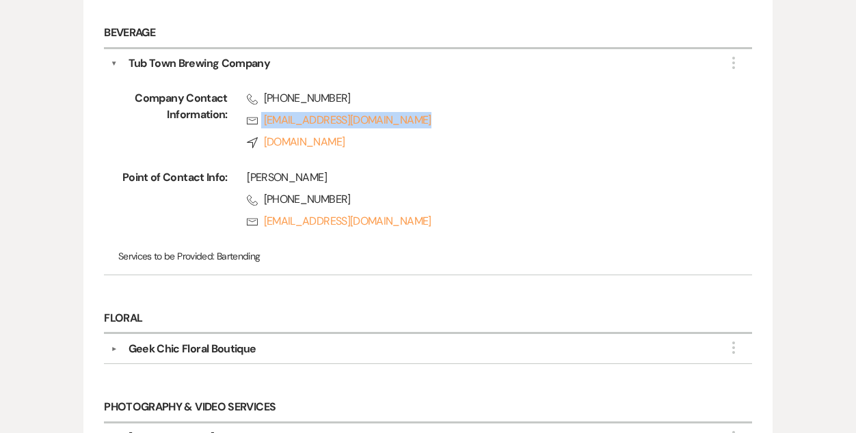
drag, startPoint x: 237, startPoint y: 117, endPoint x: 425, endPoint y: 129, distance: 189.1
click at [425, 129] on div "Phone [PHONE_NUMBER] Rsvp [EMAIL_ADDRESS][DOMAIN_NAME] Compass [DOMAIN_NAME]" at bounding box center [470, 123] width 485 height 66
copy link "[EMAIL_ADDRESS][DOMAIN_NAME]"
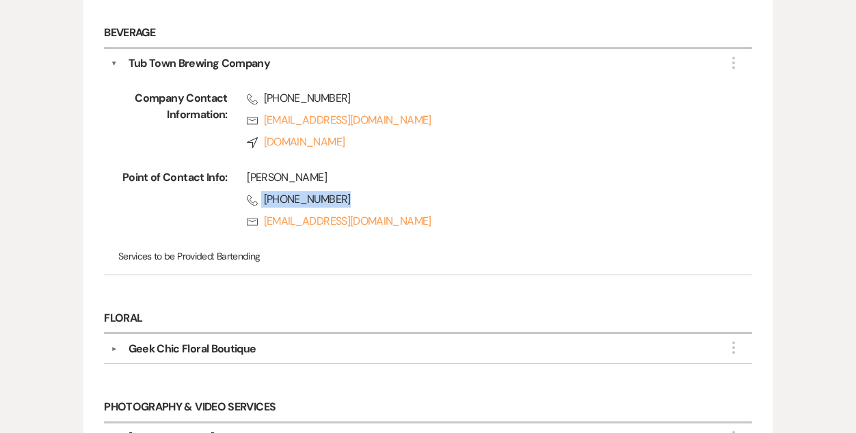
drag, startPoint x: 347, startPoint y: 195, endPoint x: 245, endPoint y: 197, distance: 101.9
click at [245, 197] on div "[PERSON_NAME] Phone [PHONE_NUMBER] Rsvp [EMAIL_ADDRESS][DOMAIN_NAME]" at bounding box center [470, 203] width 485 height 66
copy span "[PHONE_NUMBER]"
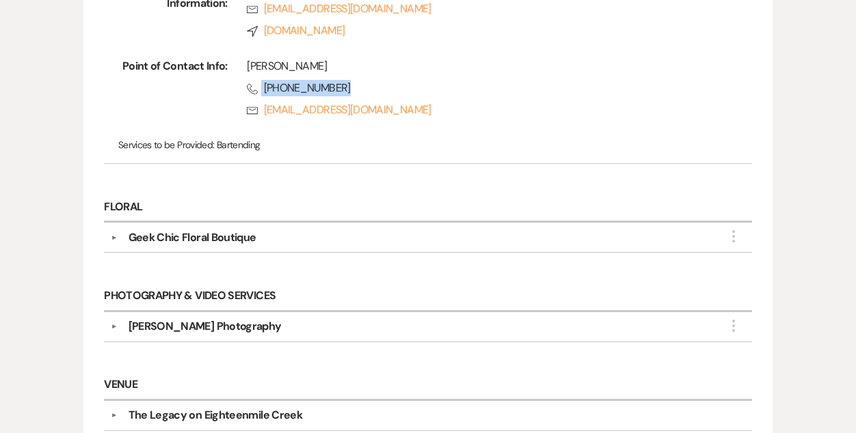
scroll to position [575, 0]
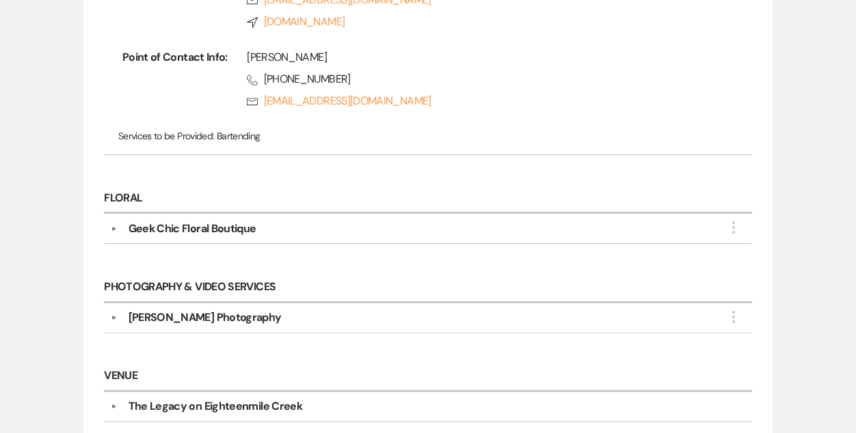
click at [392, 221] on div "Geek Chic Floral Boutique" at bounding box center [432, 229] width 628 height 16
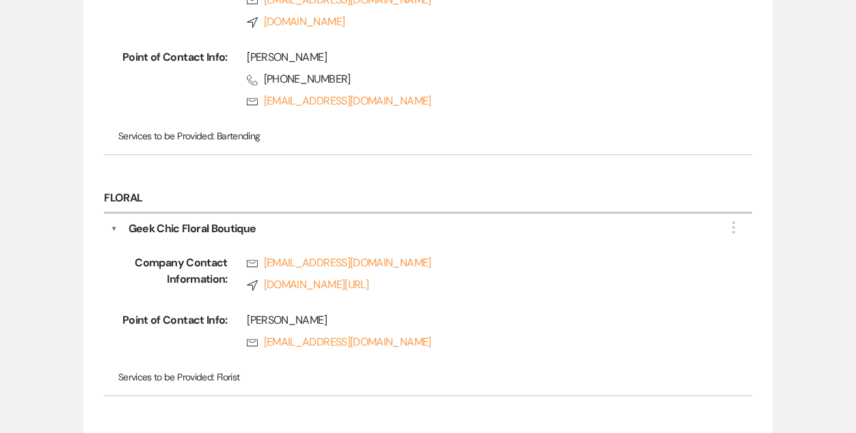
drag, startPoint x: 235, startPoint y: 260, endPoint x: 520, endPoint y: 291, distance: 286.7
click at [520, 291] on div "Rsvp [EMAIL_ADDRESS][DOMAIN_NAME] Compass [DOMAIN_NAME][URL]" at bounding box center [470, 277] width 485 height 44
click at [219, 293] on span "Company Contact Information:" at bounding box center [172, 277] width 109 height 44
drag, startPoint x: 238, startPoint y: 261, endPoint x: 456, endPoint y: 265, distance: 218.1
click at [456, 265] on div "Rsvp [EMAIL_ADDRESS][DOMAIN_NAME] Compass [DOMAIN_NAME][URL]" at bounding box center [470, 277] width 485 height 44
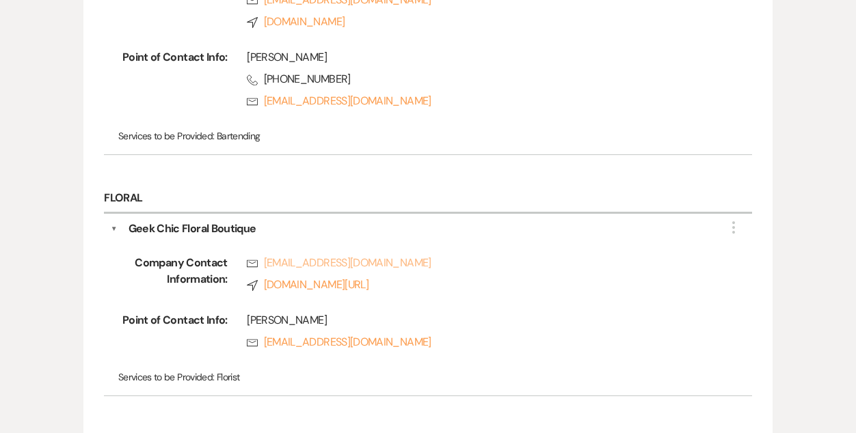
copy link "[EMAIL_ADDRESS][DOMAIN_NAME]"
click at [526, 189] on h6 "Floral" at bounding box center [428, 199] width 648 height 30
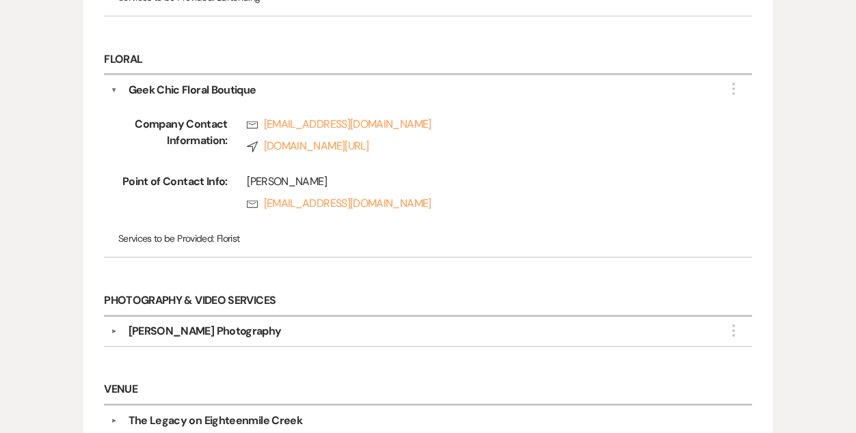
scroll to position [841, 0]
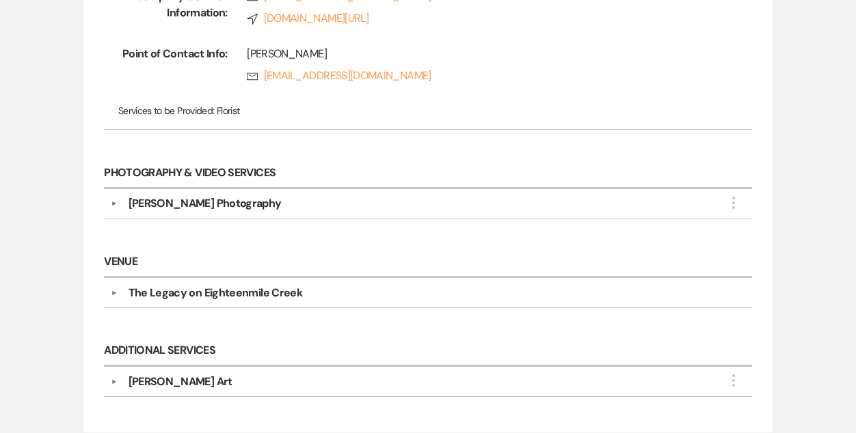
click at [465, 198] on div "[PERSON_NAME] Photography" at bounding box center [432, 203] width 628 height 16
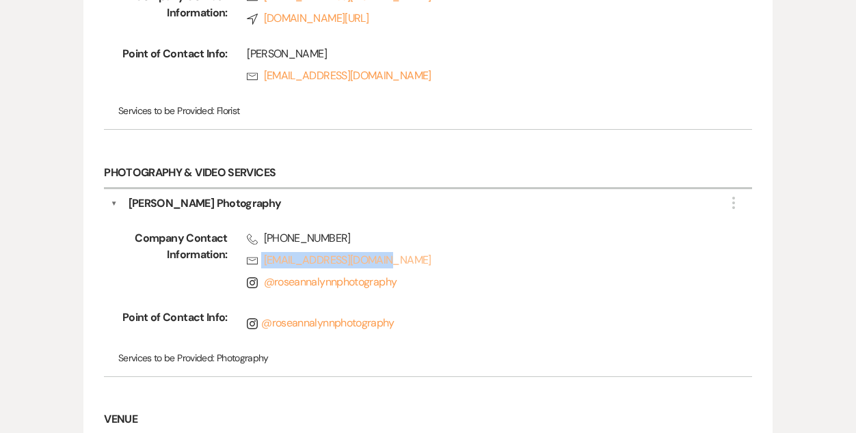
drag, startPoint x: 232, startPoint y: 255, endPoint x: 443, endPoint y: 258, distance: 210.6
click at [443, 258] on div "Phone [PHONE_NUMBER] Rsvp [EMAIL_ADDRESS][DOMAIN_NAME] Instagram @ roseannalynn…" at bounding box center [470, 263] width 485 height 66
copy link "[EMAIL_ADDRESS][DOMAIN_NAME]"
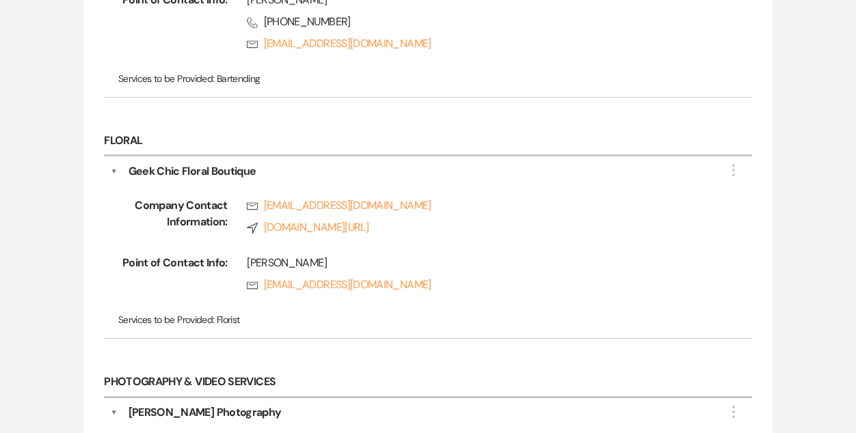
scroll to position [627, 0]
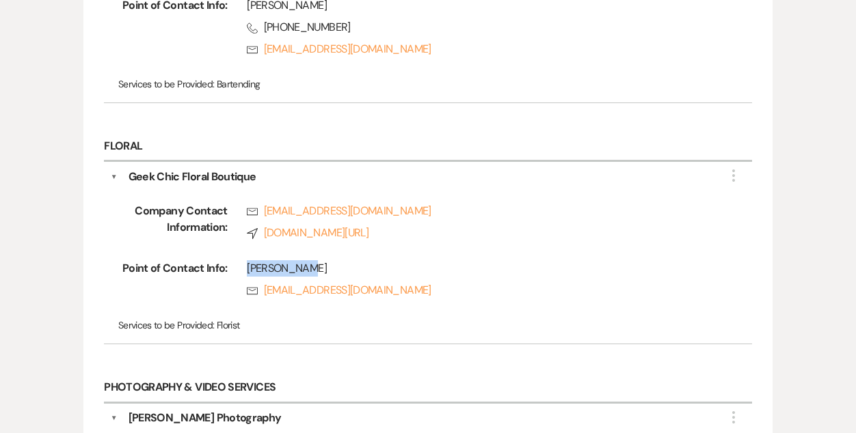
drag, startPoint x: 312, startPoint y: 266, endPoint x: 238, endPoint y: 265, distance: 73.8
click at [238, 265] on div "[PERSON_NAME] Rsvp [EMAIL_ADDRESS][DOMAIN_NAME]" at bounding box center [470, 282] width 485 height 44
copy div "[PERSON_NAME]"
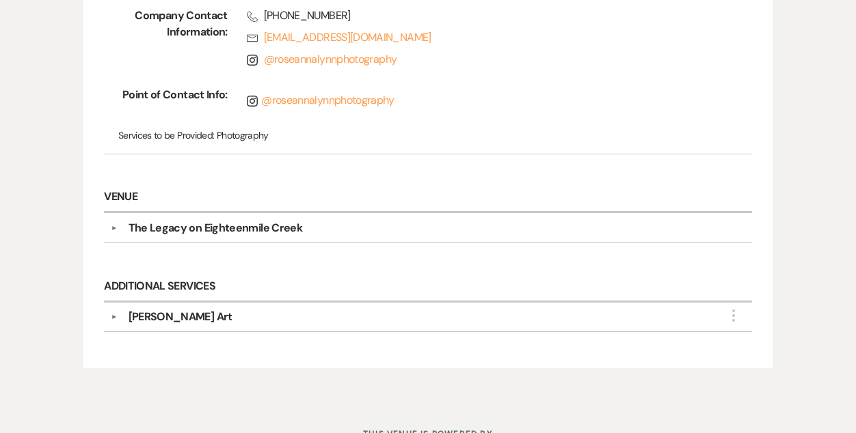
scroll to position [1084, 0]
